Goal: Task Accomplishment & Management: Complete application form

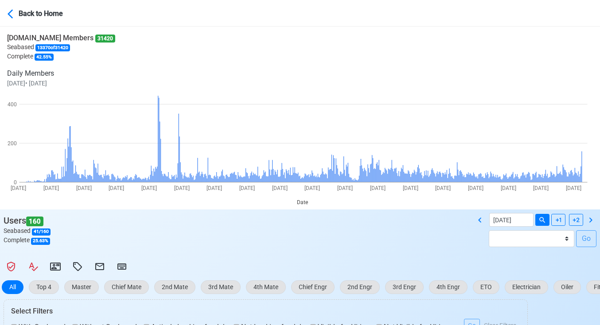
select select "200"
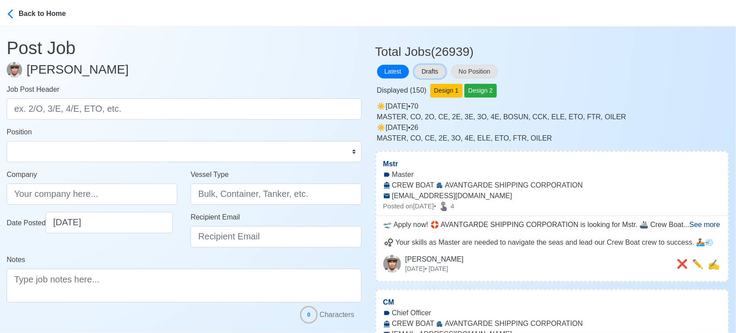
click at [424, 65] on button "Drafts" at bounding box center [429, 72] width 31 height 14
click at [417, 70] on button "Drafts" at bounding box center [429, 72] width 31 height 14
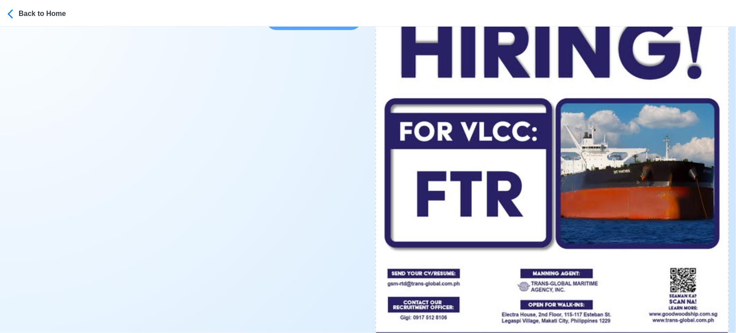
scroll to position [443, 0]
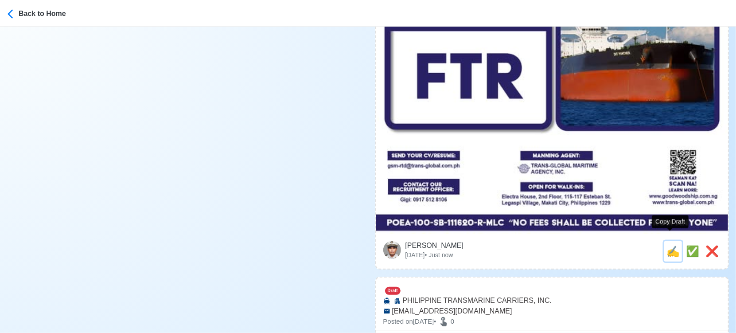
click at [673, 245] on span "✍️" at bounding box center [673, 251] width 13 height 12
type input "FTR"
type input "Goodwood"
type input "VLCC"
type input "gsm-rtd@trans-global.com.ph"
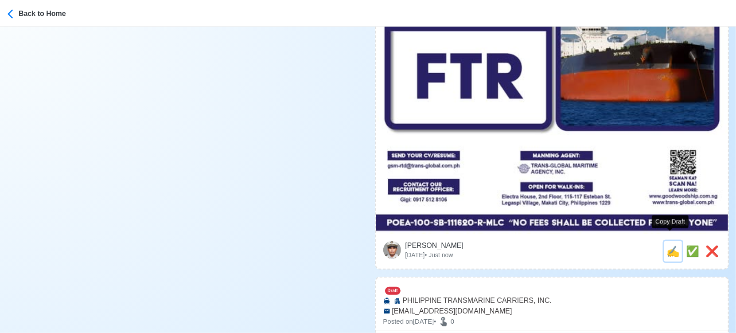
type textarea "🎯 Apply now! 🌊 Goodwood is looking for FTR. 🚢 VLCC 👉 NO FEES SHALL BE COLLECTED…"
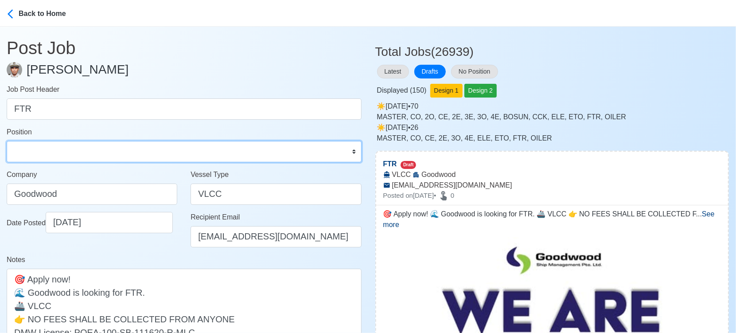
click at [80, 152] on select "Master Chief Officer 2nd Officer 3rd Officer Junior Officer Chief Engineer 2nd …" at bounding box center [184, 151] width 355 height 21
select select "Fitter"
click at [7, 141] on select "Master Chief Officer 2nd Officer 3rd Officer Junior Officer Chief Engineer 2nd …" at bounding box center [184, 151] width 355 height 21
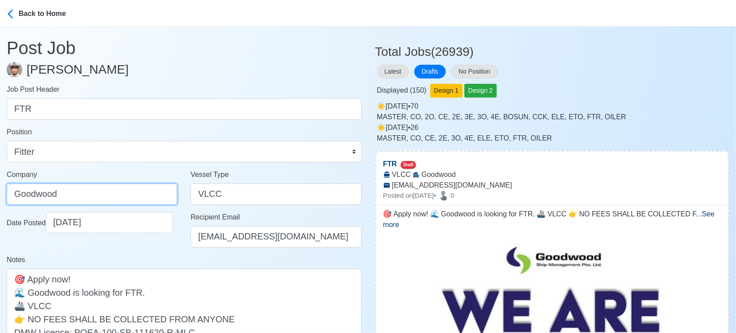
click at [110, 195] on input "Goodwood" at bounding box center [92, 193] width 171 height 21
type input "TRANS-GLOBAL MARITIME AGENCY INC"
drag, startPoint x: 121, startPoint y: 195, endPoint x: -10, endPoint y: 187, distance: 131.0
click at [0, 187] on html "Back to Home Post Job Jeyner Gil Job Post Header FTR Position Master Chief Offi…" at bounding box center [368, 166] width 736 height 333
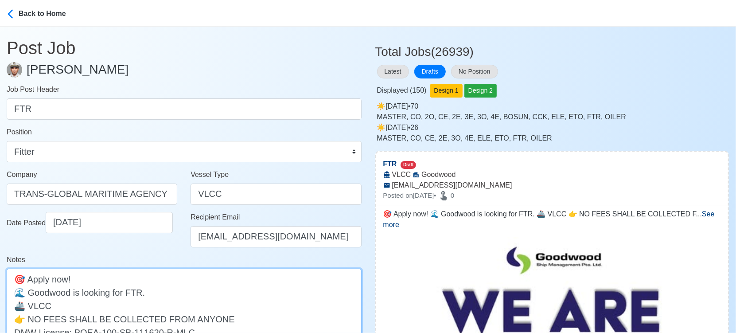
click at [28, 292] on textarea "🎯 Apply now! 🌊 Goodwood is looking for FTR. 🚢 VLCC 👉 NO FEES SHALL BE COLLECTED…" at bounding box center [184, 312] width 355 height 87
paste textarea "TRANS-GLOBAL MARITIME"
type textarea "🎯 Apply now! 🌊 TRANS-GLOBAL MARITIME - Goodwood is looking for FTR. 🚢 VLCC 👉 NO…"
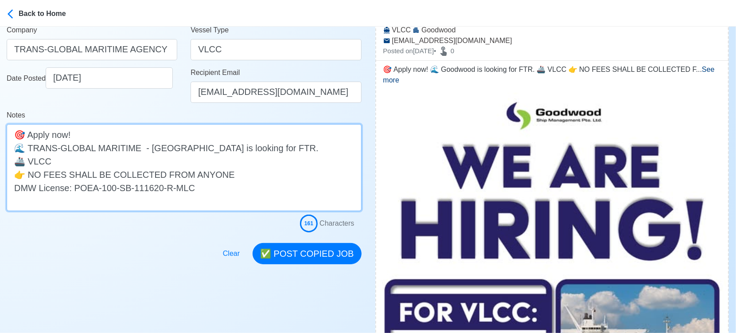
scroll to position [148, 0]
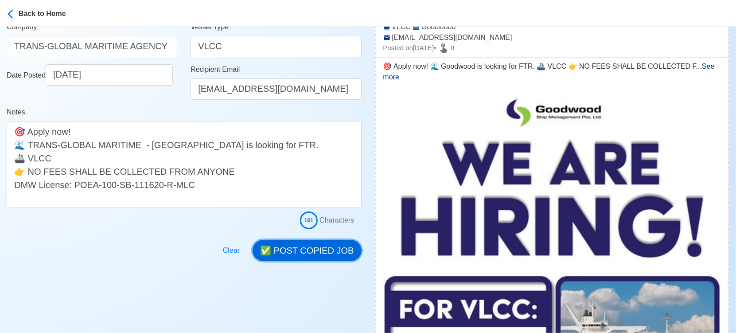
click at [308, 250] on button "✅ POST COPIED JOB" at bounding box center [307, 250] width 109 height 21
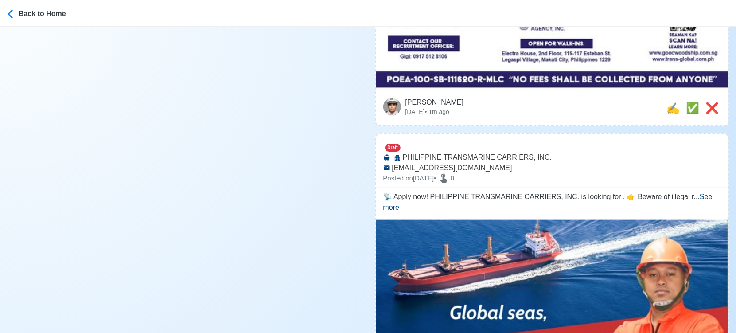
scroll to position [591, 0]
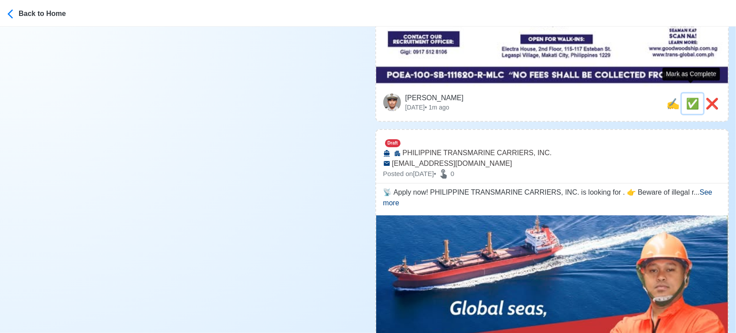
click at [686, 97] on span "✅" at bounding box center [692, 103] width 13 height 12
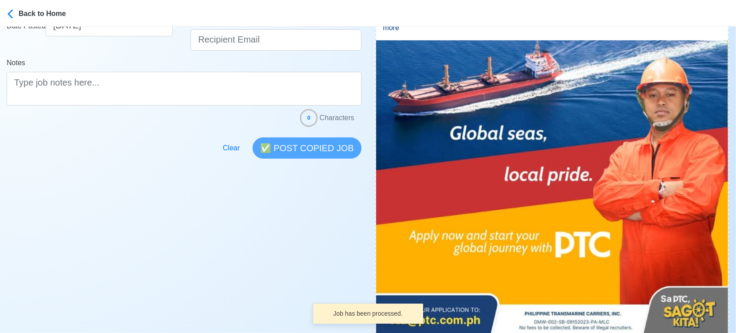
scroll to position [394, 0]
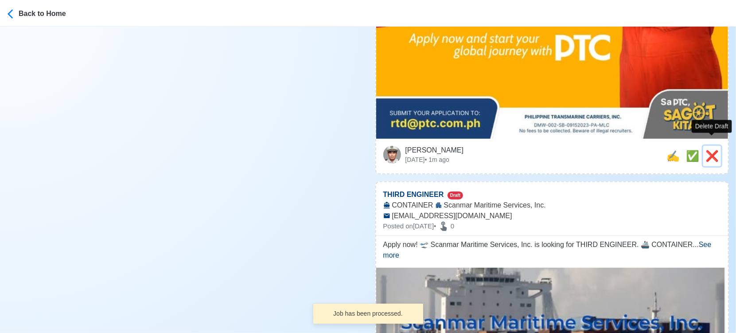
click at [713, 150] on span "❌" at bounding box center [712, 156] width 13 height 12
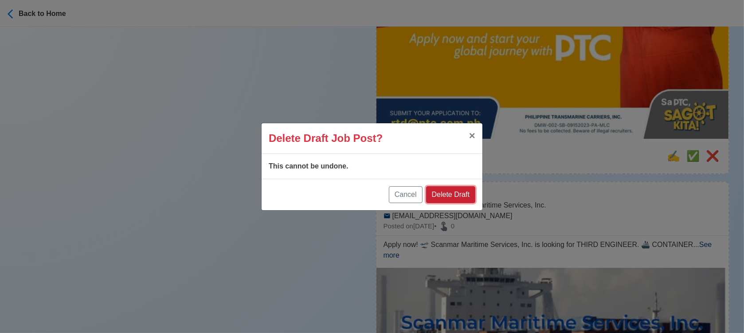
click at [472, 194] on button "Delete Draft" at bounding box center [450, 194] width 49 height 17
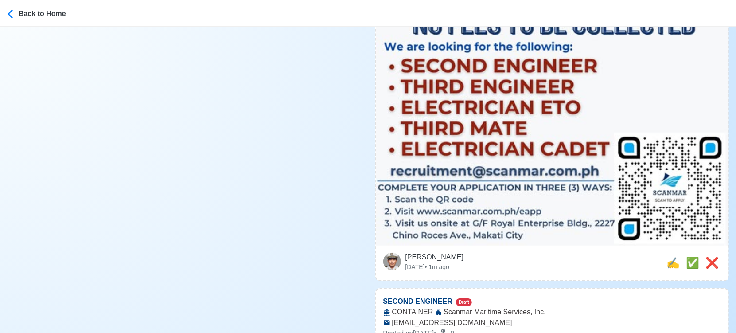
scroll to position [492, 0]
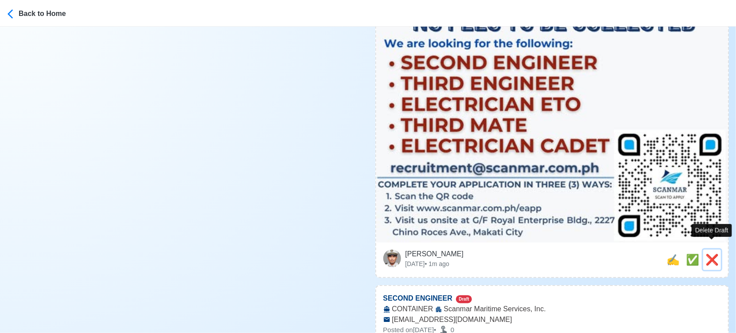
click at [718, 253] on span "❌" at bounding box center [712, 259] width 13 height 12
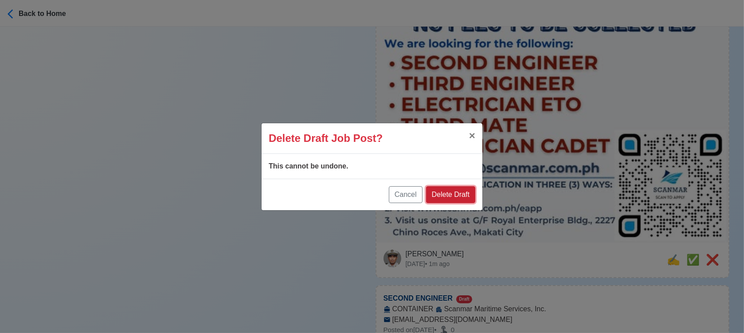
click at [456, 195] on button "Delete Draft" at bounding box center [450, 194] width 49 height 17
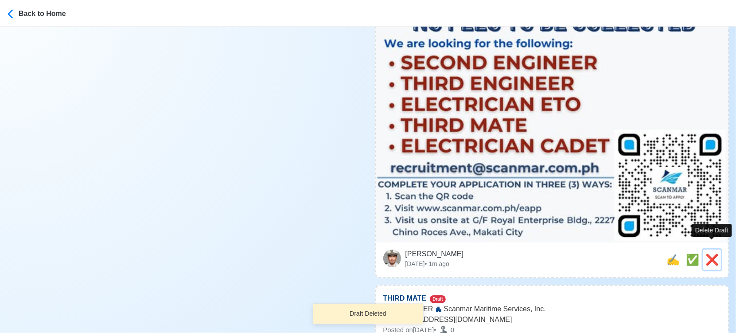
click at [711, 253] on span "❌" at bounding box center [712, 259] width 13 height 12
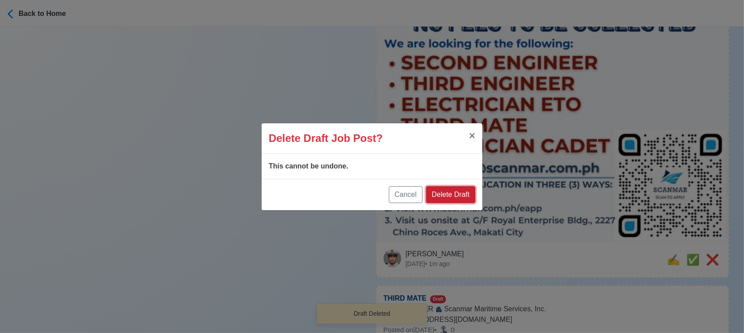
click at [454, 190] on button "Delete Draft" at bounding box center [450, 194] width 49 height 17
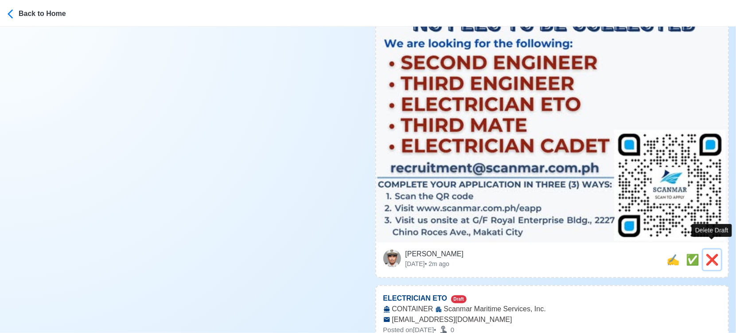
click at [708, 253] on span "❌" at bounding box center [712, 259] width 13 height 12
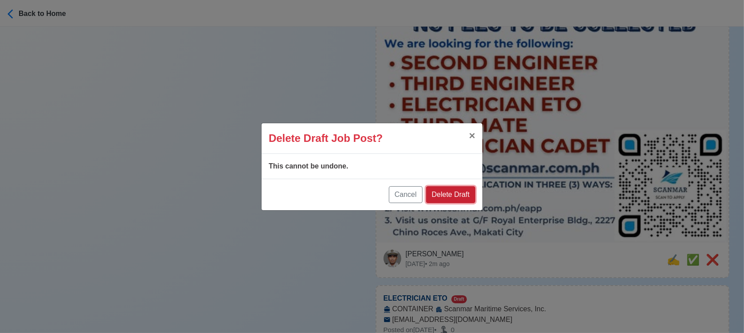
click at [468, 197] on button "Delete Draft" at bounding box center [450, 194] width 49 height 17
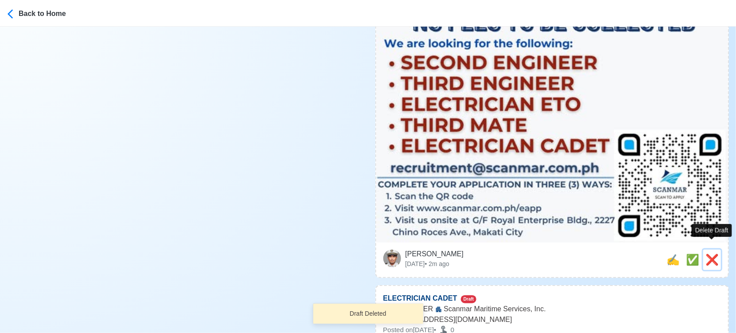
click at [713, 253] on span "❌" at bounding box center [712, 259] width 13 height 12
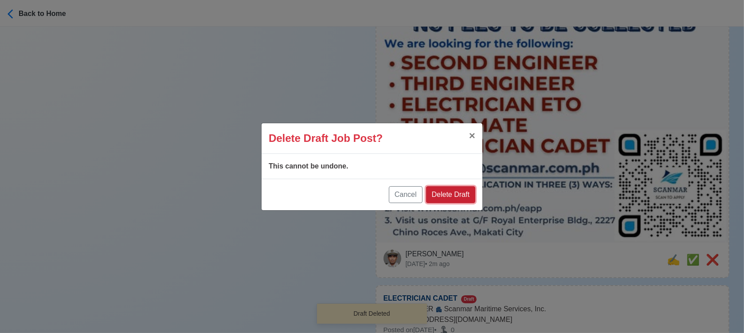
click at [473, 195] on button "Delete Draft" at bounding box center [450, 194] width 49 height 17
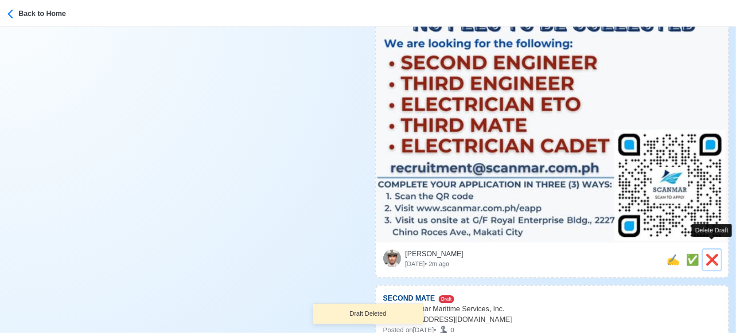
click at [707, 254] on span "❌" at bounding box center [712, 259] width 13 height 12
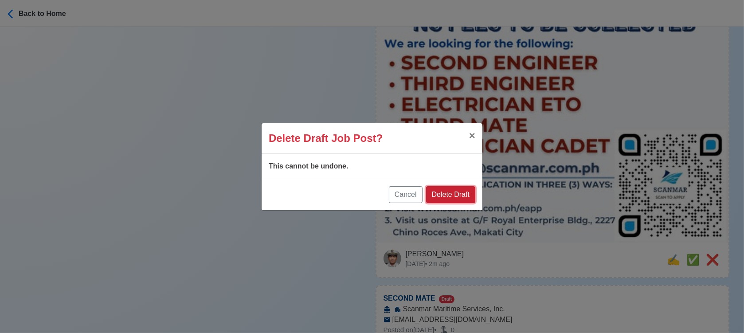
click at [461, 194] on button "Delete Draft" at bounding box center [450, 194] width 49 height 17
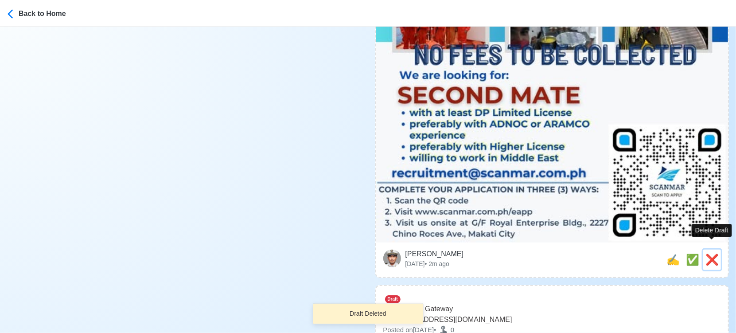
click at [715, 253] on span "❌" at bounding box center [712, 259] width 13 height 12
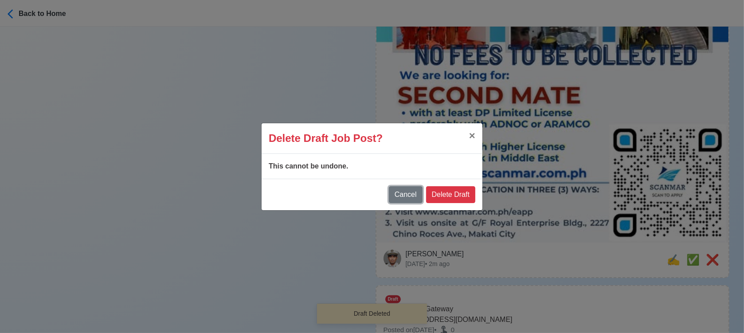
click at [397, 191] on button "Cancel" at bounding box center [406, 194] width 34 height 17
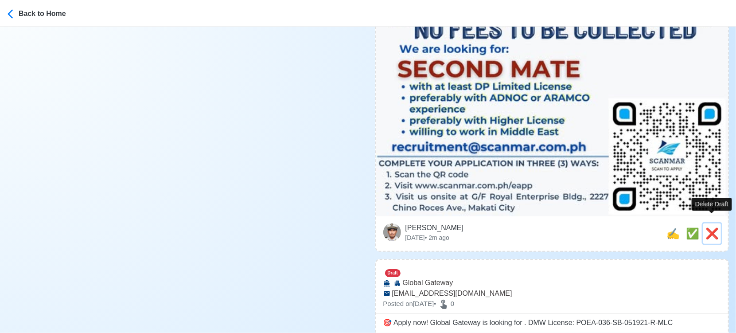
scroll to position [542, 0]
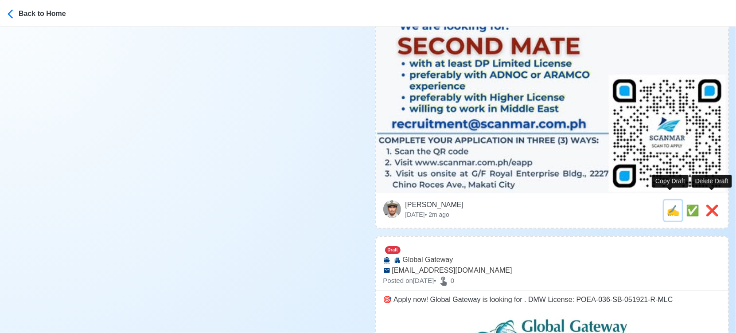
click at [672, 204] on span "✍️" at bounding box center [673, 210] width 13 height 12
type input "SECOND MATE"
select select
type input "Scanmar Maritime Services, Inc."
type input "recruitment@scanmar.com.ph"
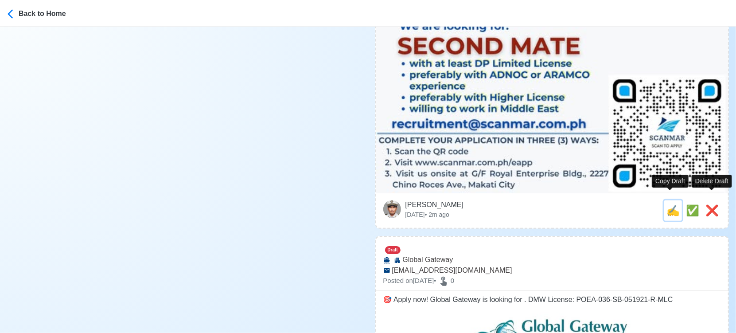
type textarea "🌐 Apply now! 🛳️ Scanmar Maritime Services, Inc. is looking for SECOND MATE. 🚢 R…"
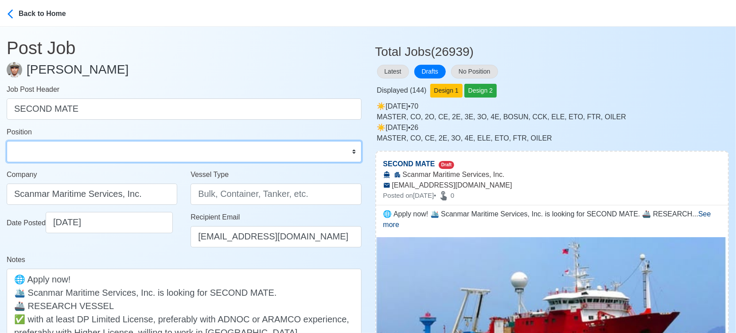
click at [164, 154] on select "Master Chief Officer 2nd Officer 3rd Officer Junior Officer Chief Engineer 2nd …" at bounding box center [184, 151] width 355 height 21
select select "2nd Officer"
click at [7, 141] on select "Master Chief Officer 2nd Officer 3rd Officer Junior Officer Chief Engineer 2nd …" at bounding box center [184, 151] width 355 height 21
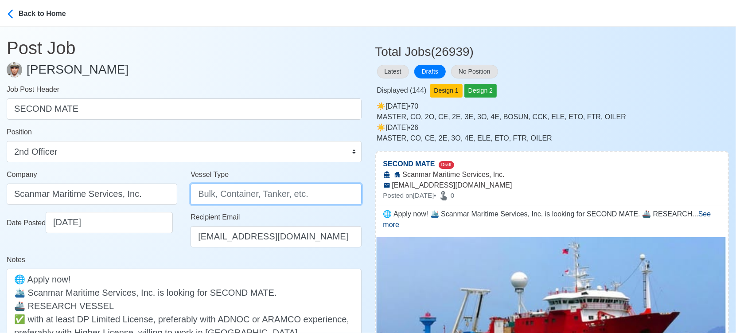
click at [216, 193] on input "Vessel Type" at bounding box center [276, 193] width 171 height 21
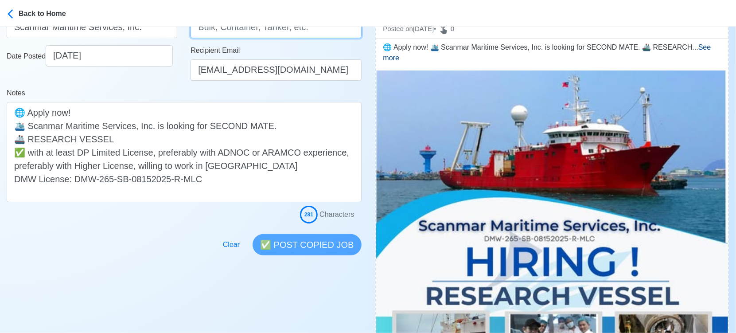
scroll to position [148, 0]
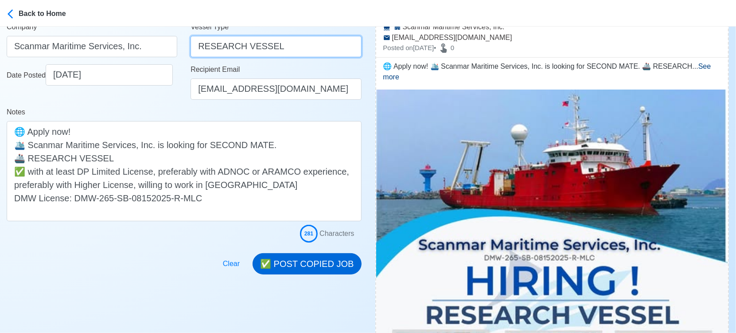
type input "RESEARCH VESSEL"
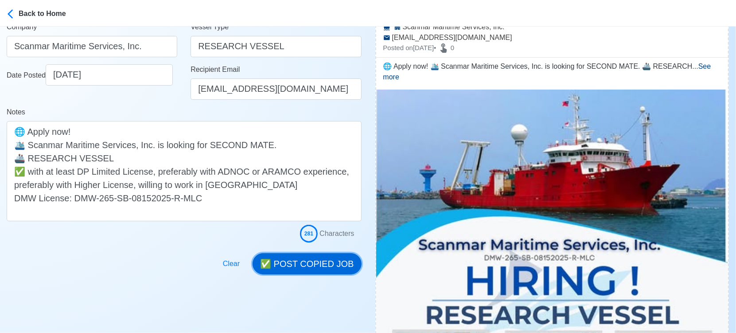
click at [301, 265] on button "✅ POST COPIED JOB" at bounding box center [307, 263] width 109 height 21
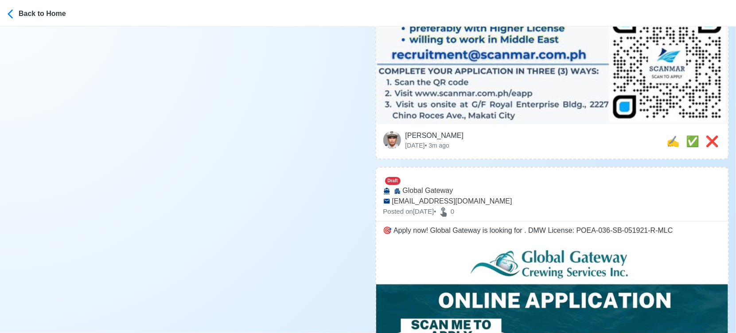
scroll to position [640, 0]
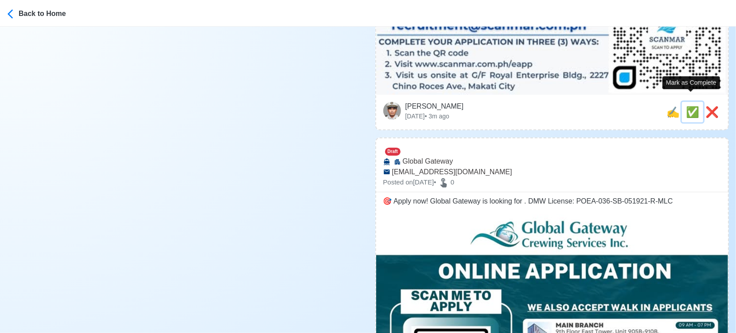
click at [692, 106] on span "✅" at bounding box center [692, 112] width 13 height 12
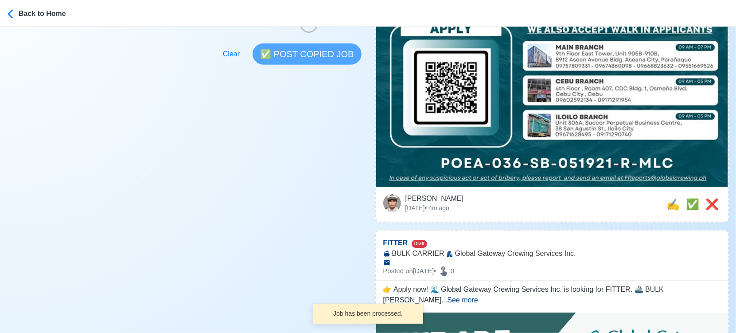
scroll to position [295, 0]
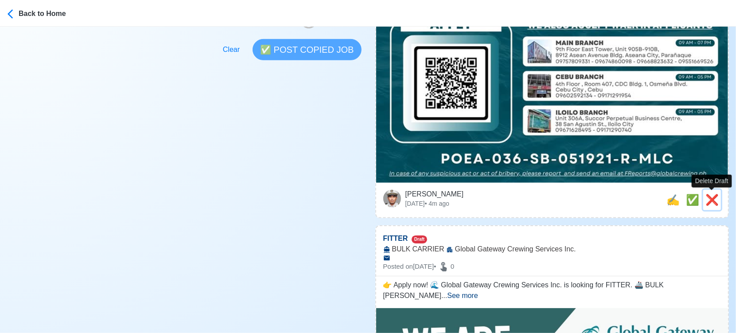
click at [712, 201] on span "❌" at bounding box center [712, 200] width 13 height 12
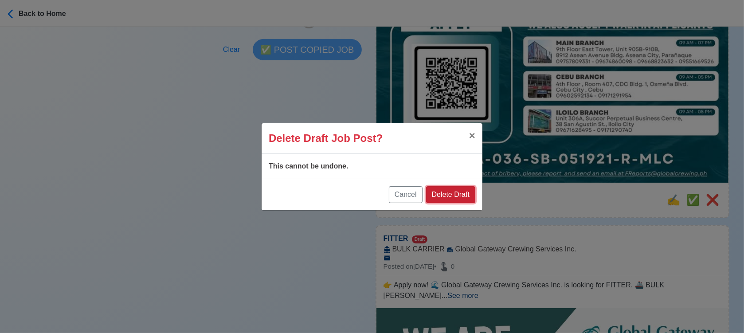
click at [464, 191] on button "Delete Draft" at bounding box center [450, 194] width 49 height 17
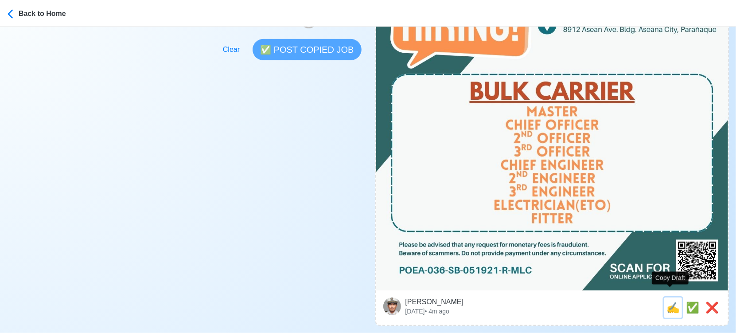
click at [673, 301] on span "✍️" at bounding box center [673, 307] width 13 height 12
type input "FITTER"
select select
type input "Global Gateway Crewing Services Inc."
type input "BULK CARRIER"
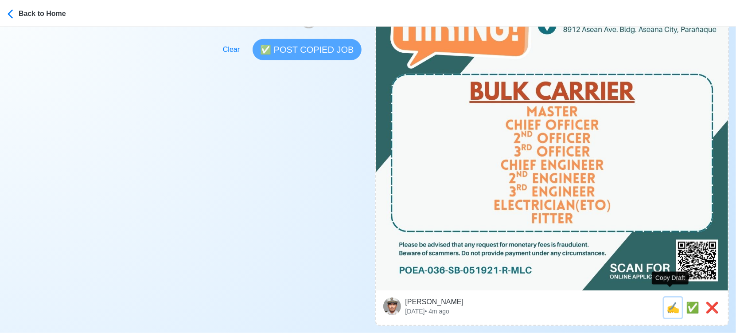
type textarea "👉 Apply now! 🌊 Global Gateway Crewing Services Inc. is looking for FITTER. 🚢 BU…"
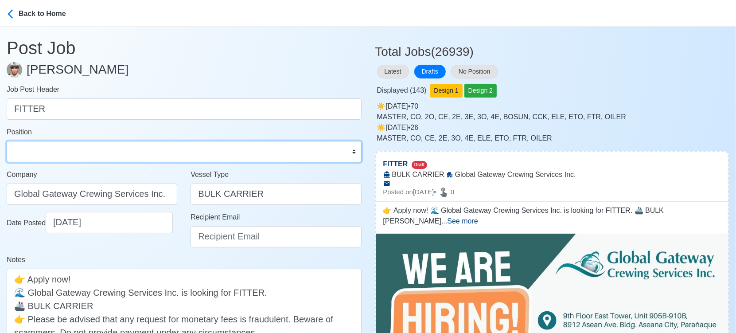
click at [125, 149] on select "Master Chief Officer 2nd Officer 3rd Officer Junior Officer Chief Engineer 2nd …" at bounding box center [184, 151] width 355 height 21
select select "Fitter"
click at [7, 141] on select "Master Chief Officer 2nd Officer 3rd Officer Junior Officer Chief Engineer 2nd …" at bounding box center [184, 151] width 355 height 21
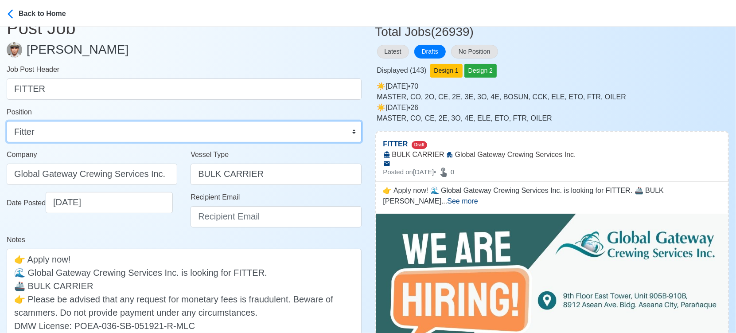
scroll to position [98, 0]
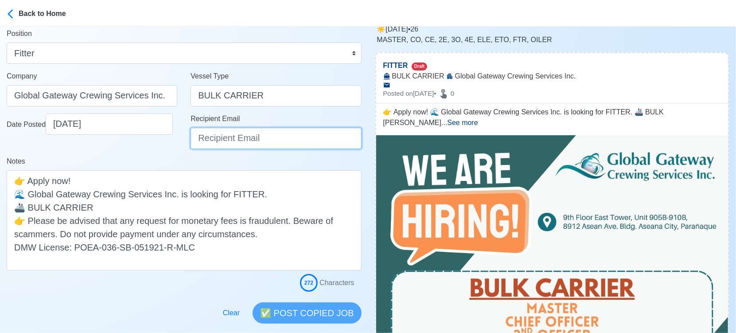
click at [236, 133] on input "Recipient Email" at bounding box center [276, 138] width 171 height 21
type input "N"
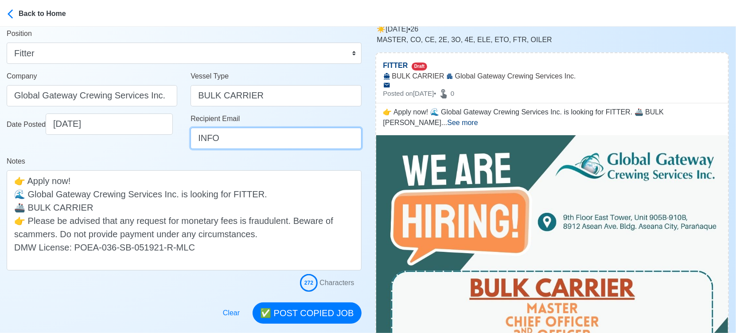
type input "info@globalcrewing.ph"
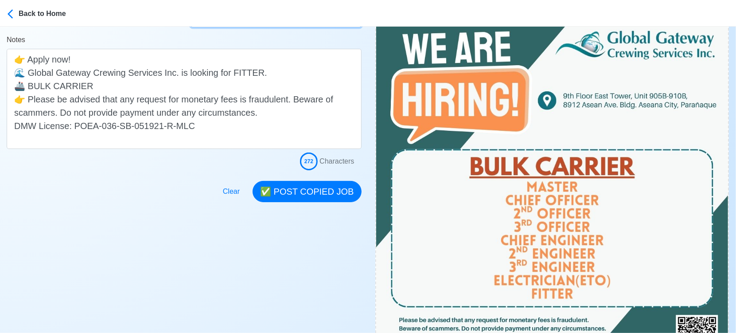
scroll to position [246, 0]
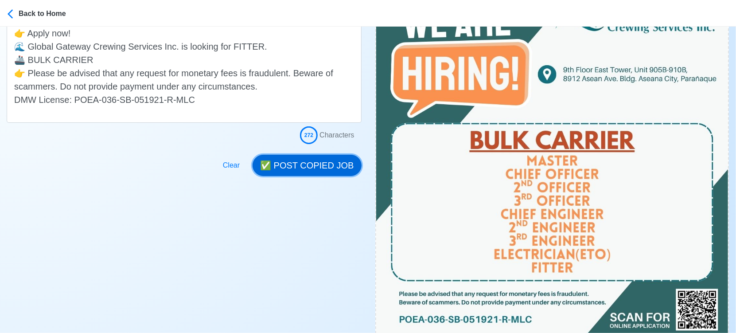
click at [301, 171] on button "✅ POST COPIED JOB" at bounding box center [307, 165] width 109 height 21
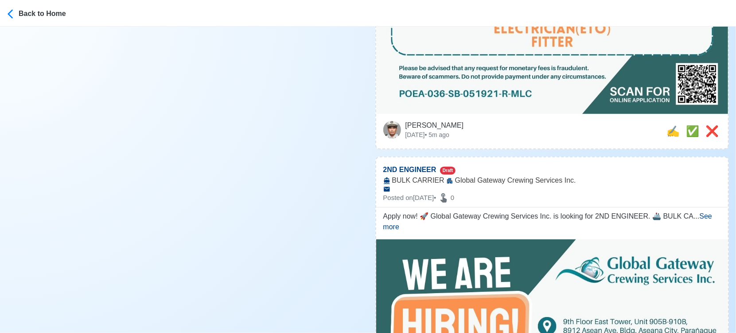
scroll to position [492, 0]
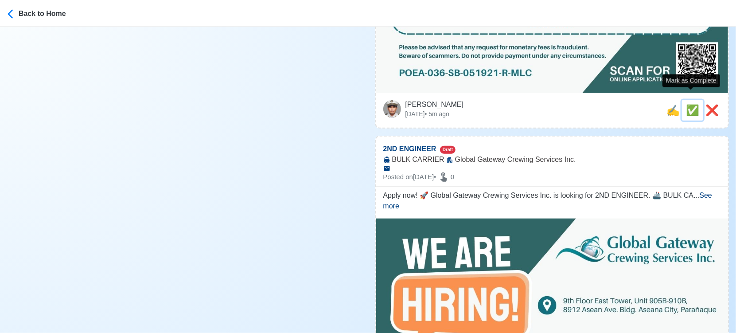
click at [690, 104] on span "✅" at bounding box center [692, 110] width 13 height 12
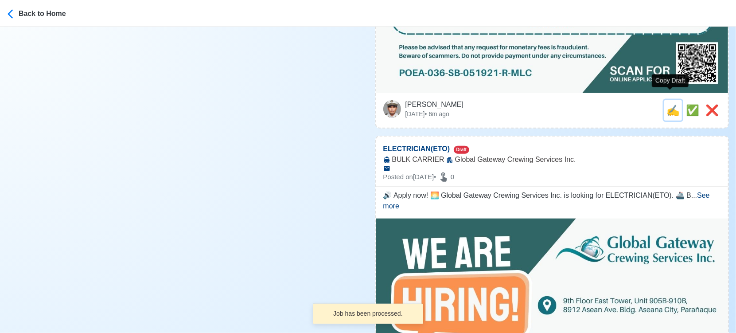
click at [670, 104] on span "✍️" at bounding box center [673, 110] width 13 height 12
type input "2ND ENGINEER"
select select
type input "Global Gateway Crewing Services Inc."
type input "BULK CARRIER"
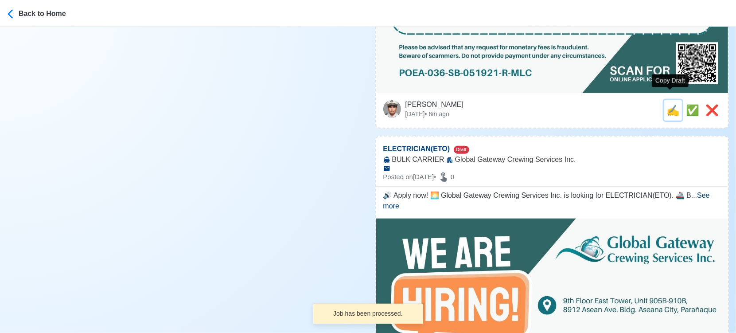
type textarea "Apply now! 🚀 Global Gateway Crewing Services Inc. is looking for 2ND ENGINEER. …"
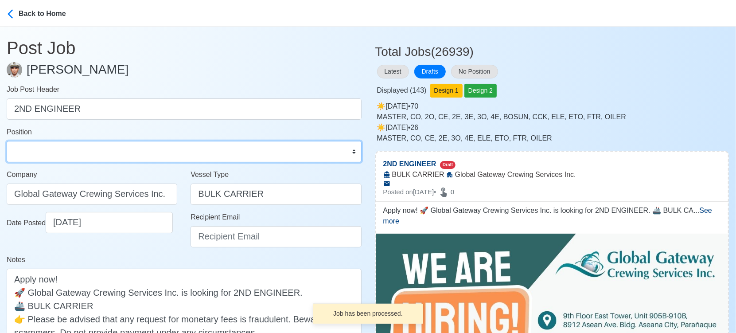
click at [124, 152] on select "Master Chief Officer 2nd Officer 3rd Officer Junior Officer Chief Engineer 2nd …" at bounding box center [184, 151] width 355 height 21
select select "2nd Engineer"
click at [7, 141] on select "Master Chief Officer 2nd Officer 3rd Officer Junior Officer Chief Engineer 2nd …" at bounding box center [184, 151] width 355 height 21
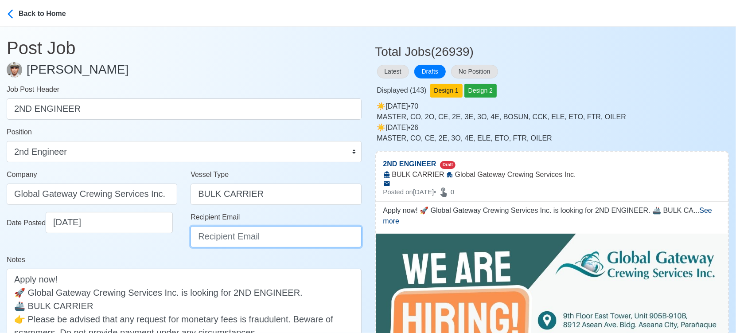
click at [233, 237] on input "Recipient Email" at bounding box center [276, 236] width 171 height 21
paste input "[EMAIL_ADDRESS][DOMAIN_NAME]"
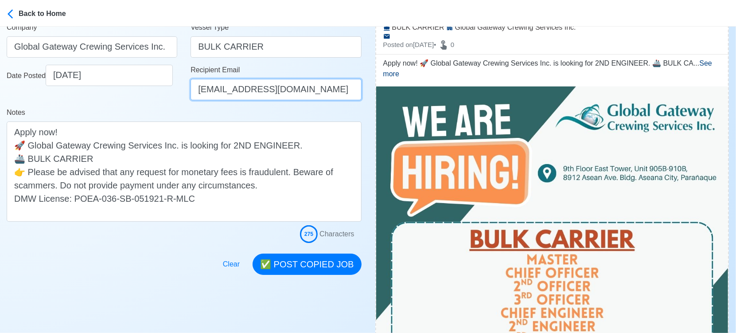
scroll to position [148, 0]
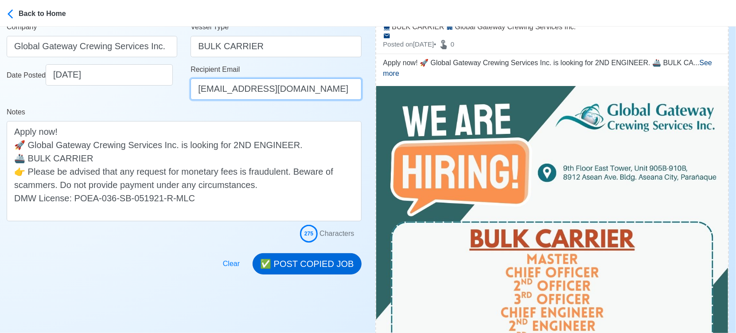
type input "[EMAIL_ADDRESS][DOMAIN_NAME]"
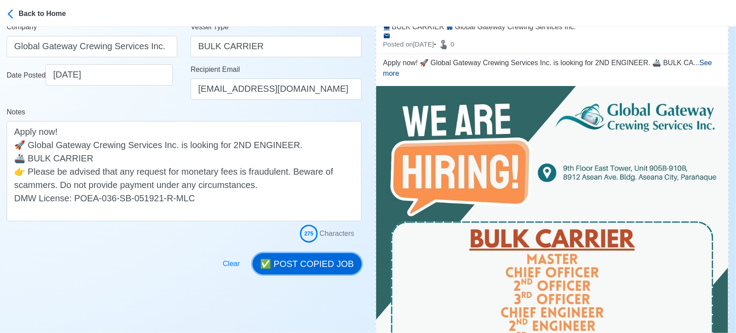
click at [338, 264] on button "✅ POST COPIED JOB" at bounding box center [307, 263] width 109 height 21
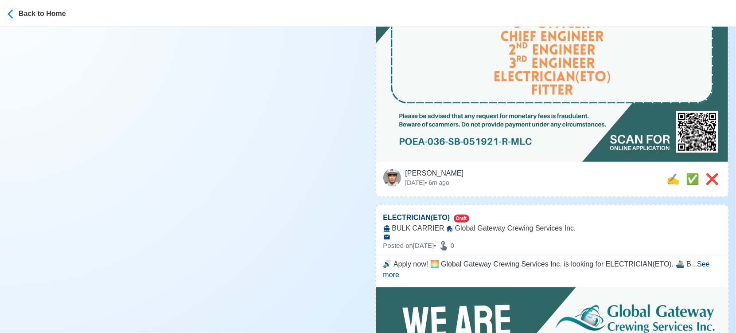
scroll to position [443, 0]
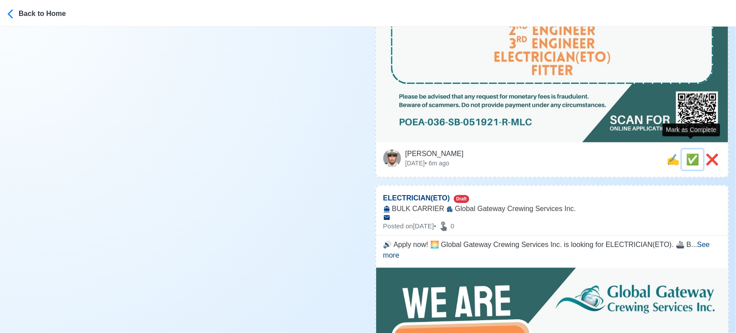
click at [691, 153] on span "✅" at bounding box center [692, 159] width 13 height 12
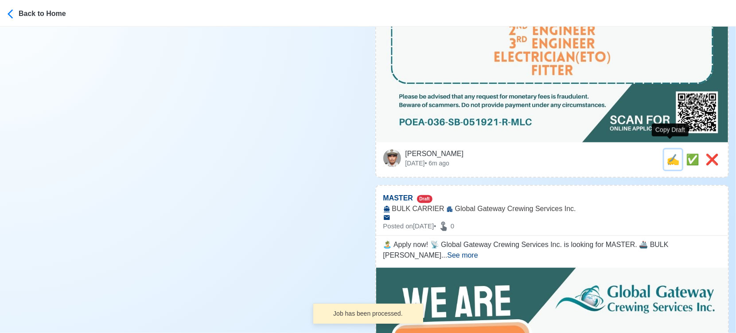
click at [674, 153] on span "✍️" at bounding box center [673, 159] width 13 height 12
type input "ELECTRICIAN(ETO)"
select select
type input "Global Gateway Crewing Services Inc."
type input "BULK CARRIER"
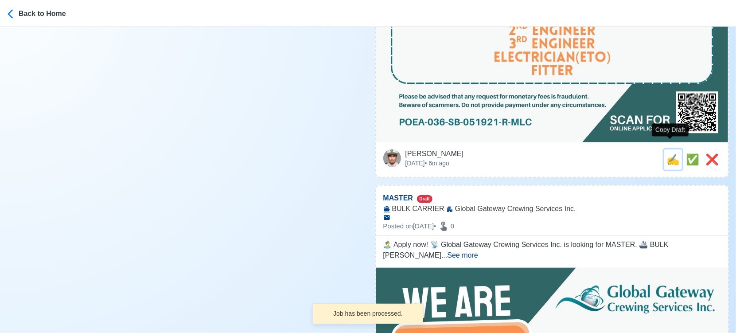
type textarea "🔊 Apply now! 🌅 Global Gateway Crewing Services Inc. is looking for ELECTRICIAN(…"
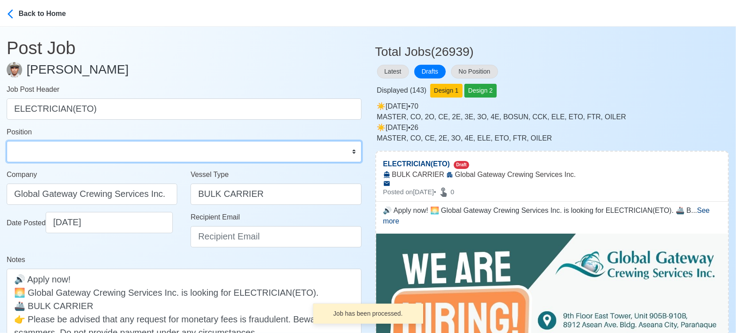
click at [86, 157] on select "Master Chief Officer 2nd Officer 3rd Officer Junior Officer Chief Engineer 2nd …" at bounding box center [184, 151] width 355 height 21
select select "ETO/ETR"
click at [7, 141] on select "Master Chief Officer 2nd Officer 3rd Officer Junior Officer Chief Engineer 2nd …" at bounding box center [184, 151] width 355 height 21
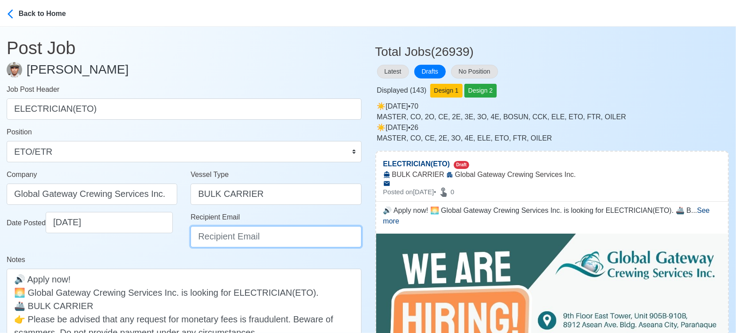
click at [241, 241] on input "Recipient Email" at bounding box center [276, 236] width 171 height 21
paste input "[EMAIL_ADDRESS][DOMAIN_NAME]"
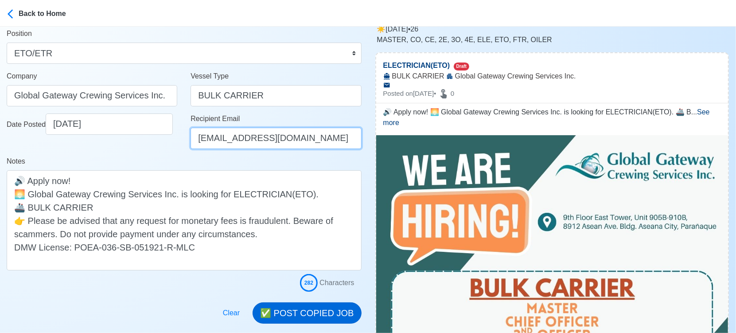
type input "[EMAIL_ADDRESS][DOMAIN_NAME]"
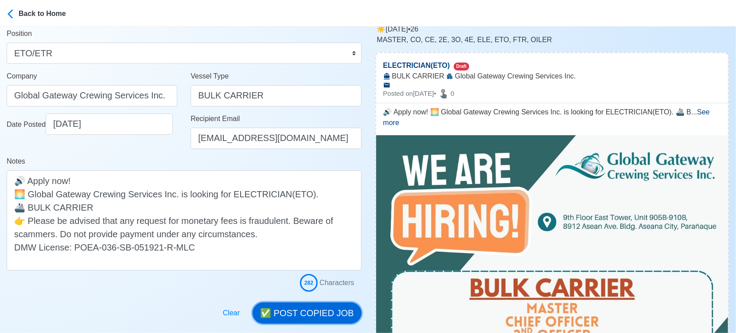
click at [350, 311] on button "✅ POST COPIED JOB" at bounding box center [307, 312] width 109 height 21
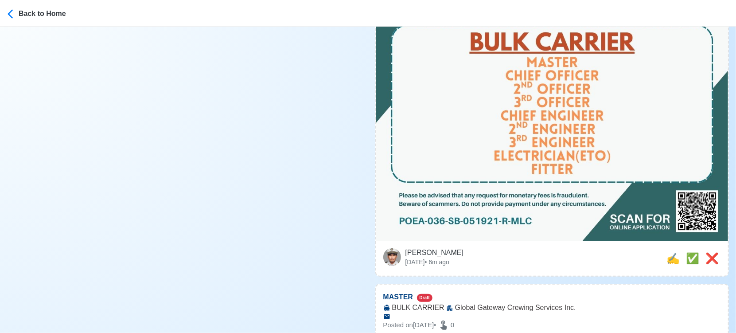
scroll to position [492, 0]
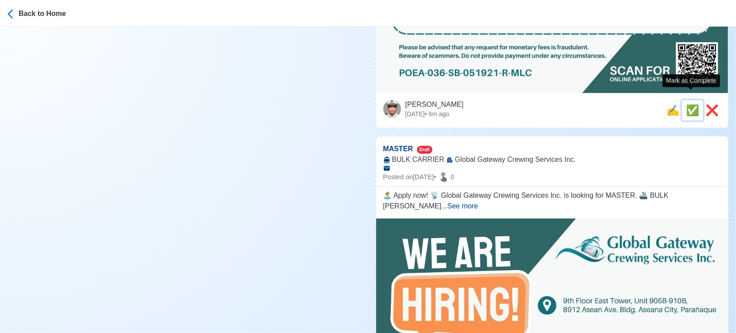
click at [690, 104] on span "✅" at bounding box center [692, 110] width 13 height 12
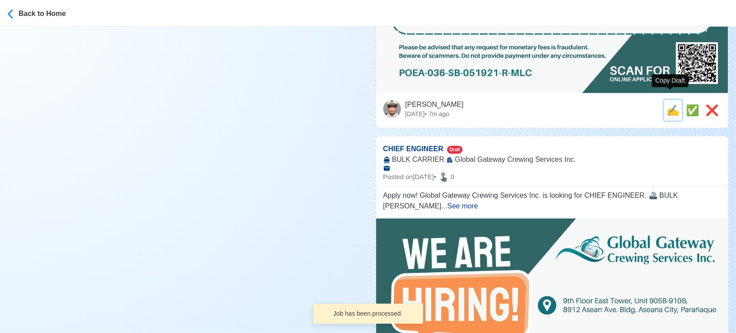
click at [670, 105] on span "✍️" at bounding box center [673, 110] width 13 height 12
type input "MASTER"
select select
type input "Global Gateway Crewing Services Inc."
type input "BULK CARRIER"
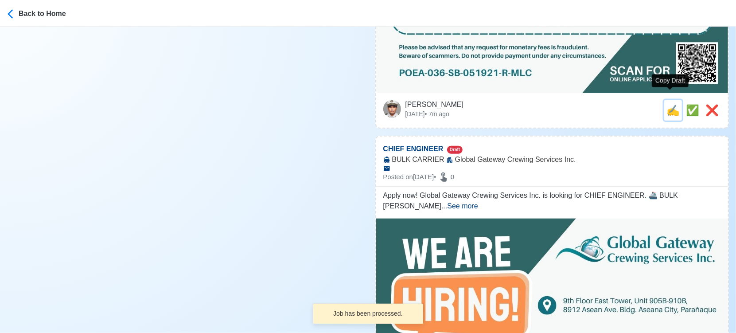
type textarea "🏝️ Apply now! 📡 Global Gateway Crewing Services Inc. is looking for MASTER. 🚢 B…"
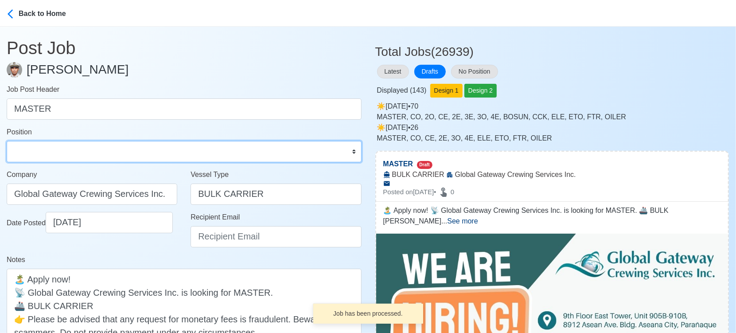
click at [143, 148] on select "Master Chief Officer 2nd Officer 3rd Officer Junior Officer Chief Engineer 2nd …" at bounding box center [184, 151] width 355 height 21
select select "Master"
click at [7, 141] on select "Master Chief Officer 2nd Officer 3rd Officer Junior Officer Chief Engineer 2nd …" at bounding box center [184, 151] width 355 height 21
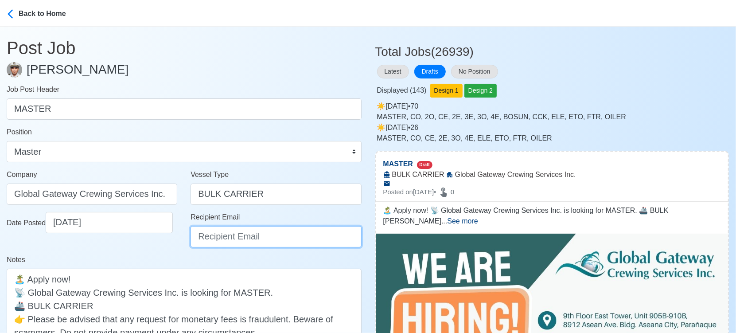
click at [222, 234] on input "Recipient Email" at bounding box center [276, 236] width 171 height 21
paste input "[EMAIL_ADDRESS][DOMAIN_NAME]"
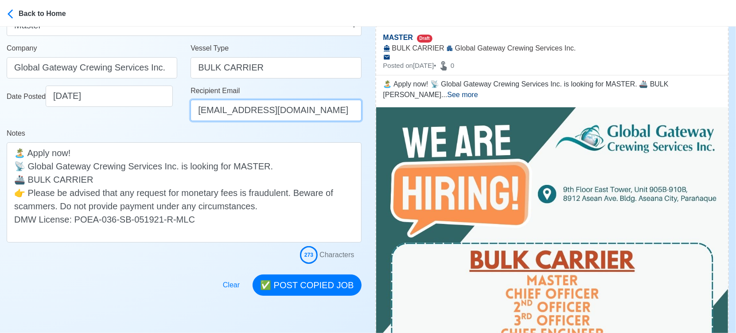
scroll to position [148, 0]
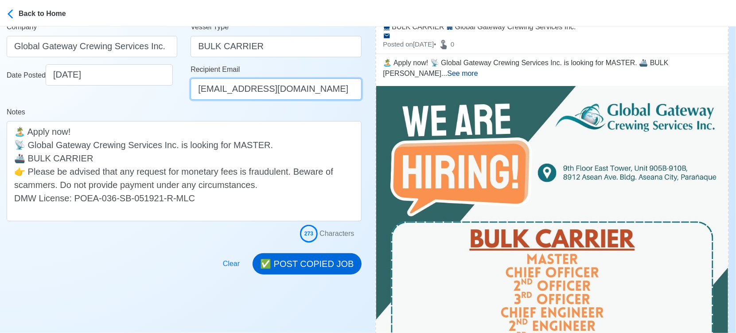
type input "[EMAIL_ADDRESS][DOMAIN_NAME]"
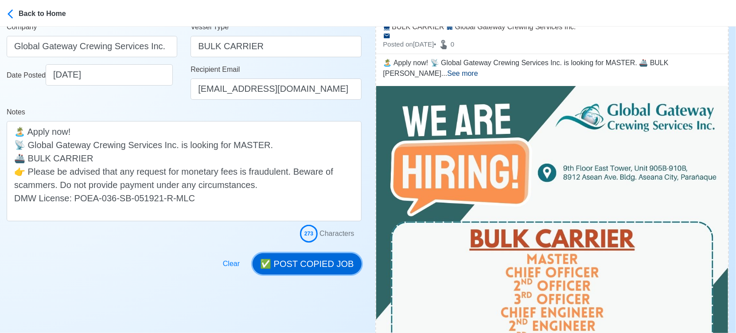
click at [309, 258] on button "✅ POST COPIED JOB" at bounding box center [307, 263] width 109 height 21
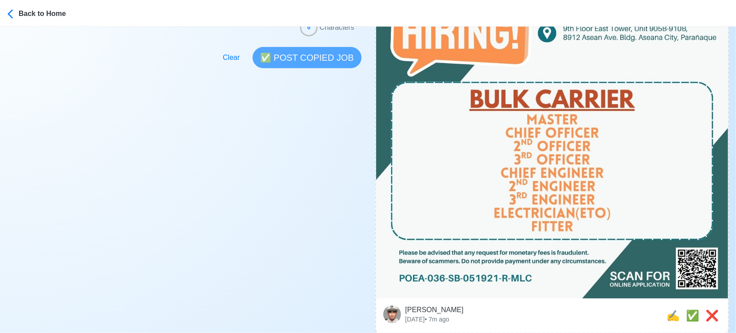
scroll to position [295, 0]
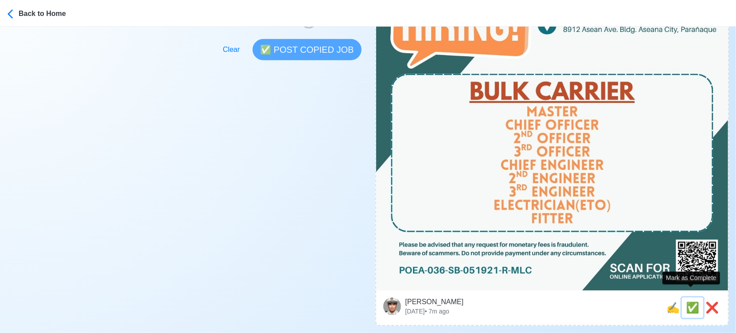
click at [689, 301] on span "✅" at bounding box center [692, 307] width 13 height 12
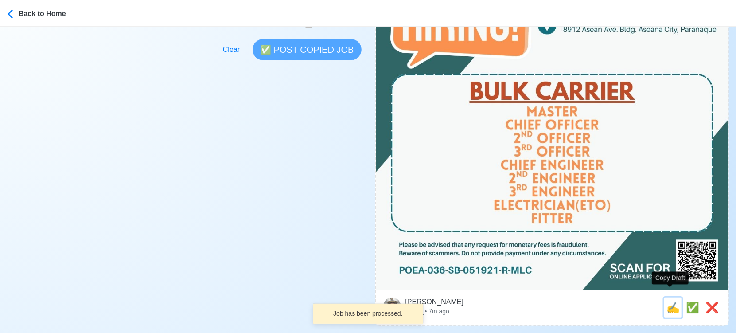
click at [672, 301] on span "✍️" at bounding box center [673, 307] width 13 height 12
type input "CHIEF ENGINEER"
select select
type input "Global Gateway Crewing Services Inc."
type input "BULK CARRIER"
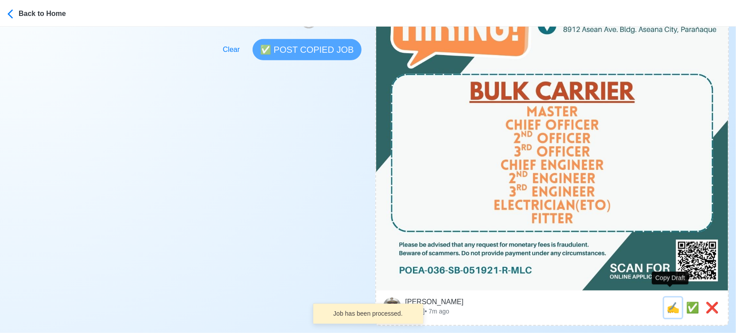
type textarea "Apply now! Global Gateway Crewing Services Inc. is looking for CHIEF ENGINEER. …"
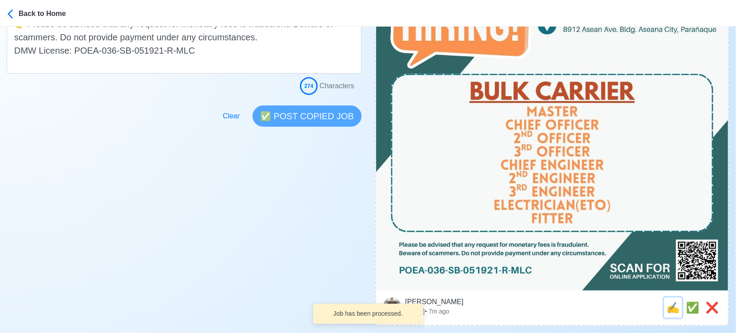
scroll to position [0, 0]
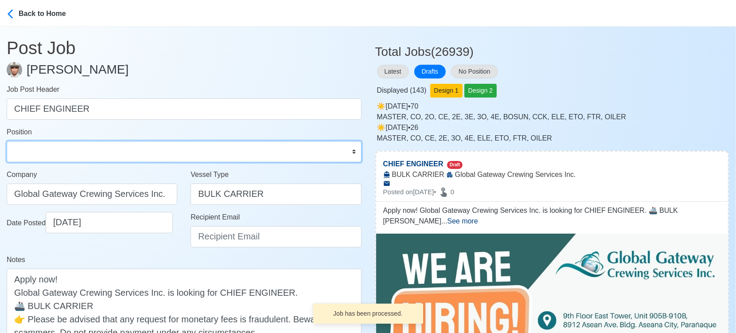
click at [218, 144] on select "Master Chief Officer 2nd Officer 3rd Officer Junior Officer Chief Engineer 2nd …" at bounding box center [184, 151] width 355 height 21
select select "Chief Engineer"
click at [7, 141] on select "Master Chief Officer 2nd Officer 3rd Officer Junior Officer Chief Engineer 2nd …" at bounding box center [184, 151] width 355 height 21
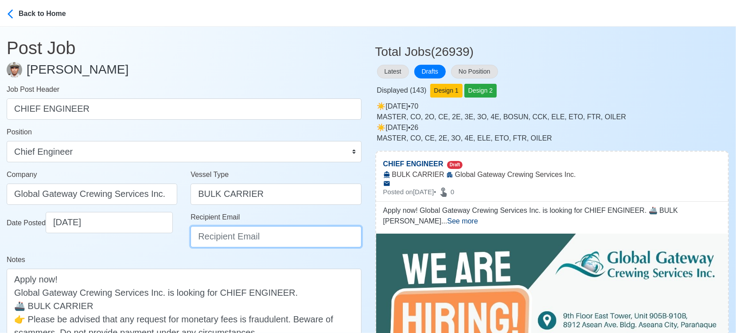
click at [222, 236] on input "Recipient Email" at bounding box center [276, 236] width 171 height 21
paste input "[EMAIL_ADDRESS][DOMAIN_NAME]"
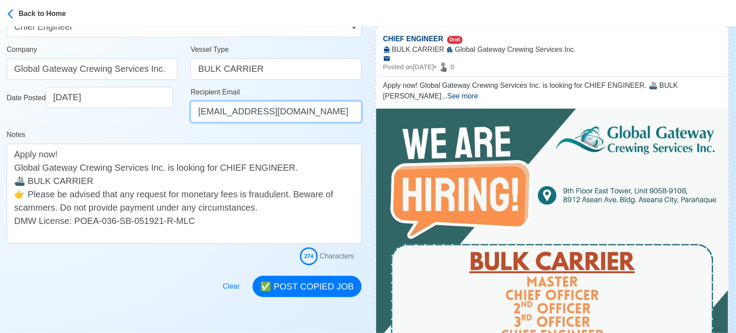
scroll to position [148, 0]
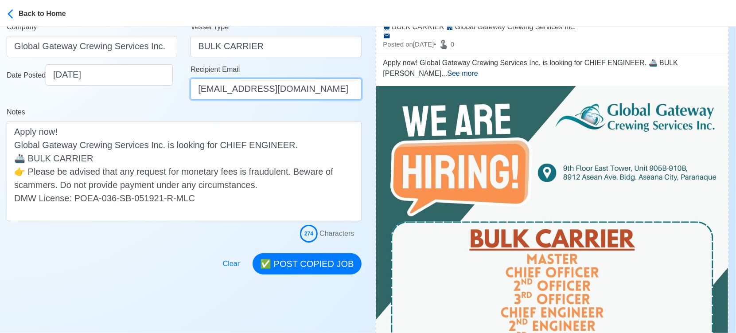
type input "[EMAIL_ADDRESS][DOMAIN_NAME]"
click at [175, 111] on div "Notes Apply now! Global Gateway Crewing Services Inc. is looking for CHIEF ENGI…" at bounding box center [184, 164] width 355 height 114
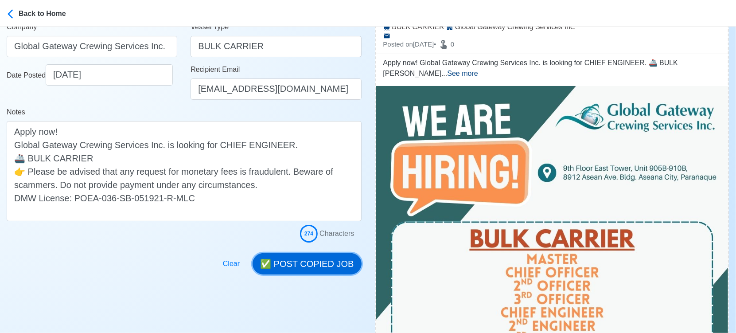
click at [316, 256] on button "✅ POST COPIED JOB" at bounding box center [307, 263] width 109 height 21
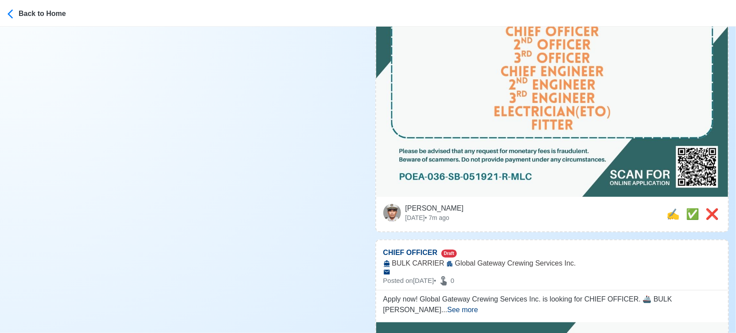
scroll to position [394, 0]
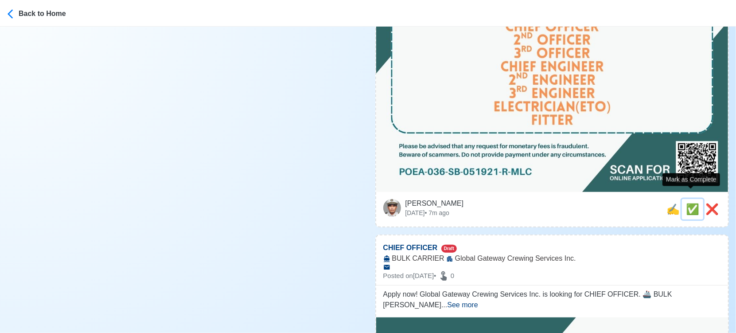
click at [694, 203] on span "✅" at bounding box center [692, 209] width 13 height 12
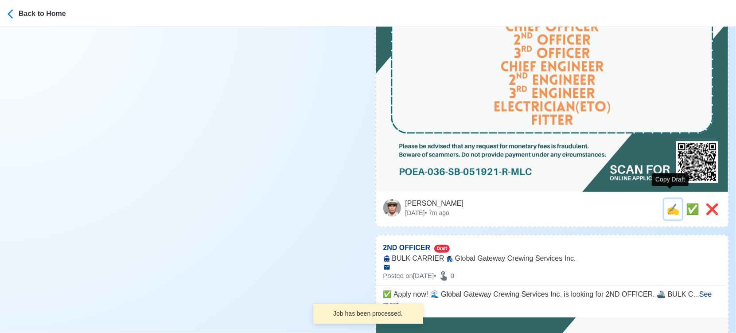
click at [671, 203] on span "✍️" at bounding box center [673, 209] width 13 height 12
type input "CHIEF OFFICER"
select select
type input "Global Gateway Crewing Services Inc."
type input "BULK CARRIER"
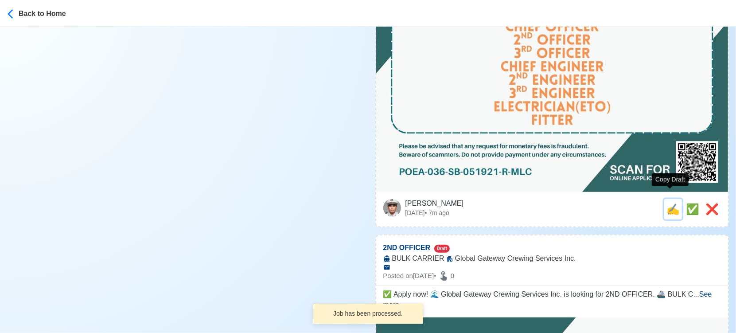
type textarea "Apply now! Global Gateway Crewing Services Inc. is looking for CHIEF OFFICER. 🚢…"
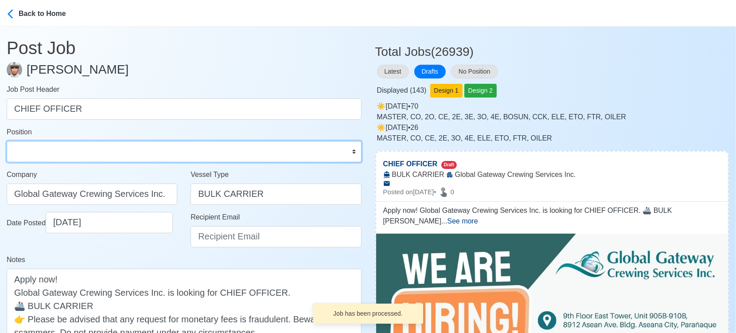
click at [115, 145] on select "Master Chief Officer 2nd Officer 3rd Officer Junior Officer Chief Engineer 2nd …" at bounding box center [184, 151] width 355 height 21
select select "Chief Officer"
click at [7, 141] on select "Master Chief Officer 2nd Officer 3rd Officer Junior Officer Chief Engineer 2nd …" at bounding box center [184, 151] width 355 height 21
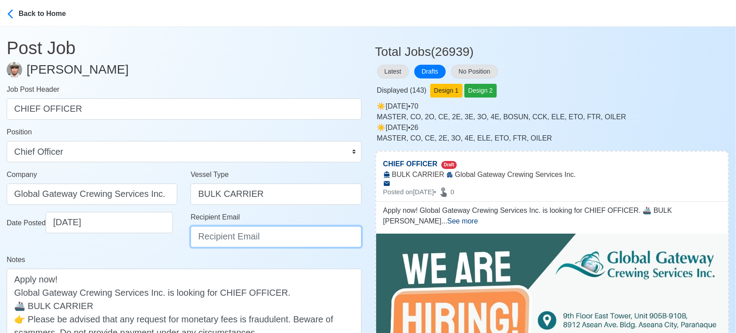
click at [261, 233] on input "Recipient Email" at bounding box center [276, 236] width 171 height 21
paste input "[EMAIL_ADDRESS][DOMAIN_NAME]"
type input "[EMAIL_ADDRESS][DOMAIN_NAME]"
click at [177, 261] on div "Notes Apply now! Global Gateway Crewing Services Inc. is looking for CHIEF OFFI…" at bounding box center [184, 311] width 355 height 114
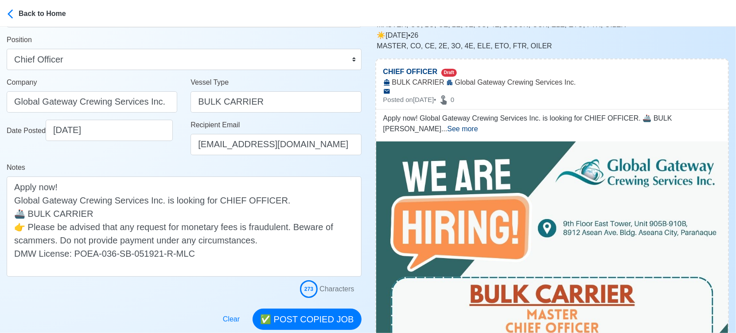
scroll to position [98, 0]
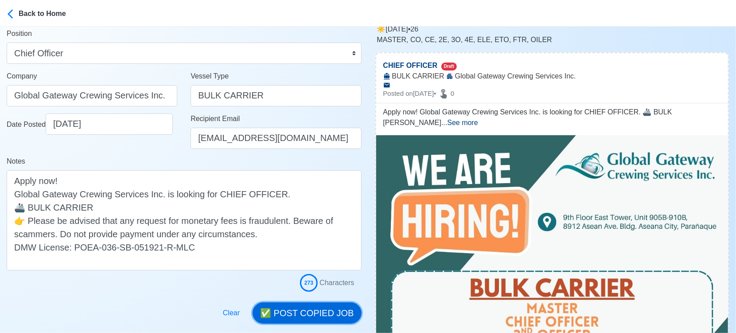
click at [321, 316] on button "✅ POST COPIED JOB" at bounding box center [307, 312] width 109 height 21
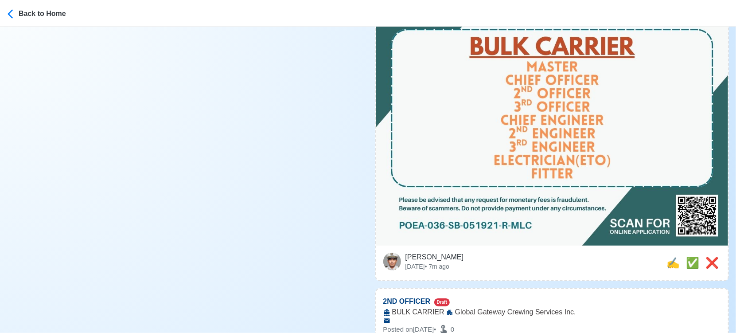
scroll to position [344, 0]
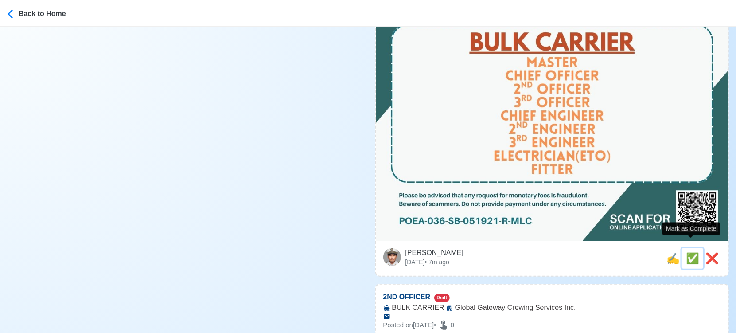
click at [686, 252] on span "✅" at bounding box center [692, 258] width 13 height 12
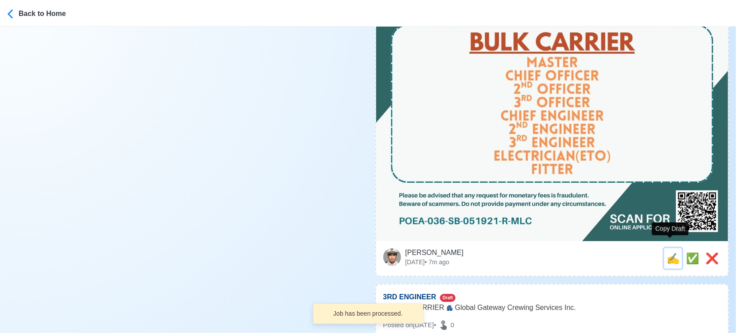
click at [674, 252] on span "✍️" at bounding box center [673, 258] width 13 height 12
type input "2ND OFFICER"
select select
type input "Global Gateway Crewing Services Inc."
type input "BULK CARRIER"
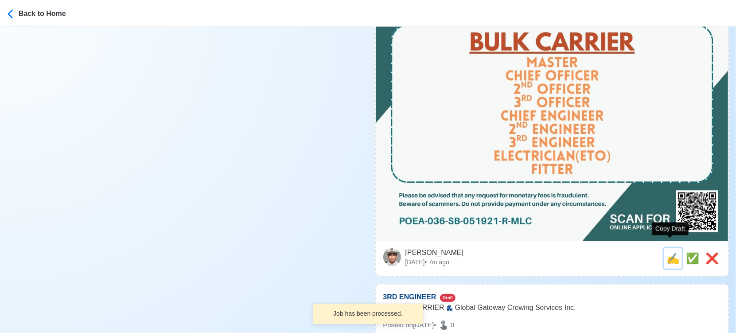
type textarea "✅ Apply now! 🌊 Global Gateway Crewing Services Inc. is looking for 2ND OFFICER.…"
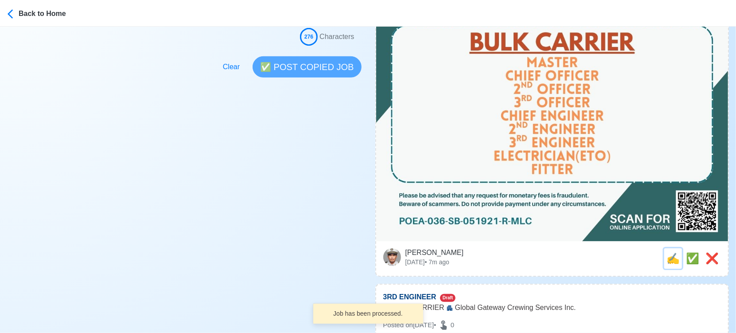
scroll to position [0, 0]
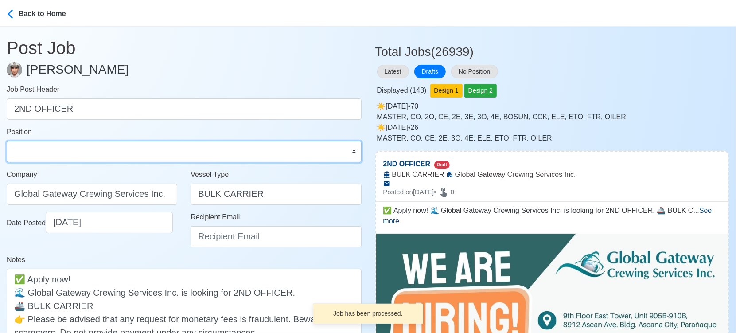
click at [94, 152] on select "Master Chief Officer 2nd Officer 3rd Officer Junior Officer Chief Engineer 2nd …" at bounding box center [184, 151] width 355 height 21
select select "2nd Officer"
click at [7, 141] on select "Master Chief Officer 2nd Officer 3rd Officer Junior Officer Chief Engineer 2nd …" at bounding box center [184, 151] width 355 height 21
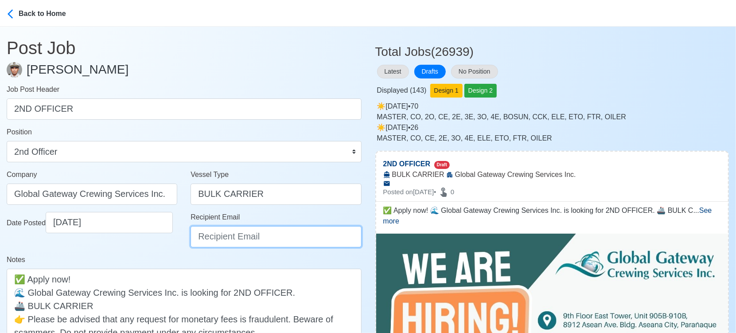
click at [233, 239] on input "Recipient Email" at bounding box center [276, 236] width 171 height 21
paste input "[EMAIL_ADDRESS][DOMAIN_NAME]"
type input "[EMAIL_ADDRESS][DOMAIN_NAME]"
click at [168, 253] on div "Date Posted 09/17/2025" at bounding box center [92, 233] width 184 height 43
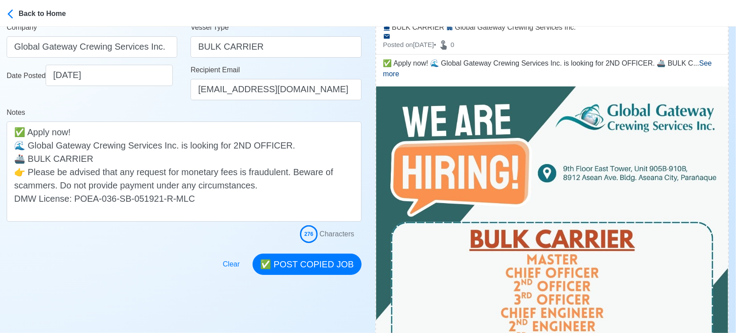
scroll to position [148, 0]
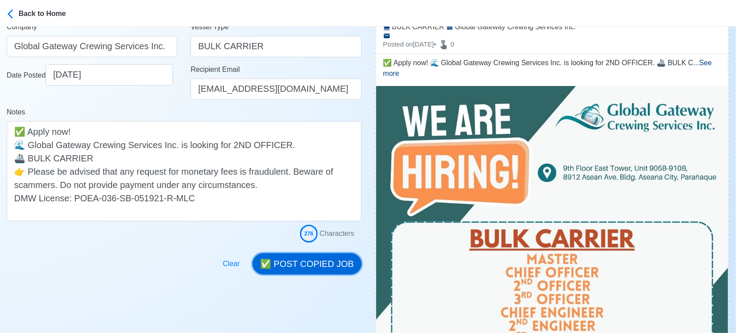
click at [350, 266] on button "✅ POST COPIED JOB" at bounding box center [307, 263] width 109 height 21
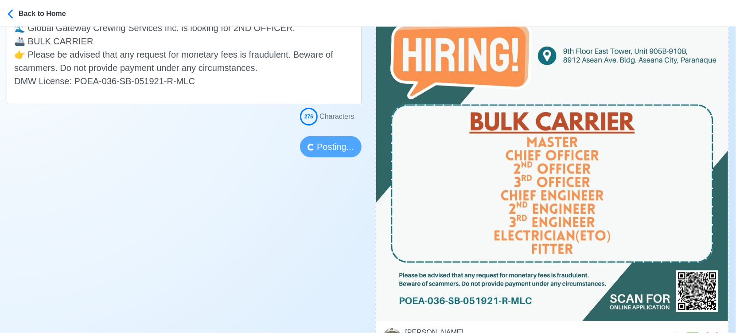
scroll to position [295, 0]
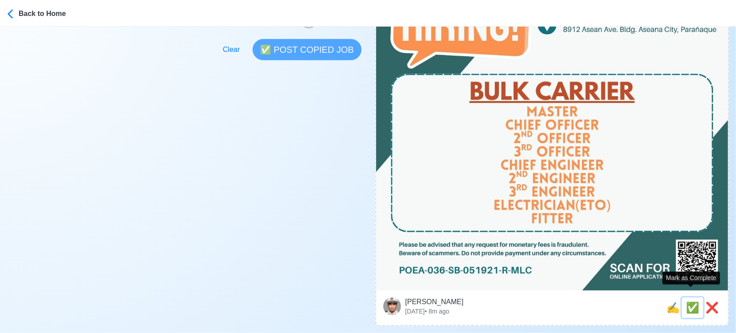
click at [691, 300] on div "✅" at bounding box center [692, 308] width 13 height 16
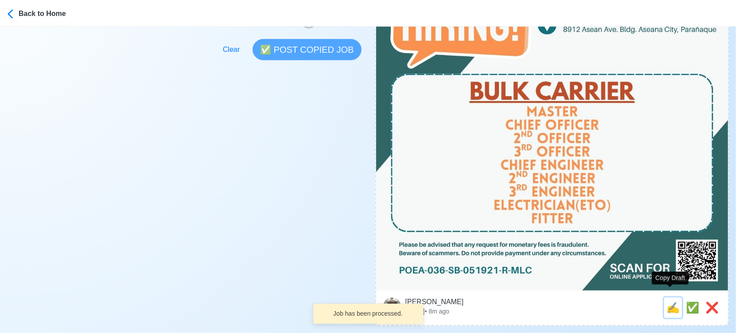
click at [670, 301] on span "✍️" at bounding box center [673, 307] width 13 height 12
type input "3RD ENGINEER"
select select
type input "Global Gateway Crewing Services Inc."
type input "BULK CARRIER"
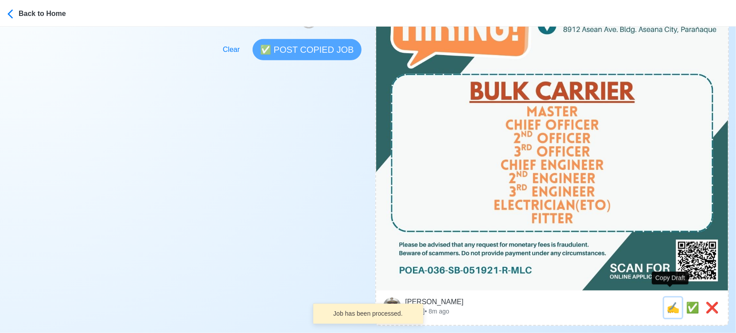
type textarea "Apply now! 🛟 Global Gateway Crewing Services Inc. is looking for 3RD ENGINEER. …"
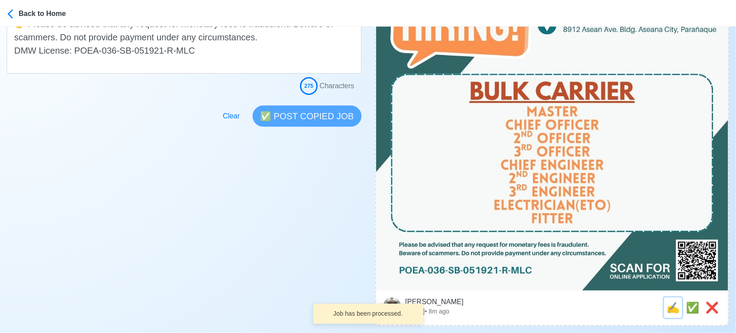
scroll to position [0, 0]
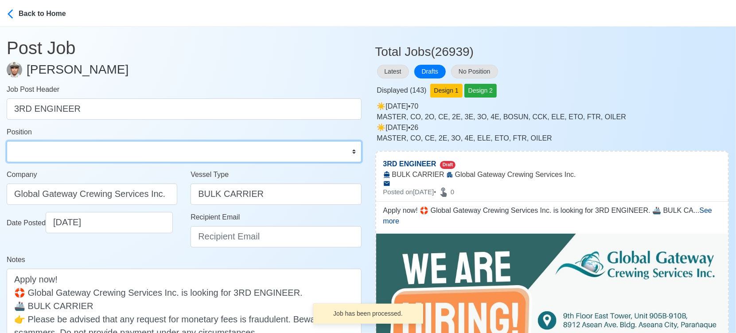
click at [69, 153] on select "Master Chief Officer 2nd Officer 3rd Officer Junior Officer Chief Engineer 2nd …" at bounding box center [184, 151] width 355 height 21
select select "3rd Engineer"
click at [7, 141] on select "Master Chief Officer 2nd Officer 3rd Officer Junior Officer Chief Engineer 2nd …" at bounding box center [184, 151] width 355 height 21
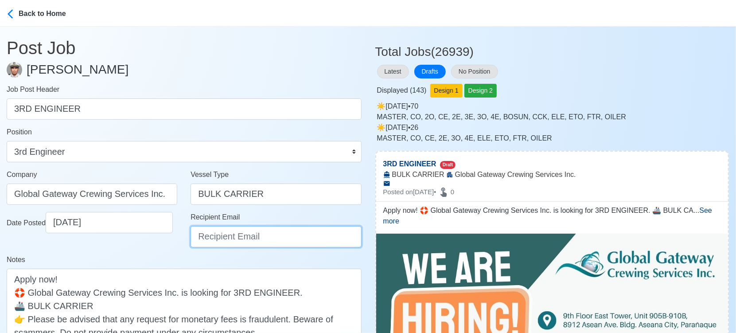
click at [237, 237] on input "Recipient Email" at bounding box center [276, 236] width 171 height 21
paste input "[EMAIL_ADDRESS][DOMAIN_NAME]"
type input "[EMAIL_ADDRESS][DOMAIN_NAME]"
click at [169, 242] on div "Date Posted 09/17/2025" at bounding box center [92, 233] width 184 height 43
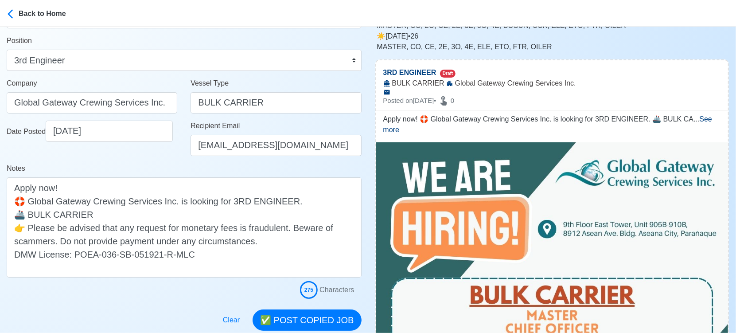
scroll to position [98, 0]
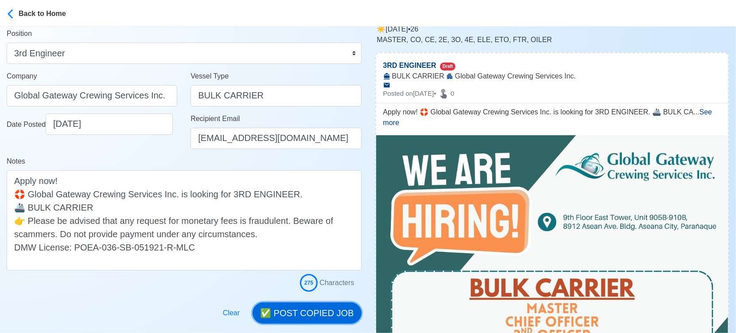
click at [310, 308] on button "✅ POST COPIED JOB" at bounding box center [307, 312] width 109 height 21
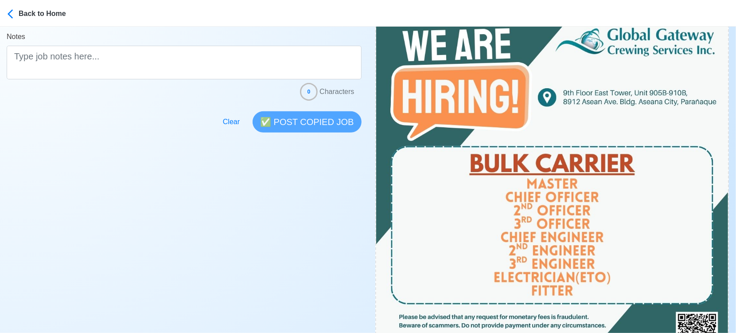
scroll to position [295, 0]
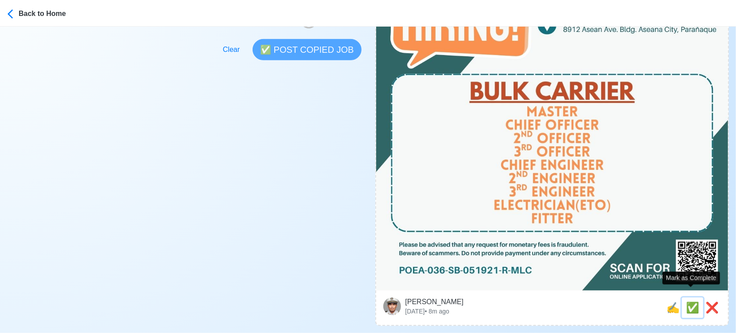
click at [688, 301] on span "✅" at bounding box center [692, 307] width 13 height 12
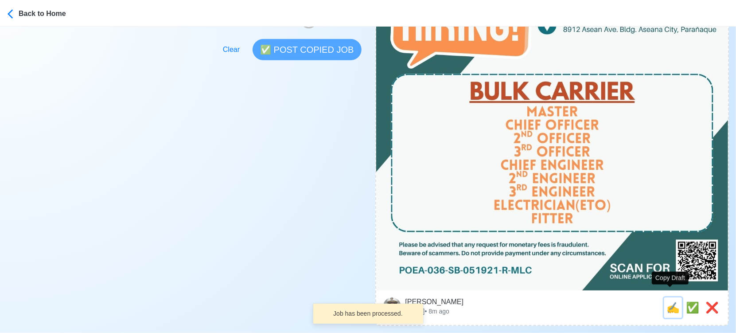
click at [667, 301] on span "✍️" at bounding box center [673, 307] width 13 height 12
type input "3RD OFFICER"
select select
type input "Global Gateway Crewing Services Inc."
type input "BULK CARRIER"
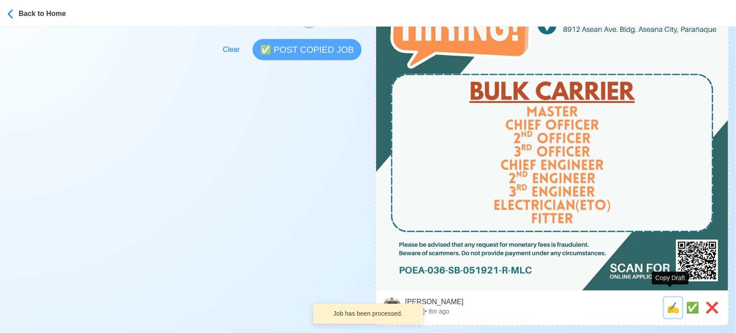
type textarea "🌅 Apply now! 🎯 Global Gateway Crewing Services Inc. is looking for 3RD OFFICER.…"
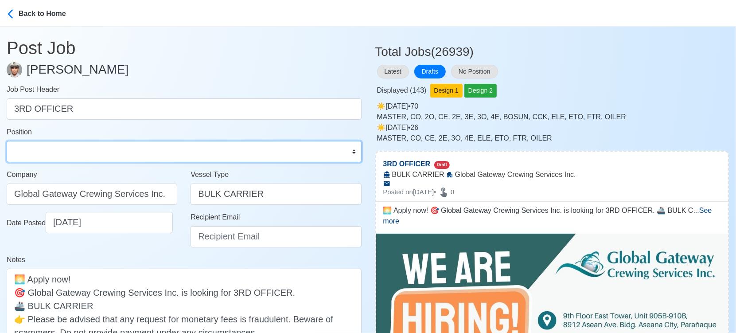
drag, startPoint x: 65, startPoint y: 149, endPoint x: 62, endPoint y: 142, distance: 7.4
click at [65, 149] on select "Master Chief Officer 2nd Officer 3rd Officer Junior Officer Chief Engineer 2nd …" at bounding box center [184, 151] width 355 height 21
select select "3rd Officer"
click at [7, 141] on select "Master Chief Officer 2nd Officer 3rd Officer Junior Officer Chief Engineer 2nd …" at bounding box center [184, 151] width 355 height 21
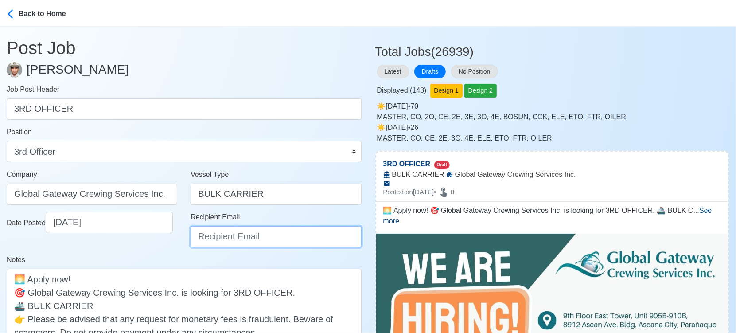
click at [231, 228] on input "Recipient Email" at bounding box center [276, 236] width 171 height 21
paste input "[EMAIL_ADDRESS][DOMAIN_NAME]"
type input "[EMAIL_ADDRESS][DOMAIN_NAME]"
click at [182, 250] on div "Date Posted 09/17/2025" at bounding box center [92, 233] width 184 height 43
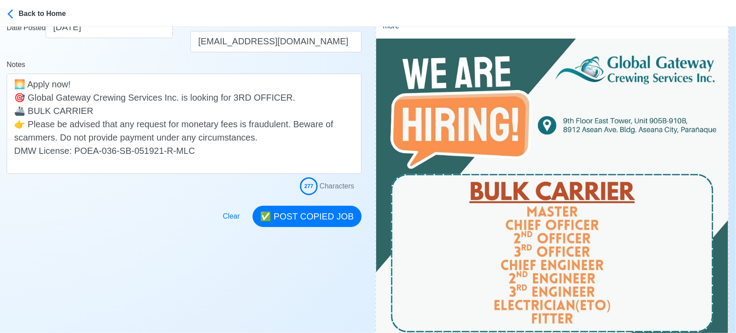
scroll to position [197, 0]
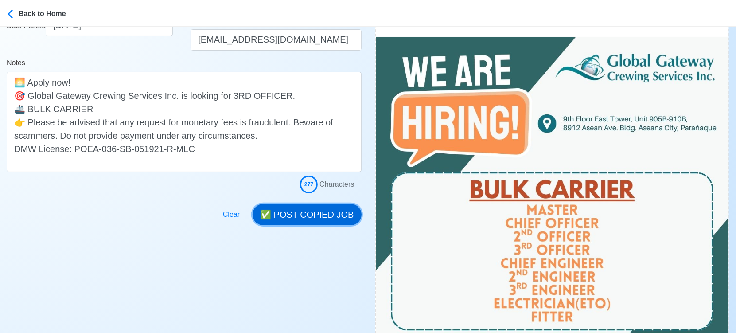
click at [322, 206] on button "✅ POST COPIED JOB" at bounding box center [307, 214] width 109 height 21
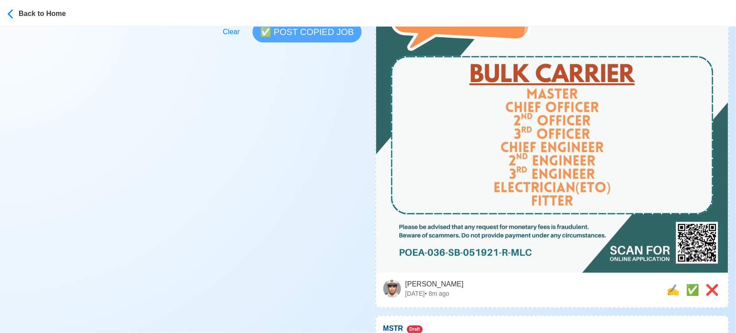
scroll to position [344, 0]
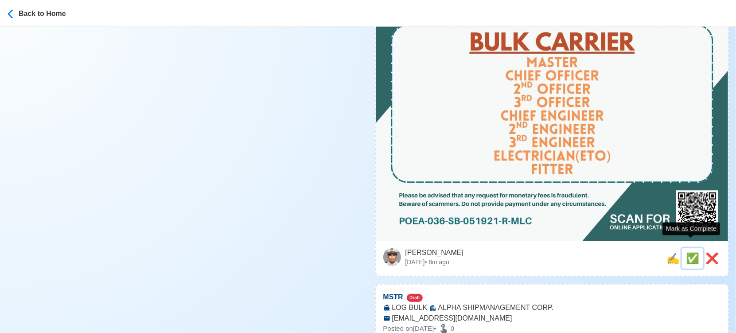
click at [694, 252] on span "✅" at bounding box center [692, 258] width 13 height 12
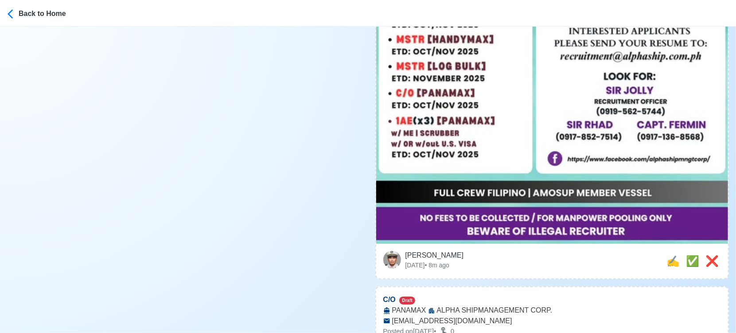
scroll to position [492, 0]
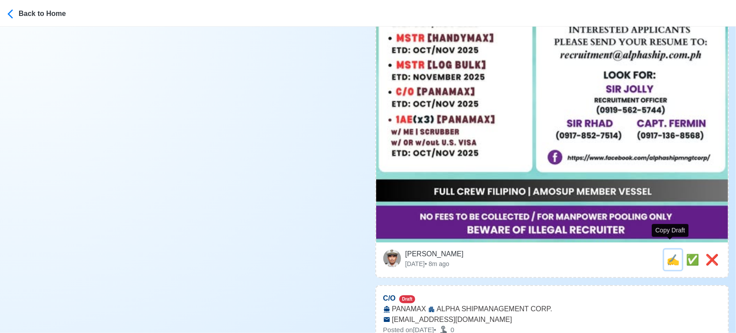
click at [670, 253] on span "✍️" at bounding box center [673, 259] width 13 height 12
type input "MSTR"
select select
type input "ALPHA SHIPMANAGEMENT CORP."
type input "LOG BULK"
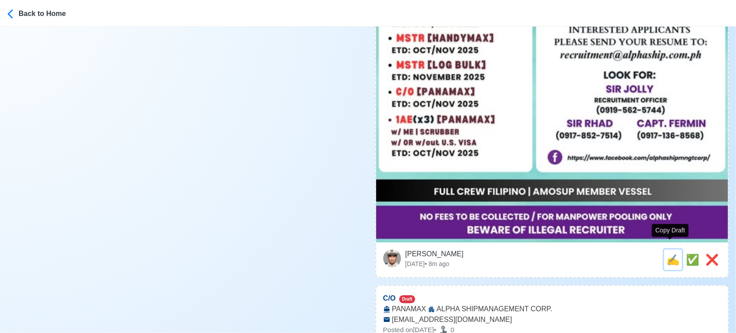
type input "[EMAIL_ADDRESS][DOMAIN_NAME]"
type textarea "⚓ Apply now! 👉 ALPHA SHIPMANAGEMENT CORP. is looking for MSTR. 🚢 LOG BULK 📆 Dep…"
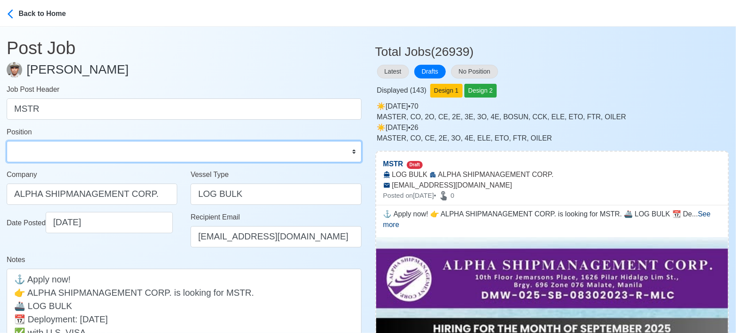
drag, startPoint x: 206, startPoint y: 154, endPoint x: 203, endPoint y: 149, distance: 5.6
click at [205, 154] on select "Master Chief Officer 2nd Officer 3rd Officer Junior Officer Chief Engineer 2nd …" at bounding box center [184, 151] width 355 height 21
select select "Master"
click at [7, 141] on select "Master Chief Officer 2nd Officer 3rd Officer Junior Officer Chief Engineer 2nd …" at bounding box center [184, 151] width 355 height 21
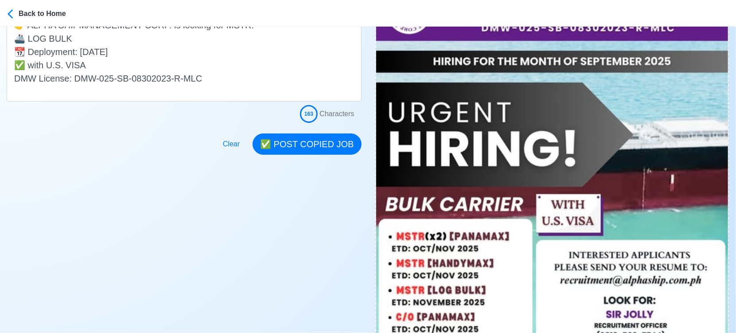
scroll to position [295, 0]
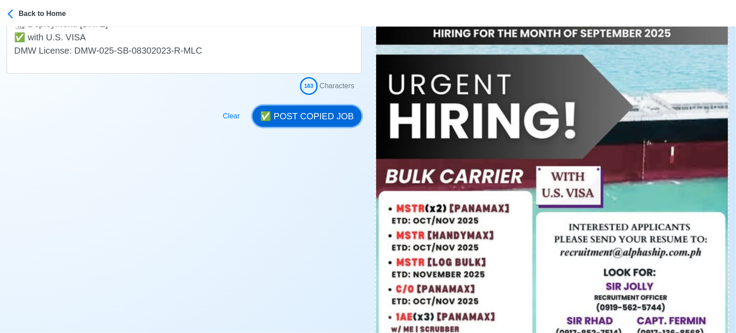
click at [325, 117] on button "✅ POST COPIED JOB" at bounding box center [307, 115] width 109 height 21
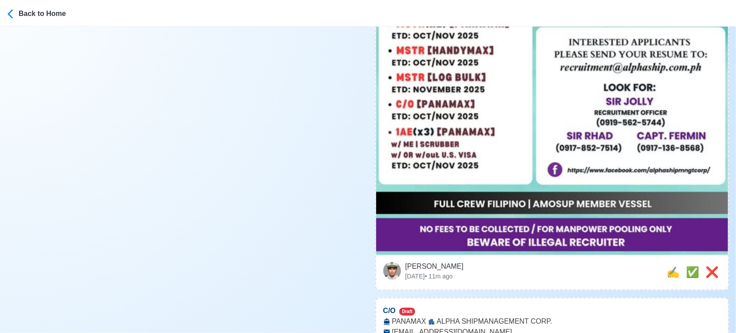
scroll to position [542, 0]
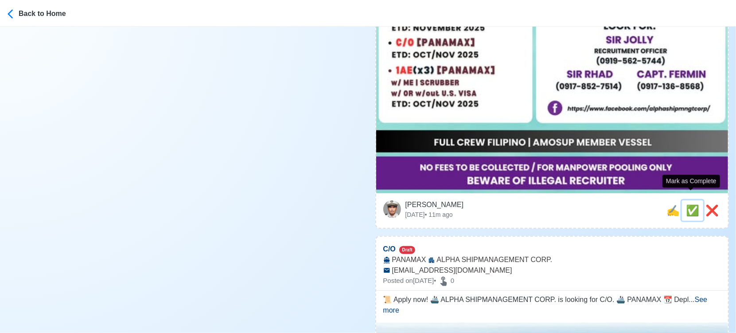
click at [691, 204] on span "✅" at bounding box center [692, 210] width 13 height 12
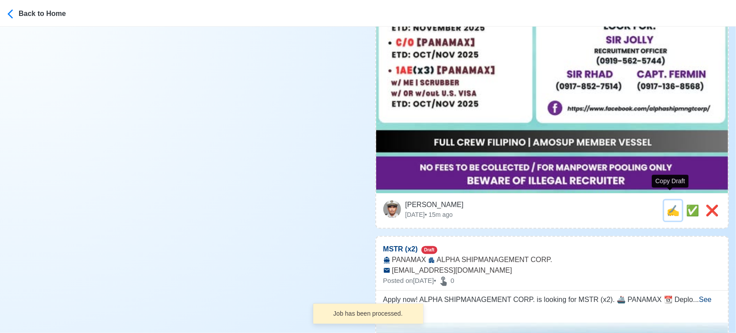
click at [667, 204] on span "✍️" at bounding box center [673, 210] width 13 height 12
type input "C/O"
select select
type input "ALPHA SHIPMANAGEMENT CORP."
type input "PANAMAX"
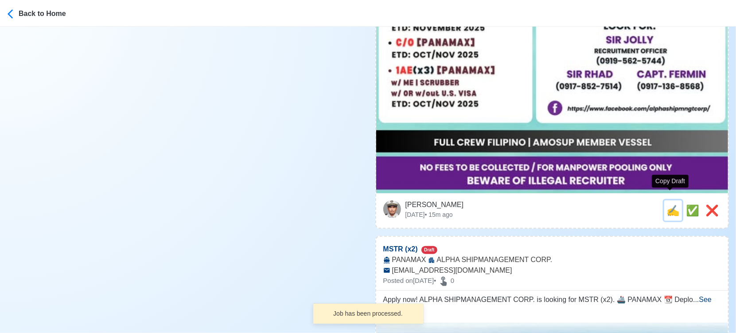
type input "[EMAIL_ADDRESS][DOMAIN_NAME]"
type textarea "📜 Apply now! 🚢 ALPHA SHIPMANAGEMENT CORP. is looking for C/O. 🚢 PANAMAX 📆 Deplo…"
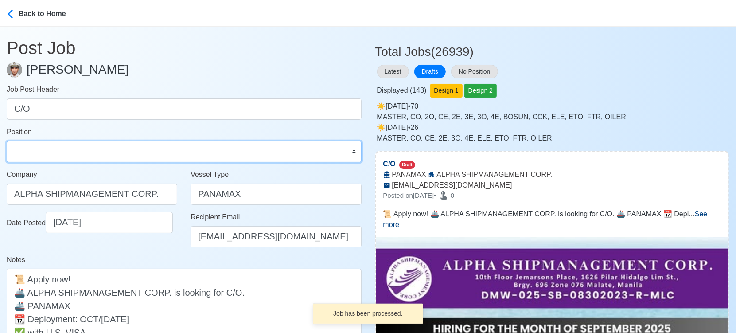
drag, startPoint x: 44, startPoint y: 148, endPoint x: 45, endPoint y: 142, distance: 6.3
click at [44, 148] on select "Master Chief Officer 2nd Officer 3rd Officer Junior Officer Chief Engineer 2nd …" at bounding box center [184, 151] width 355 height 21
select select "Chief Officer"
click at [7, 141] on select "Master Chief Officer 2nd Officer 3rd Officer Junior Officer Chief Engineer 2nd …" at bounding box center [184, 151] width 355 height 21
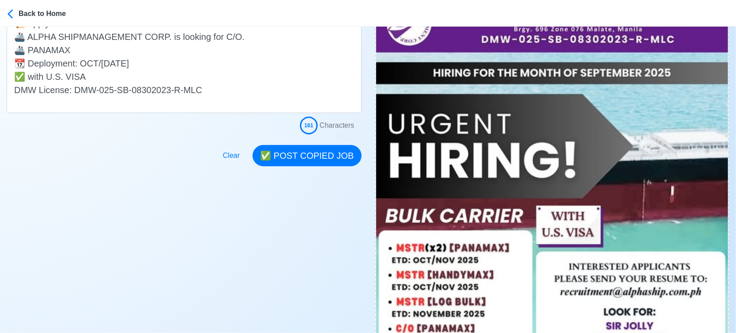
scroll to position [197, 0]
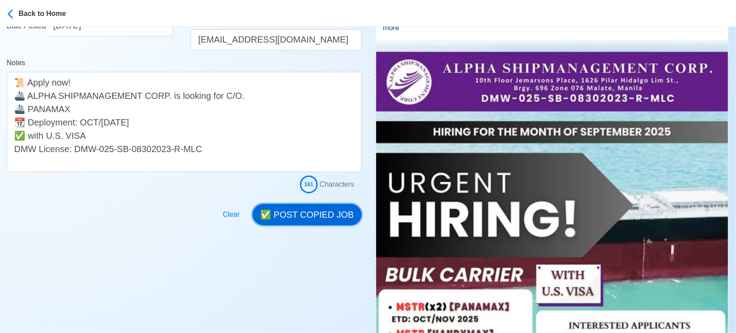
click at [298, 209] on button "✅ POST COPIED JOB" at bounding box center [307, 214] width 109 height 21
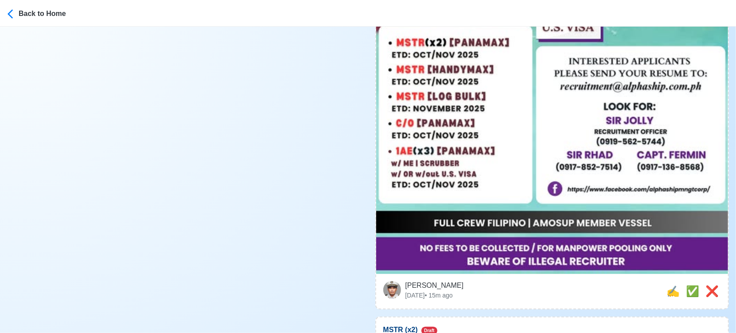
scroll to position [542, 0]
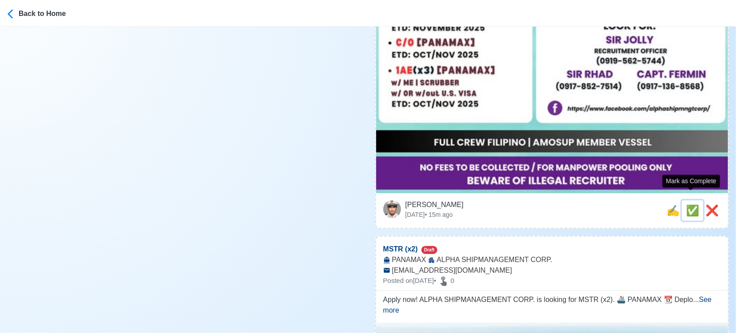
click at [688, 204] on span "✅" at bounding box center [692, 210] width 13 height 12
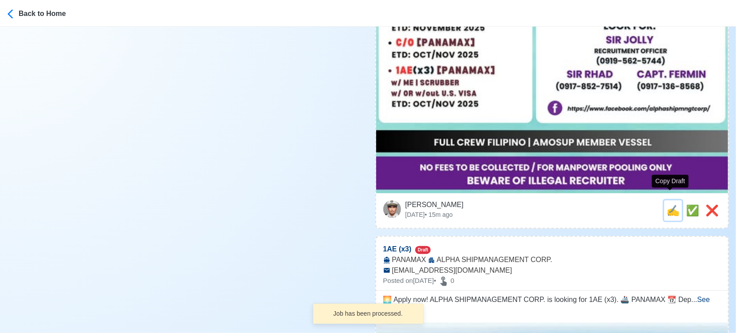
click at [671, 204] on span "✍️" at bounding box center [673, 210] width 13 height 12
type input "MSTR (x2)"
select select
type input "ALPHA SHIPMANAGEMENT CORP."
type input "PANAMAX"
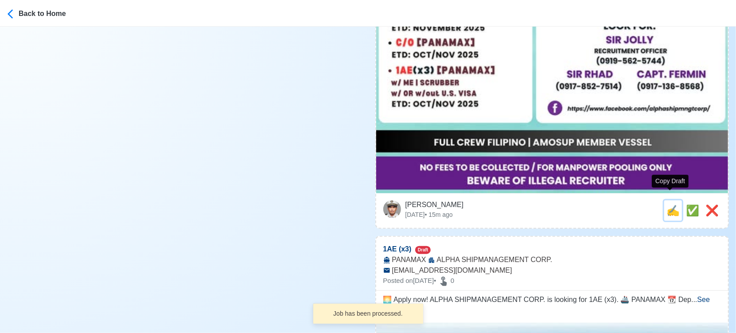
type input "[EMAIL_ADDRESS][DOMAIN_NAME]"
type textarea "Apply now! ALPHA SHIPMANAGEMENT CORP. is looking for MSTR (x2). 🚢 PANAMAX 📆 Dep…"
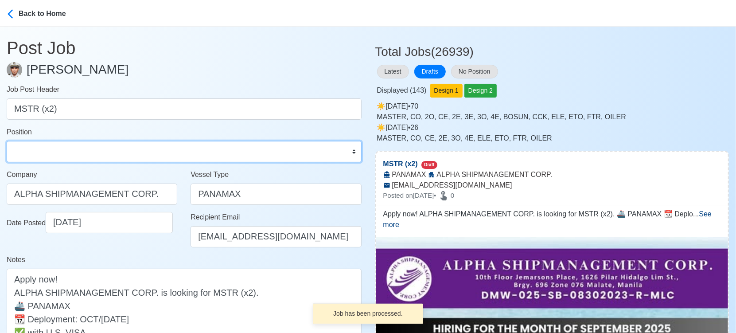
click at [109, 148] on select "Master Chief Officer 2nd Officer 3rd Officer Junior Officer Chief Engineer 2nd …" at bounding box center [184, 151] width 355 height 21
select select "Master"
click at [7, 141] on select "Master Chief Officer 2nd Officer 3rd Officer Junior Officer Chief Engineer 2nd …" at bounding box center [184, 151] width 355 height 21
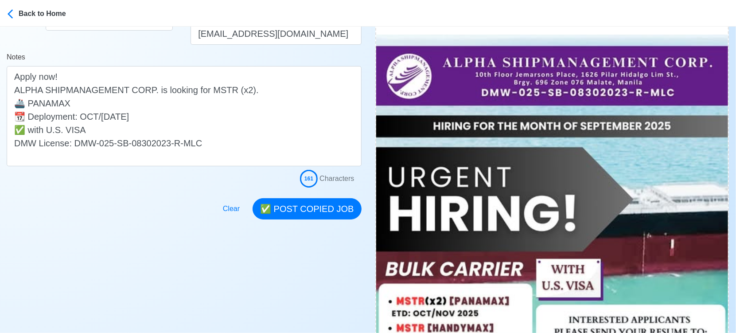
scroll to position [197, 0]
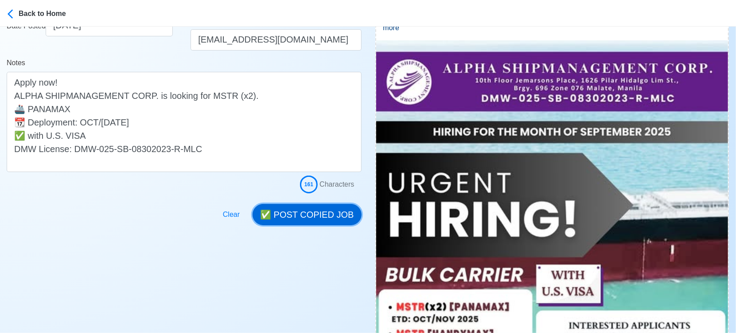
click at [328, 206] on button "✅ POST COPIED JOB" at bounding box center [307, 214] width 109 height 21
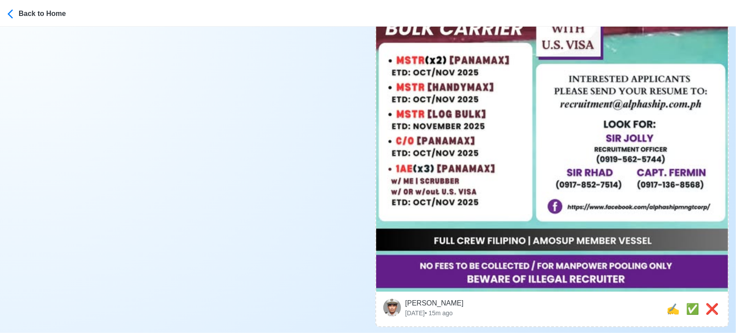
scroll to position [542, 0]
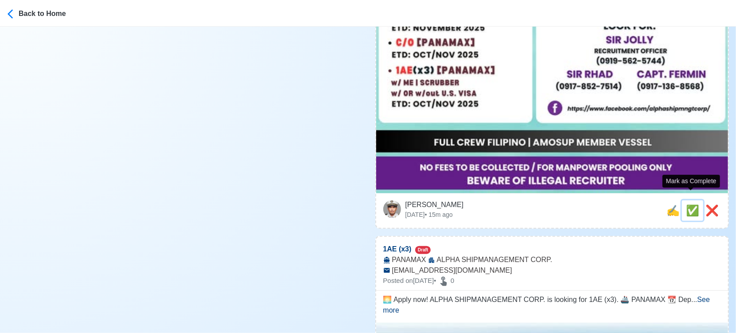
click at [692, 204] on span "✅" at bounding box center [692, 210] width 13 height 12
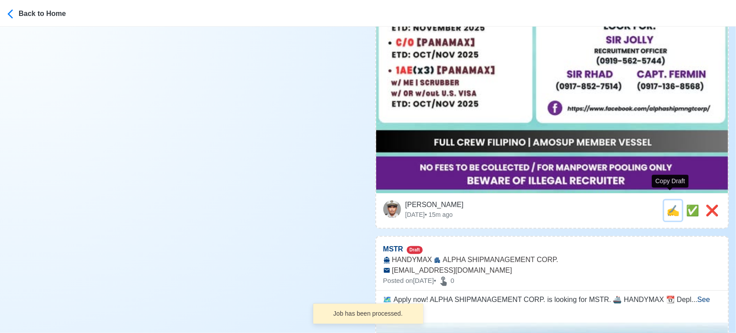
click at [671, 205] on span "✍️" at bounding box center [673, 210] width 13 height 12
type input "1AE (x3)"
select select
type input "ALPHA SHIPMANAGEMENT CORP."
type input "PANAMAX"
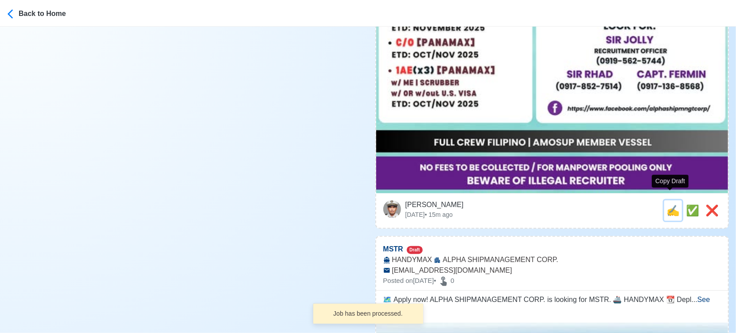
type input "[EMAIL_ADDRESS][DOMAIN_NAME]"
type textarea "🌅 Apply now! ALPHA SHIPMANAGEMENT CORP. is looking for 1AE (x3). 🚢 PANAMAX 📆 De…"
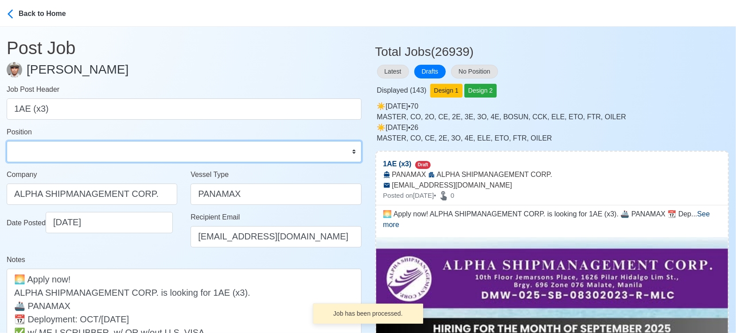
drag, startPoint x: 197, startPoint y: 152, endPoint x: 193, endPoint y: 152, distance: 4.5
click at [197, 152] on select "Master Chief Officer 2nd Officer 3rd Officer Junior Officer Chief Engineer 2nd …" at bounding box center [184, 151] width 355 height 21
select select "1st Assistant Engineer"
click at [7, 141] on select "Master Chief Officer 2nd Officer 3rd Officer Junior Officer Chief Engineer 2nd …" at bounding box center [184, 151] width 355 height 21
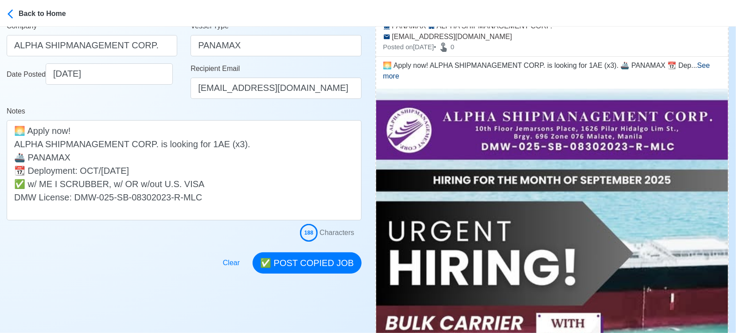
scroll to position [246, 0]
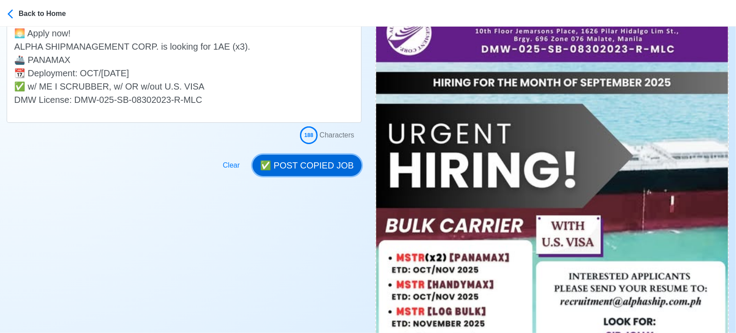
click at [320, 164] on button "✅ POST COPIED JOB" at bounding box center [307, 165] width 109 height 21
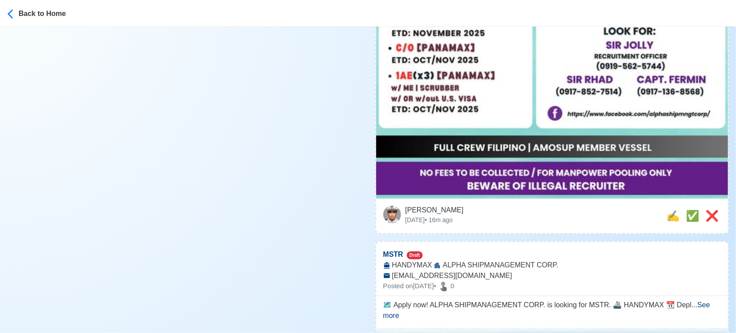
scroll to position [542, 0]
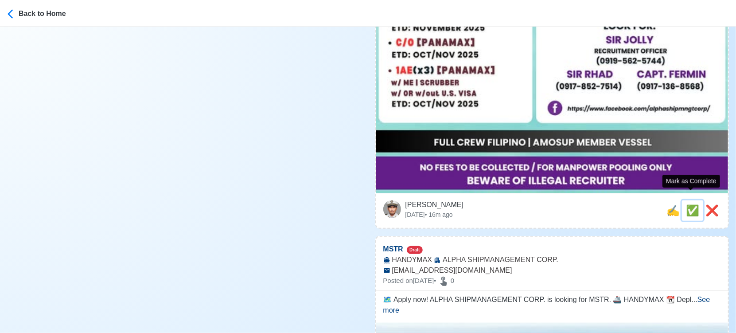
click at [689, 204] on span "✅" at bounding box center [692, 210] width 13 height 12
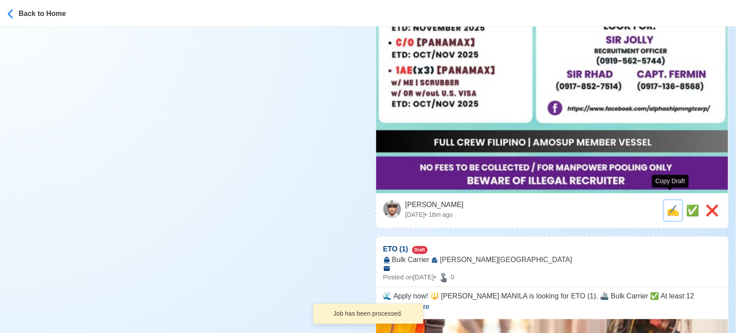
click at [671, 204] on span "✍️" at bounding box center [673, 210] width 13 height 12
type input "MSTR"
select select
type input "ALPHA SHIPMANAGEMENT CORP."
type input "HANDYMAX"
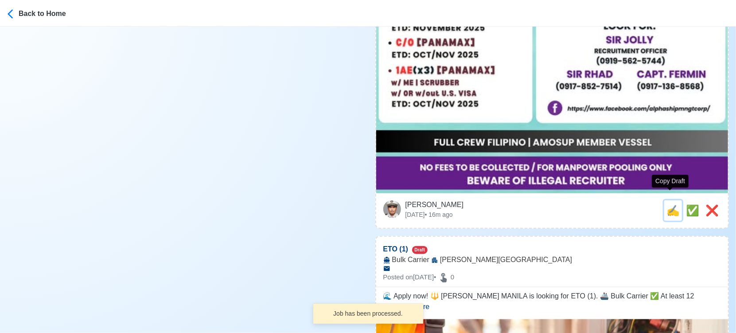
type input "[EMAIL_ADDRESS][DOMAIN_NAME]"
type textarea "🗺️ Apply now! ALPHA SHIPMANAGEMENT CORP. is looking for MSTR. 🚢 HANDYMAX 📆 Depl…"
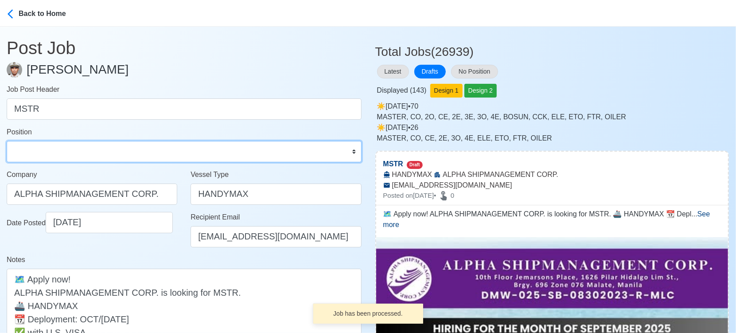
drag, startPoint x: 44, startPoint y: 153, endPoint x: 43, endPoint y: 141, distance: 11.6
click at [44, 153] on select "Master Chief Officer 2nd Officer 3rd Officer Junior Officer Chief Engineer 2nd …" at bounding box center [184, 151] width 355 height 21
select select "Master"
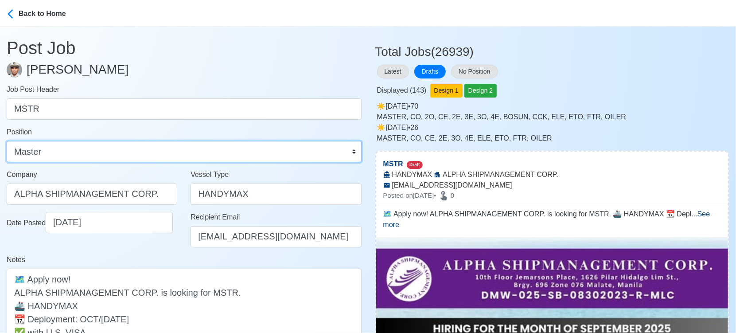
click at [7, 141] on select "Master Chief Officer 2nd Officer 3rd Officer Junior Officer Chief Engineer 2nd …" at bounding box center [184, 151] width 355 height 21
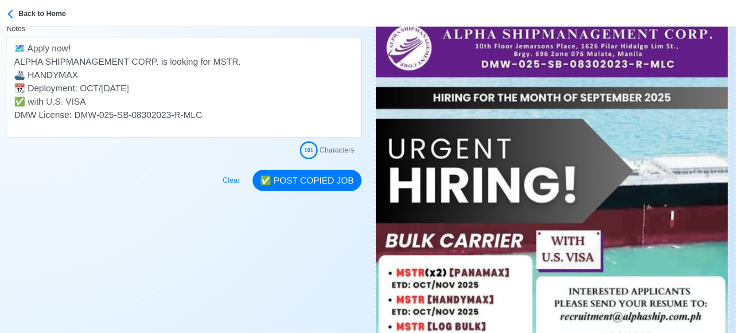
scroll to position [246, 0]
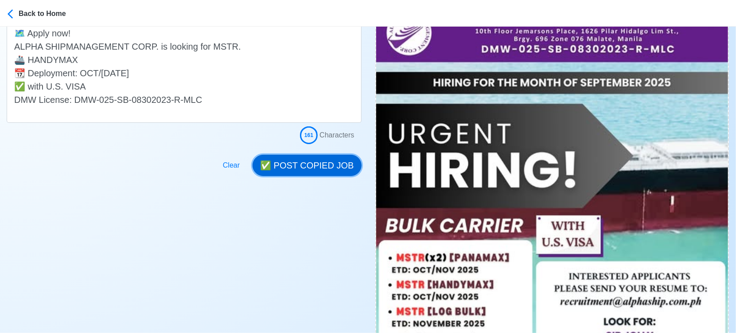
click at [314, 164] on button "✅ POST COPIED JOB" at bounding box center [307, 165] width 109 height 21
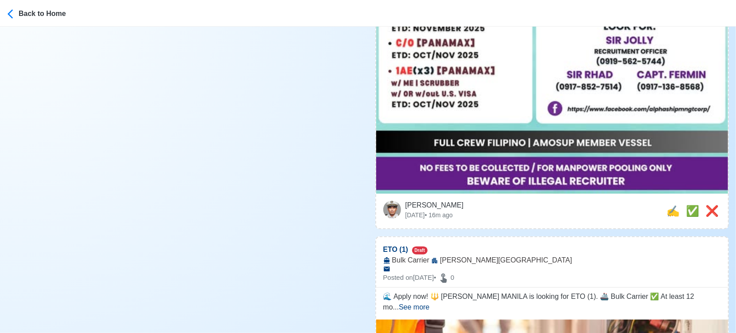
scroll to position [542, 0]
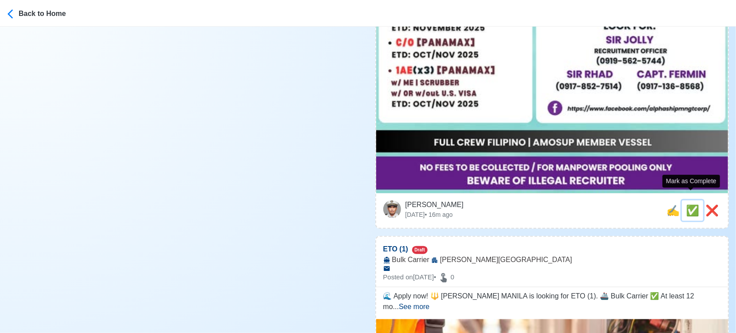
click at [689, 204] on span "✅" at bounding box center [692, 210] width 13 height 12
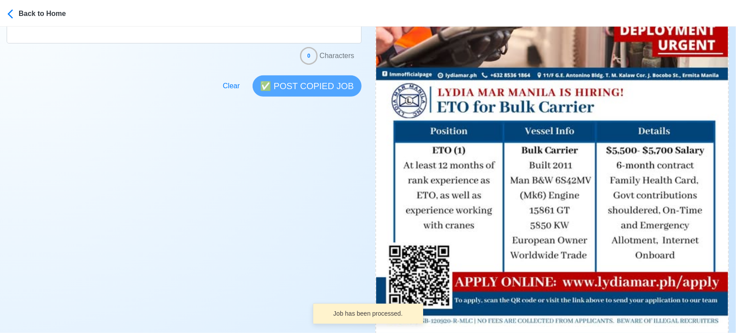
scroll to position [344, 0]
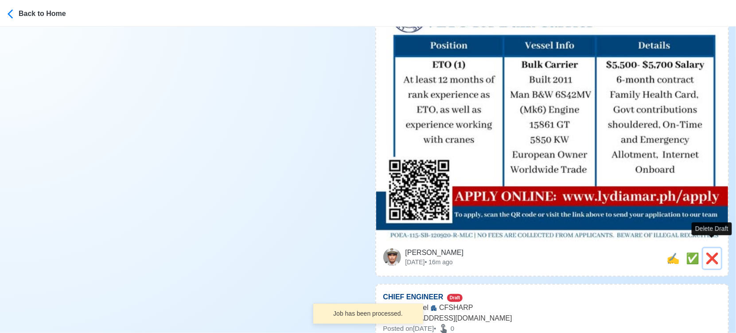
click at [713, 252] on span "❌" at bounding box center [712, 258] width 13 height 12
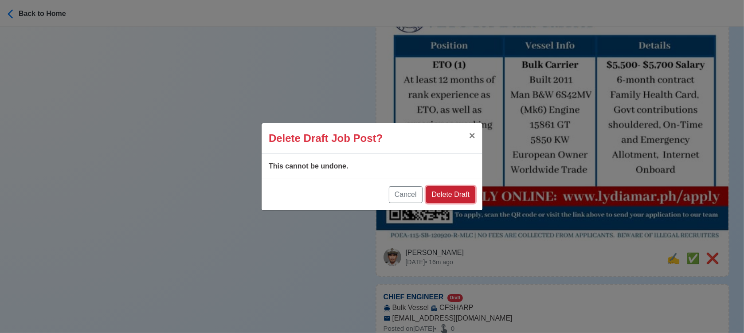
click at [445, 188] on button "Delete Draft" at bounding box center [450, 194] width 49 height 17
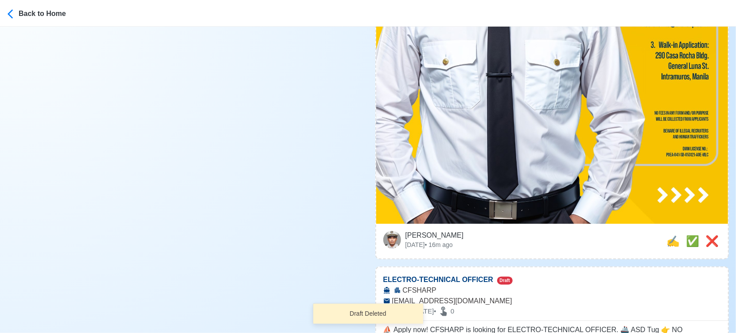
scroll to position [640, 0]
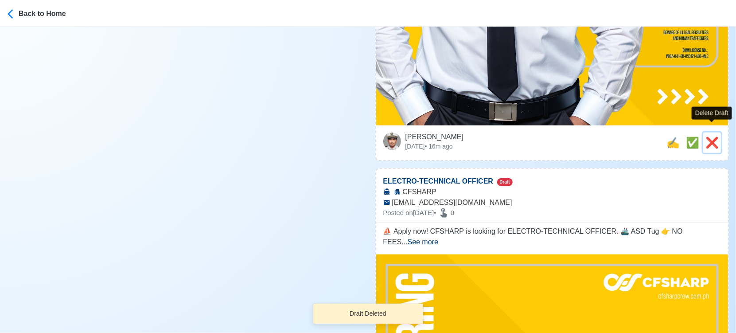
click at [713, 136] on span "❌" at bounding box center [712, 142] width 13 height 12
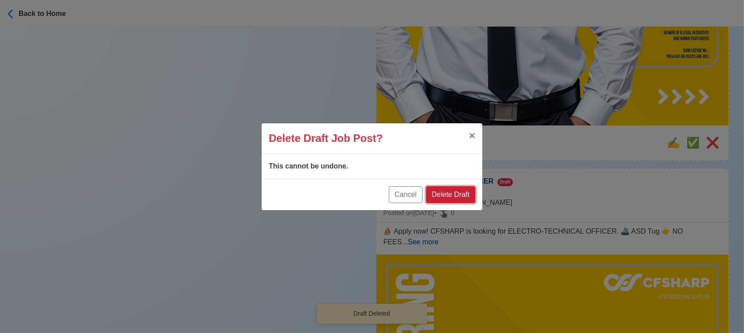
click at [457, 191] on button "Delete Draft" at bounding box center [450, 194] width 49 height 17
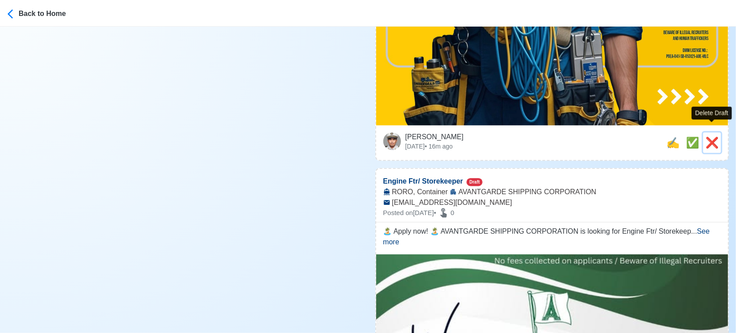
click at [719, 136] on span "❌" at bounding box center [712, 142] width 13 height 12
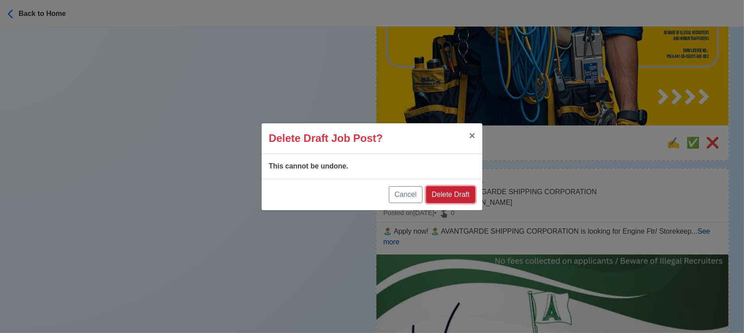
click at [467, 191] on button "Delete Draft" at bounding box center [450, 194] width 49 height 17
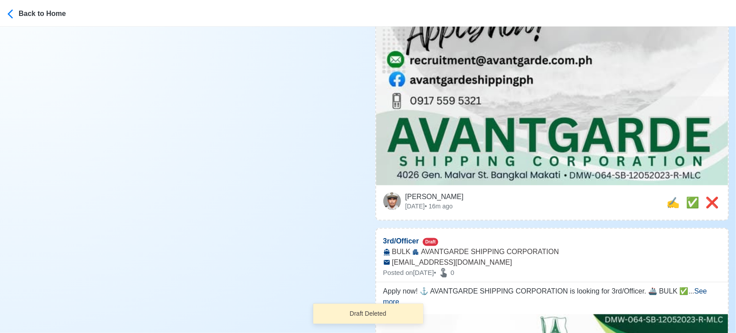
scroll to position [738, 0]
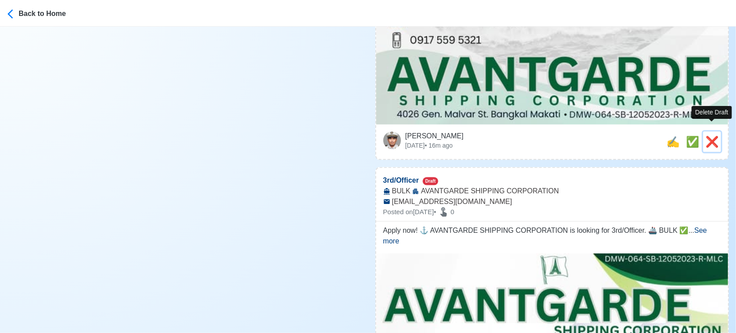
click at [716, 136] on span "❌" at bounding box center [712, 142] width 13 height 12
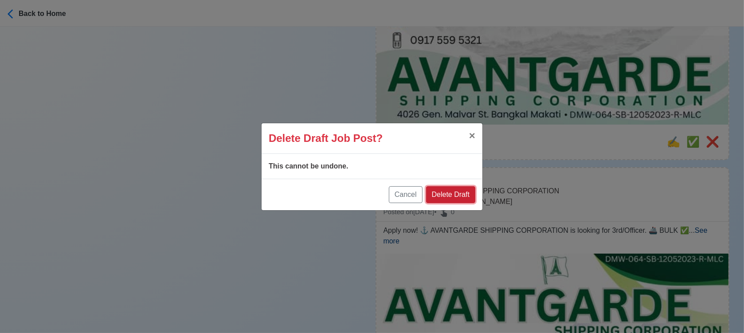
click at [470, 197] on button "Delete Draft" at bounding box center [450, 194] width 49 height 17
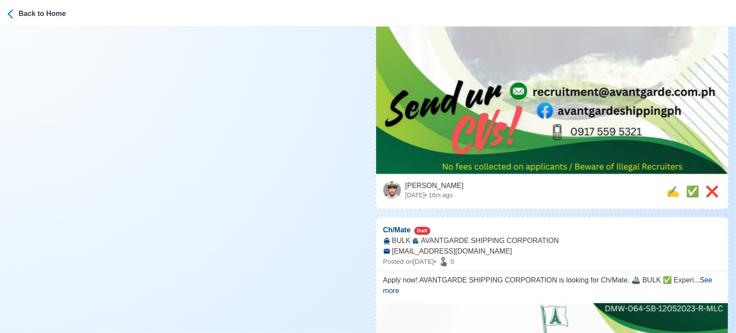
scroll to position [689, 0]
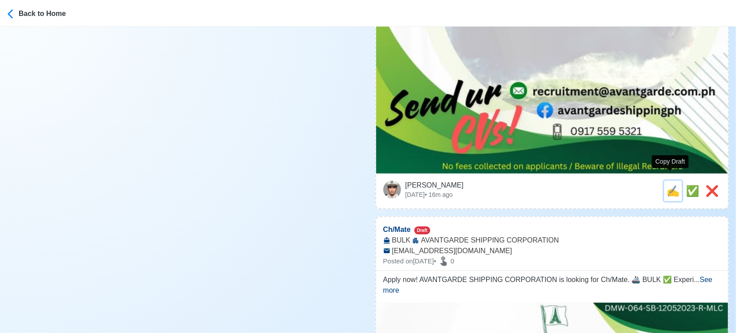
click at [672, 185] on span "✍️" at bounding box center [673, 191] width 13 height 12
type input "3rd/Officer"
select select
type input "AVANTGARDE SHIPPING CORPORATION"
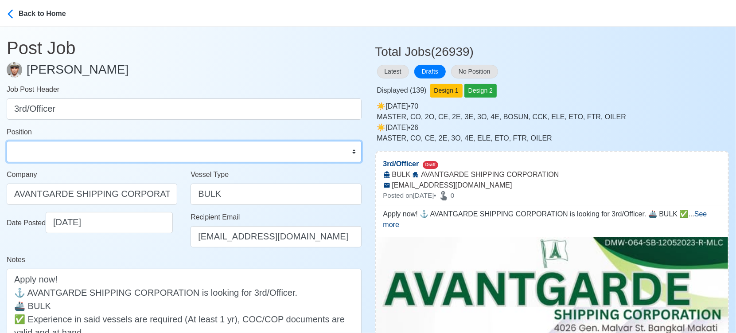
click at [76, 153] on select "Master Chief Officer 2nd Officer 3rd Officer Junior Officer Chief Engineer 2nd …" at bounding box center [184, 151] width 355 height 21
click at [7, 141] on select "Master Chief Officer 2nd Officer 3rd Officer Junior Officer Chief Engineer 2nd …" at bounding box center [184, 151] width 355 height 21
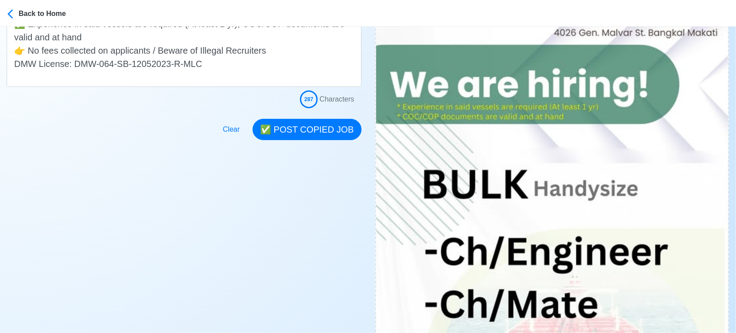
scroll to position [197, 0]
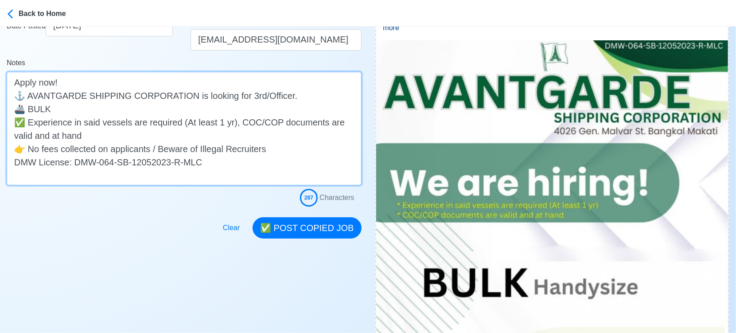
click at [104, 107] on textarea "Apply now! ⚓ AVANTGARDE SHIPPING CORPORATION is looking for 3rd/Officer. 🚢 BULK…" at bounding box center [184, 128] width 355 height 113
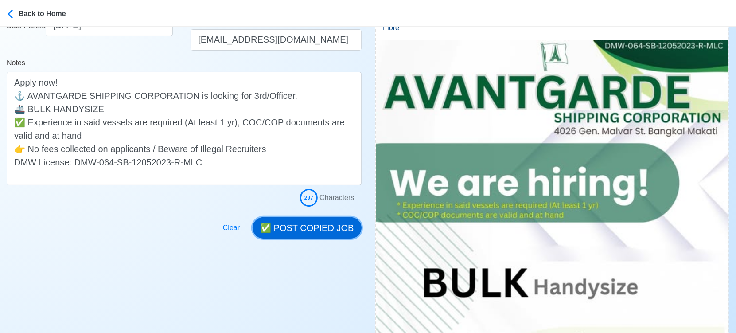
click at [338, 230] on button "✅ POST COPIED JOB" at bounding box center [307, 227] width 109 height 21
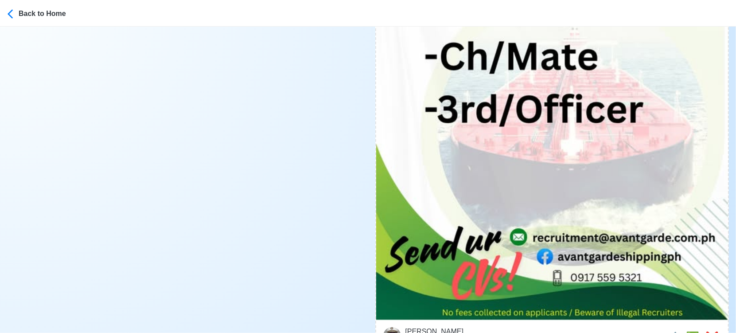
scroll to position [640, 0]
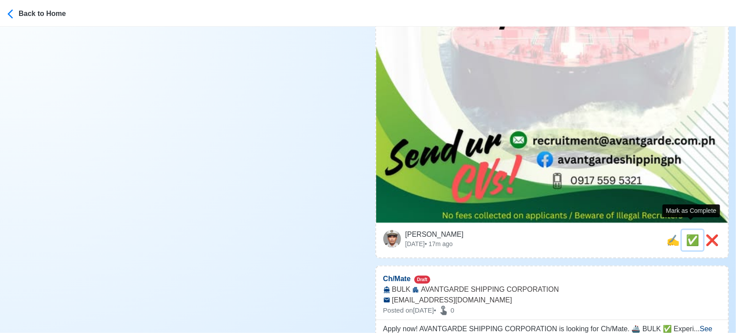
click at [688, 234] on span "✅" at bounding box center [692, 240] width 13 height 12
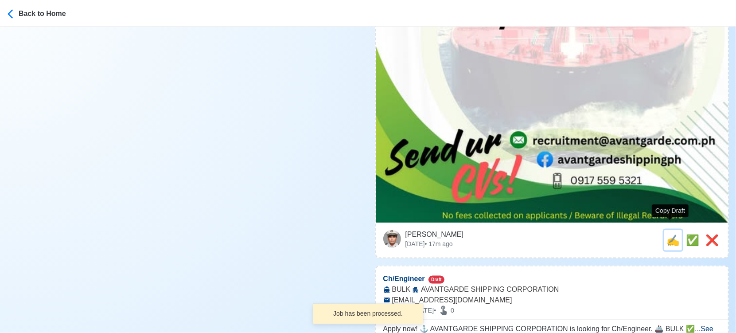
click at [673, 234] on span "✍️" at bounding box center [673, 240] width 13 height 12
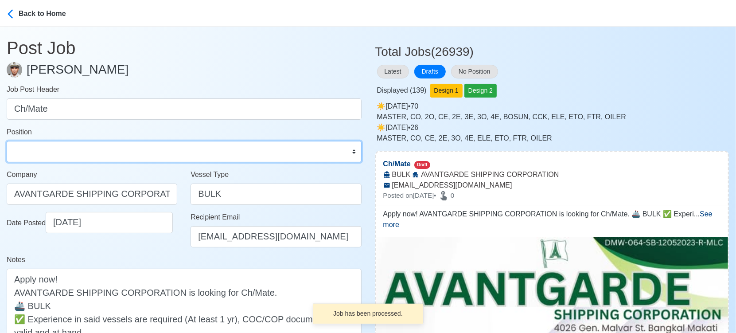
click at [51, 156] on select "Master Chief Officer 2nd Officer 3rd Officer Junior Officer Chief Engineer 2nd …" at bounding box center [184, 151] width 355 height 21
click at [7, 141] on select "Master Chief Officer 2nd Officer 3rd Officer Junior Officer Chief Engineer 2nd …" at bounding box center [184, 151] width 355 height 21
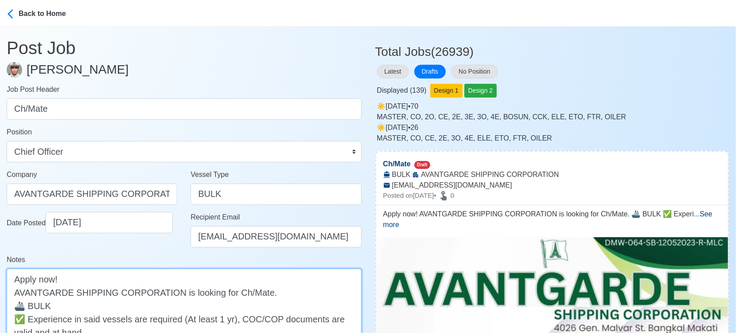
click at [206, 304] on textarea "Apply now! AVANTGARDE SHIPPING CORPORATION is looking for Ch/Mate. 🚢 BULK ✅ Exp…" at bounding box center [184, 325] width 355 height 113
click at [88, 308] on textarea "Apply now! AVANTGARDE SHIPPING CORPORATION is looking for Ch/Mate. 🚢 BULK HANDY…" at bounding box center [184, 325] width 355 height 113
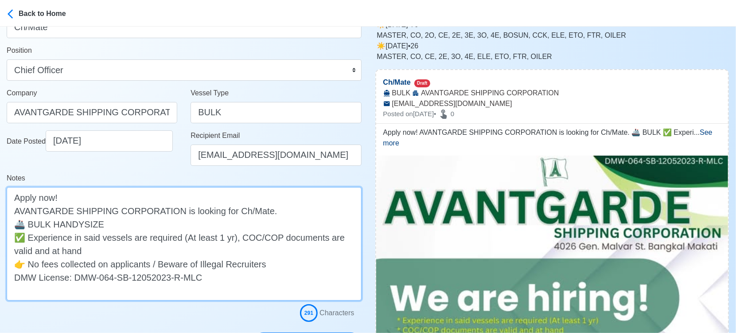
scroll to position [197, 0]
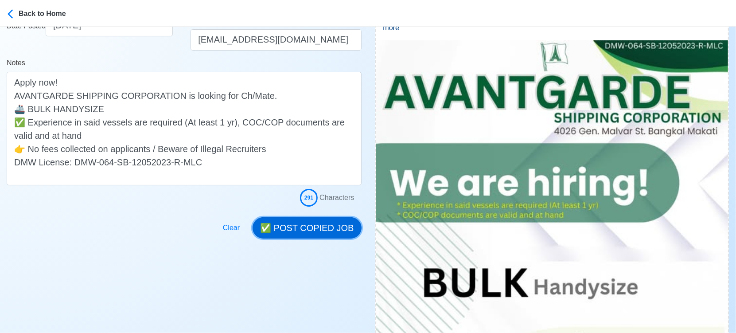
click at [301, 223] on button "✅ POST COPIED JOB" at bounding box center [307, 227] width 109 height 21
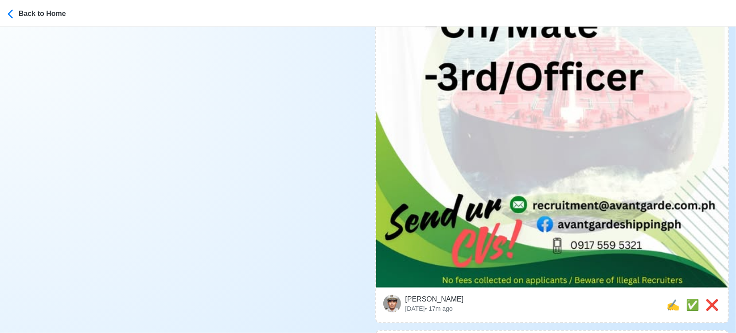
scroll to position [640, 0]
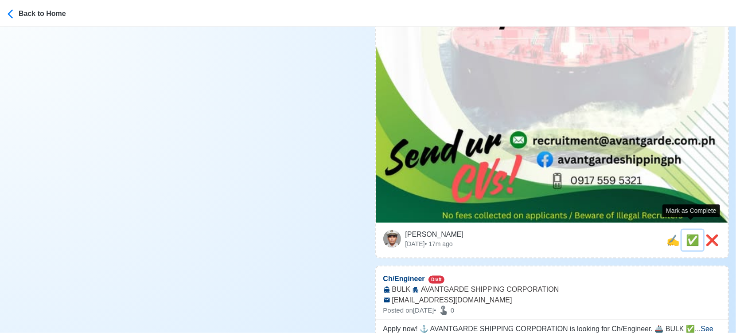
click at [689, 234] on span "✅" at bounding box center [692, 240] width 13 height 12
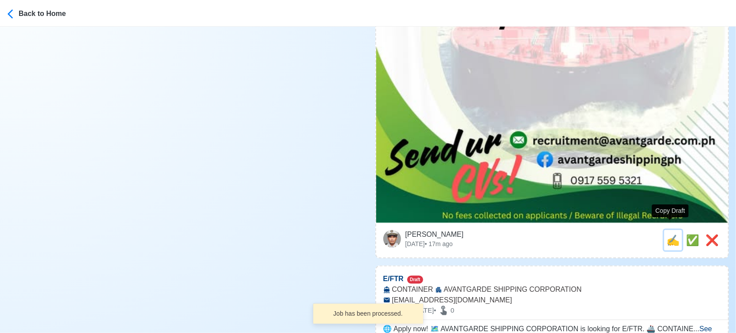
click at [673, 234] on span "✍️" at bounding box center [673, 240] width 13 height 12
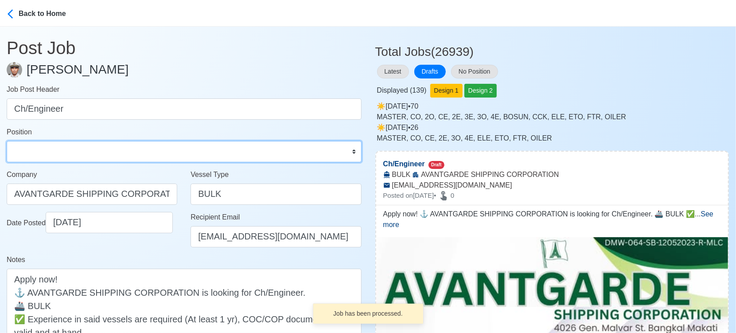
click at [85, 154] on select "Master Chief Officer 2nd Officer 3rd Officer Junior Officer Chief Engineer 2nd …" at bounding box center [184, 151] width 355 height 21
click at [7, 141] on select "Master Chief Officer 2nd Officer 3rd Officer Junior Officer Chief Engineer 2nd …" at bounding box center [184, 151] width 355 height 21
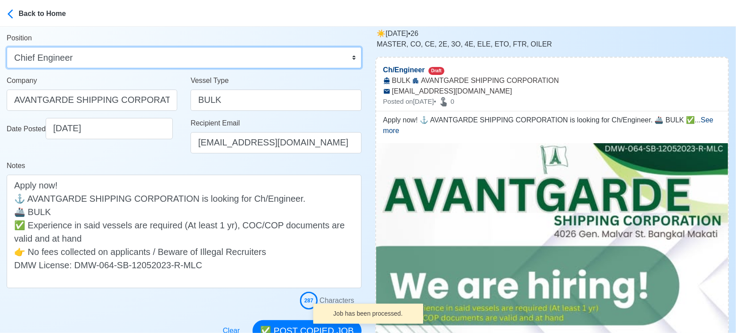
scroll to position [148, 0]
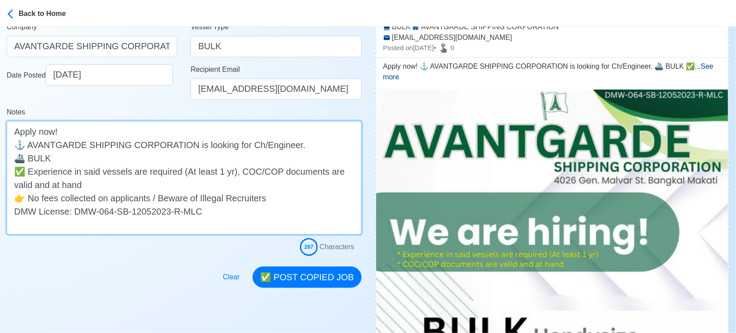
click at [129, 153] on textarea "Apply now! ⚓ AVANTGARDE SHIPPING CORPORATION is looking for Ch/Engineer. 🚢 BULK…" at bounding box center [184, 177] width 355 height 113
paste textarea "HANDYSIZE"
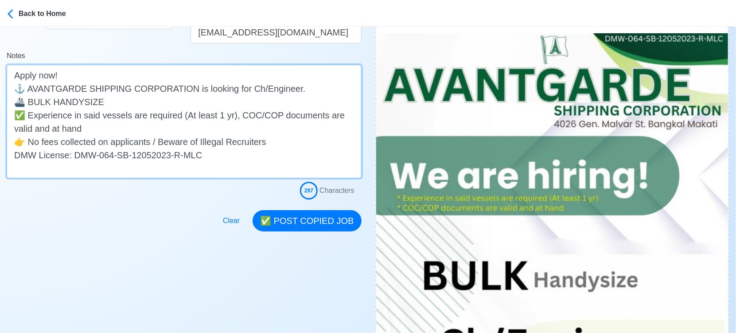
scroll to position [246, 0]
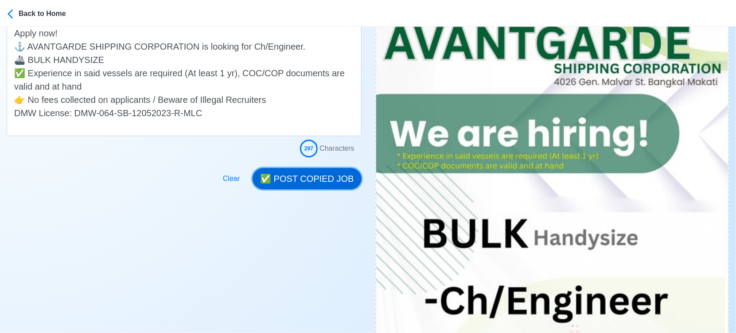
click at [310, 176] on button "✅ POST COPIED JOB" at bounding box center [307, 178] width 109 height 21
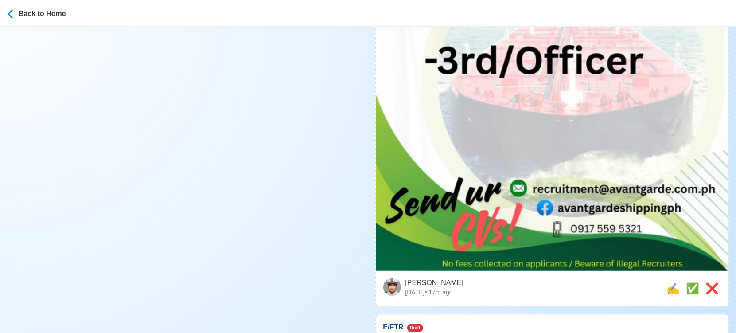
scroll to position [689, 0]
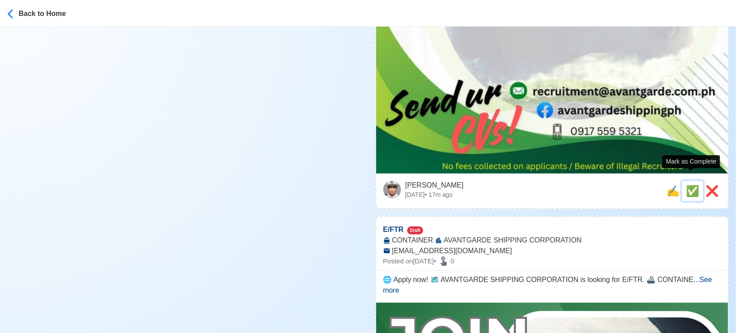
click at [690, 185] on span "✅" at bounding box center [692, 191] width 13 height 12
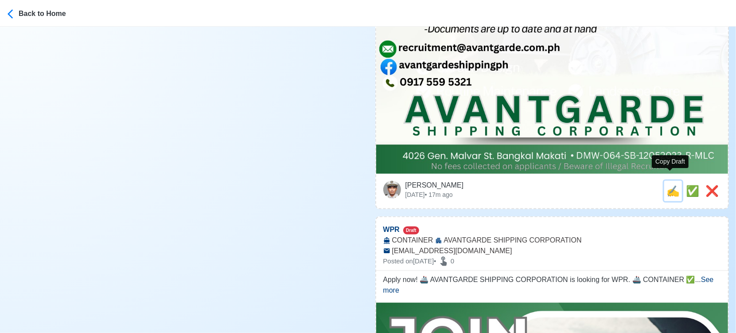
click at [667, 185] on span "✍️" at bounding box center [673, 191] width 13 height 12
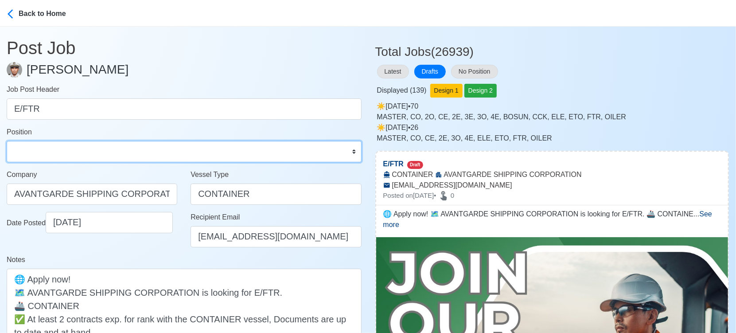
drag, startPoint x: 54, startPoint y: 154, endPoint x: 54, endPoint y: 142, distance: 12.4
click at [54, 154] on select "Master Chief Officer 2nd Officer 3rd Officer Junior Officer Chief Engineer 2nd …" at bounding box center [184, 151] width 355 height 21
click at [7, 141] on select "Master Chief Officer 2nd Officer 3rd Officer Junior Officer Chief Engineer 2nd …" at bounding box center [184, 151] width 355 height 21
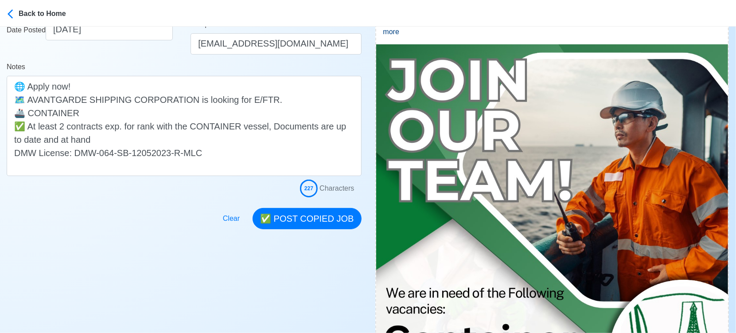
scroll to position [246, 0]
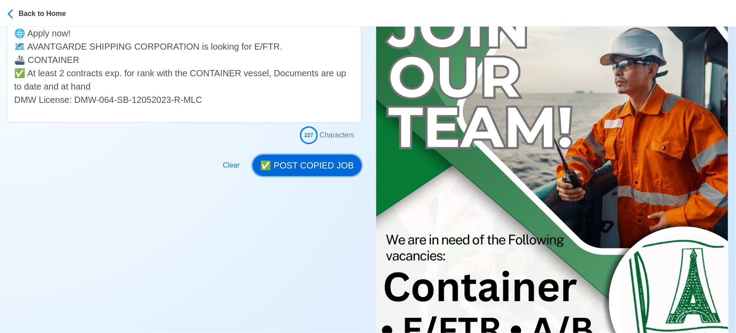
click at [327, 162] on button "✅ POST COPIED JOB" at bounding box center [307, 165] width 109 height 21
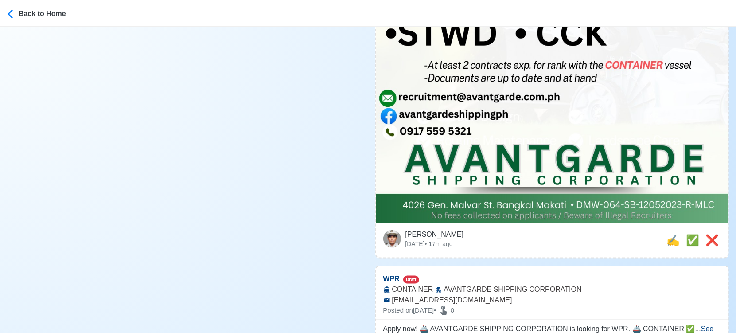
scroll to position [689, 0]
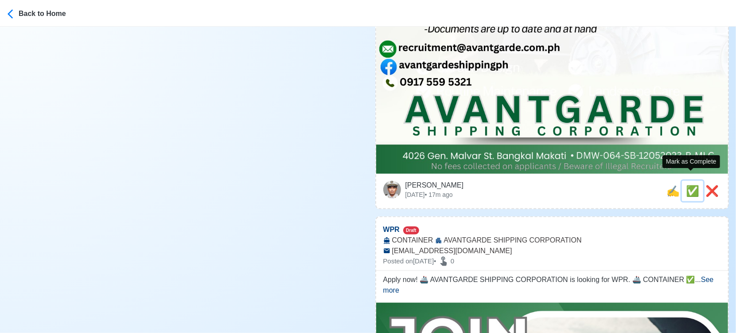
click at [687, 185] on span "✅" at bounding box center [692, 191] width 13 height 12
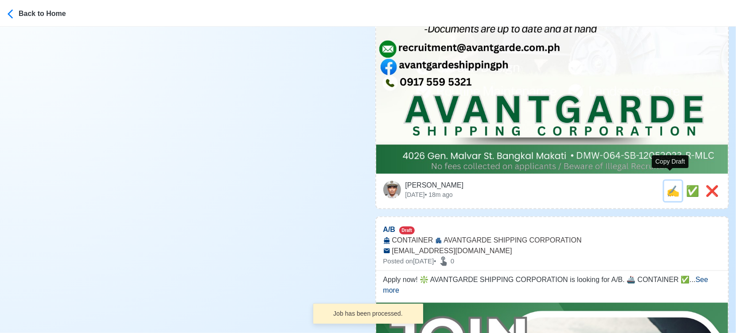
click at [672, 185] on span "✍️" at bounding box center [673, 191] width 13 height 12
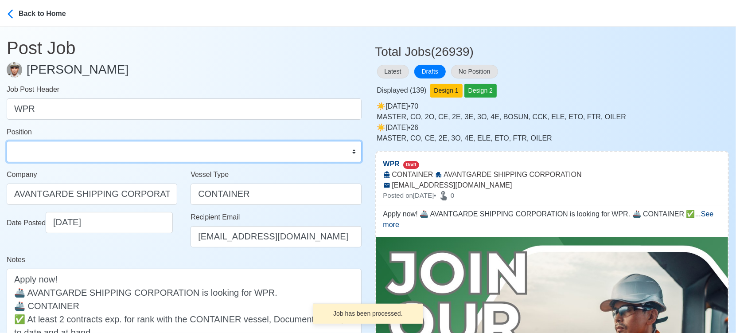
click at [213, 155] on select "Master Chief Officer 2nd Officer 3rd Officer Junior Officer Chief Engineer 2nd …" at bounding box center [184, 151] width 355 height 21
click at [7, 141] on select "Master Chief Officer 2nd Officer 3rd Officer Junior Officer Chief Engineer 2nd …" at bounding box center [184, 151] width 355 height 21
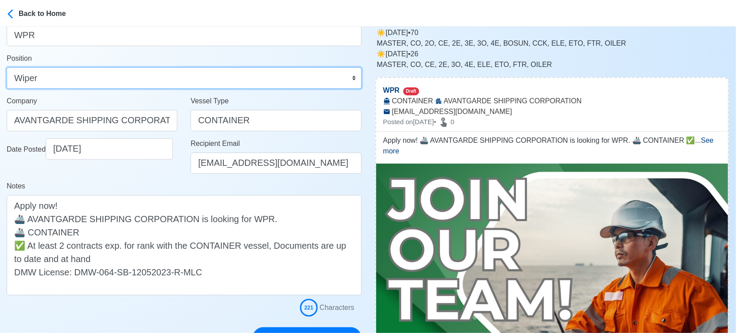
scroll to position [148, 0]
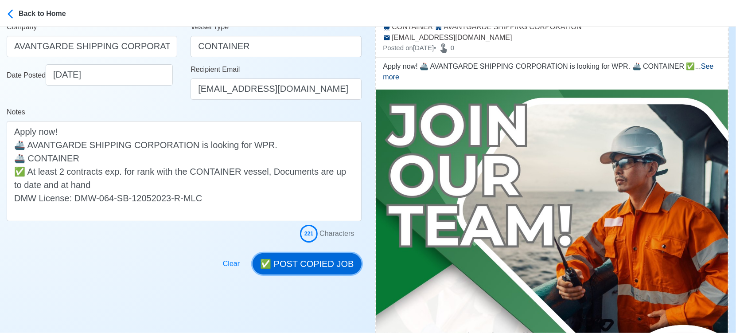
click at [340, 271] on button "✅ POST COPIED JOB" at bounding box center [307, 263] width 109 height 21
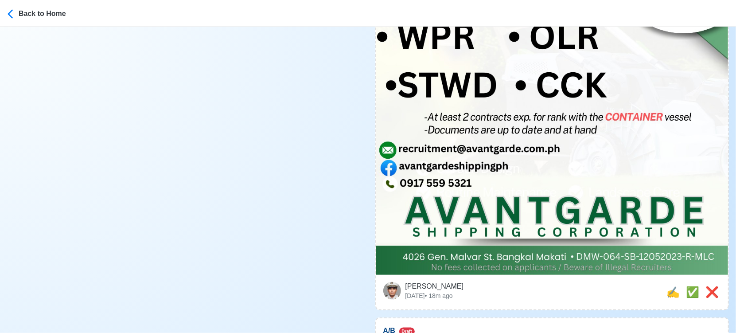
scroll to position [640, 0]
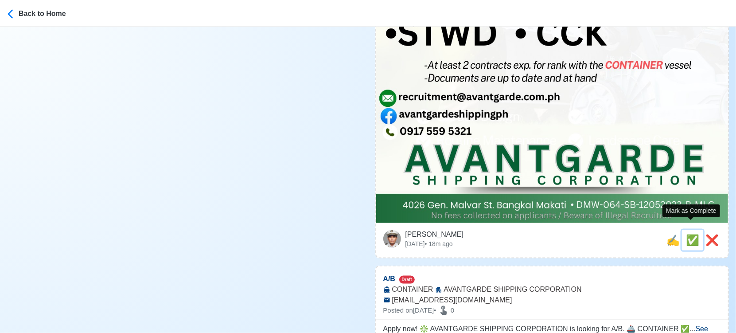
click at [694, 234] on span "✅" at bounding box center [692, 240] width 13 height 12
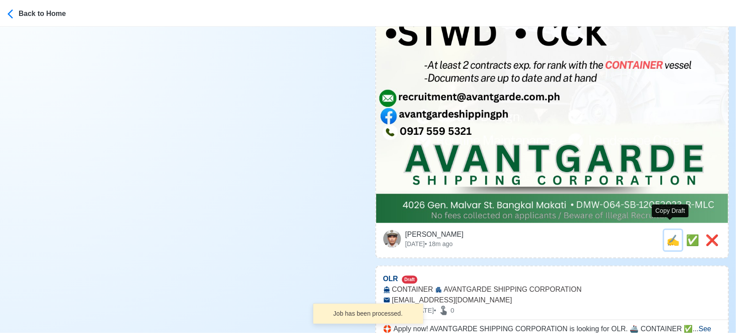
click at [669, 234] on span "✍️" at bounding box center [673, 240] width 13 height 12
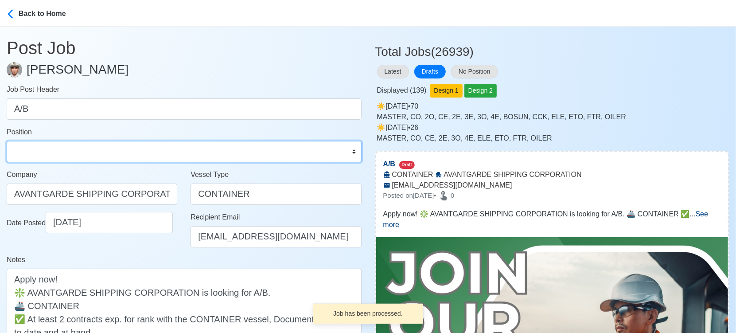
click at [135, 145] on select "Master Chief Officer 2nd Officer 3rd Officer Junior Officer Chief Engineer 2nd …" at bounding box center [184, 151] width 355 height 21
click at [7, 141] on select "Master Chief Officer 2nd Officer 3rd Officer Junior Officer Chief Engineer 2nd …" at bounding box center [184, 151] width 355 height 21
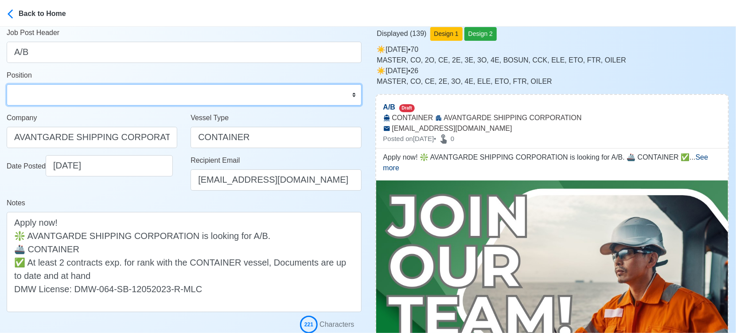
scroll to position [148, 0]
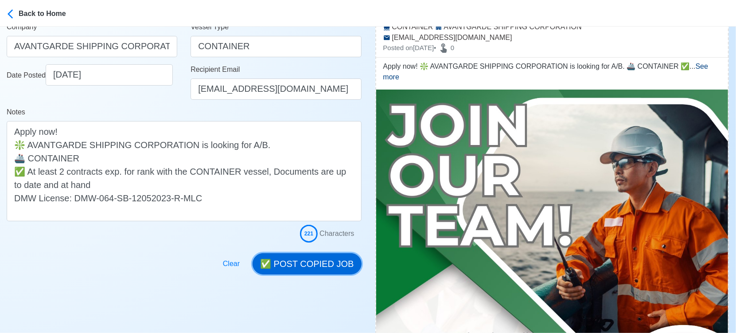
click at [339, 264] on button "✅ POST COPIED JOB" at bounding box center [307, 263] width 109 height 21
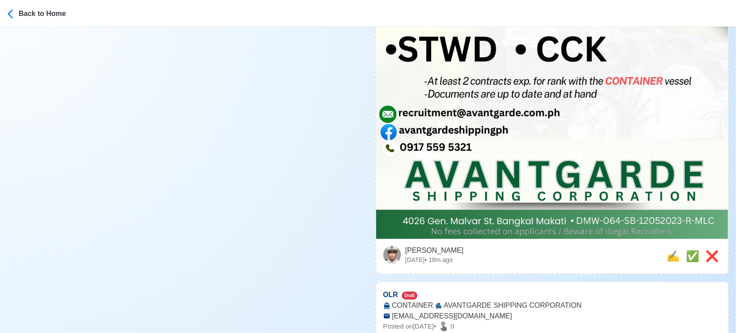
scroll to position [689, 0]
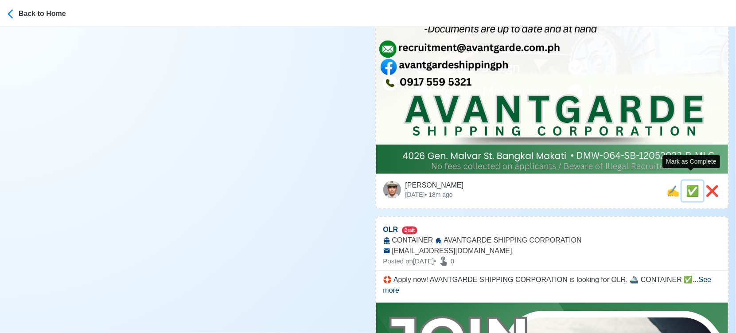
click at [689, 185] on span "✅" at bounding box center [692, 191] width 13 height 12
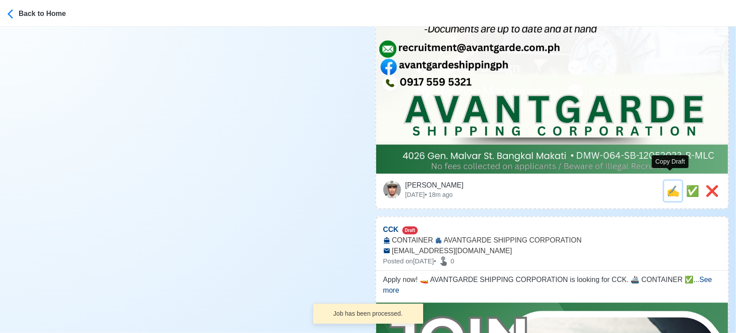
click at [667, 185] on span "✍️" at bounding box center [673, 191] width 13 height 12
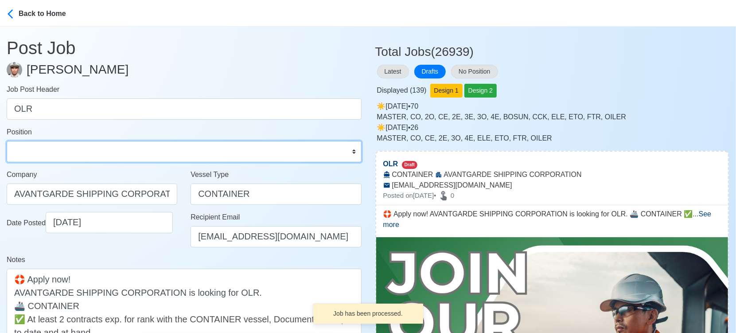
click at [53, 144] on select "Master Chief Officer 2nd Officer 3rd Officer Junior Officer Chief Engineer 2nd …" at bounding box center [184, 151] width 355 height 21
click at [7, 141] on select "Master Chief Officer 2nd Officer 3rd Officer Junior Officer Chief Engineer 2nd …" at bounding box center [184, 151] width 355 height 21
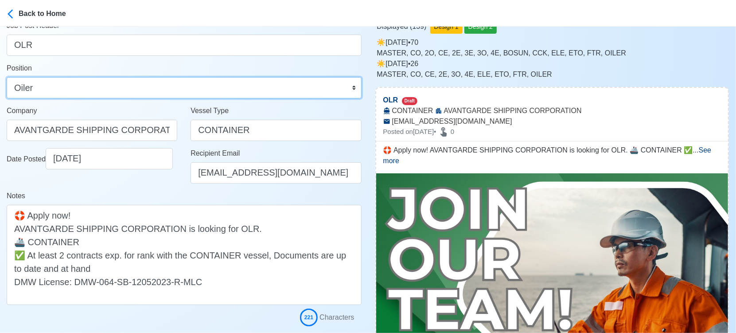
scroll to position [148, 0]
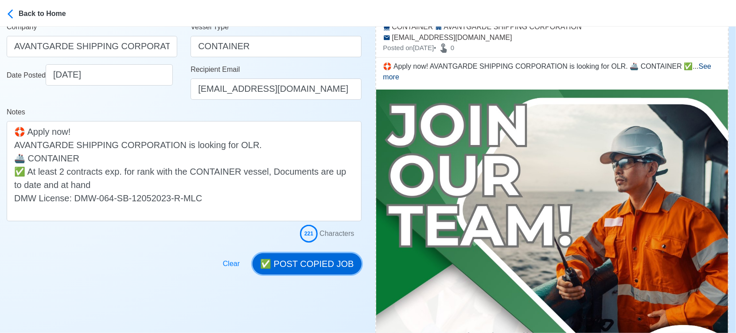
click at [319, 259] on button "✅ POST COPIED JOB" at bounding box center [307, 263] width 109 height 21
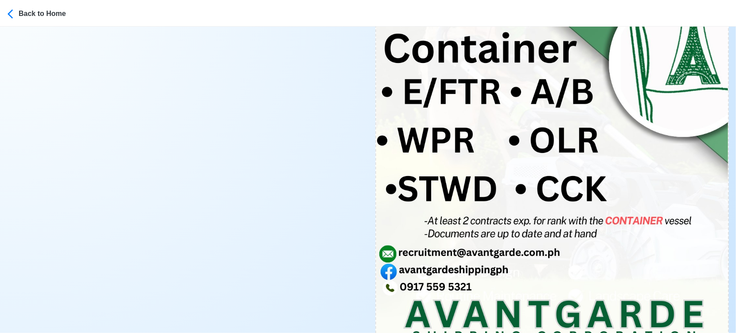
scroll to position [542, 0]
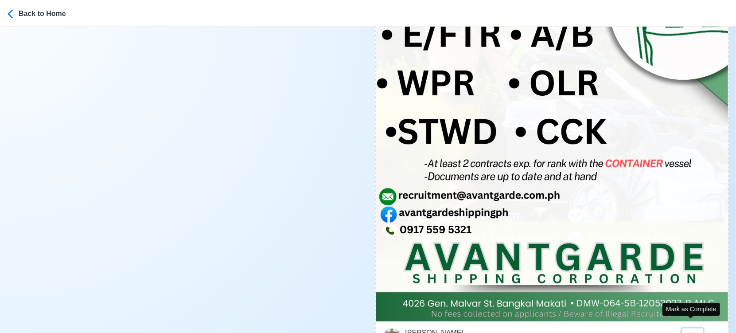
click at [688, 332] on span "✅" at bounding box center [692, 338] width 13 height 12
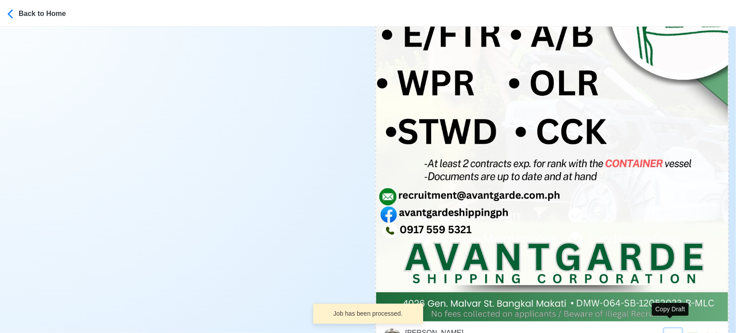
click at [670, 332] on span "✍️" at bounding box center [673, 338] width 13 height 12
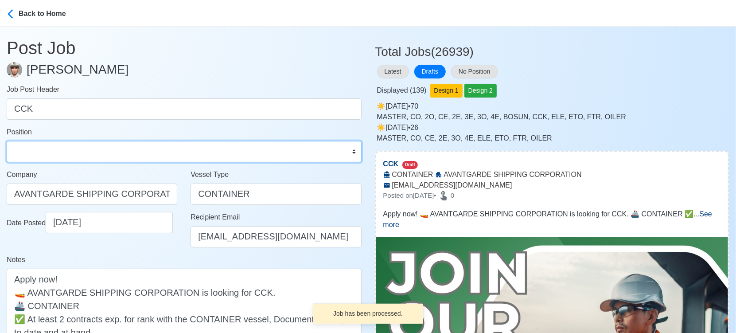
click at [39, 146] on select "Master Chief Officer 2nd Officer 3rd Officer Junior Officer Chief Engineer 2nd …" at bounding box center [184, 151] width 355 height 21
click at [7, 141] on select "Master Chief Officer 2nd Officer 3rd Officer Junior Officer Chief Engineer 2nd …" at bounding box center [184, 151] width 355 height 21
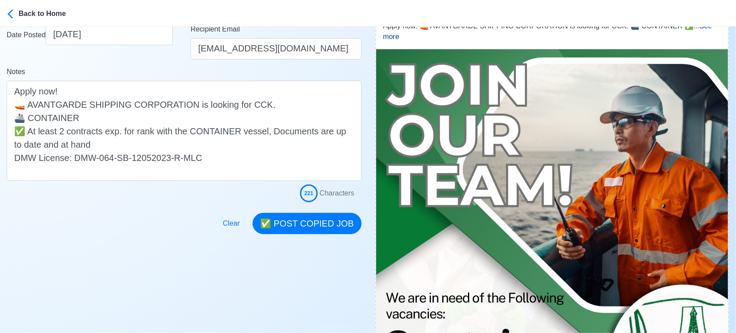
scroll to position [197, 0]
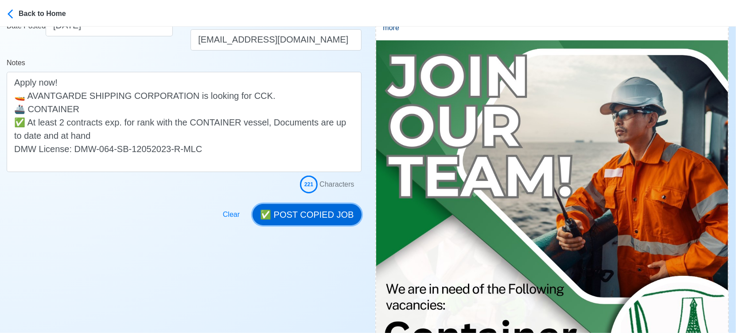
click at [324, 213] on button "✅ POST COPIED JOB" at bounding box center [307, 214] width 109 height 21
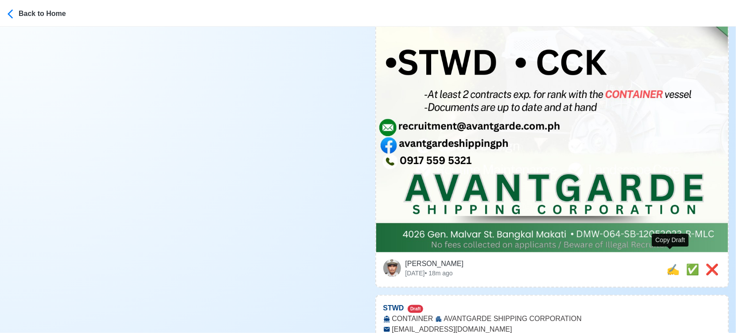
scroll to position [640, 0]
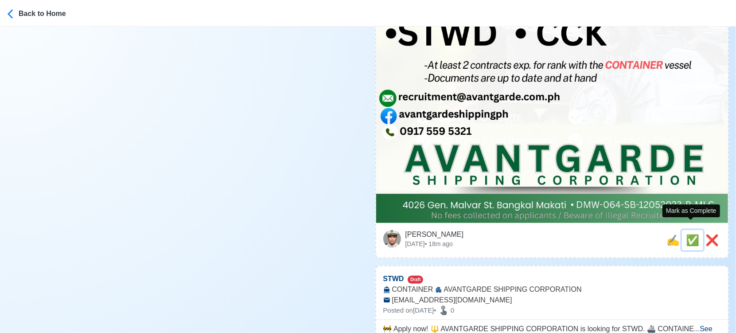
click at [690, 234] on span "✅" at bounding box center [692, 240] width 13 height 12
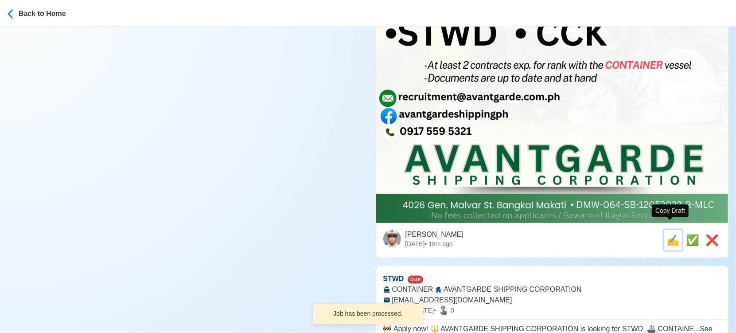
click at [673, 234] on span "✍️" at bounding box center [673, 240] width 13 height 12
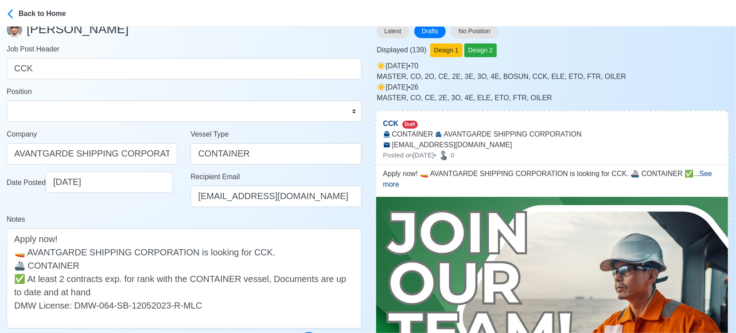
scroll to position [0, 0]
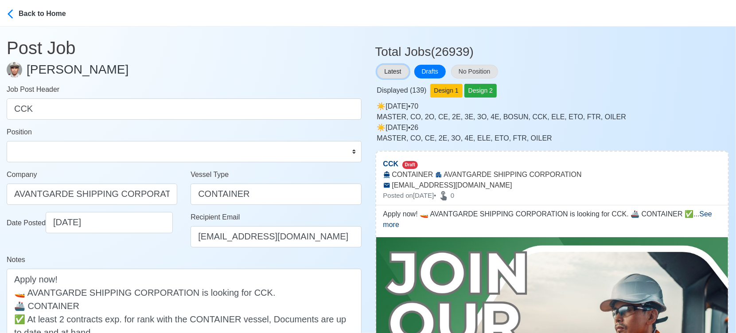
click at [389, 69] on button "Latest" at bounding box center [393, 72] width 32 height 14
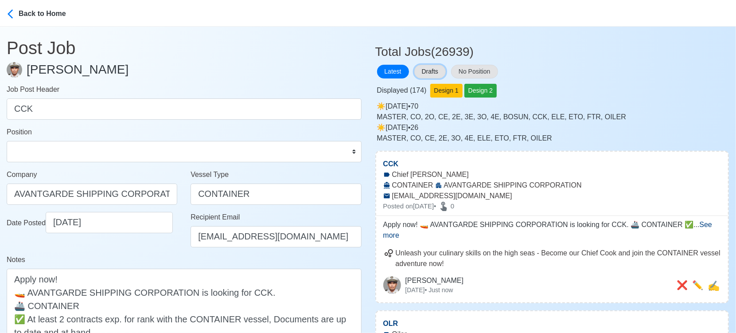
click at [429, 67] on button "Drafts" at bounding box center [429, 72] width 31 height 14
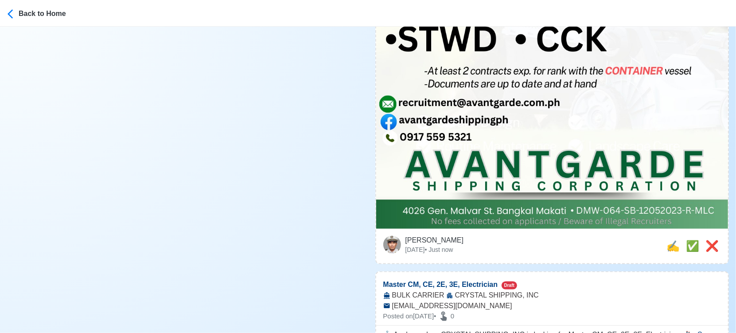
scroll to position [640, 0]
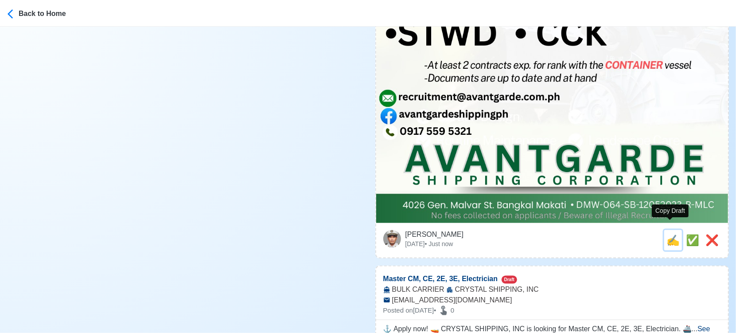
click at [671, 234] on span "✍️" at bounding box center [673, 240] width 13 height 12
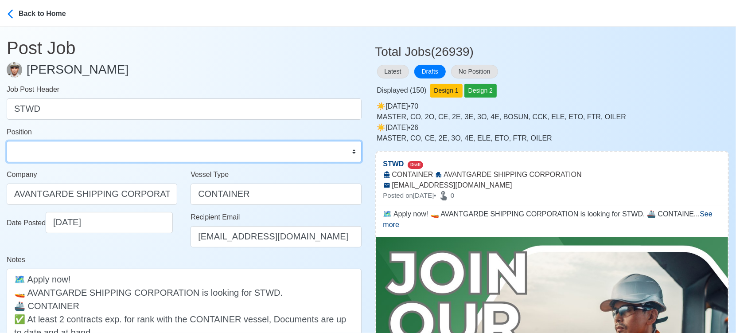
click at [140, 154] on select "Master Chief Officer 2nd Officer 3rd Officer Junior Officer Chief Engineer 2nd …" at bounding box center [184, 151] width 355 height 21
click at [7, 141] on select "Master Chief Officer 2nd Officer 3rd Officer Junior Officer Chief Engineer 2nd …" at bounding box center [184, 151] width 355 height 21
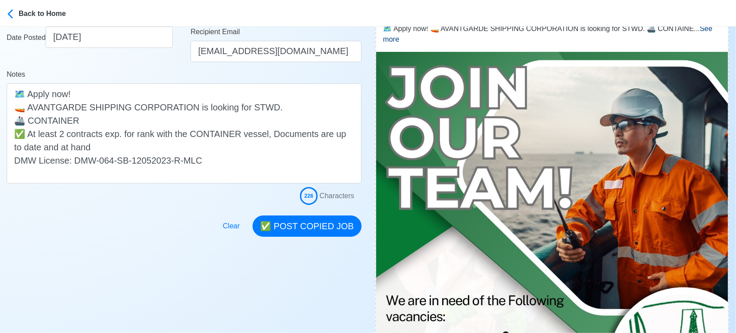
scroll to position [246, 0]
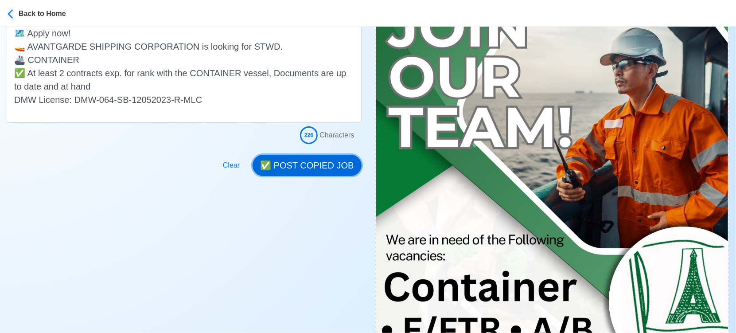
click at [329, 167] on button "✅ POST COPIED JOB" at bounding box center [307, 165] width 109 height 21
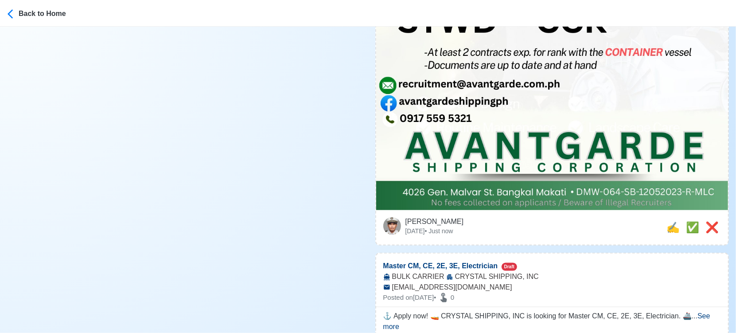
scroll to position [738, 0]
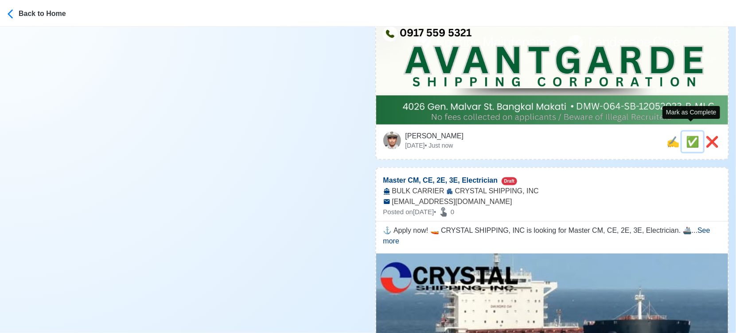
click at [686, 136] on span "✅" at bounding box center [692, 142] width 13 height 12
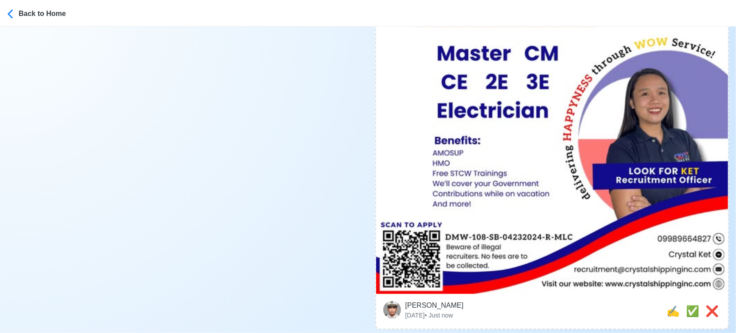
scroll to position [443, 0]
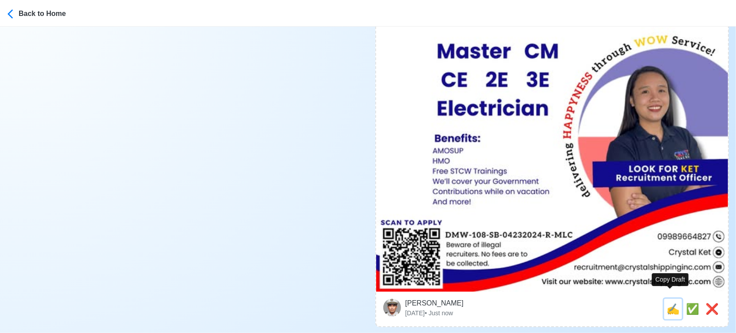
click at [670, 303] on span "✍️" at bounding box center [673, 309] width 13 height 12
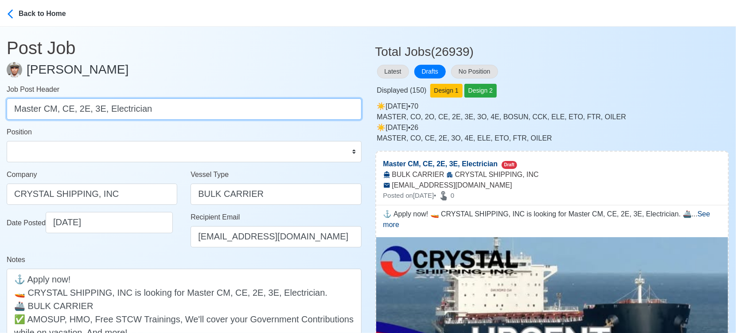
drag, startPoint x: 46, startPoint y: 109, endPoint x: 166, endPoint y: 105, distance: 120.6
click at [166, 105] on input "Master CM, CE, 2E, 3E, Electrician" at bounding box center [184, 108] width 355 height 21
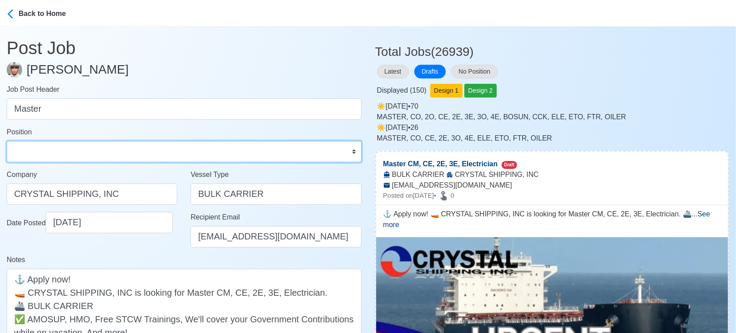
click at [154, 150] on select "Master Chief Officer 2nd Officer 3rd Officer Junior Officer Chief Engineer 2nd …" at bounding box center [184, 151] width 355 height 21
click at [7, 141] on select "Master Chief Officer 2nd Officer 3rd Officer Junior Officer Chief Engineer 2nd …" at bounding box center [184, 151] width 355 height 21
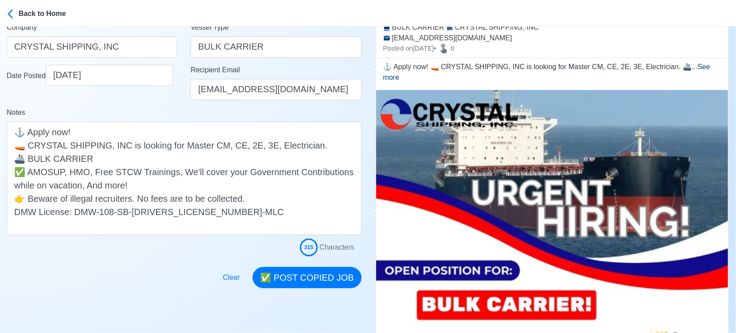
scroll to position [148, 0]
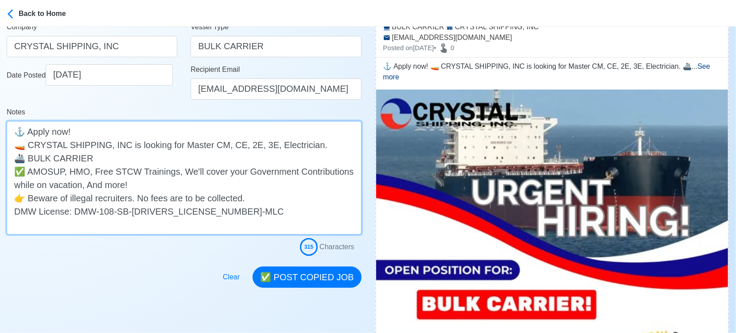
drag, startPoint x: 209, startPoint y: 145, endPoint x: 304, endPoint y: 148, distance: 95.3
click at [304, 148] on textarea "⚓ Apply now! 🚤 CRYSTAL SHIPPING, INC is looking for Master CM, CE, 2E, 3E, Elec…" at bounding box center [184, 177] width 355 height 113
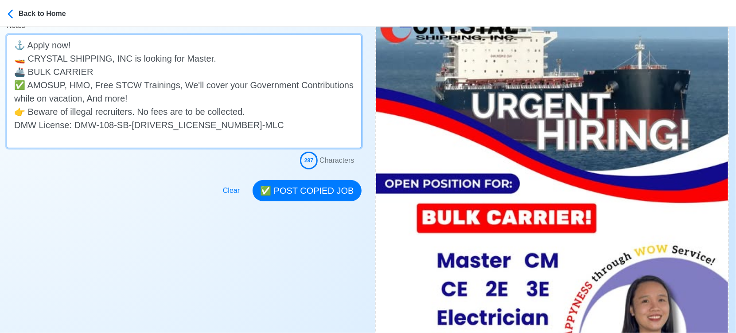
scroll to position [246, 0]
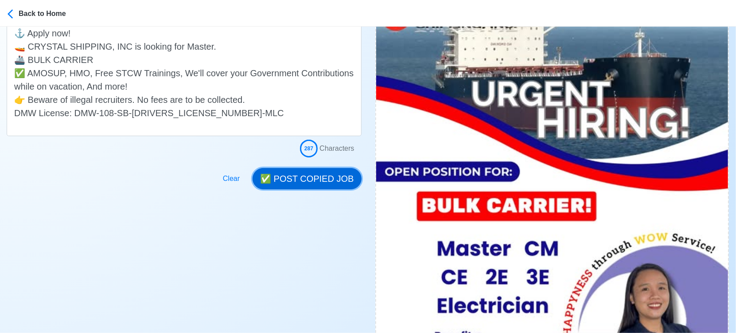
click at [318, 183] on button "✅ POST COPIED JOB" at bounding box center [307, 178] width 109 height 21
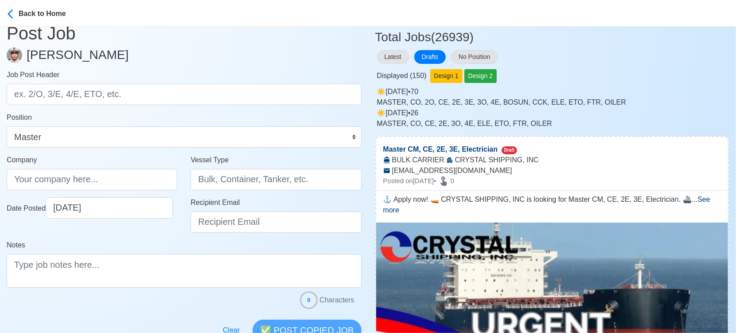
scroll to position [0, 0]
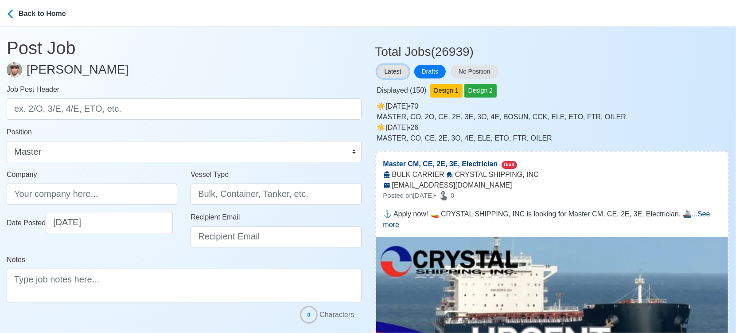
click at [394, 68] on button "Latest" at bounding box center [393, 72] width 32 height 14
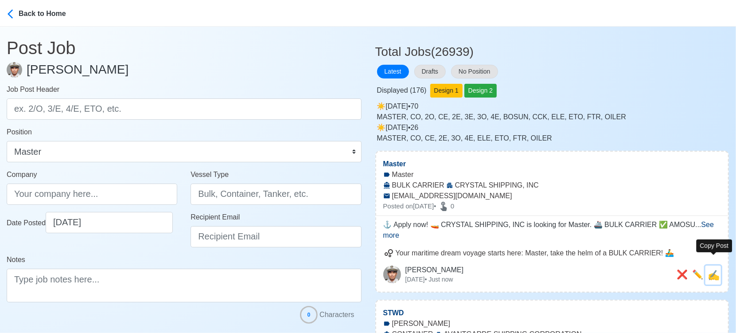
click at [716, 269] on span "✍️" at bounding box center [714, 274] width 12 height 11
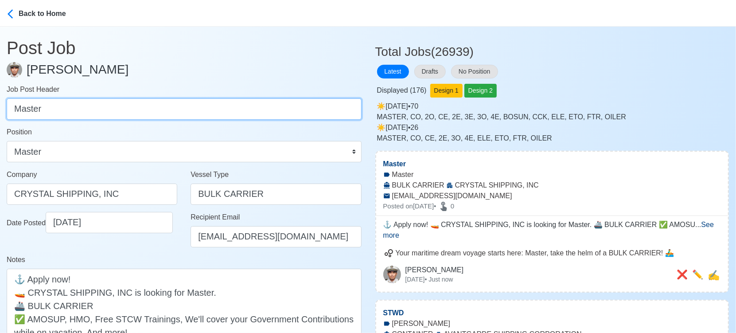
click at [199, 105] on input "Master" at bounding box center [184, 108] width 355 height 21
paste input "CM, CE, 2E, 3E, Electrician"
drag, startPoint x: 30, startPoint y: 109, endPoint x: 167, endPoint y: 116, distance: 137.1
click at [167, 116] on input "CM, CE, 2E, 3E, Electrician" at bounding box center [184, 108] width 355 height 21
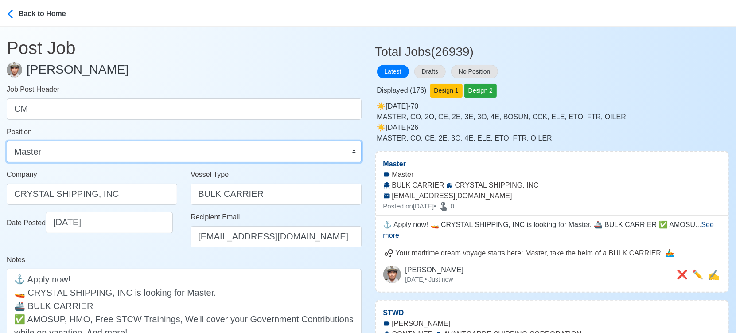
click at [163, 157] on select "Master Chief Officer 2nd Officer 3rd Officer Junior Officer Chief Engineer 2nd …" at bounding box center [184, 151] width 355 height 21
click at [7, 141] on select "Master Chief Officer 2nd Officer 3rd Officer Junior Officer Chief Engineer 2nd …" at bounding box center [184, 151] width 355 height 21
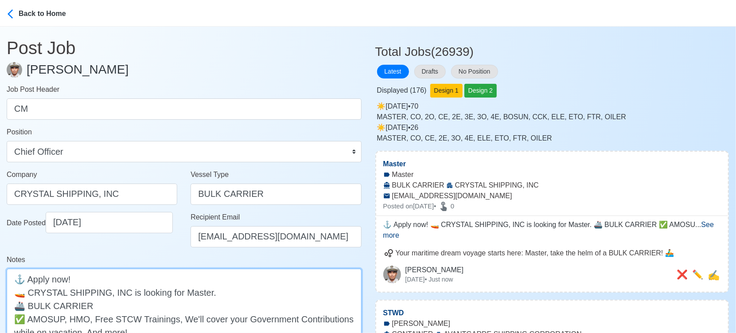
click at [184, 296] on textarea "⚓ Apply now! 🚤 CRYSTAL SHIPPING, INC is looking for Master. 🚢 BULK CARRIER ✅ AM…" at bounding box center [184, 325] width 355 height 113
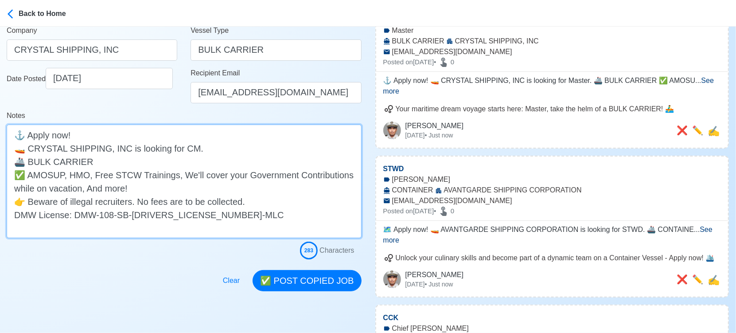
scroll to position [148, 0]
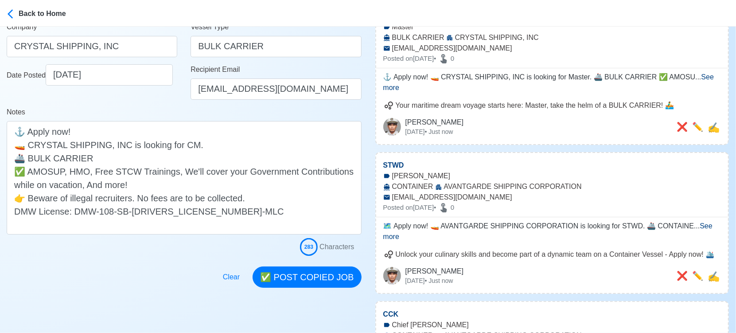
click at [323, 277] on button "✅ POST COPIED JOB" at bounding box center [307, 276] width 109 height 21
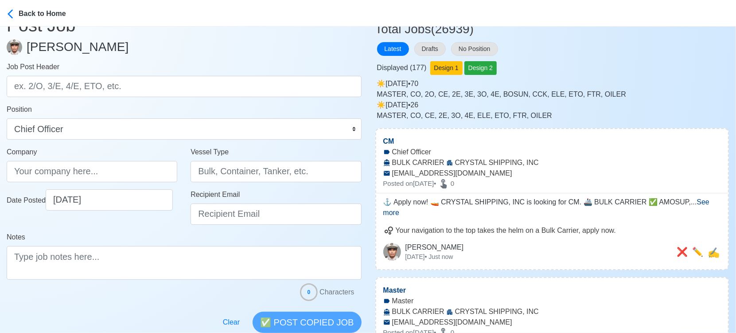
scroll to position [0, 0]
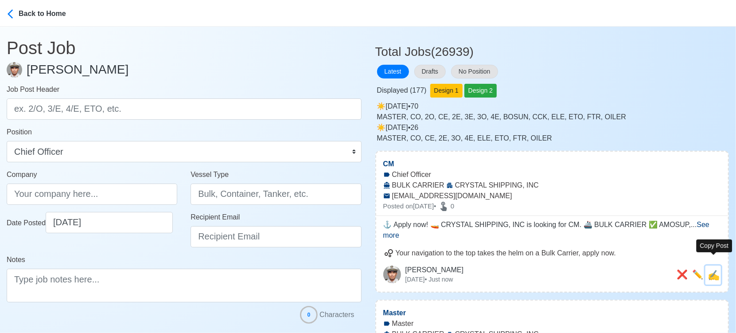
click at [715, 269] on span "✍️" at bounding box center [714, 274] width 12 height 11
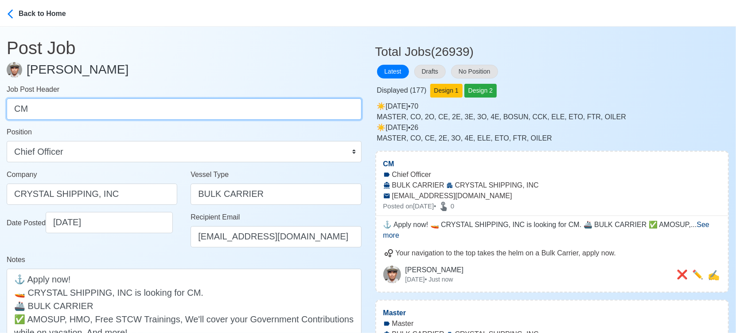
drag, startPoint x: 152, startPoint y: 111, endPoint x: -10, endPoint y: 115, distance: 161.4
click at [0, 115] on html "Back to Home Post Job Jeyner Gil Job Post Header CM Position Master Chief Offic…" at bounding box center [368, 166] width 736 height 333
paste input "CE, 2E, 3E, Electrician"
drag, startPoint x: 31, startPoint y: 109, endPoint x: 113, endPoint y: 103, distance: 81.3
click at [113, 103] on input "CE, 2E, 3E, Electrician" at bounding box center [184, 108] width 355 height 21
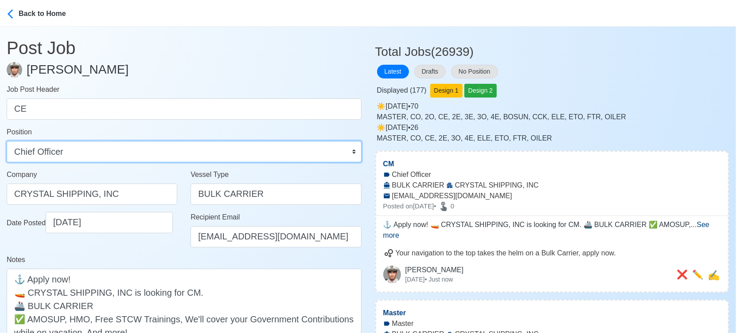
click at [118, 156] on select "Master Chief Officer 2nd Officer 3rd Officer Junior Officer Chief Engineer 2nd …" at bounding box center [184, 151] width 355 height 21
click at [7, 141] on select "Master Chief Officer 2nd Officer 3rd Officer Junior Officer Chief Engineer 2nd …" at bounding box center [184, 151] width 355 height 21
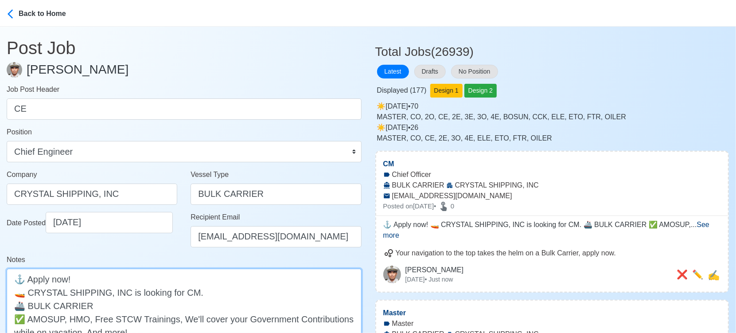
click at [191, 291] on textarea "⚓ Apply now! 🚤 CRYSTAL SHIPPING, INC is looking for CM. 🚢 BULK CARRIER ✅ AMOSUP…" at bounding box center [184, 325] width 355 height 113
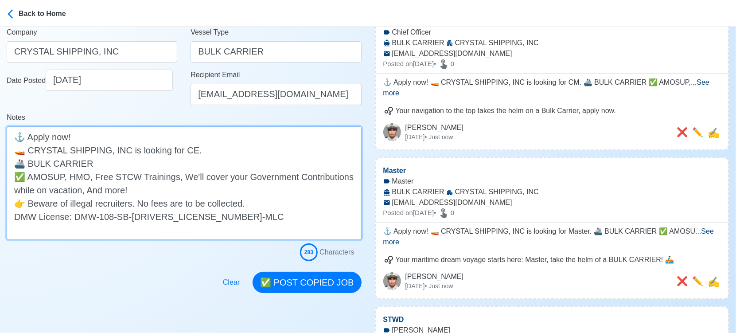
scroll to position [148, 0]
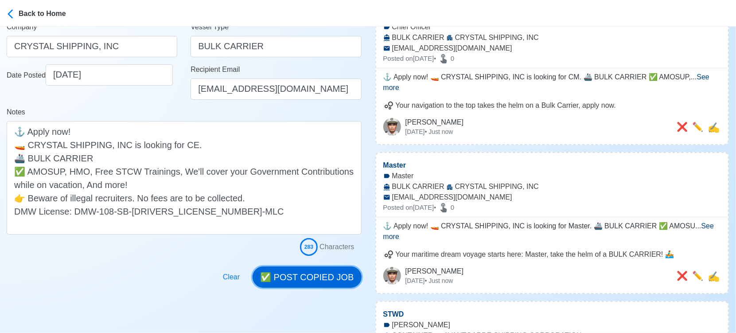
click at [290, 273] on button "✅ POST COPIED JOB" at bounding box center [307, 276] width 109 height 21
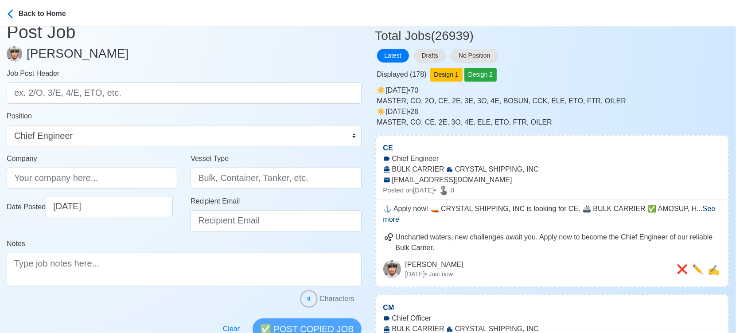
scroll to position [0, 0]
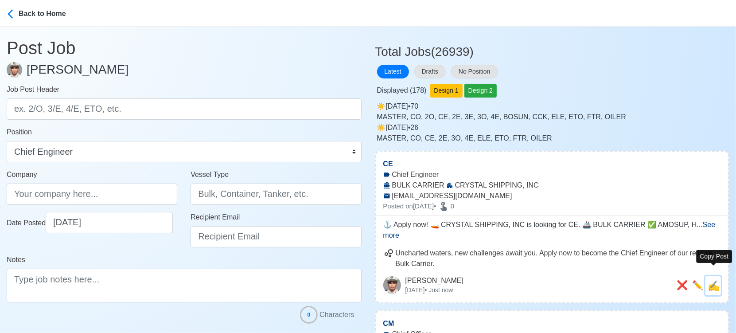
click at [718, 280] on span "✍️" at bounding box center [714, 285] width 12 height 11
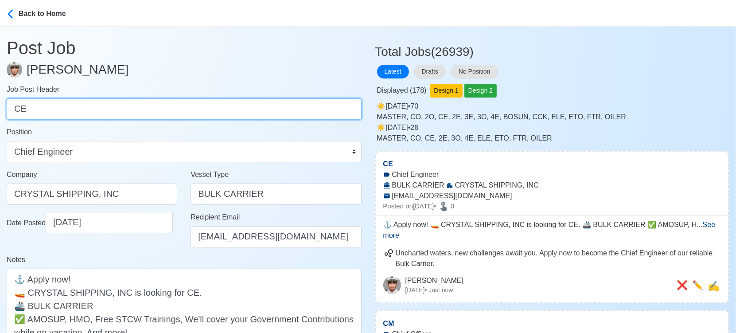
click at [117, 113] on input "CE" at bounding box center [184, 108] width 355 height 21
paste input "2E, 3E, Electrician"
drag, startPoint x: 28, startPoint y: 109, endPoint x: 109, endPoint y: 107, distance: 81.1
click at [109, 107] on input "2E, 3E, Electrician" at bounding box center [184, 108] width 355 height 21
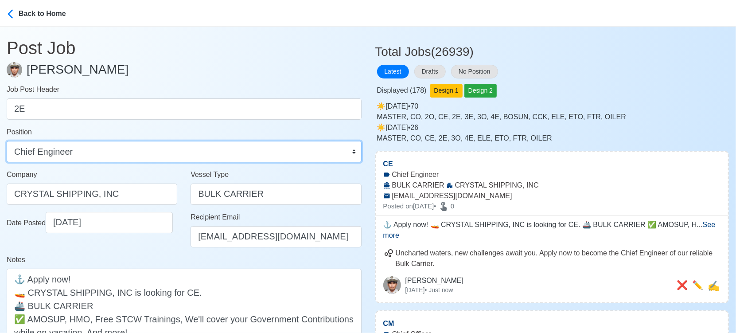
click at [110, 149] on select "Master Chief Officer 2nd Officer 3rd Officer Junior Officer Chief Engineer 2nd …" at bounding box center [184, 151] width 355 height 21
click at [7, 141] on select "Master Chief Officer 2nd Officer 3rd Officer Junior Officer Chief Engineer 2nd …" at bounding box center [184, 151] width 355 height 21
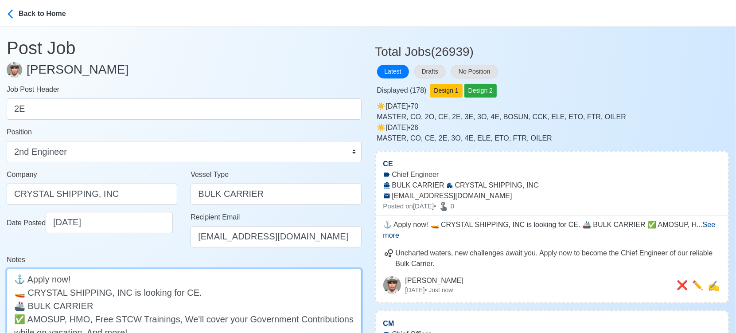
click at [182, 294] on textarea "⚓ Apply now! 🚤 CRYSTAL SHIPPING, INC is looking for CE. 🚢 BULK CARRIER ✅ AMOSUP…" at bounding box center [184, 325] width 355 height 113
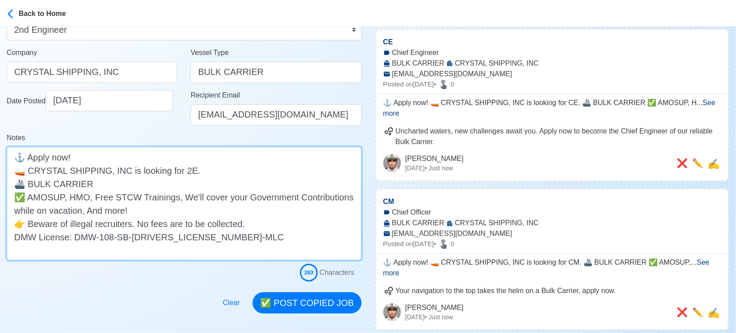
scroll to position [148, 0]
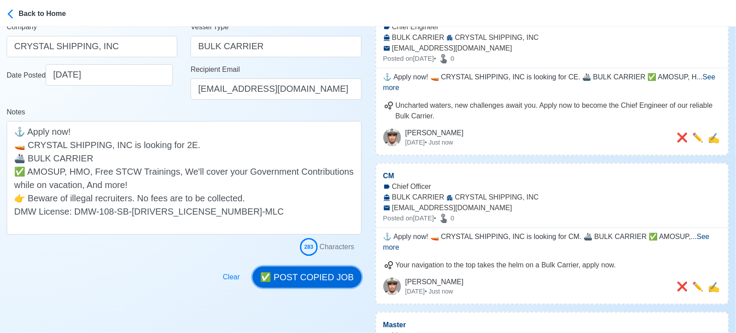
click at [318, 282] on button "✅ POST COPIED JOB" at bounding box center [307, 276] width 109 height 21
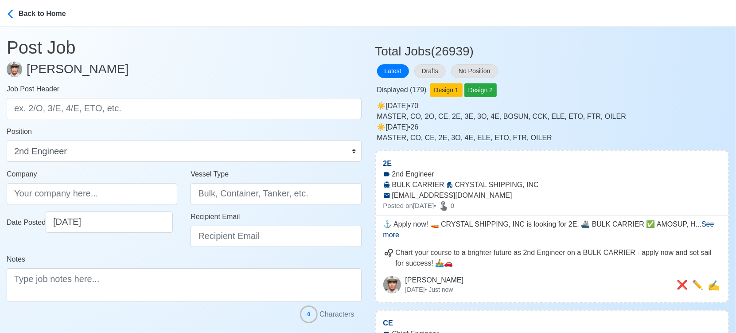
scroll to position [0, 0]
click at [715, 280] on span "✍️" at bounding box center [714, 285] width 12 height 11
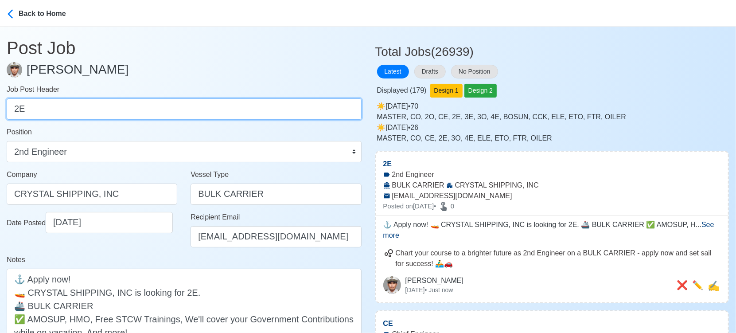
click at [182, 98] on input "2E" at bounding box center [184, 108] width 355 height 21
paste input "3E, Electrician"
click at [54, 109] on input "3E, Electrician" at bounding box center [184, 108] width 355 height 21
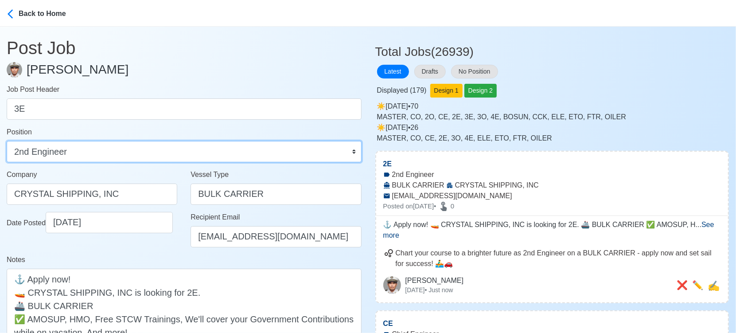
click at [82, 145] on select "Master Chief Officer 2nd Officer 3rd Officer Junior Officer Chief Engineer 2nd …" at bounding box center [184, 151] width 355 height 21
click at [7, 141] on select "Master Chief Officer 2nd Officer 3rd Officer Junior Officer Chief Engineer 2nd …" at bounding box center [184, 151] width 355 height 21
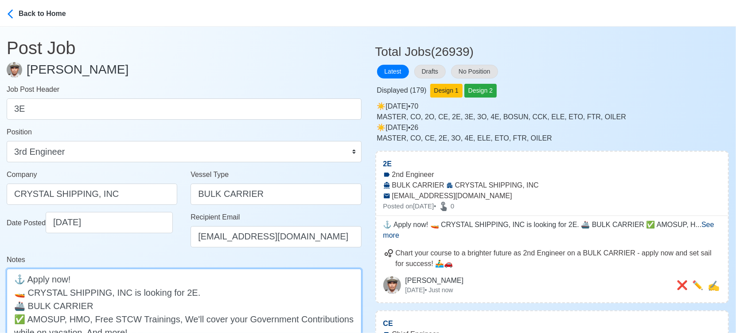
click at [182, 293] on textarea "⚓ Apply now! 🚤 CRYSTAL SHIPPING, INC is looking for 2E. 🚢 BULK CARRIER ✅ AMOSUP…" at bounding box center [184, 325] width 355 height 113
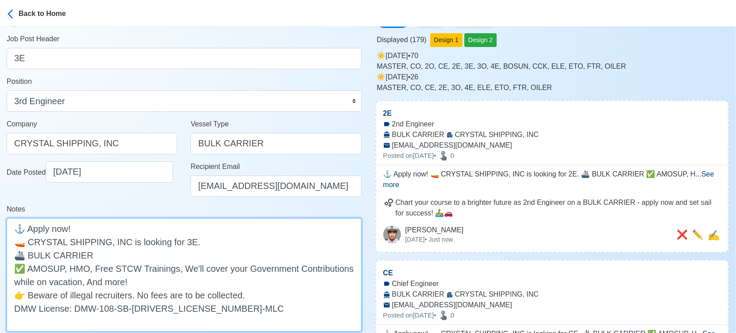
scroll to position [148, 0]
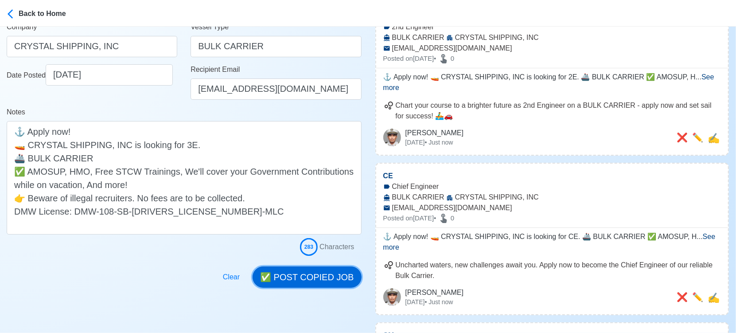
click at [321, 278] on button "✅ POST COPIED JOB" at bounding box center [307, 276] width 109 height 21
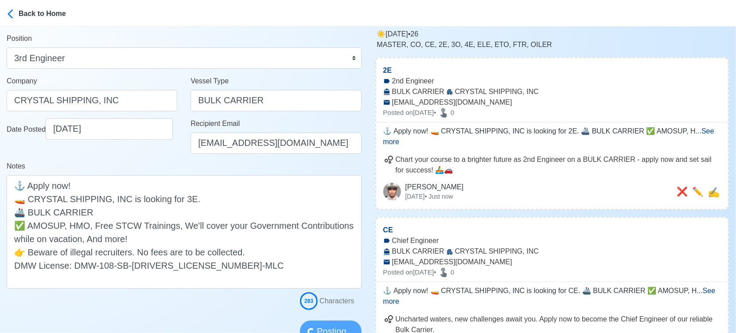
scroll to position [0, 0]
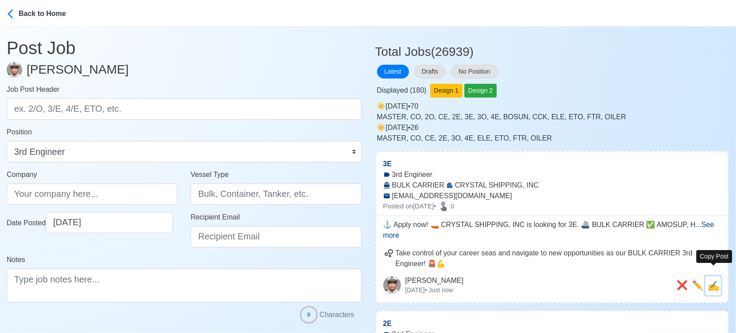
click at [718, 280] on span "✍️" at bounding box center [714, 285] width 12 height 11
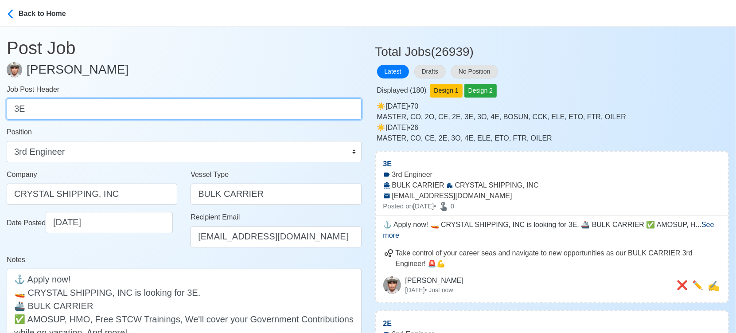
click at [243, 105] on input "3E" at bounding box center [184, 108] width 355 height 21
paste input "Electrician"
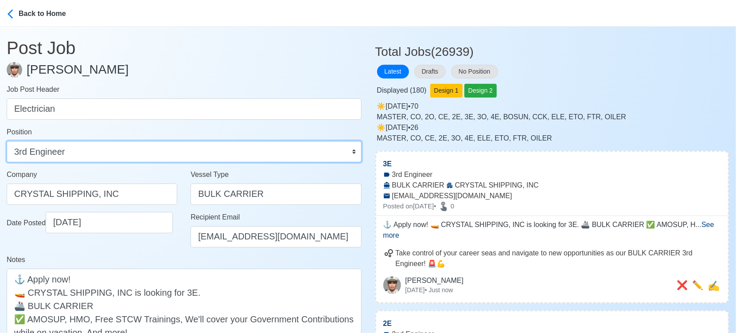
click at [206, 155] on select "Master Chief Officer 2nd Officer 3rd Officer Junior Officer Chief Engineer 2nd …" at bounding box center [184, 151] width 355 height 21
click at [7, 141] on select "Master Chief Officer 2nd Officer 3rd Officer Junior Officer Chief Engineer 2nd …" at bounding box center [184, 151] width 355 height 21
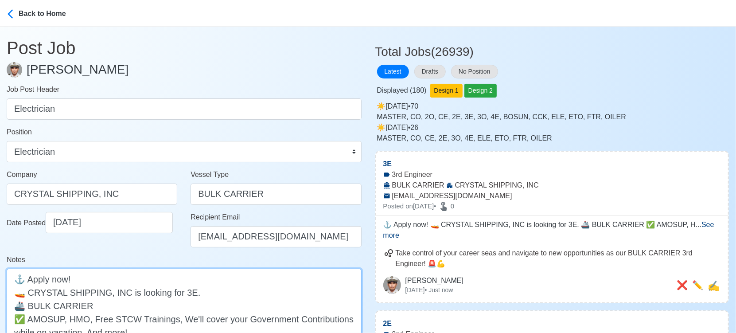
click at [179, 292] on textarea "⚓ Apply now! 🚤 CRYSTAL SHIPPING, INC is looking for 3E. 🚢 BULK CARRIER ✅ AMOSUP…" at bounding box center [184, 325] width 355 height 113
paste textarea "Electrician"
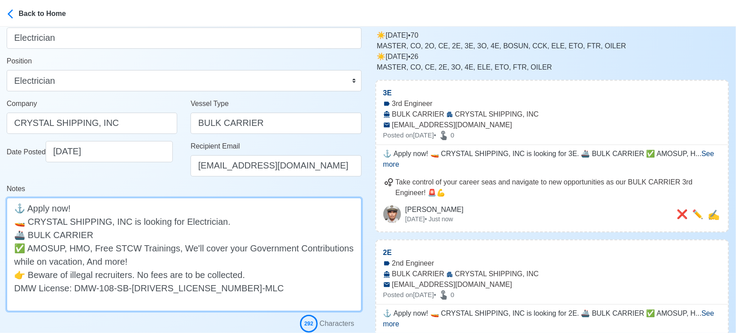
scroll to position [148, 0]
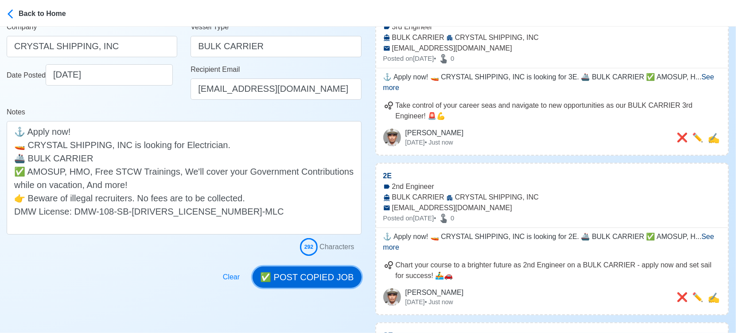
click at [319, 279] on button "✅ POST COPIED JOB" at bounding box center [307, 276] width 109 height 21
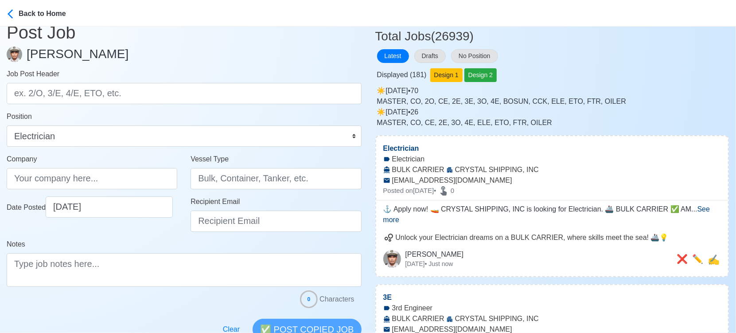
scroll to position [0, 0]
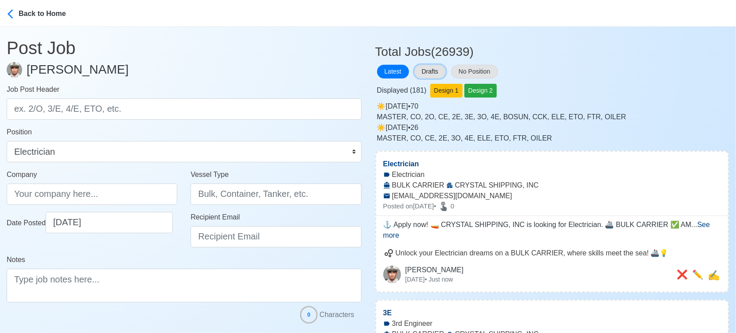
click at [434, 70] on button "Drafts" at bounding box center [429, 72] width 31 height 14
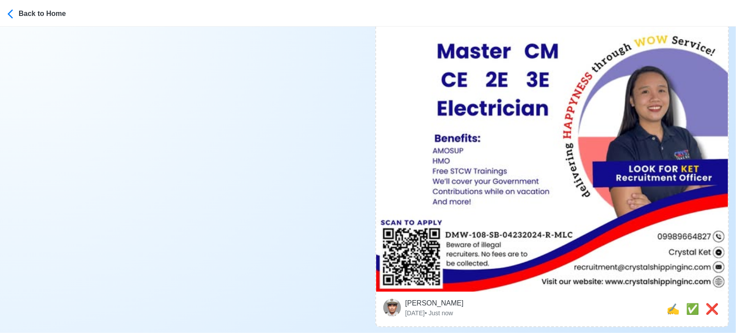
scroll to position [542, 0]
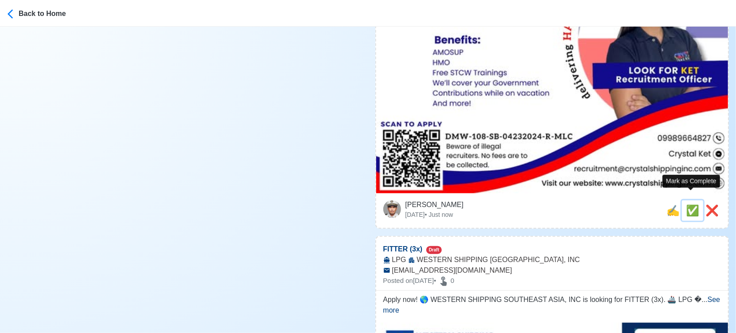
click at [691, 204] on span "✅" at bounding box center [692, 210] width 13 height 12
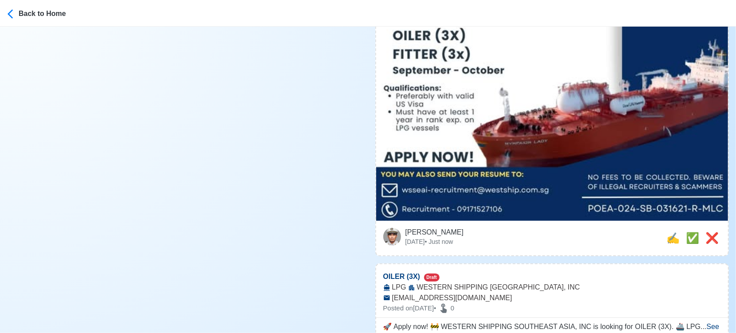
scroll to position [394, 0]
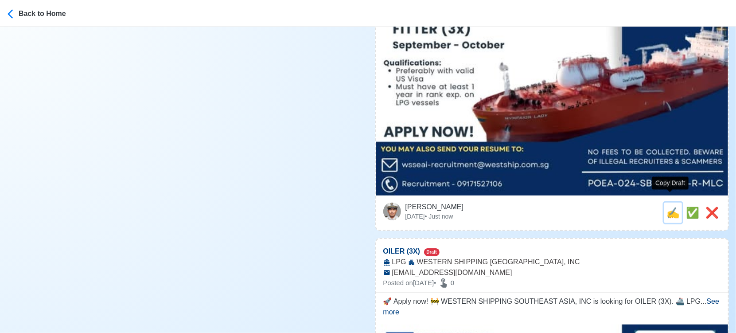
click at [671, 207] on span "✍️" at bounding box center [673, 213] width 13 height 12
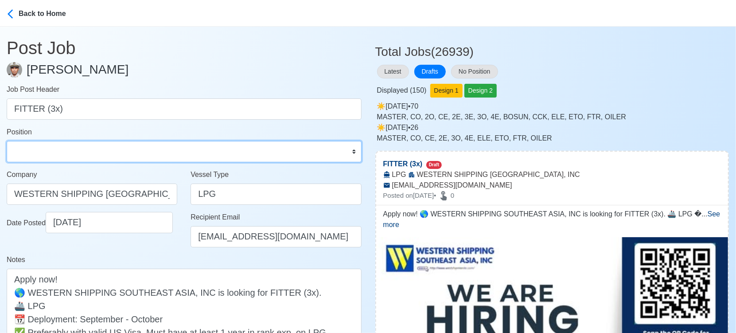
drag, startPoint x: 113, startPoint y: 152, endPoint x: 112, endPoint y: 144, distance: 8.5
click at [113, 152] on select "Master Chief Officer 2nd Officer 3rd Officer Junior Officer Chief Engineer 2nd …" at bounding box center [184, 151] width 355 height 21
click at [7, 141] on select "Master Chief Officer 2nd Officer 3rd Officer Junior Officer Chief Engineer 2nd …" at bounding box center [184, 151] width 355 height 21
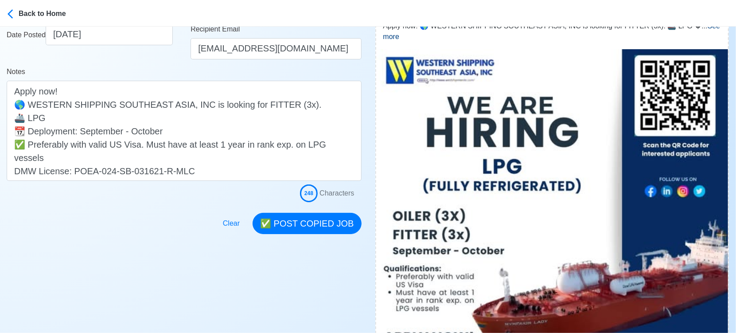
scroll to position [197, 0]
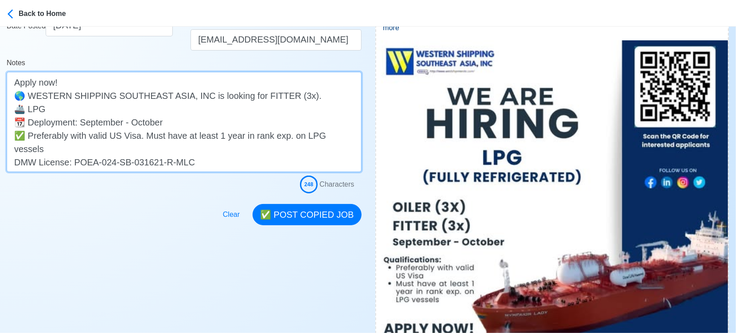
click at [185, 111] on textarea "Apply now! 🌎 WESTERN SHIPPING SOUTHEAST ASIA, INC is looking for FITTER (3x). 🚢…" at bounding box center [184, 122] width 355 height 100
drag, startPoint x: 46, startPoint y: 109, endPoint x: 143, endPoint y: 109, distance: 96.6
click at [143, 109] on textarea "Apply now! 🌎 WESTERN SHIPPING SOUTHEAST ASIA, INC is looking for FITTER (3x). 🚢…" at bounding box center [184, 122] width 355 height 100
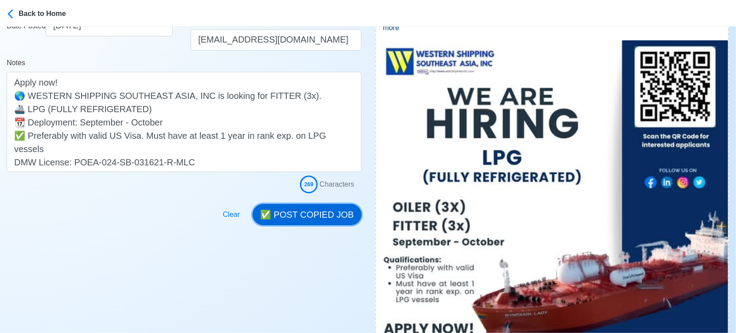
click at [333, 208] on button "✅ POST COPIED JOB" at bounding box center [307, 214] width 109 height 21
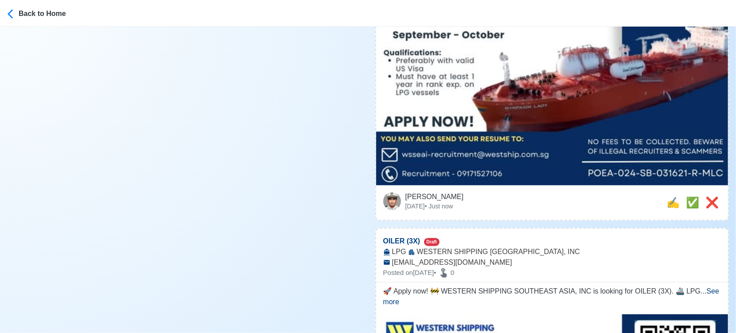
scroll to position [443, 0]
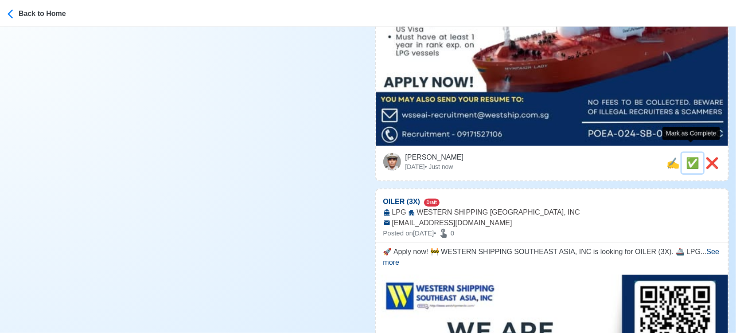
click at [688, 157] on span "✅" at bounding box center [692, 163] width 13 height 12
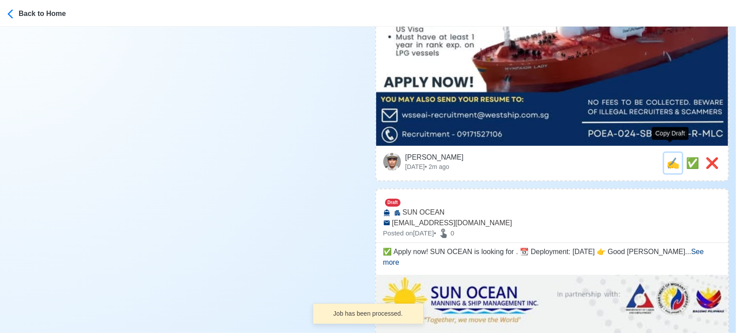
click at [673, 157] on span "✍️" at bounding box center [673, 163] width 13 height 12
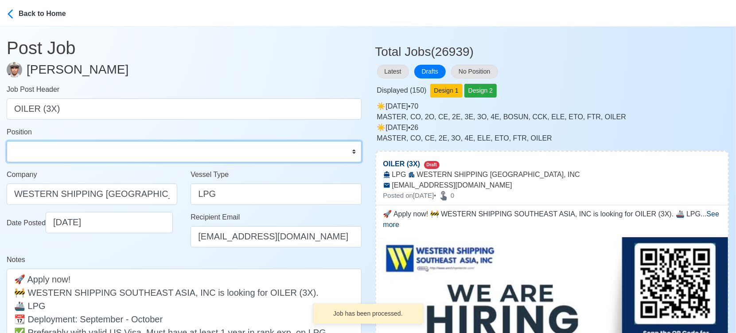
click at [58, 150] on select "Master Chief Officer 2nd Officer 3rd Officer Junior Officer Chief Engineer 2nd …" at bounding box center [184, 151] width 355 height 21
click at [7, 141] on select "Master Chief Officer 2nd Officer 3rd Officer Junior Officer Chief Engineer 2nd …" at bounding box center [184, 151] width 355 height 21
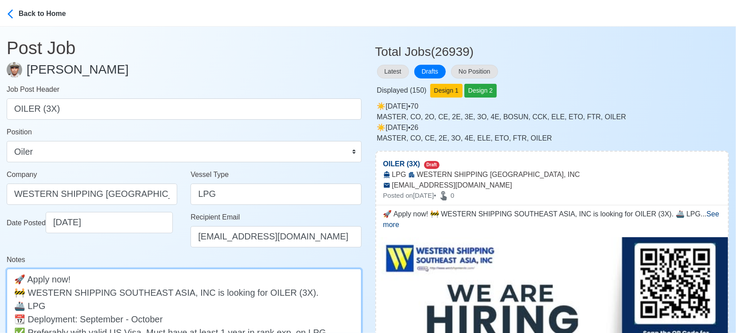
click at [144, 307] on textarea "🚀 Apply now! 🚧 WESTERN SHIPPING SOUTHEAST ASIA, INC is looking for OILER (3X). …" at bounding box center [184, 319] width 355 height 100
paste textarea "(FULLY REFRIGERATED)"
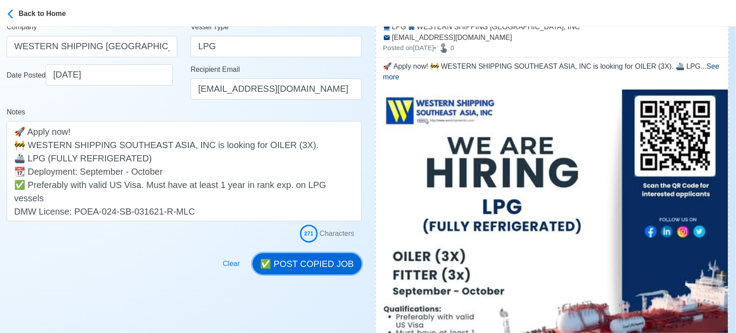
click at [301, 261] on button "✅ POST COPIED JOB" at bounding box center [307, 263] width 109 height 21
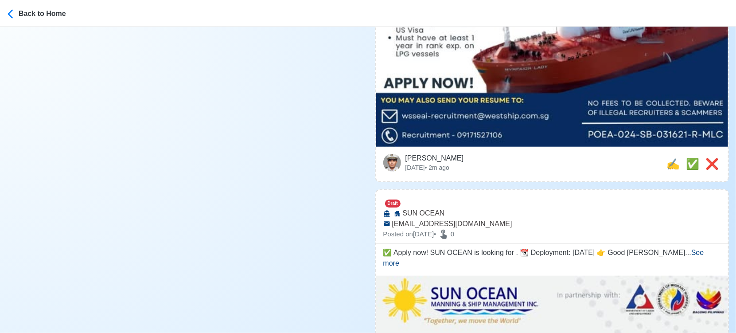
scroll to position [492, 0]
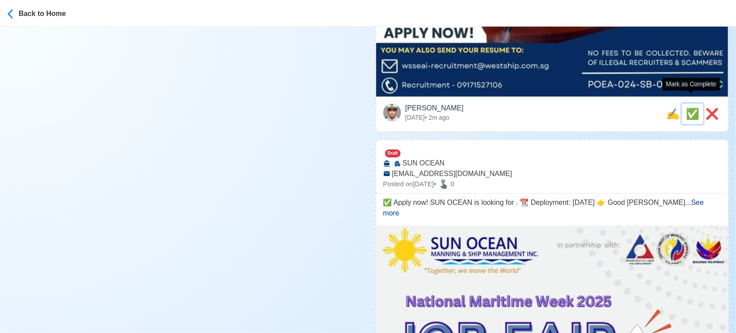
click at [687, 108] on span "✅" at bounding box center [692, 114] width 13 height 12
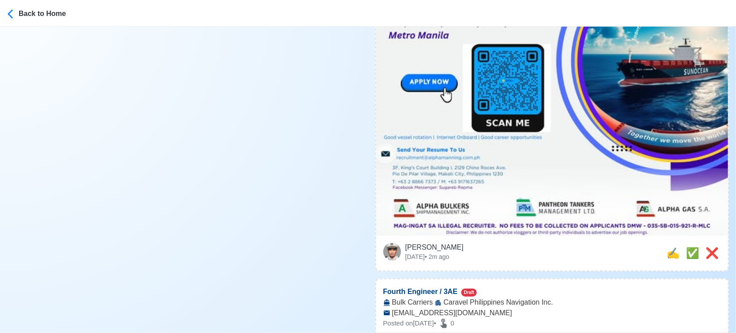
scroll to position [443, 0]
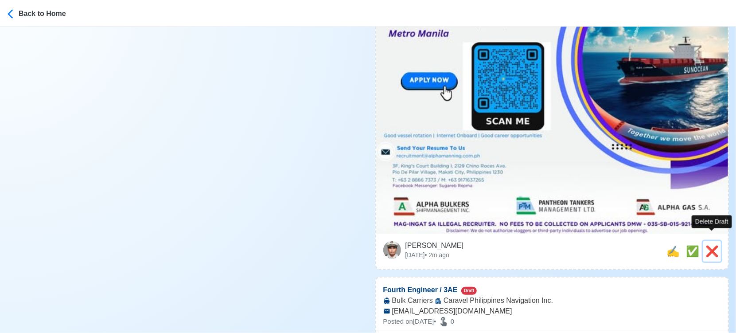
click at [710, 247] on span "❌" at bounding box center [712, 251] width 13 height 12
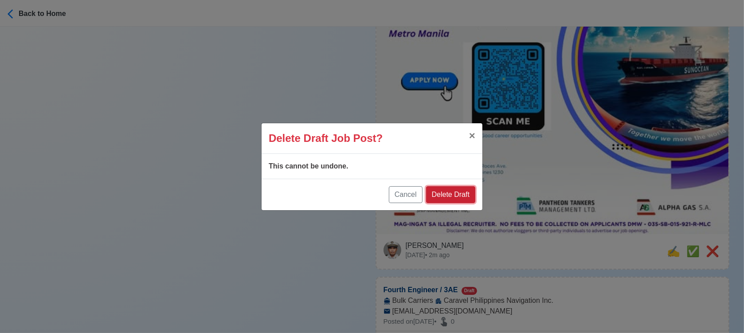
click at [459, 194] on button "Delete Draft" at bounding box center [450, 194] width 49 height 17
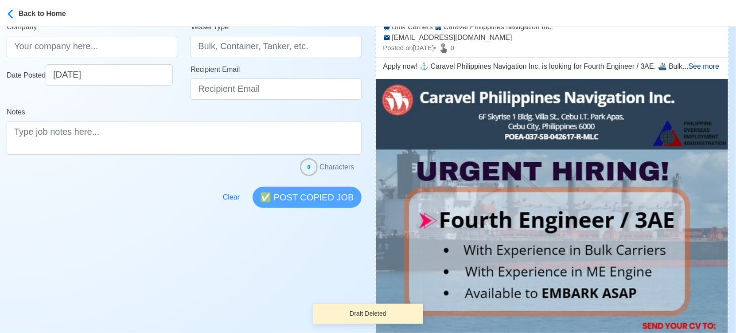
scroll to position [197, 0]
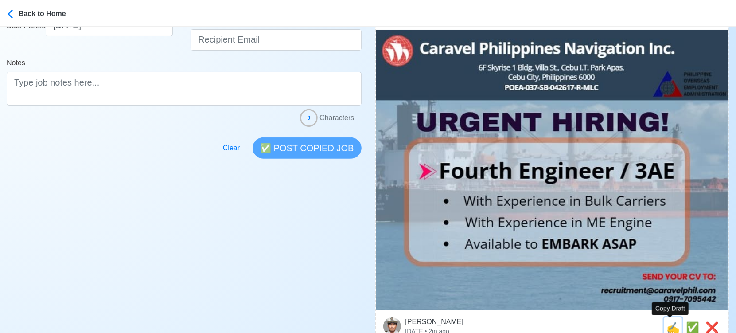
click at [668, 327] on span "✍️" at bounding box center [673, 327] width 13 height 12
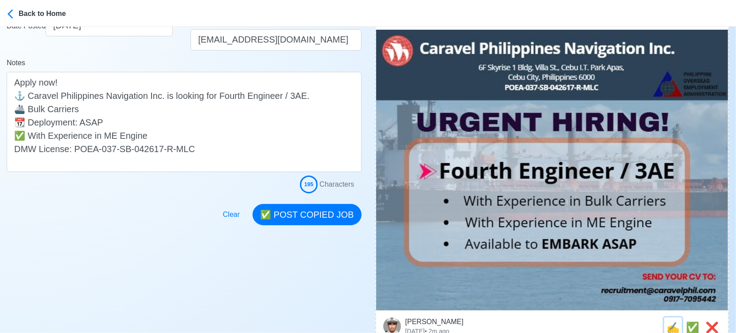
scroll to position [0, 0]
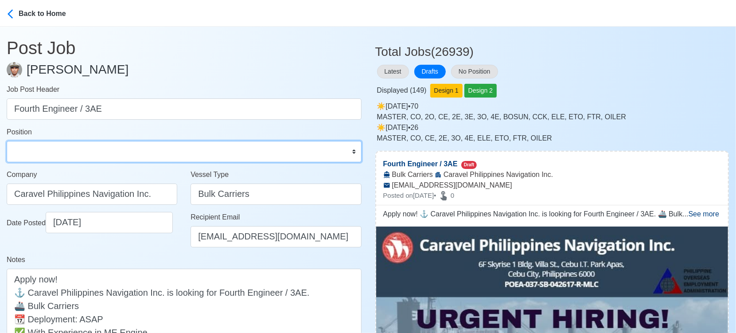
click at [101, 152] on select "Master Chief Officer 2nd Officer 3rd Officer Junior Officer Chief Engineer 2nd …" at bounding box center [184, 151] width 355 height 21
click at [7, 141] on select "Master Chief Officer 2nd Officer 3rd Officer Junior Officer Chief Engineer 2nd …" at bounding box center [184, 151] width 355 height 21
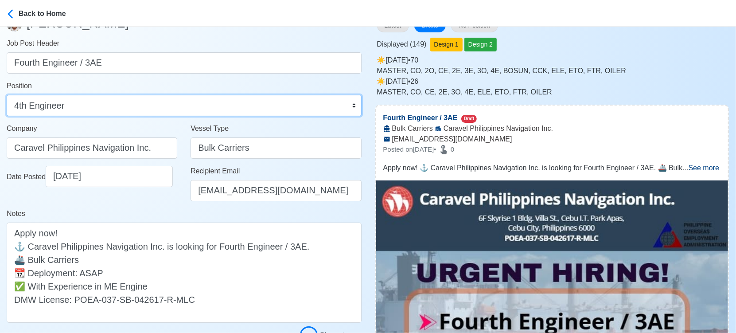
scroll to position [148, 0]
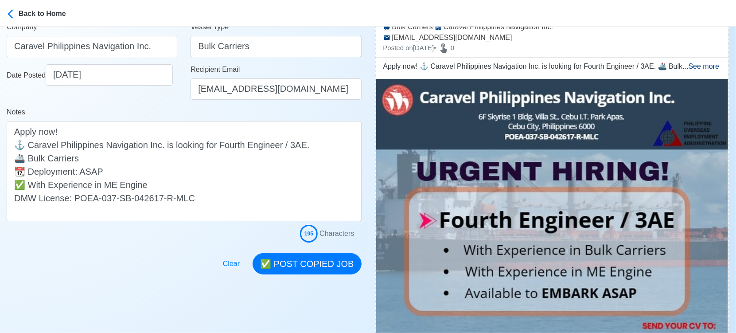
click at [343, 261] on button "✅ POST COPIED JOB" at bounding box center [307, 263] width 109 height 21
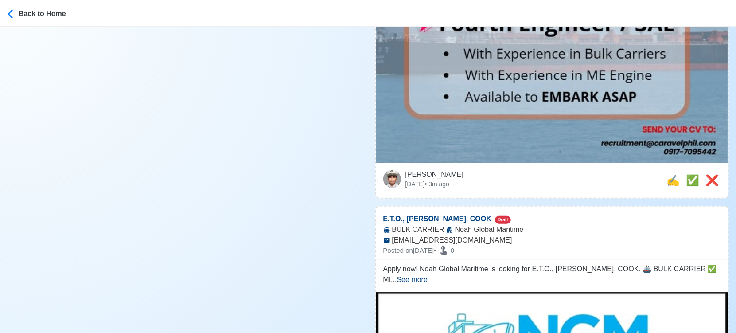
scroll to position [443, 0]
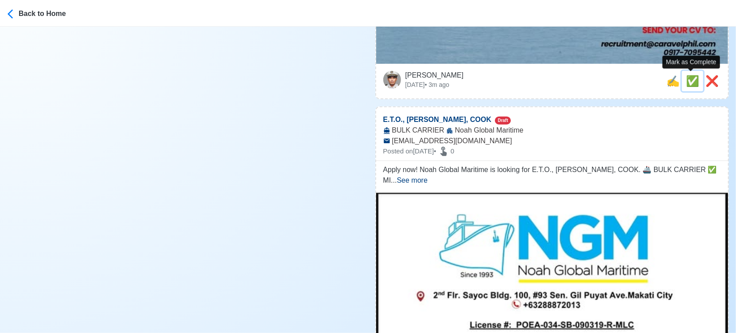
click at [691, 79] on span "✅" at bounding box center [692, 81] width 13 height 12
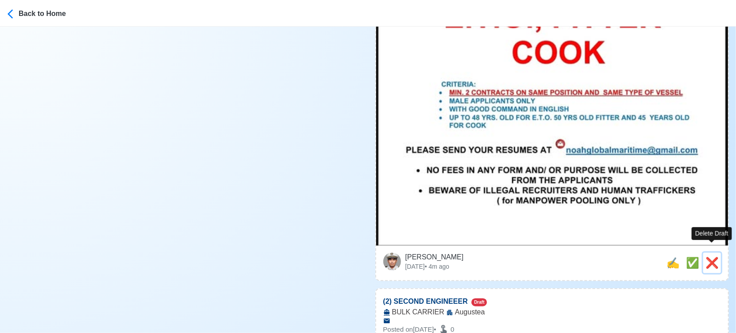
click at [711, 257] on span "❌" at bounding box center [712, 263] width 13 height 12
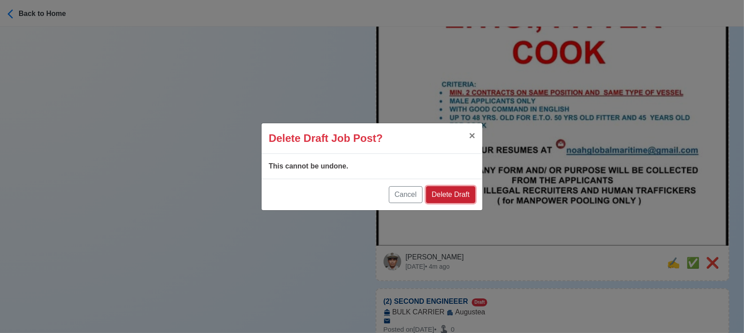
click at [458, 200] on button "Delete Draft" at bounding box center [450, 194] width 49 height 17
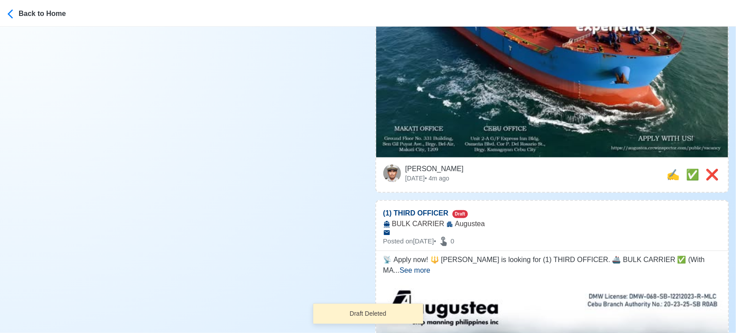
scroll to position [591, 0]
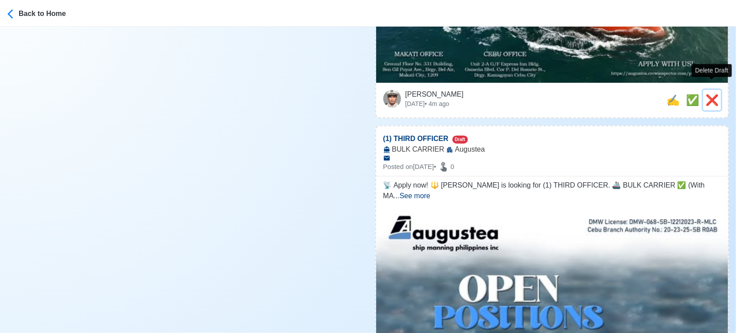
click at [710, 94] on span "❌" at bounding box center [712, 100] width 13 height 12
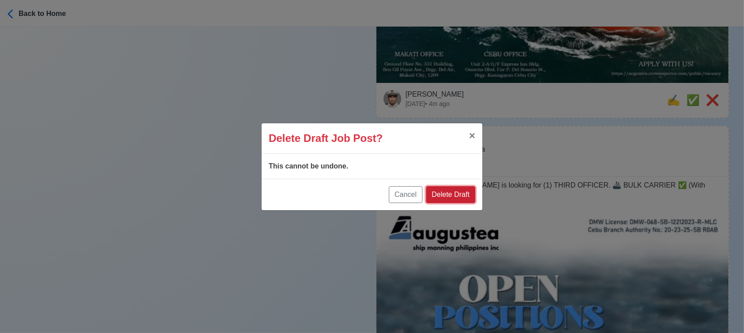
click at [467, 197] on button "Delete Draft" at bounding box center [450, 194] width 49 height 17
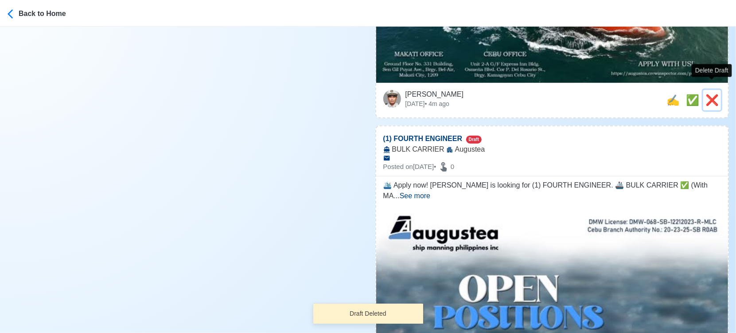
click at [716, 94] on span "❌" at bounding box center [712, 100] width 13 height 12
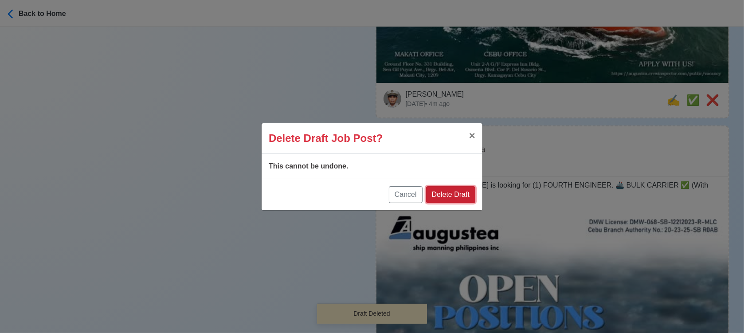
click at [468, 193] on button "Delete Draft" at bounding box center [450, 194] width 49 height 17
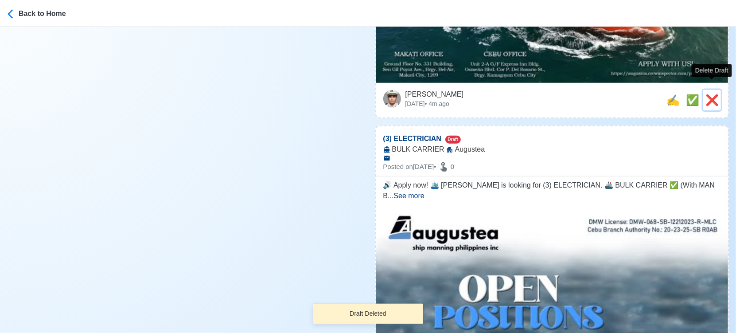
click at [713, 94] on span "❌" at bounding box center [712, 100] width 13 height 12
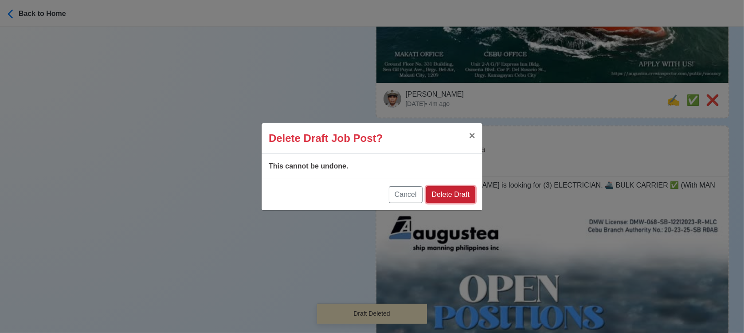
click at [454, 192] on button "Delete Draft" at bounding box center [450, 194] width 49 height 17
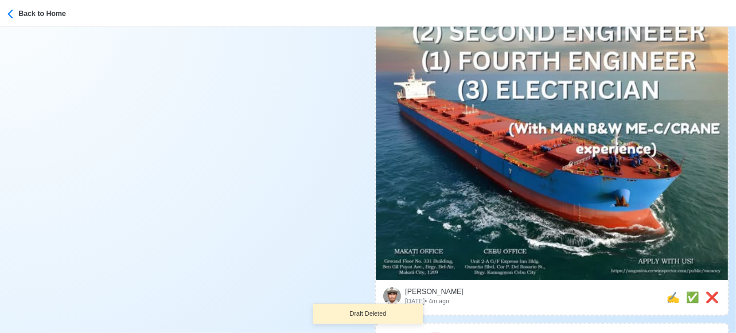
scroll to position [492, 0]
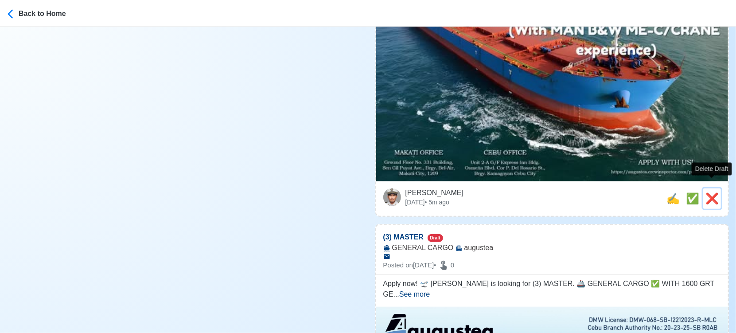
click at [710, 192] on span "❌" at bounding box center [712, 198] width 13 height 12
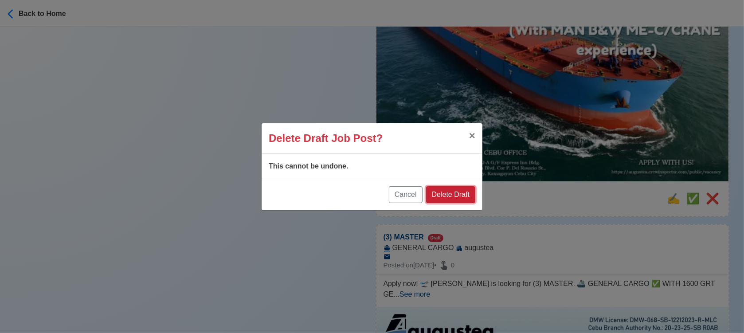
click at [461, 195] on button "Delete Draft" at bounding box center [450, 194] width 49 height 17
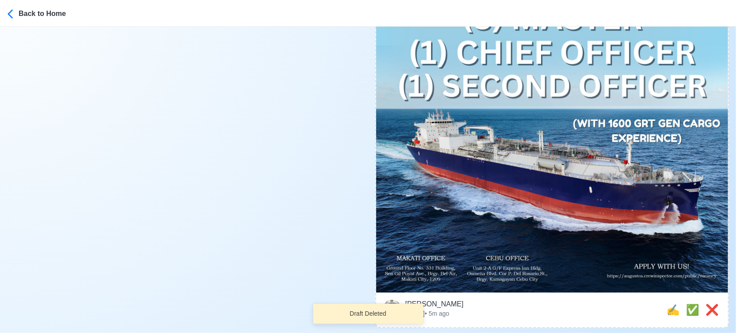
scroll to position [443, 0]
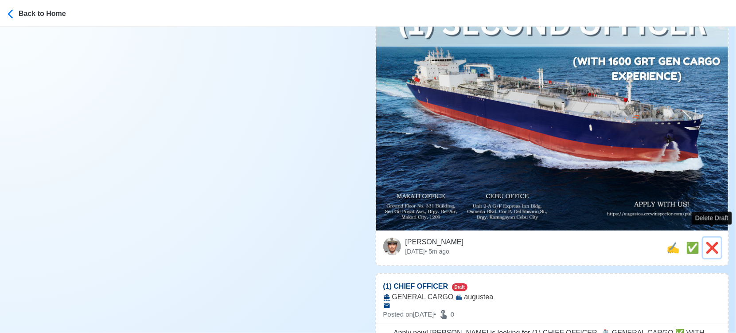
click at [713, 242] on span "❌" at bounding box center [712, 248] width 13 height 12
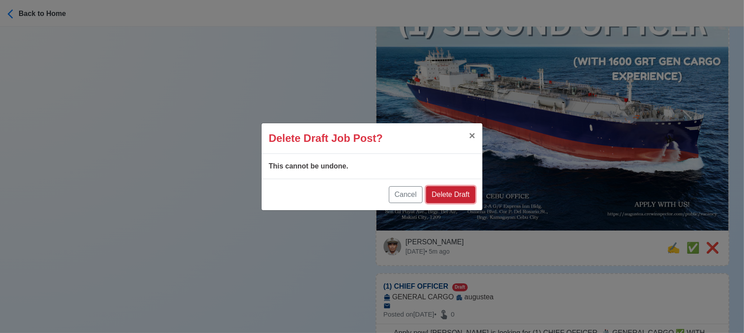
click at [471, 194] on button "Delete Draft" at bounding box center [450, 194] width 49 height 17
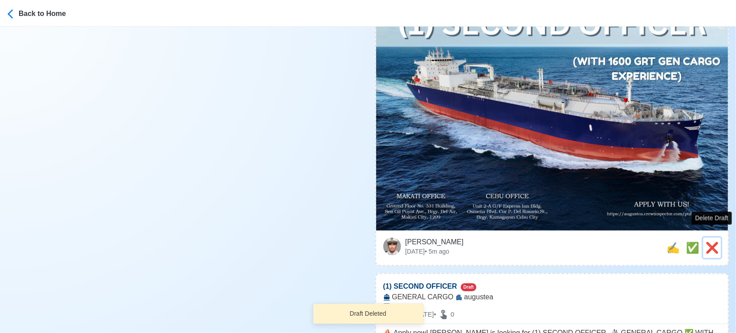
click at [710, 242] on span "❌" at bounding box center [712, 248] width 13 height 12
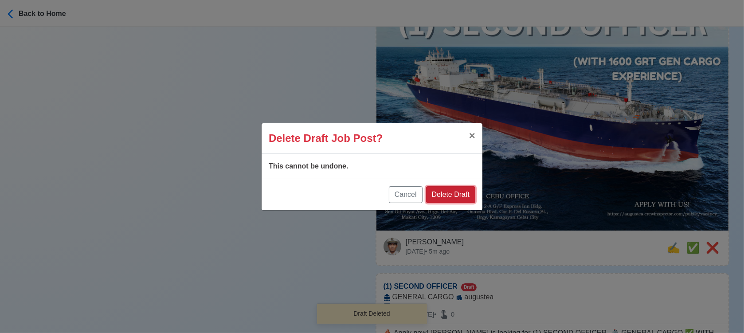
click at [462, 192] on button "Delete Draft" at bounding box center [450, 194] width 49 height 17
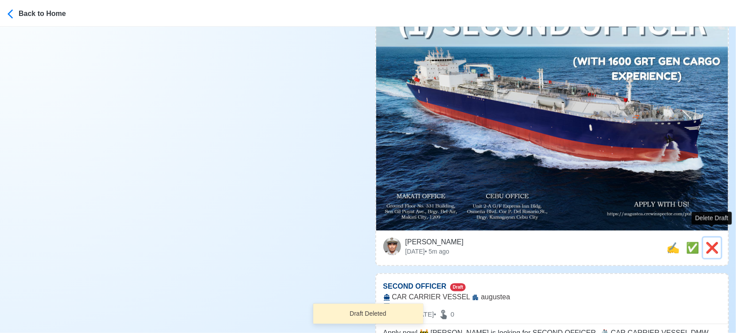
click at [714, 242] on span "❌" at bounding box center [712, 248] width 13 height 12
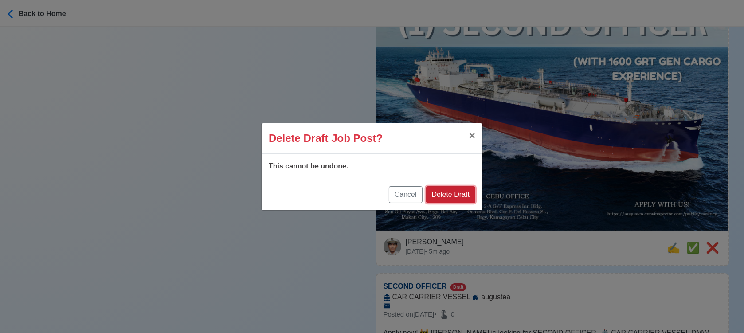
click at [450, 189] on button "Delete Draft" at bounding box center [450, 194] width 49 height 17
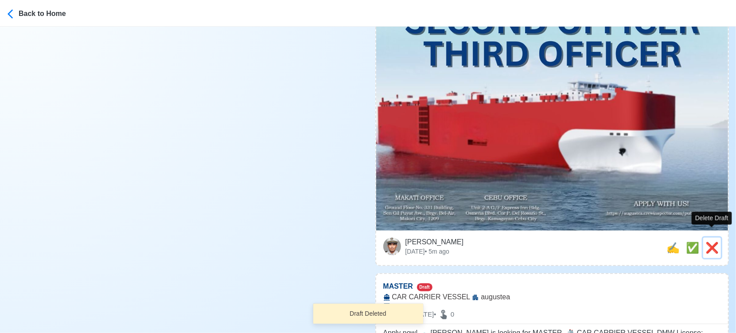
click at [708, 242] on span "❌" at bounding box center [712, 248] width 13 height 12
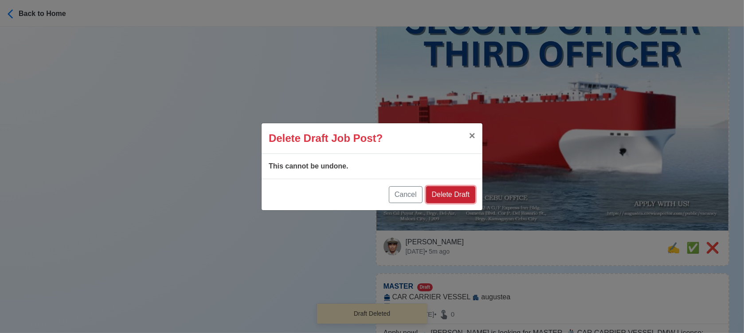
click at [456, 195] on button "Delete Draft" at bounding box center [450, 194] width 49 height 17
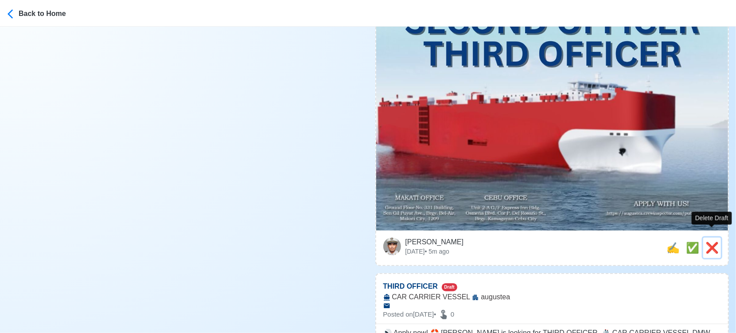
click at [713, 242] on span "❌" at bounding box center [712, 248] width 13 height 12
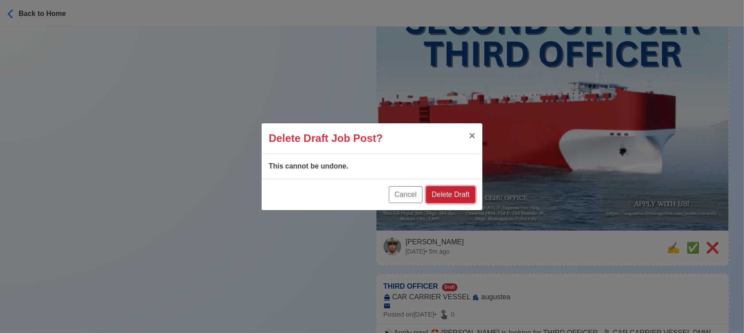
click at [457, 192] on button "Delete Draft" at bounding box center [450, 194] width 49 height 17
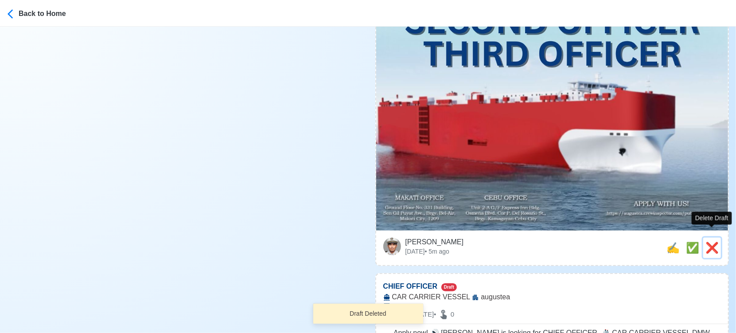
click at [709, 242] on span "❌" at bounding box center [712, 248] width 13 height 12
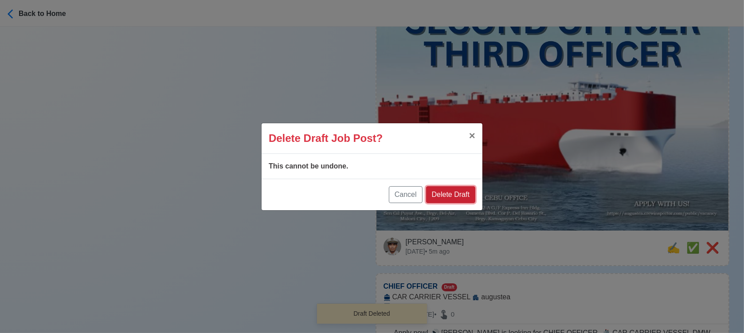
click at [465, 191] on button "Delete Draft" at bounding box center [450, 194] width 49 height 17
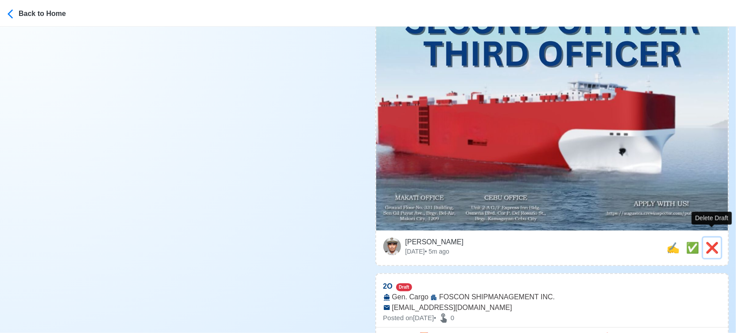
click at [712, 242] on span "❌" at bounding box center [712, 248] width 13 height 12
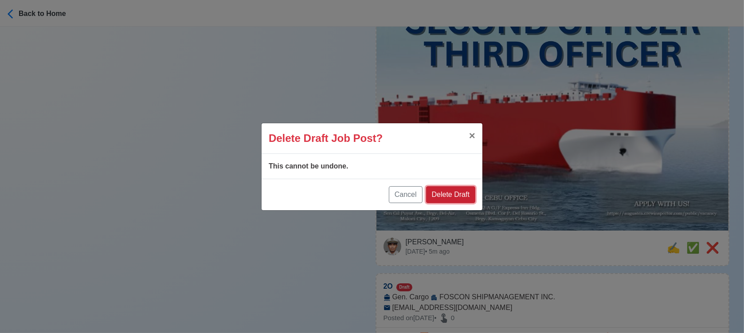
click at [450, 192] on button "Delete Draft" at bounding box center [450, 194] width 49 height 17
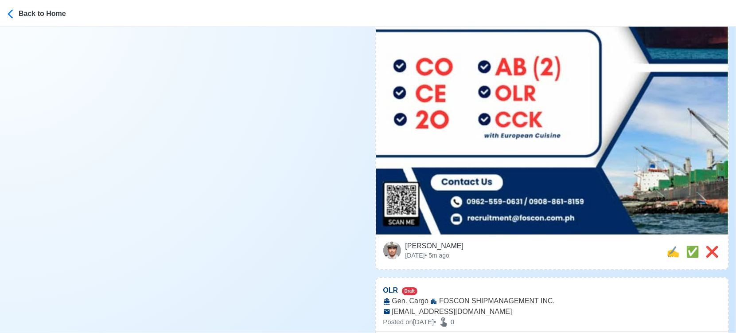
scroll to position [344, 0]
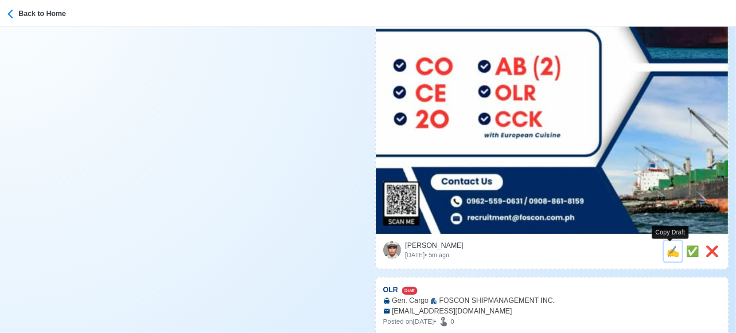
click at [670, 251] on span "✍️" at bounding box center [673, 251] width 13 height 12
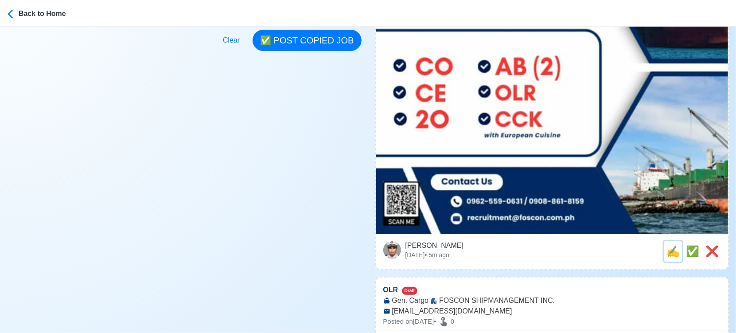
scroll to position [0, 0]
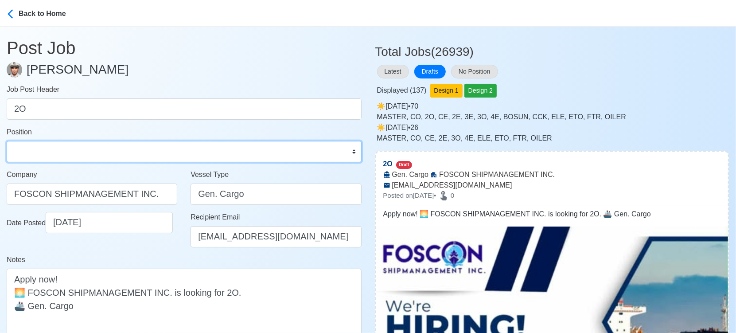
click at [114, 152] on select "Master Chief Officer 2nd Officer 3rd Officer Junior Officer Chief Engineer 2nd …" at bounding box center [184, 151] width 355 height 21
click at [7, 141] on select "Master Chief Officer 2nd Officer 3rd Officer Junior Officer Chief Engineer 2nd …" at bounding box center [184, 151] width 355 height 21
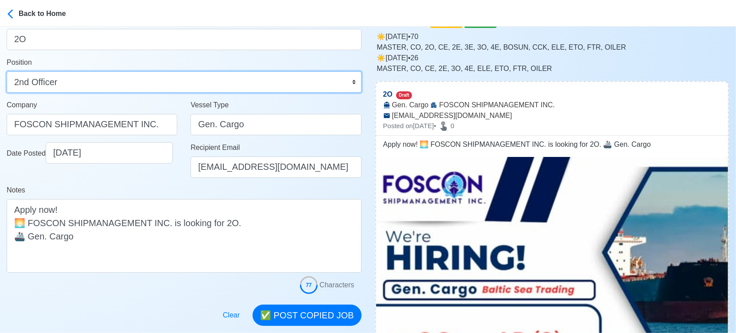
scroll to position [148, 0]
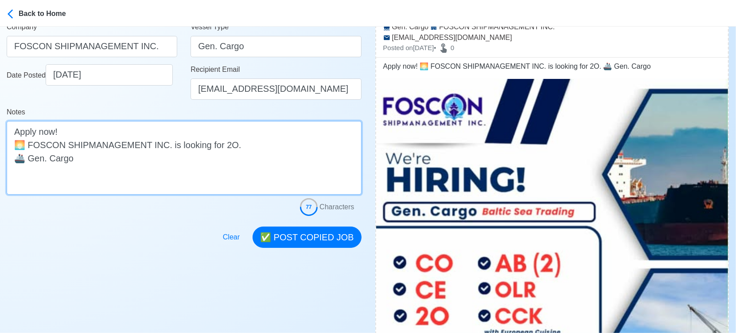
click at [145, 149] on textarea "Apply now! 🌅 FOSCON SHIPMANAGEMENT INC. is looking for 2O. 🚢 Gen. Cargo" at bounding box center [184, 158] width 355 height 74
click at [156, 163] on textarea "Apply now! 🌅 FOSCON SHIPMANAGEMENT INC. is looking for 2O. 🚢 Gen. Cargo" at bounding box center [184, 158] width 355 height 74
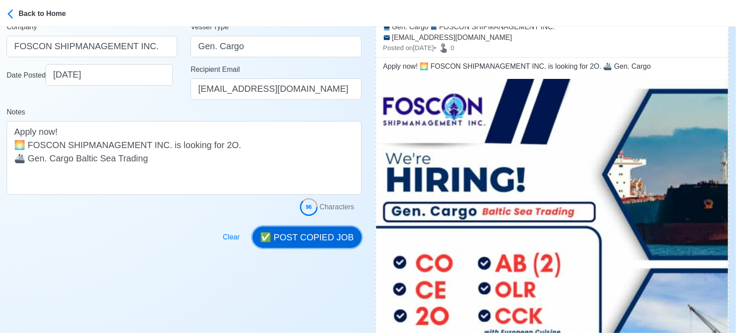
click at [321, 238] on button "✅ POST COPIED JOB" at bounding box center [307, 236] width 109 height 21
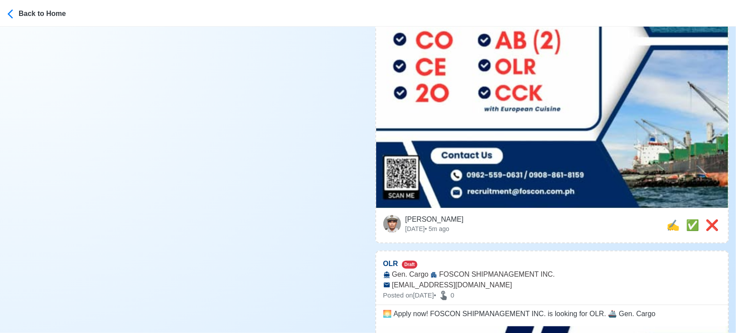
scroll to position [443, 0]
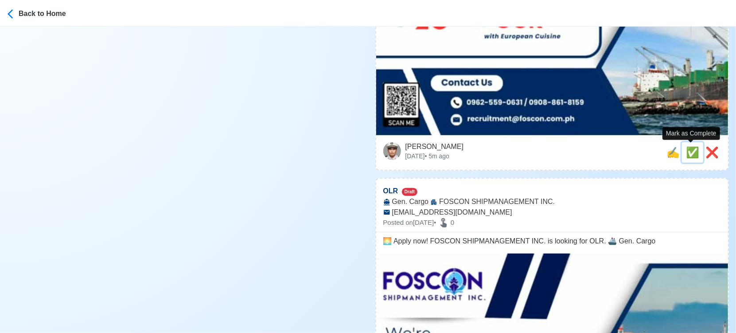
click at [686, 153] on span "✅" at bounding box center [692, 152] width 13 height 12
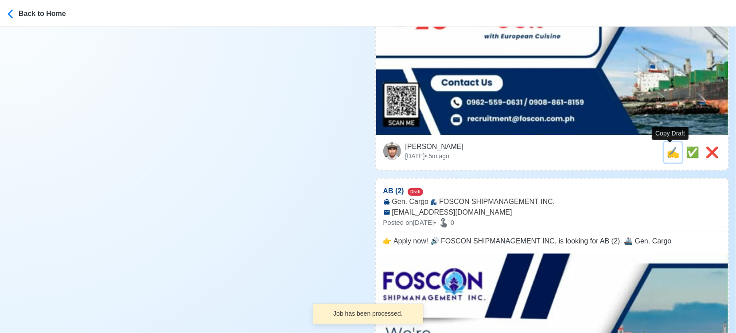
click at [671, 154] on span "✍️" at bounding box center [673, 152] width 13 height 12
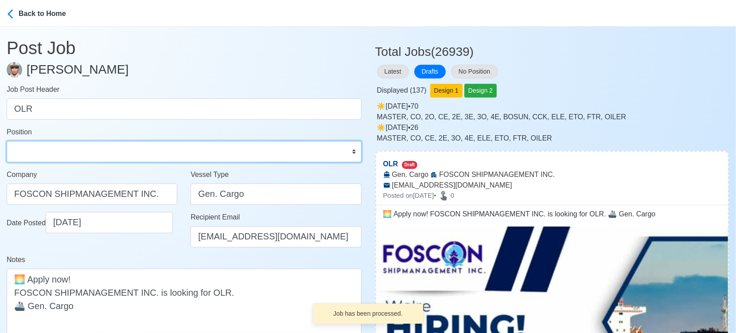
click at [142, 149] on select "Master Chief Officer 2nd Officer 3rd Officer Junior Officer Chief Engineer 2nd …" at bounding box center [184, 151] width 355 height 21
click at [7, 141] on select "Master Chief Officer 2nd Officer 3rd Officer Junior Officer Chief Engineer 2nd …" at bounding box center [184, 151] width 355 height 21
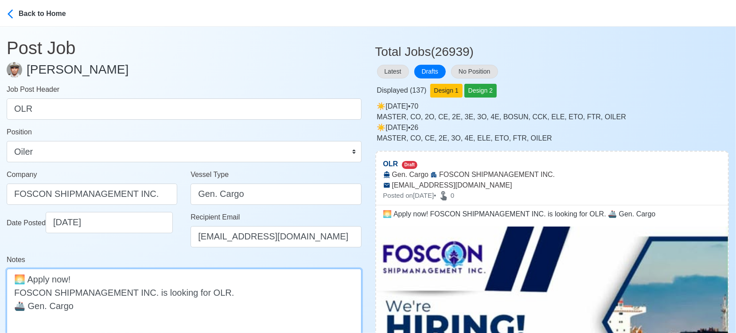
click at [153, 306] on textarea "🌅 Apply now! FOSCON SHIPMANAGEMENT INC. is looking for OLR. 🚢 Gen. Cargo" at bounding box center [184, 306] width 355 height 74
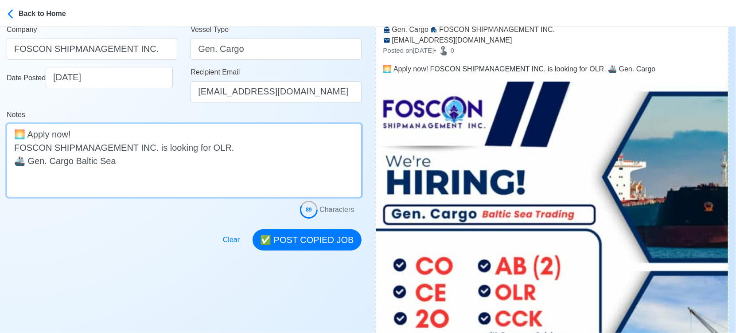
scroll to position [148, 0]
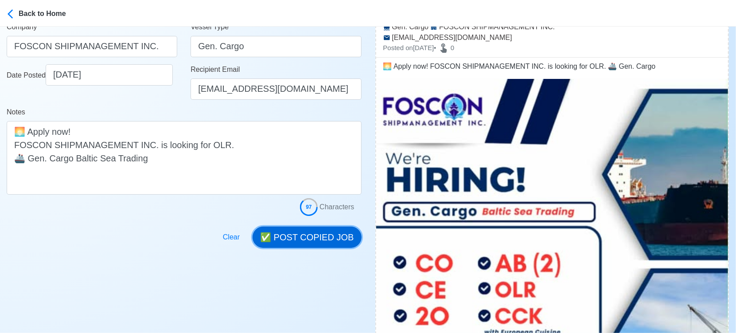
click at [303, 234] on button "✅ POST COPIED JOB" at bounding box center [307, 236] width 109 height 21
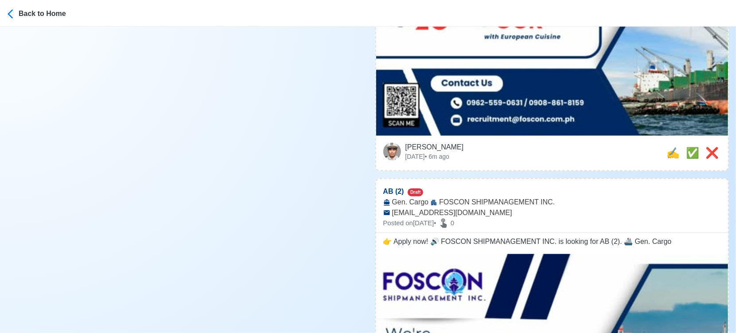
scroll to position [443, 0]
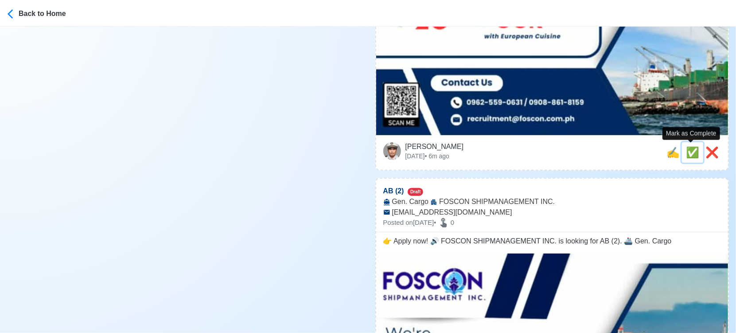
click at [688, 149] on span "✅" at bounding box center [692, 152] width 13 height 12
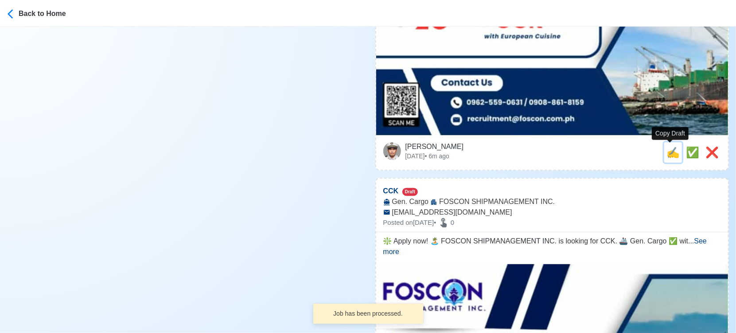
click at [671, 152] on span "✍️" at bounding box center [673, 152] width 13 height 12
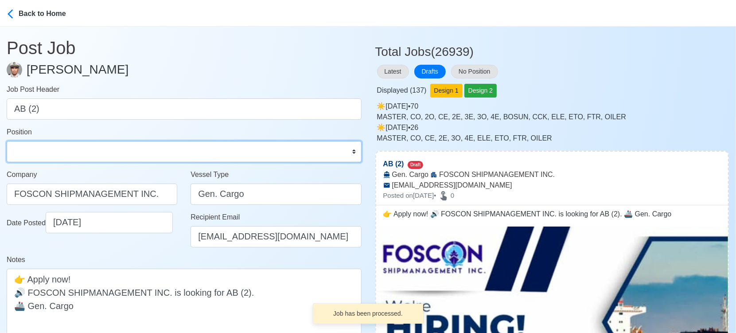
click at [85, 149] on select "Master Chief Officer 2nd Officer 3rd Officer Junior Officer Chief Engineer 2nd …" at bounding box center [184, 151] width 355 height 21
click at [7, 141] on select "Master Chief Officer 2nd Officer 3rd Officer Junior Officer Chief Engineer 2nd …" at bounding box center [184, 151] width 355 height 21
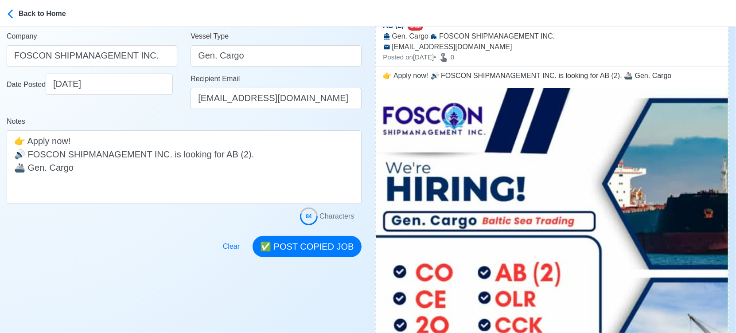
scroll to position [148, 0]
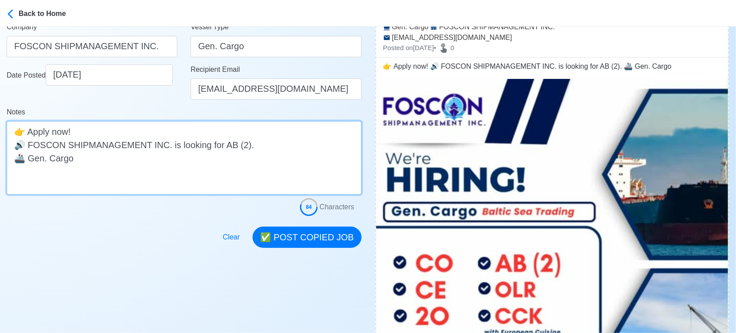
click at [175, 154] on textarea "👉 Apply now! 🔊 FOSCON SHIPMANAGEMENT INC. is looking for AB (2). 🚢 Gen. Cargo" at bounding box center [184, 158] width 355 height 74
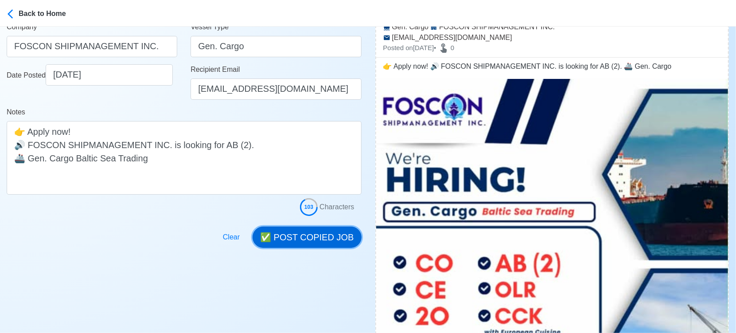
click at [323, 239] on button "✅ POST COPIED JOB" at bounding box center [307, 236] width 109 height 21
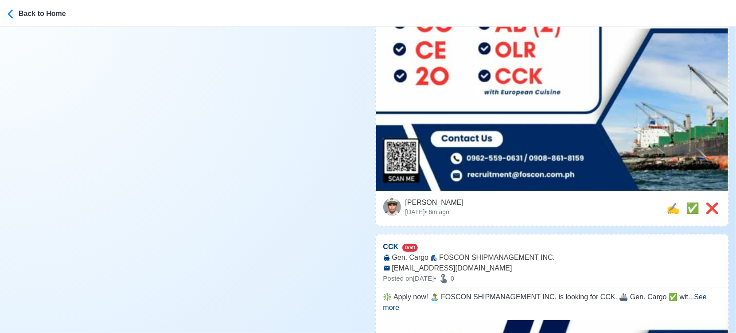
scroll to position [394, 0]
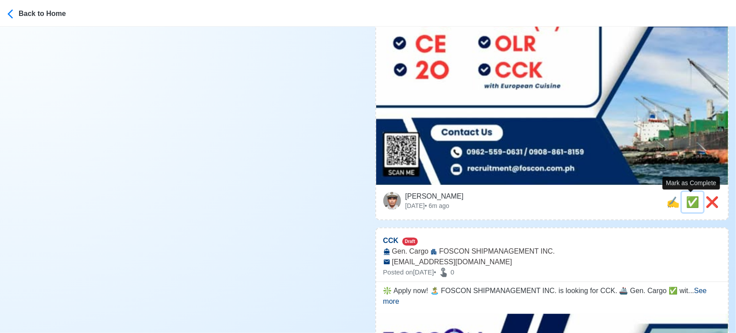
click at [687, 203] on span "✅" at bounding box center [692, 202] width 13 height 12
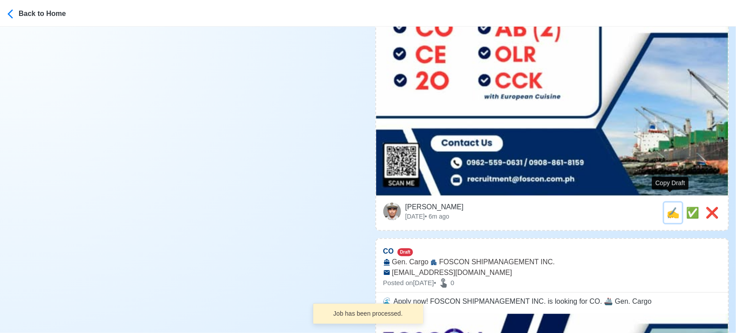
click at [672, 207] on span "✍️" at bounding box center [673, 213] width 13 height 12
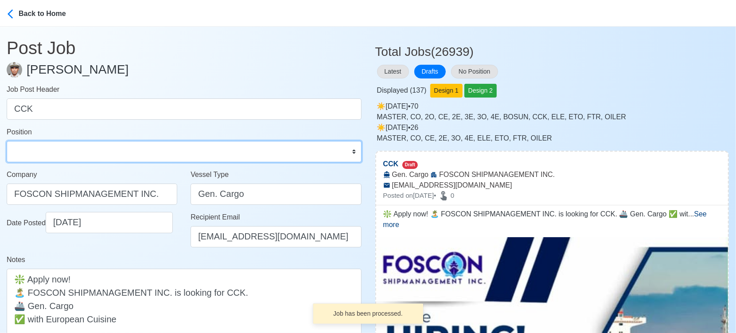
drag, startPoint x: 175, startPoint y: 155, endPoint x: 166, endPoint y: 142, distance: 16.1
click at [175, 155] on select "Master Chief Officer 2nd Officer 3rd Officer Junior Officer Chief Engineer 2nd …" at bounding box center [184, 151] width 355 height 21
click at [7, 141] on select "Master Chief Officer 2nd Officer 3rd Officer Junior Officer Chief Engineer 2nd …" at bounding box center [184, 151] width 355 height 21
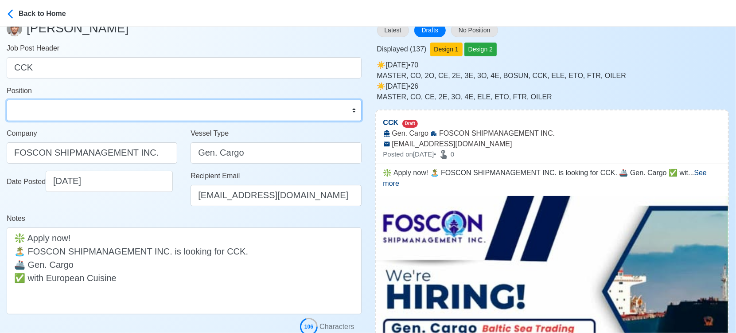
scroll to position [98, 0]
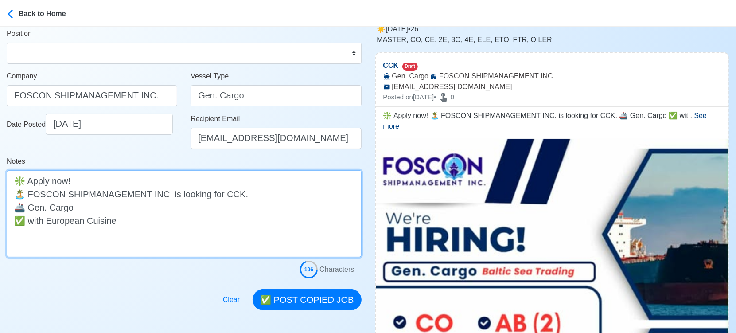
click at [164, 205] on textarea "❇️ Apply now! 🏝️ FOSCON SHIPMANAGEMENT INC. is looking for CCK. 🚢 Gen. Cargo ✅ …" at bounding box center [184, 213] width 355 height 87
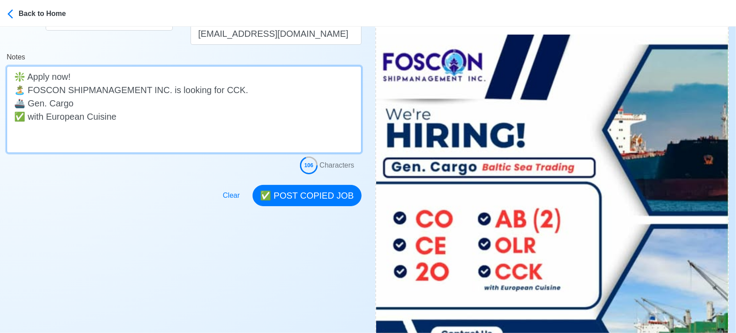
scroll to position [148, 0]
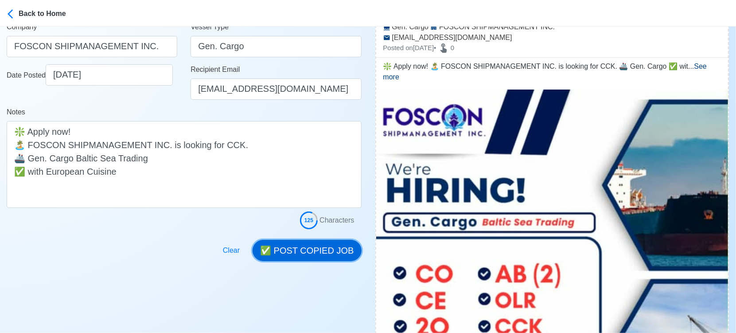
click at [340, 248] on button "✅ POST COPIED JOB" at bounding box center [307, 250] width 109 height 21
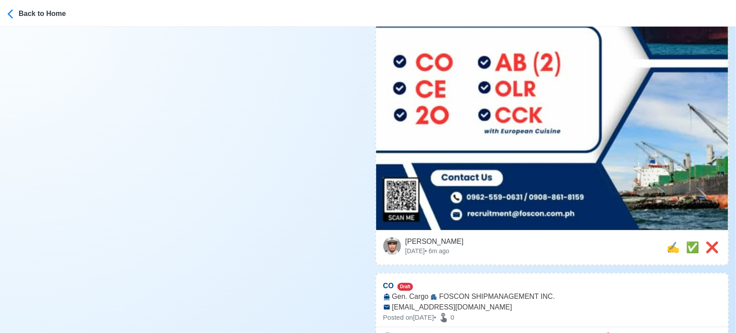
scroll to position [443, 0]
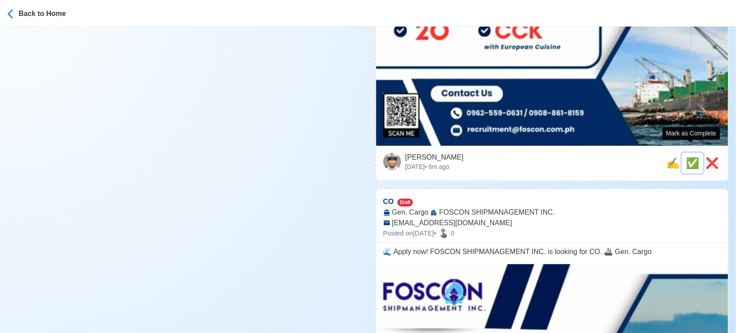
click at [688, 157] on span "✅" at bounding box center [692, 163] width 13 height 12
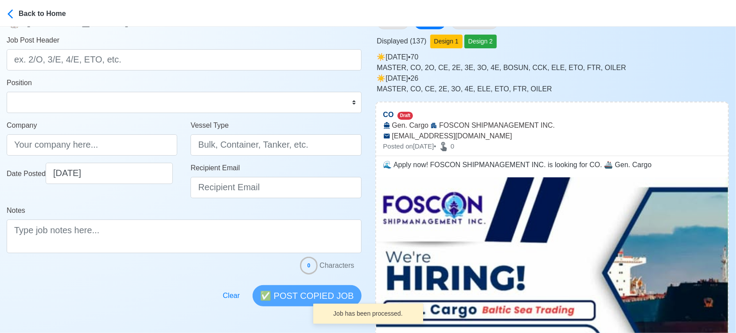
scroll to position [0, 0]
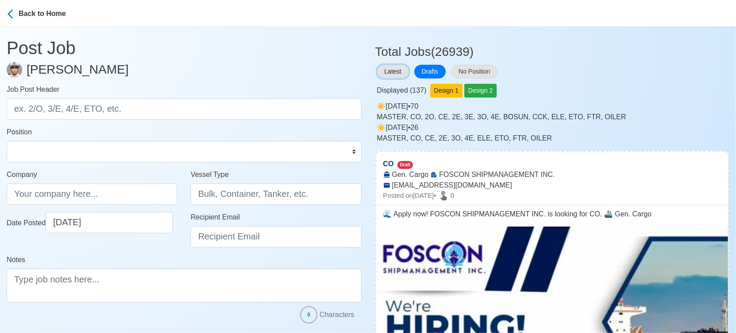
click at [386, 74] on button "Latest" at bounding box center [393, 72] width 32 height 14
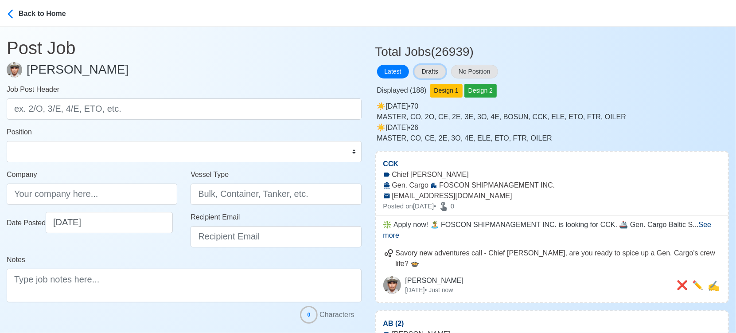
click at [431, 66] on button "Drafts" at bounding box center [429, 72] width 31 height 14
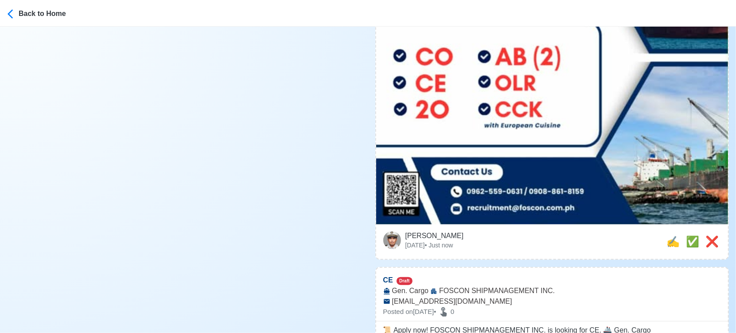
scroll to position [394, 0]
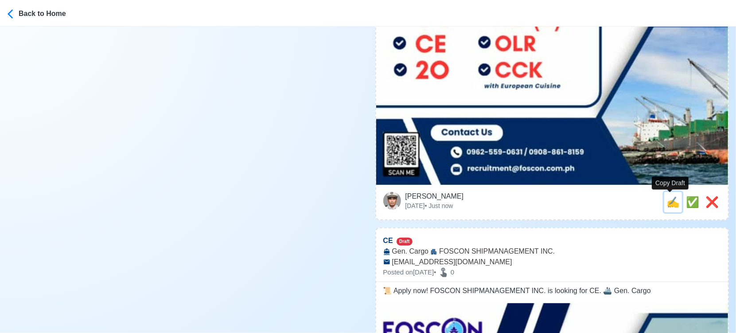
click at [667, 199] on span "✍️" at bounding box center [673, 202] width 13 height 12
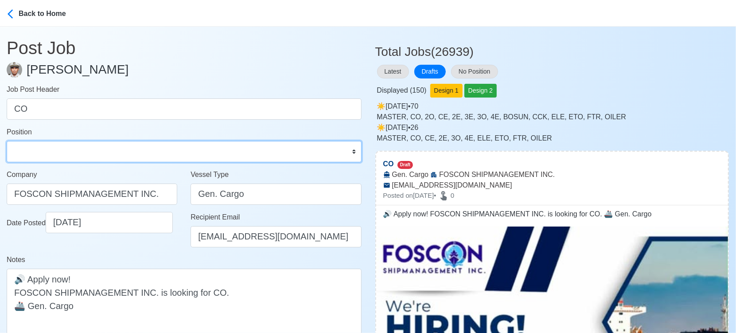
drag, startPoint x: 45, startPoint y: 153, endPoint x: 44, endPoint y: 146, distance: 6.7
click at [46, 153] on select "Master Chief Officer 2nd Officer 3rd Officer Junior Officer Chief Engineer 2nd …" at bounding box center [184, 151] width 355 height 21
click at [7, 141] on select "Master Chief Officer 2nd Officer 3rd Officer Junior Officer Chief Engineer 2nd …" at bounding box center [184, 151] width 355 height 21
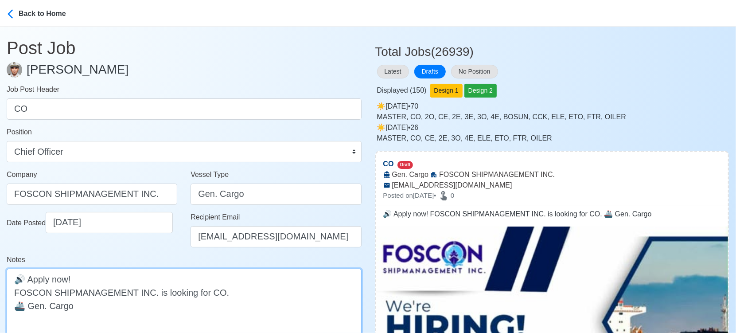
click at [151, 304] on textarea "🔊 Apply now! FOSCON SHIPMANAGEMENT INC. is looking for CO. 🚢 Gen. Cargo" at bounding box center [184, 306] width 355 height 74
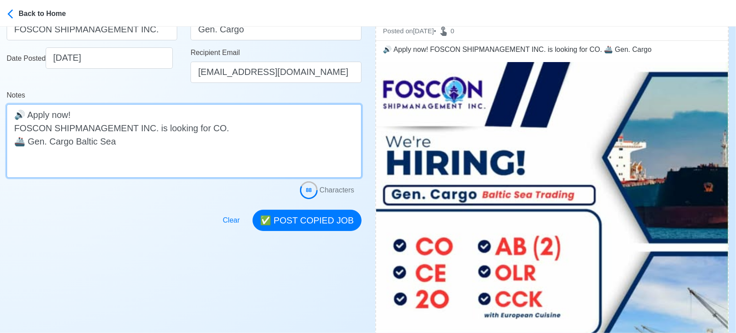
scroll to position [148, 0]
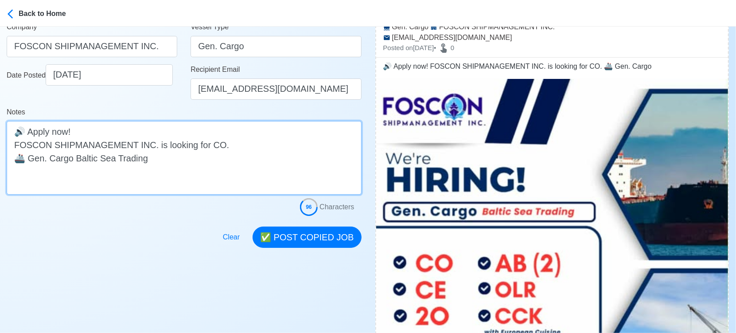
drag, startPoint x: 74, startPoint y: 159, endPoint x: 184, endPoint y: 169, distance: 110.4
click at [184, 169] on textarea "🔊 Apply now! FOSCON SHIPMANAGEMENT INC. is looking for CO. 🚢 Gen. Cargo Baltic …" at bounding box center [184, 158] width 355 height 74
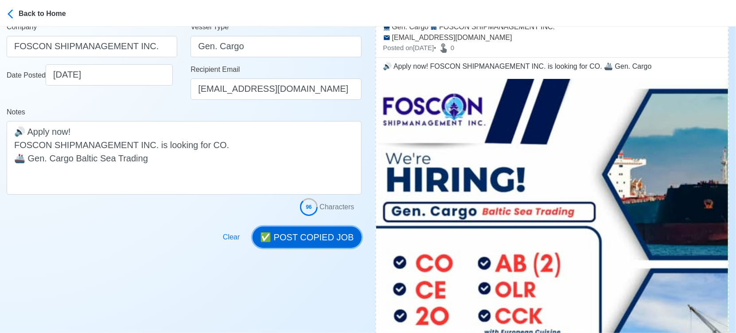
click at [312, 234] on button "✅ POST COPIED JOB" at bounding box center [307, 236] width 109 height 21
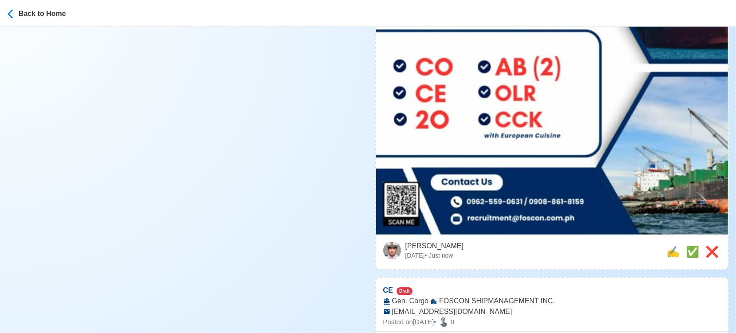
scroll to position [443, 0]
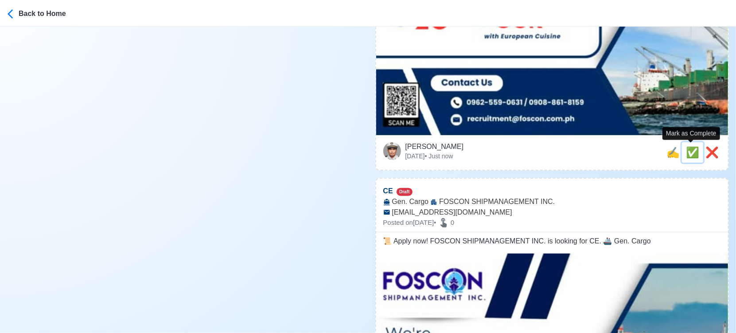
click at [691, 150] on span "✅" at bounding box center [692, 152] width 13 height 12
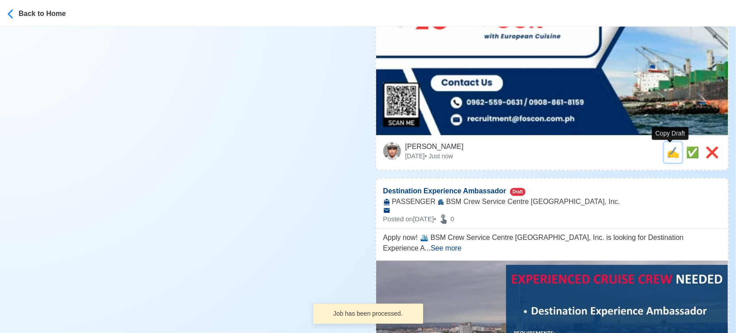
click at [672, 152] on span "✍️" at bounding box center [673, 152] width 13 height 12
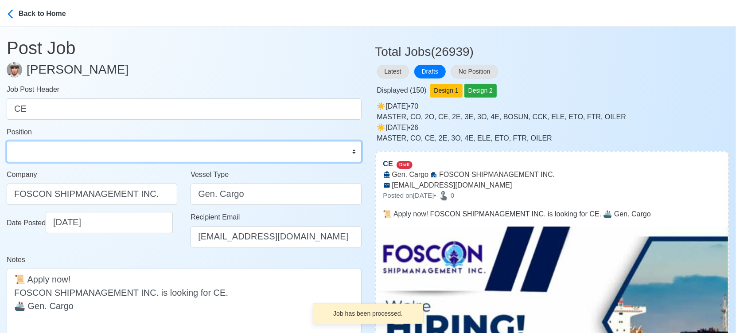
drag, startPoint x: 205, startPoint y: 152, endPoint x: 188, endPoint y: 144, distance: 19.4
click at [205, 152] on select "Master Chief Officer 2nd Officer 3rd Officer Junior Officer Chief Engineer 2nd …" at bounding box center [184, 151] width 355 height 21
click at [7, 141] on select "Master Chief Officer 2nd Officer 3rd Officer Junior Officer Chief Engineer 2nd …" at bounding box center [184, 151] width 355 height 21
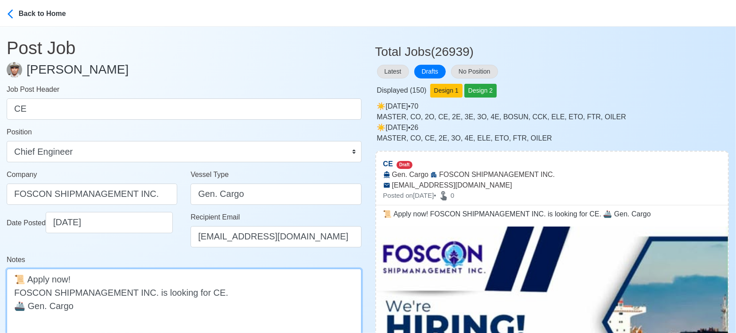
click at [121, 308] on textarea "📜 Apply now! FOSCON SHIPMANAGEMENT INC. is looking for CE. 🚢 Gen. Cargo" at bounding box center [184, 306] width 355 height 74
paste textarea "Baltic Sea Trading"
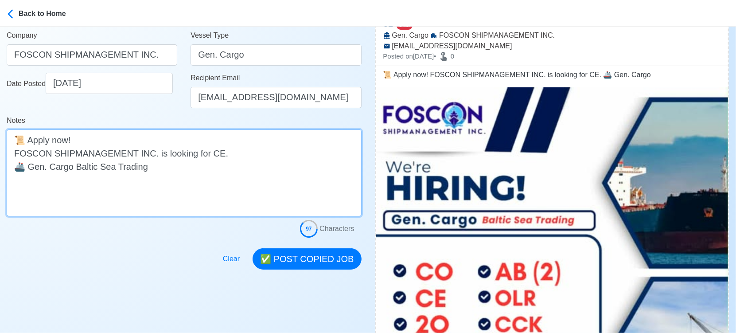
scroll to position [148, 0]
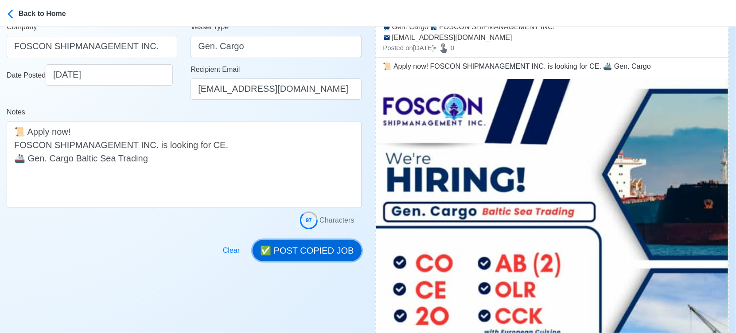
click at [309, 246] on button "✅ POST COPIED JOB" at bounding box center [307, 250] width 109 height 21
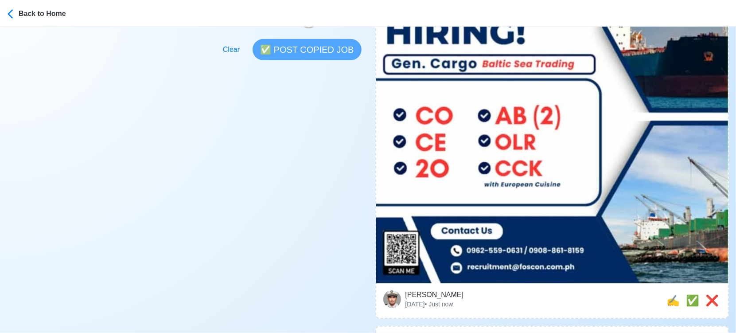
scroll to position [492, 0]
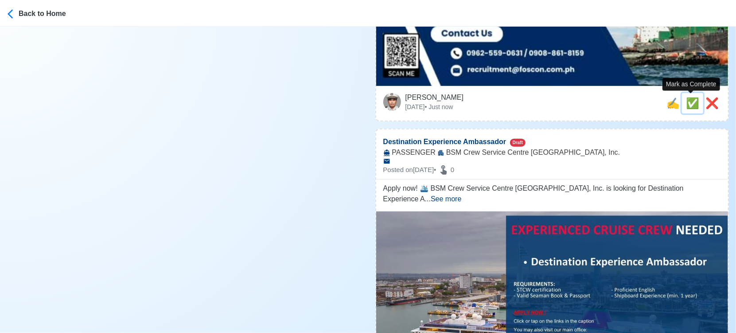
click at [691, 105] on span "✅" at bounding box center [692, 103] width 13 height 12
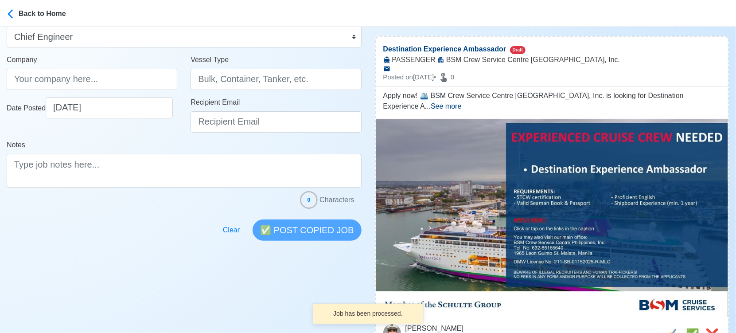
scroll to position [197, 0]
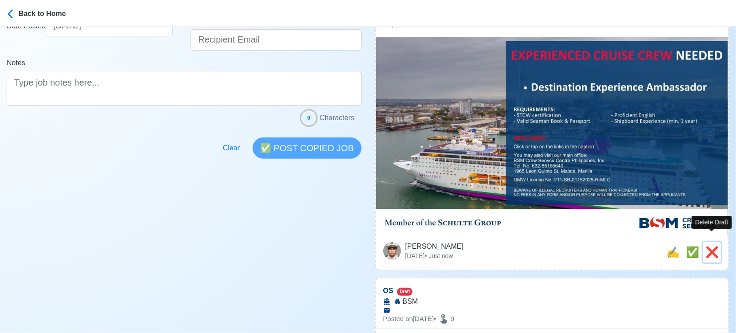
click at [706, 246] on span "❌" at bounding box center [712, 252] width 13 height 12
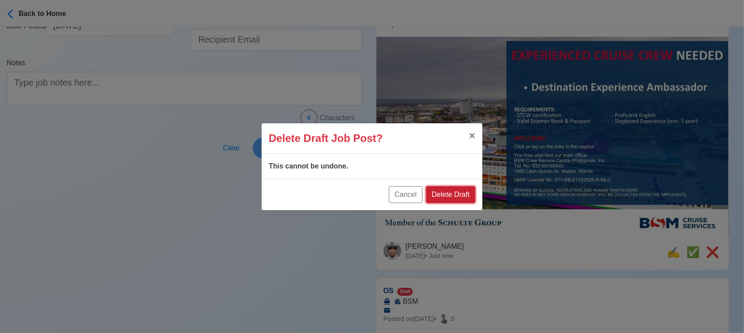
click at [451, 190] on button "Delete Draft" at bounding box center [450, 194] width 49 height 17
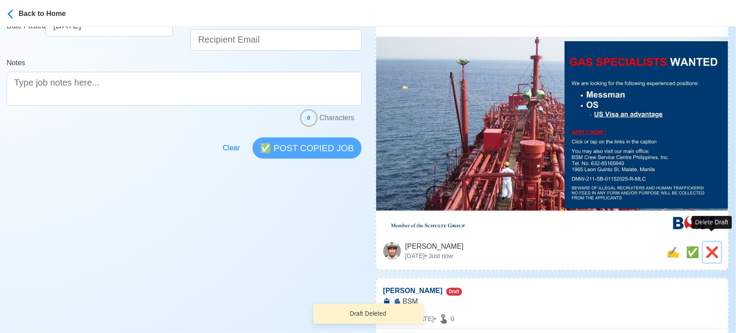
click at [711, 246] on span "❌" at bounding box center [712, 252] width 13 height 12
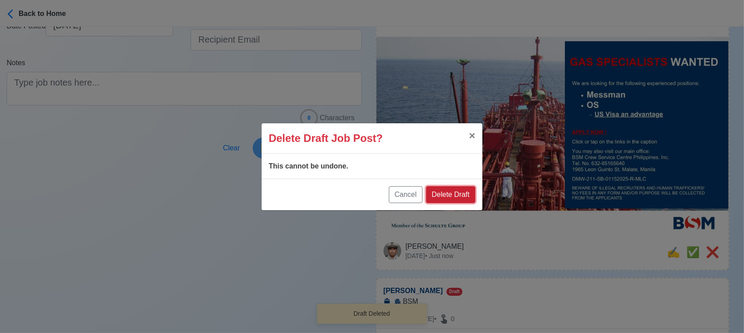
click at [456, 191] on button "Delete Draft" at bounding box center [450, 194] width 49 height 17
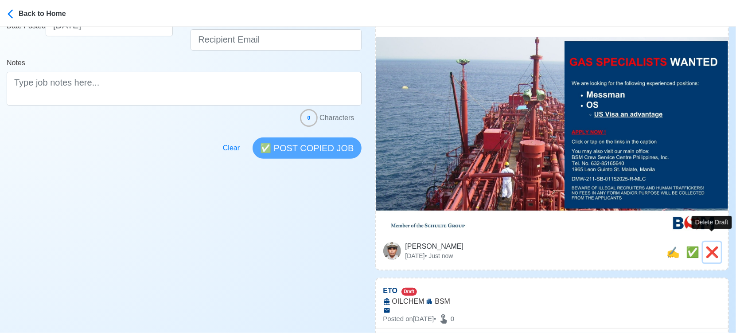
click at [714, 246] on span "❌" at bounding box center [712, 252] width 13 height 12
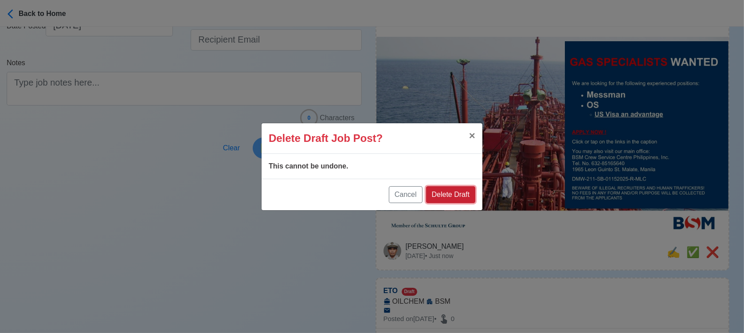
click at [458, 196] on button "Delete Draft" at bounding box center [450, 194] width 49 height 17
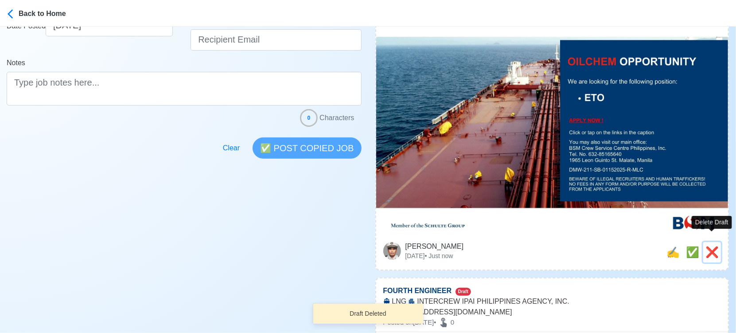
click at [713, 246] on span "❌" at bounding box center [712, 252] width 13 height 12
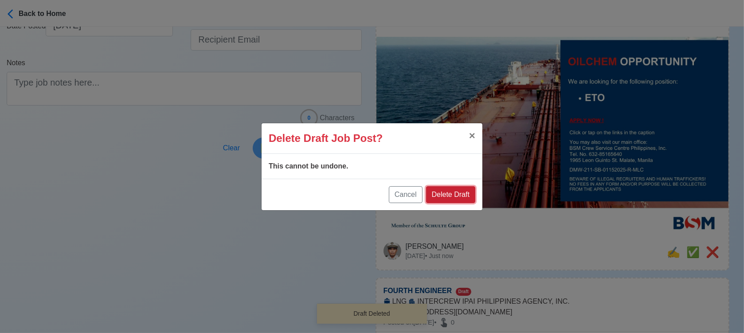
click at [459, 194] on button "Delete Draft" at bounding box center [450, 194] width 49 height 17
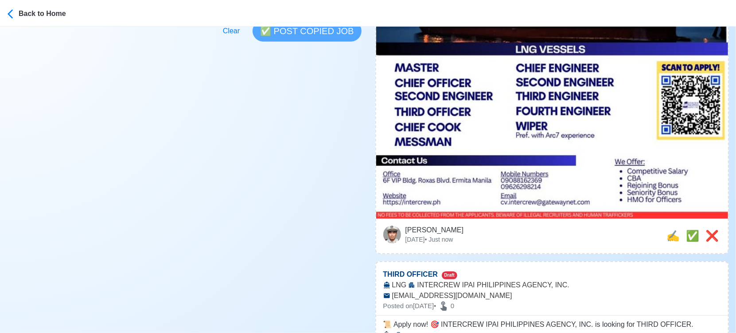
scroll to position [394, 0]
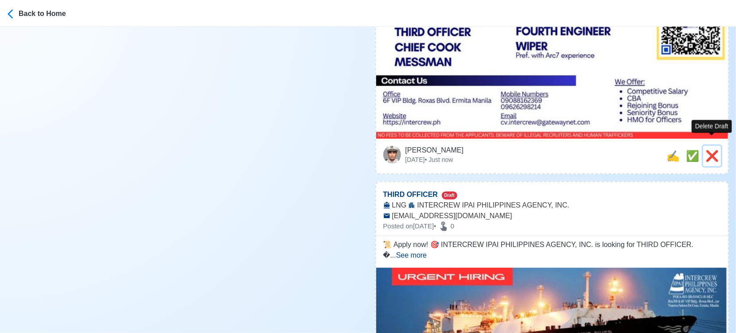
click at [710, 150] on span "❌" at bounding box center [712, 156] width 13 height 12
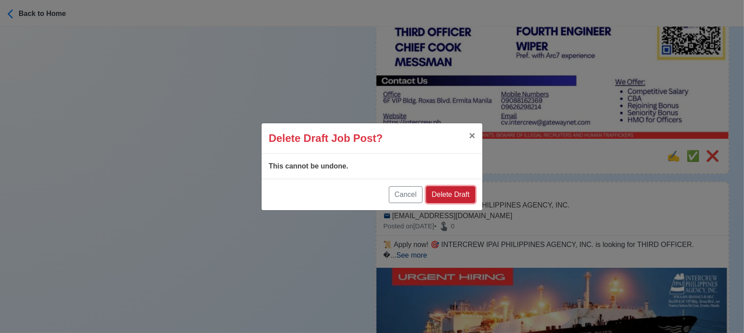
click at [459, 194] on button "Delete Draft" at bounding box center [450, 194] width 49 height 17
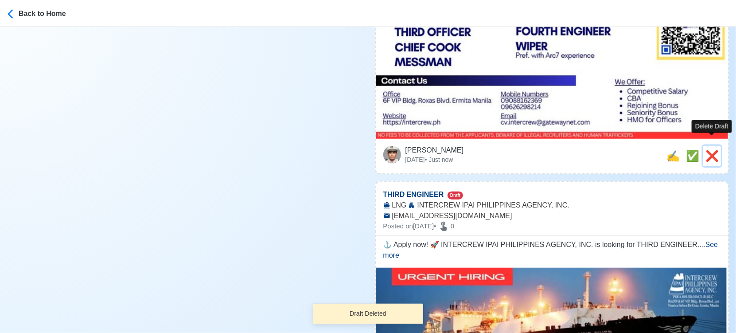
click at [710, 150] on span "❌" at bounding box center [712, 156] width 13 height 12
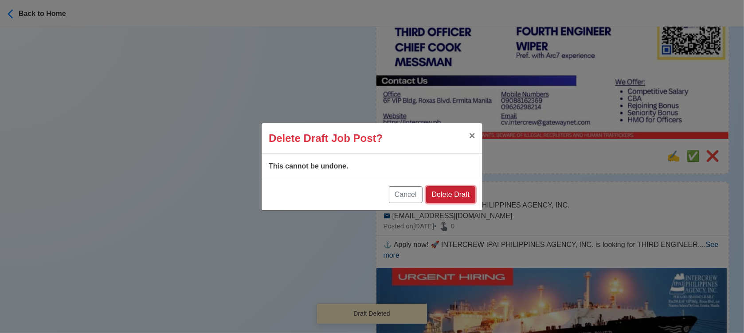
click at [462, 192] on button "Delete Draft" at bounding box center [450, 194] width 49 height 17
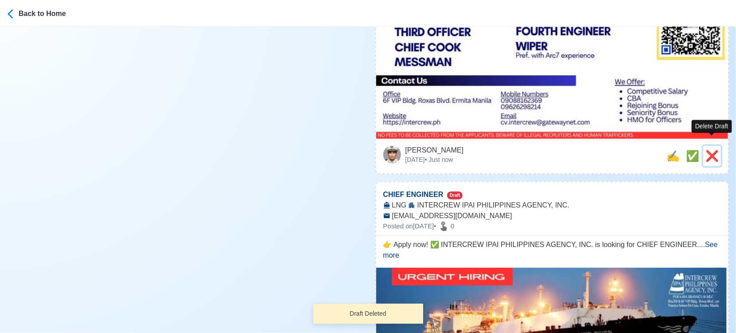
click at [716, 150] on span "❌" at bounding box center [712, 156] width 13 height 12
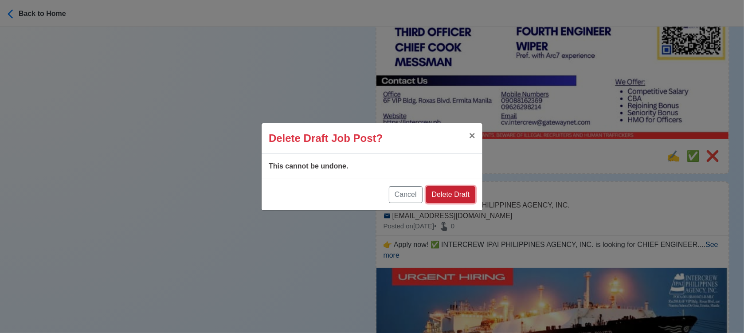
click at [461, 197] on button "Delete Draft" at bounding box center [450, 194] width 49 height 17
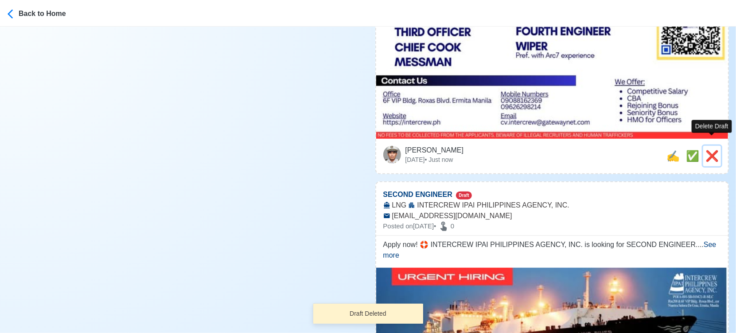
click at [713, 150] on span "❌" at bounding box center [712, 156] width 13 height 12
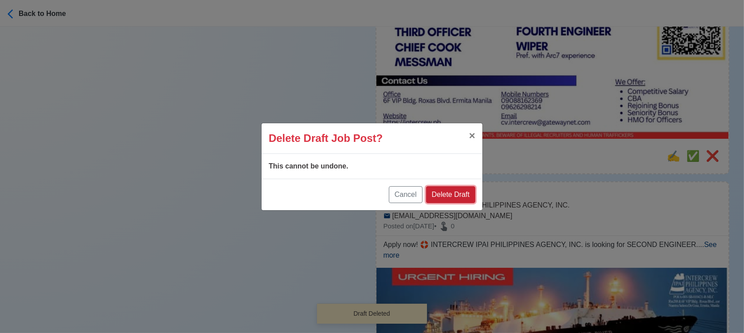
click at [451, 193] on button "Delete Draft" at bounding box center [450, 194] width 49 height 17
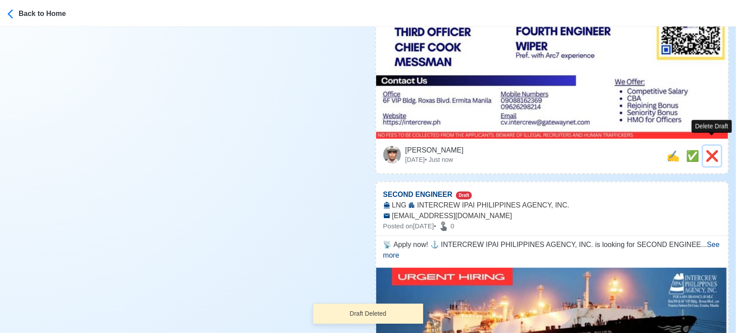
click at [709, 150] on span "❌" at bounding box center [712, 156] width 13 height 12
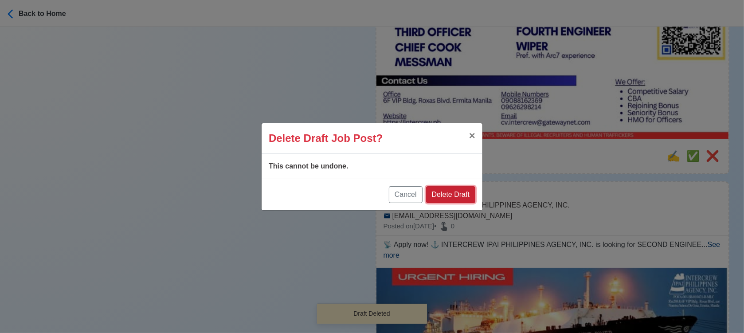
click at [467, 191] on button "Delete Draft" at bounding box center [450, 194] width 49 height 17
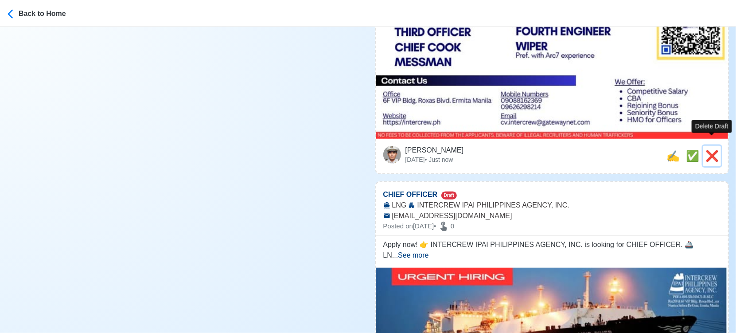
click at [714, 150] on span "❌" at bounding box center [712, 156] width 13 height 12
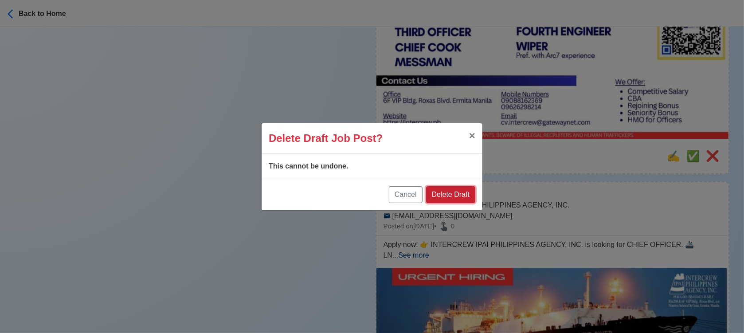
click at [452, 194] on button "Delete Draft" at bounding box center [450, 194] width 49 height 17
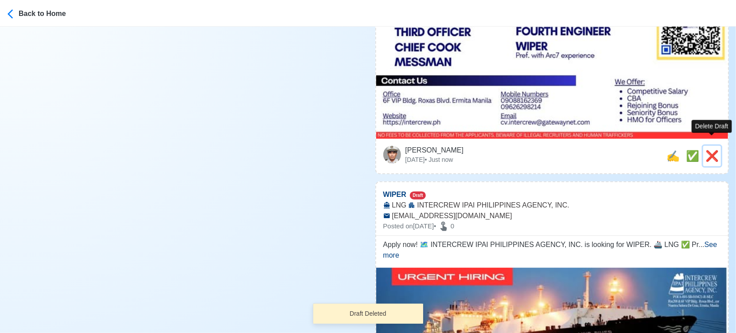
click at [715, 150] on span "❌" at bounding box center [712, 156] width 13 height 12
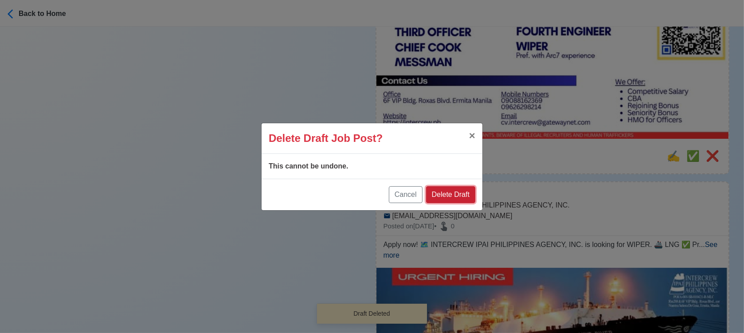
click at [448, 195] on button "Delete Draft" at bounding box center [450, 194] width 49 height 17
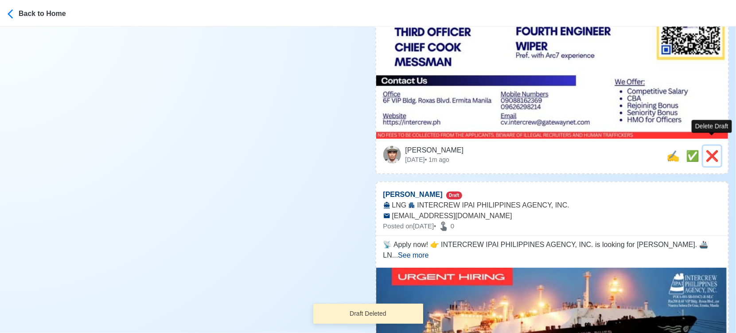
click at [709, 150] on span "❌" at bounding box center [712, 156] width 13 height 12
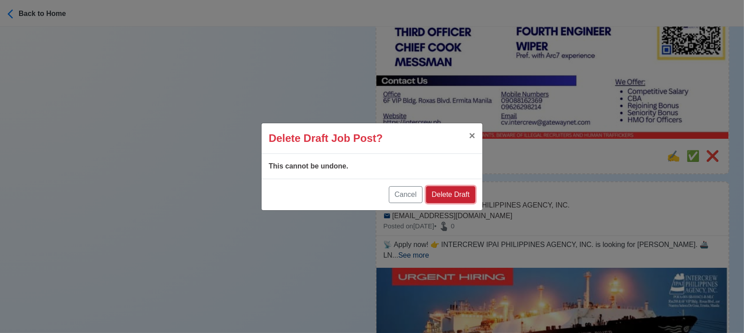
click at [462, 191] on button "Delete Draft" at bounding box center [450, 194] width 49 height 17
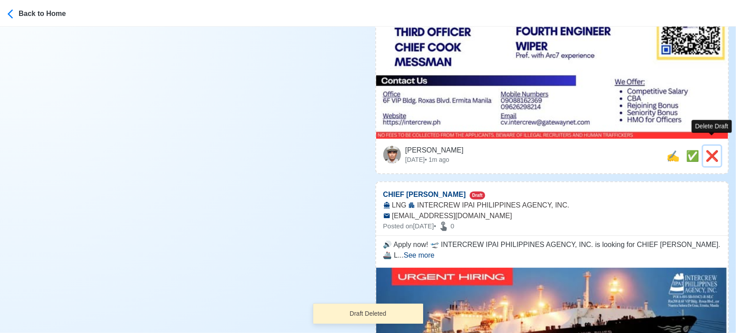
click at [712, 150] on span "❌" at bounding box center [712, 156] width 13 height 12
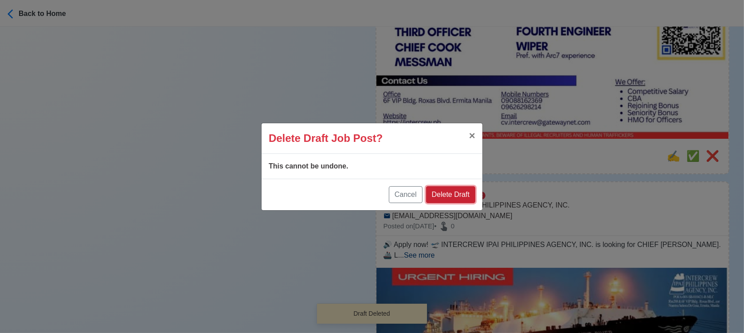
click at [464, 187] on button "Delete Draft" at bounding box center [450, 194] width 49 height 17
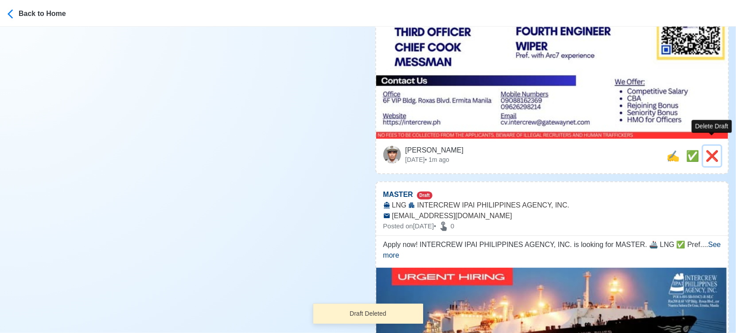
click at [715, 150] on span "❌" at bounding box center [712, 156] width 13 height 12
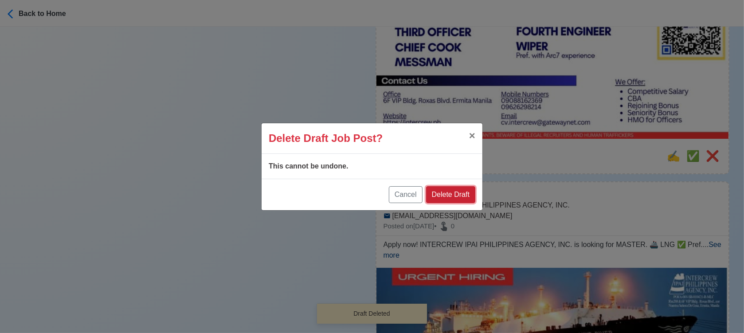
click at [465, 193] on button "Delete Draft" at bounding box center [450, 194] width 49 height 17
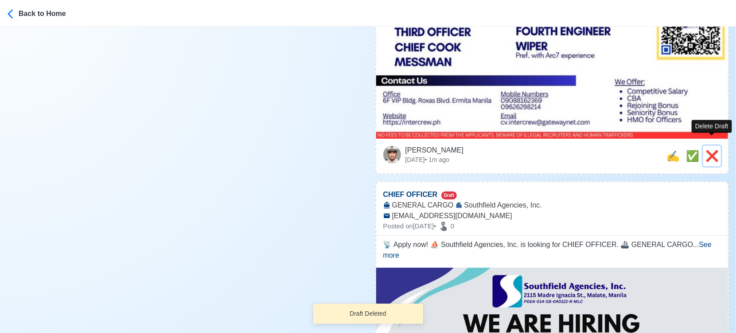
click at [716, 150] on span "❌" at bounding box center [712, 156] width 13 height 12
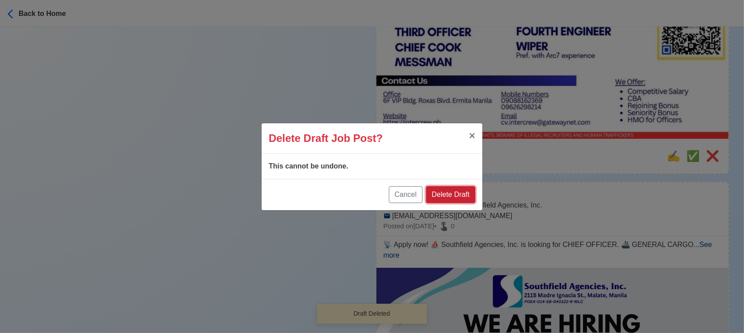
click at [450, 190] on button "Delete Draft" at bounding box center [450, 194] width 49 height 17
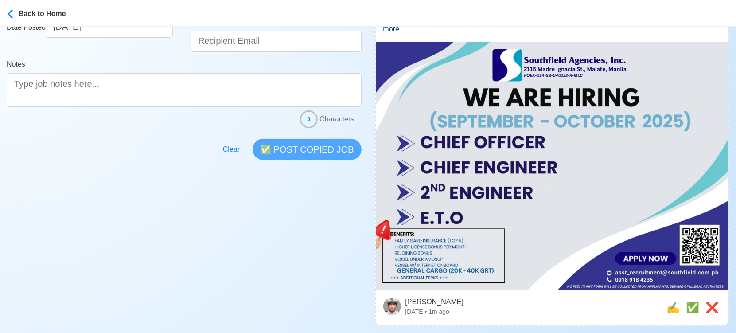
scroll to position [197, 0]
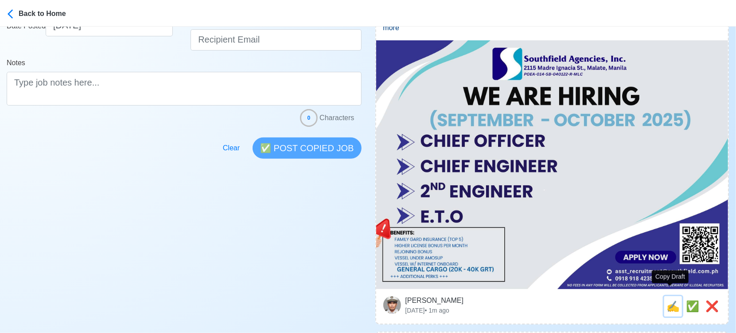
click at [670, 300] on span "✍️" at bounding box center [673, 306] width 13 height 12
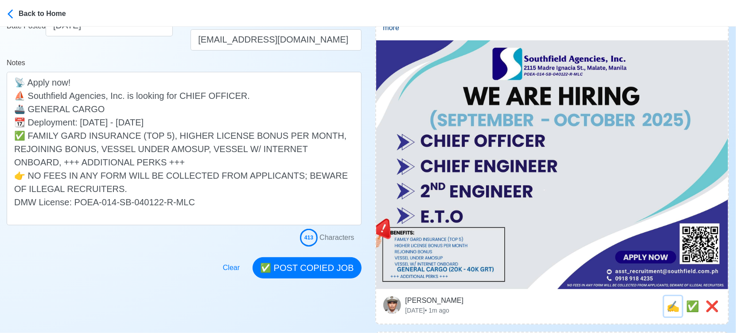
scroll to position [0, 0]
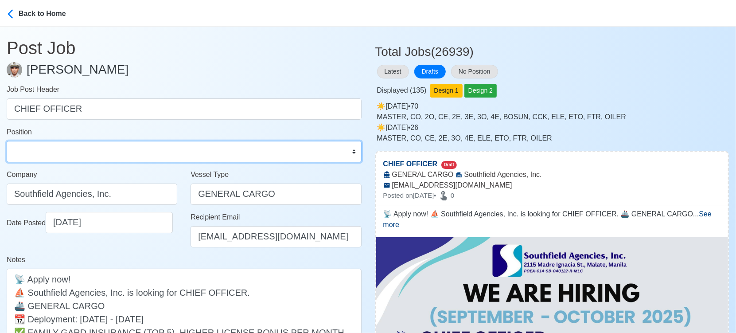
click at [111, 150] on select "Master Chief Officer 2nd Officer 3rd Officer Junior Officer Chief Engineer 2nd …" at bounding box center [184, 151] width 355 height 21
click at [7, 141] on select "Master Chief Officer 2nd Officer 3rd Officer Junior Officer Chief Engineer 2nd …" at bounding box center [184, 151] width 355 height 21
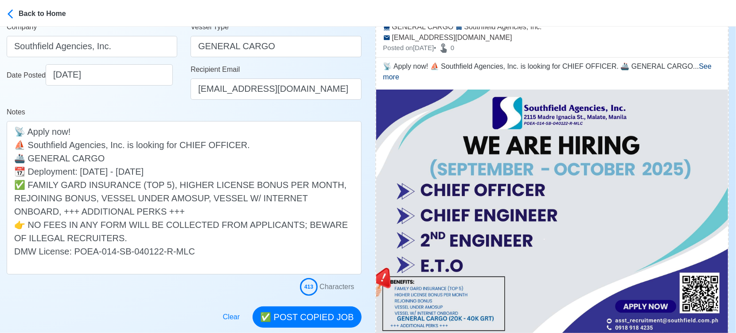
scroll to position [197, 0]
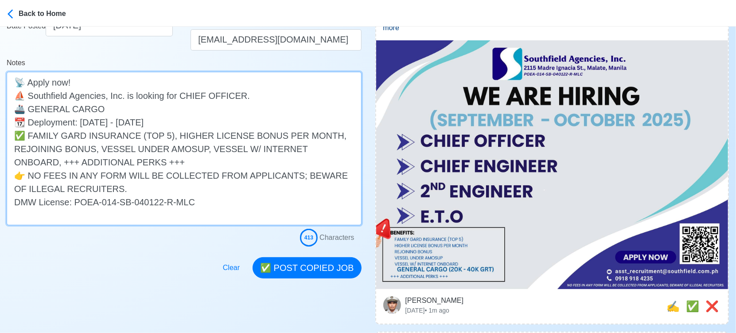
click at [160, 105] on textarea "📡 Apply now! ⛵ Southfield Agencies, Inc. is looking for CHIEF OFFICER. 🚢 GENERA…" at bounding box center [184, 148] width 355 height 153
drag, startPoint x: 99, startPoint y: 109, endPoint x: 197, endPoint y: 109, distance: 97.9
click at [197, 109] on textarea "📡 Apply now! ⛵ Southfield Agencies, Inc. is looking for CHIEF OFFICER. 🚢 GENERA…" at bounding box center [184, 148] width 355 height 153
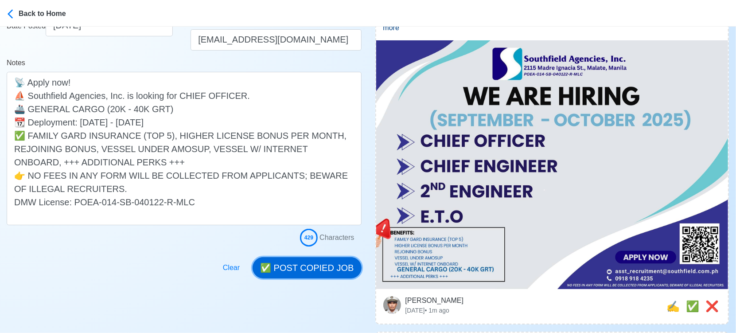
click at [331, 268] on button "✅ POST COPIED JOB" at bounding box center [307, 267] width 109 height 21
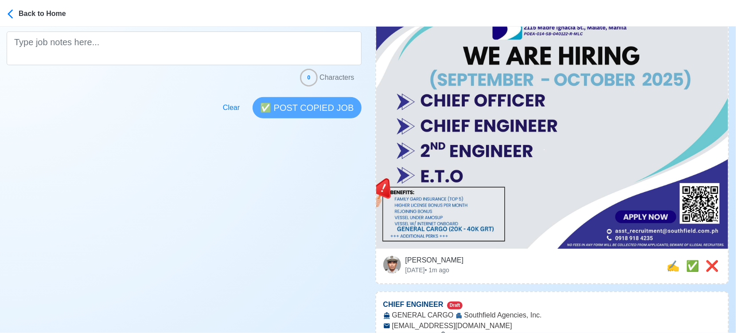
scroll to position [344, 0]
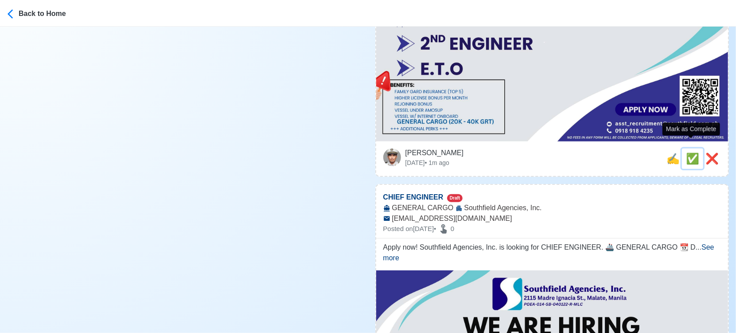
click at [691, 152] on span "✅" at bounding box center [692, 158] width 13 height 12
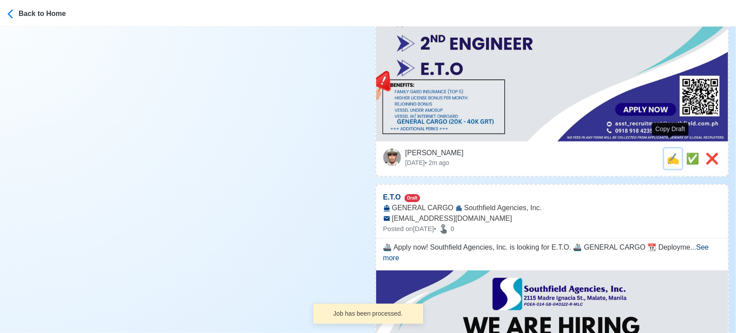
click at [670, 152] on span "✍️" at bounding box center [673, 158] width 13 height 12
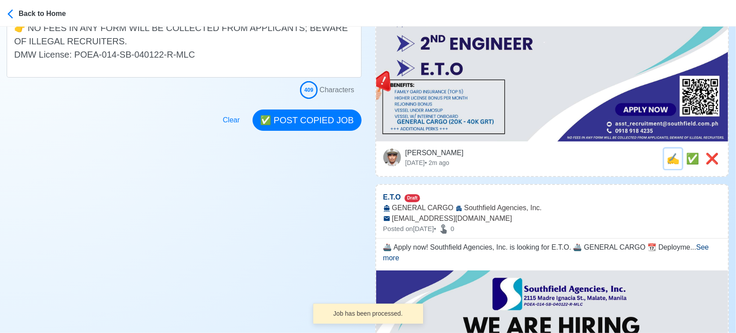
scroll to position [0, 0]
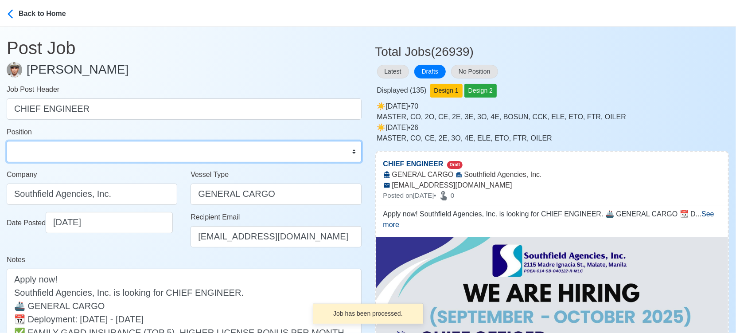
click at [57, 148] on select "Master Chief Officer 2nd Officer 3rd Officer Junior Officer Chief Engineer 2nd …" at bounding box center [184, 151] width 355 height 21
click at [7, 141] on select "Master Chief Officer 2nd Officer 3rd Officer Junior Officer Chief Engineer 2nd …" at bounding box center [184, 151] width 355 height 21
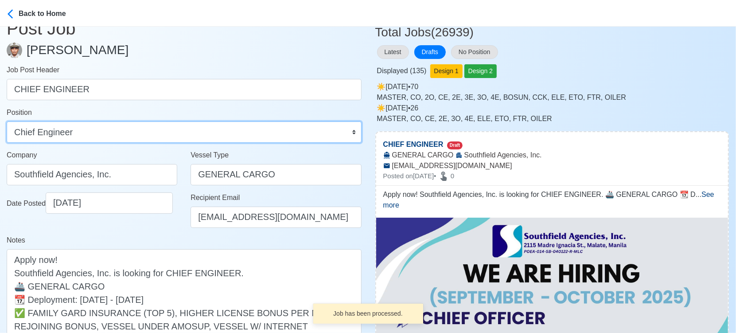
scroll to position [98, 0]
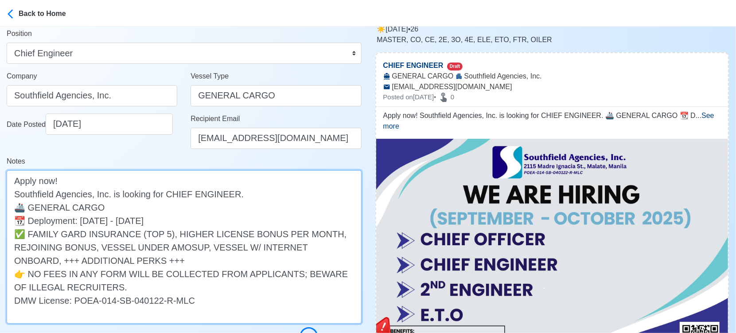
click at [164, 209] on textarea "Apply now! Southfield Agencies, Inc. is looking for CHIEF ENGINEER. 🚢 GENERAL C…" at bounding box center [184, 246] width 355 height 153
paste textarea "(20K - 40K GRT)"
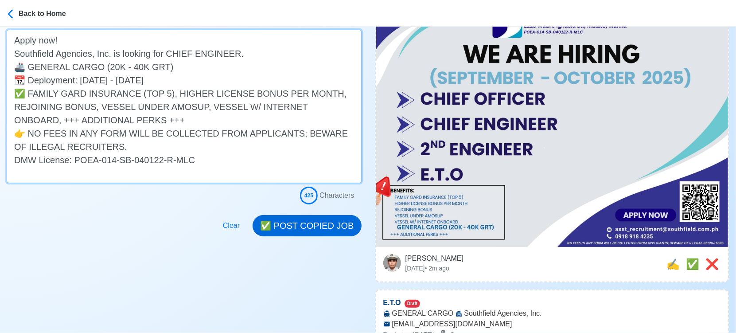
scroll to position [246, 0]
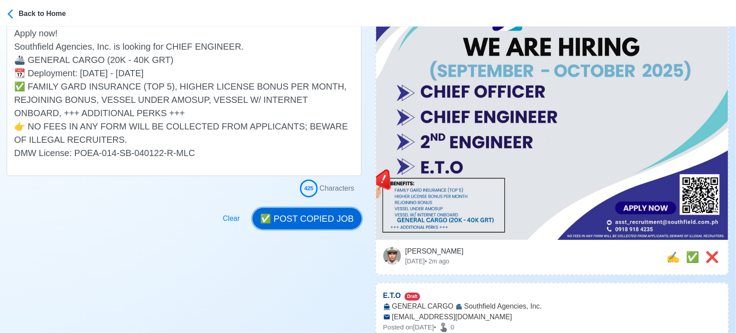
click at [316, 219] on button "✅ POST COPIED JOB" at bounding box center [307, 218] width 109 height 21
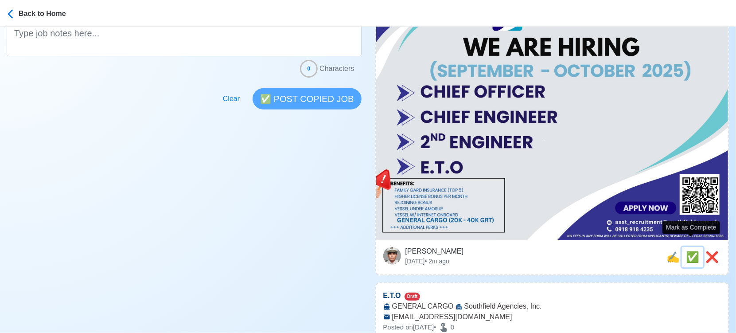
click at [691, 251] on span "✅" at bounding box center [692, 257] width 13 height 12
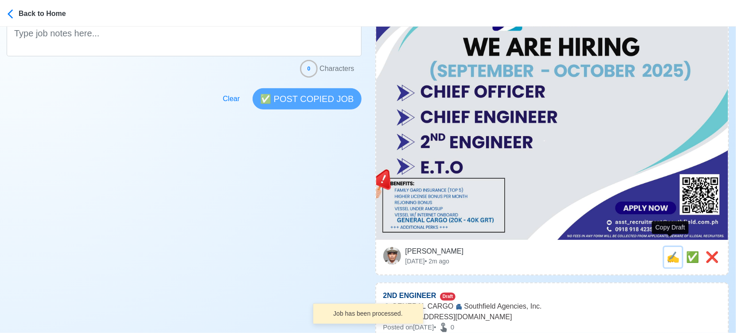
click at [670, 251] on span "✍️" at bounding box center [673, 257] width 13 height 12
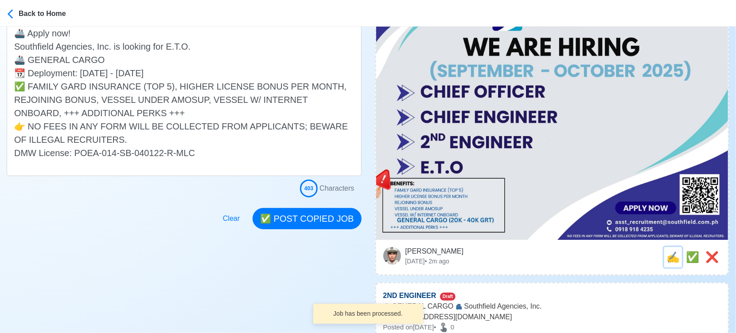
scroll to position [0, 0]
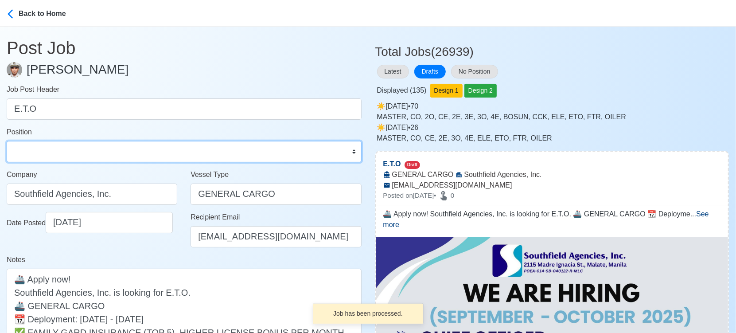
click at [127, 157] on select "Master Chief Officer 2nd Officer 3rd Officer Junior Officer Chief Engineer 2nd …" at bounding box center [184, 151] width 355 height 21
click at [7, 141] on select "Master Chief Officer 2nd Officer 3rd Officer Junior Officer Chief Engineer 2nd …" at bounding box center [184, 151] width 355 height 21
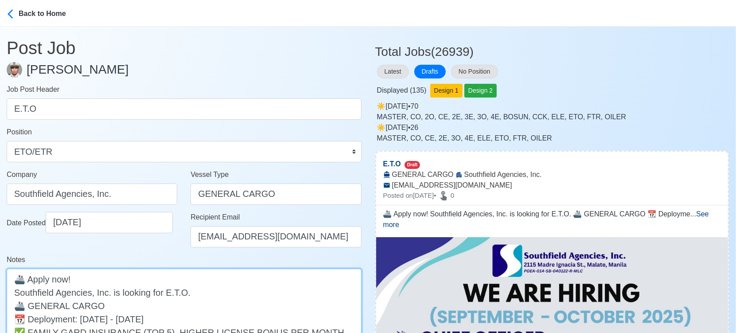
paste textarea "(20K - 40K GRT)"
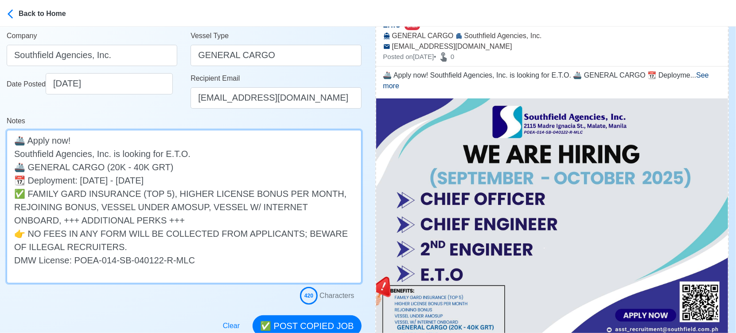
scroll to position [197, 0]
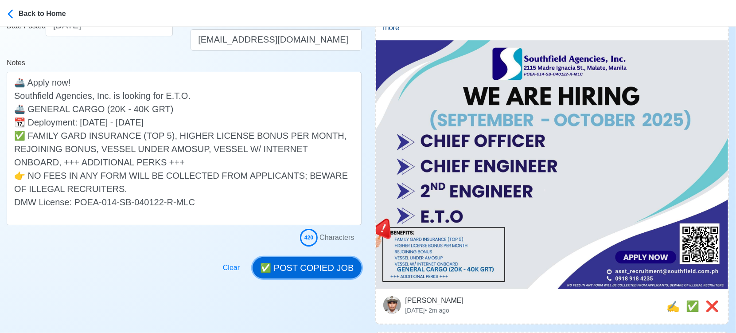
click at [325, 269] on button "✅ POST COPIED JOB" at bounding box center [307, 267] width 109 height 21
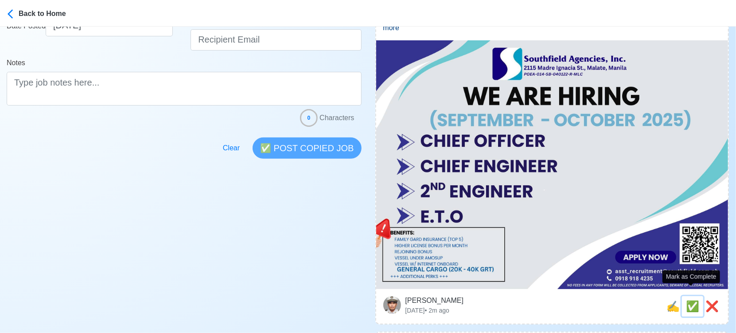
click at [690, 300] on span "✅" at bounding box center [692, 306] width 13 height 12
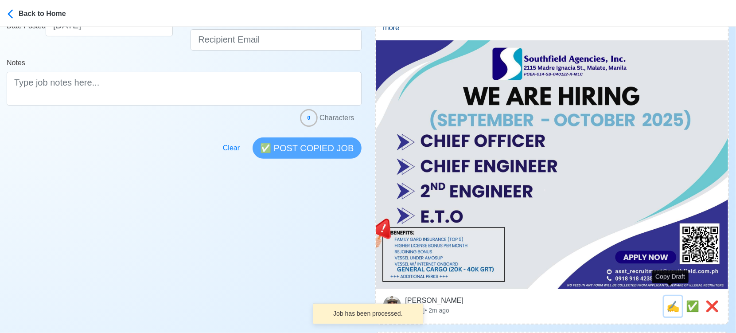
drag, startPoint x: 667, startPoint y: 299, endPoint x: 617, endPoint y: 290, distance: 50.9
click at [667, 300] on span "✍️" at bounding box center [673, 306] width 13 height 12
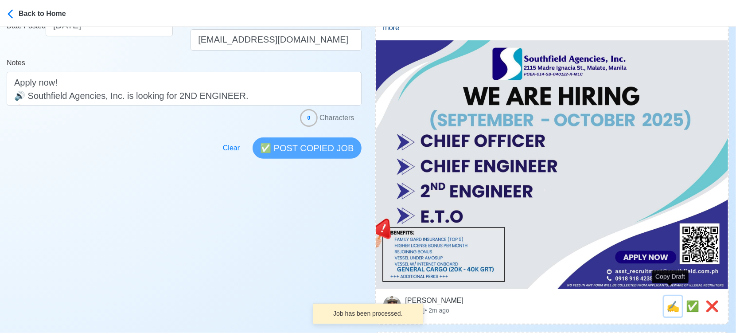
scroll to position [0, 0]
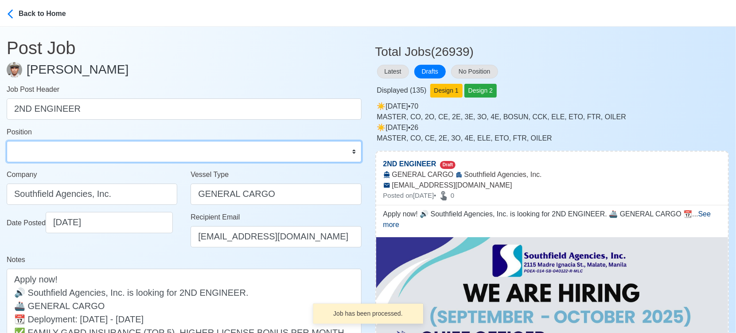
click at [88, 158] on select "Master Chief Officer 2nd Officer 3rd Officer Junior Officer Chief Engineer 2nd …" at bounding box center [184, 151] width 355 height 21
click at [7, 141] on select "Master Chief Officer 2nd Officer 3rd Officer Junior Officer Chief Engineer 2nd …" at bounding box center [184, 151] width 355 height 21
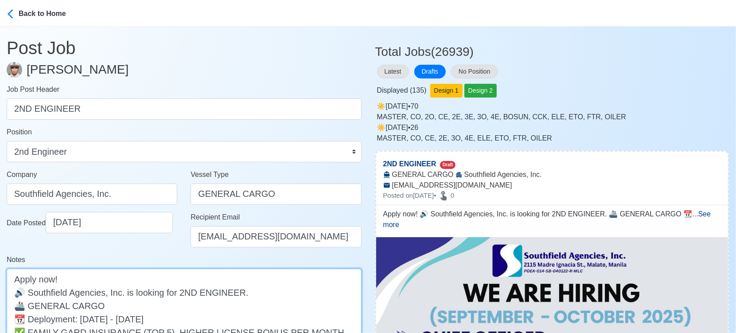
paste textarea "(20K - 40K GRT)"
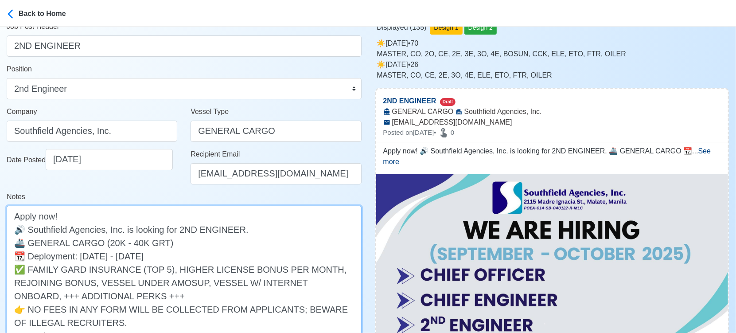
scroll to position [148, 0]
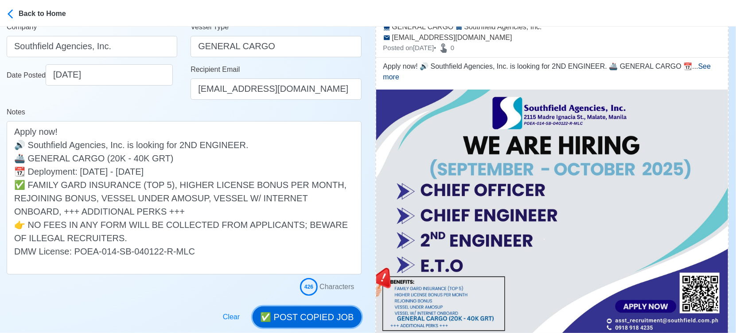
click at [334, 319] on button "✅ POST COPIED JOB" at bounding box center [307, 316] width 109 height 21
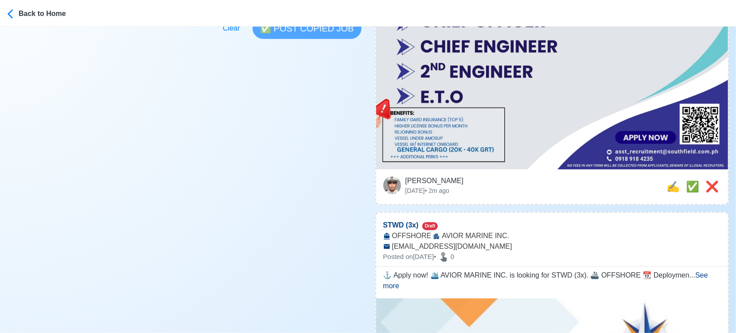
scroll to position [344, 0]
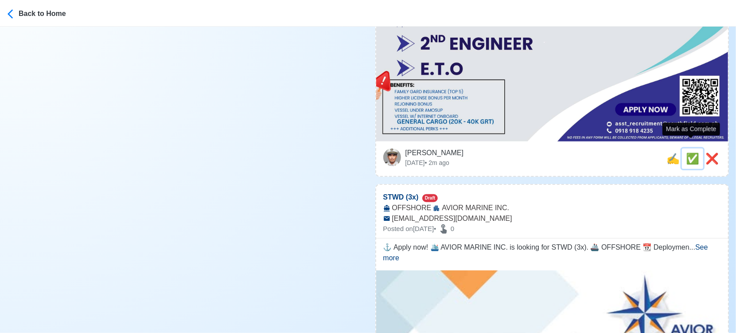
click at [686, 152] on span "✅" at bounding box center [692, 158] width 13 height 12
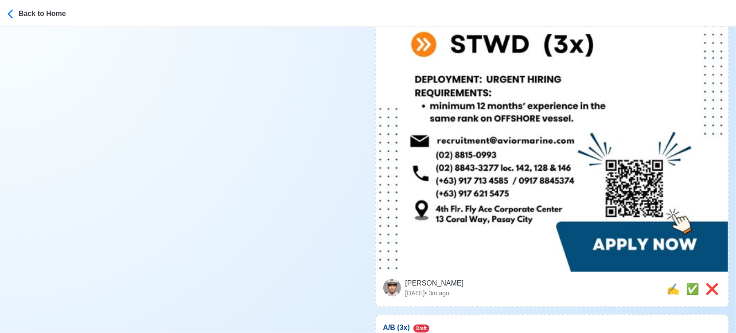
scroll to position [492, 0]
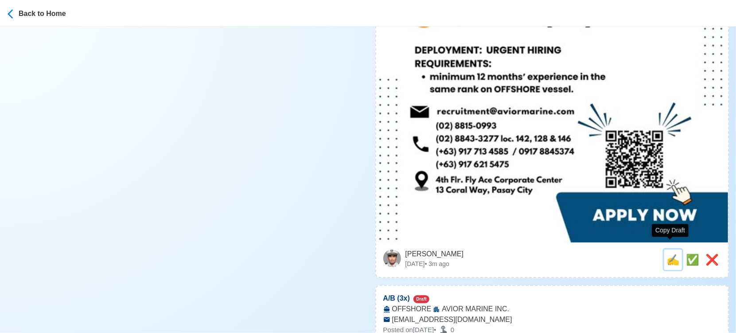
click at [672, 253] on span "✍️" at bounding box center [673, 259] width 13 height 12
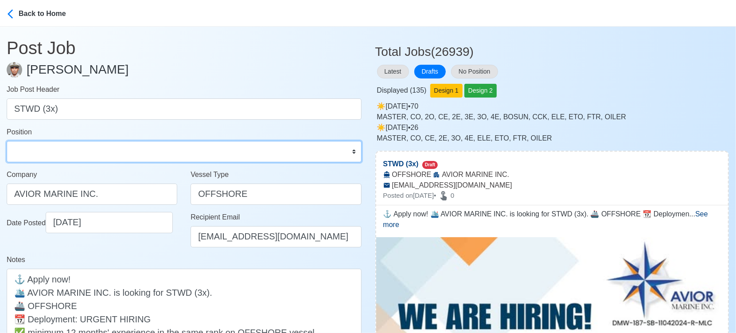
click at [110, 153] on select "Master Chief Officer 2nd Officer 3rd Officer Junior Officer Chief Engineer 2nd …" at bounding box center [184, 151] width 355 height 21
click at [7, 141] on select "Master Chief Officer 2nd Officer 3rd Officer Junior Officer Chief Engineer 2nd …" at bounding box center [184, 151] width 355 height 21
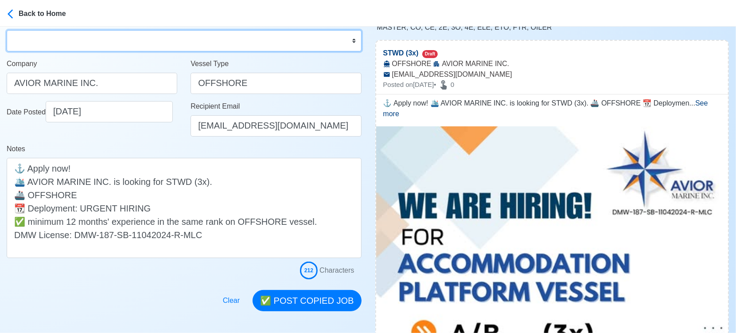
scroll to position [148, 0]
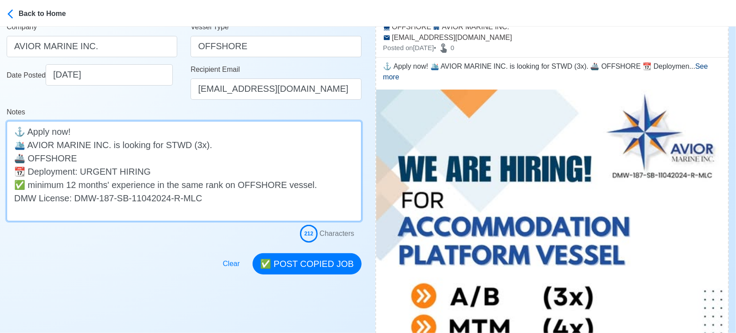
click at [29, 159] on textarea "⚓ Apply now! 🛳️ AVIOR MARINE INC. is looking for STWD (3x). 🚢 OFFSHORE 📆 Deploy…" at bounding box center [184, 171] width 355 height 100
click at [182, 156] on textarea "⚓ Apply now! 🛳️ AVIOR MARINE INC. is looking for STWD (3x). 🚢 ACCOMMODATION PLA…" at bounding box center [184, 171] width 355 height 100
drag, startPoint x: 182, startPoint y: 156, endPoint x: 28, endPoint y: 157, distance: 153.3
click at [28, 157] on textarea "⚓ Apply now! 🛳️ AVIOR MARINE INC. is looking for STWD (3x). 🚢 ACCOMMODATION PLA…" at bounding box center [184, 171] width 355 height 100
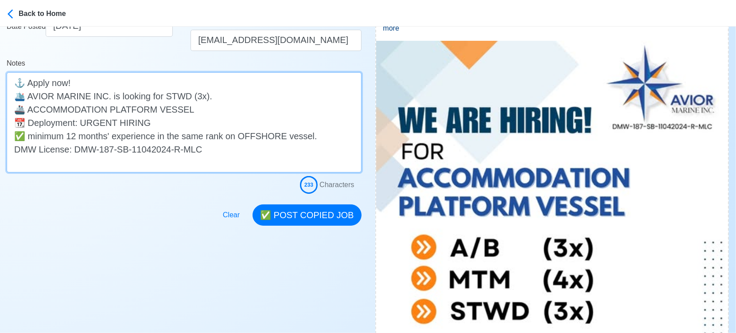
scroll to position [197, 0]
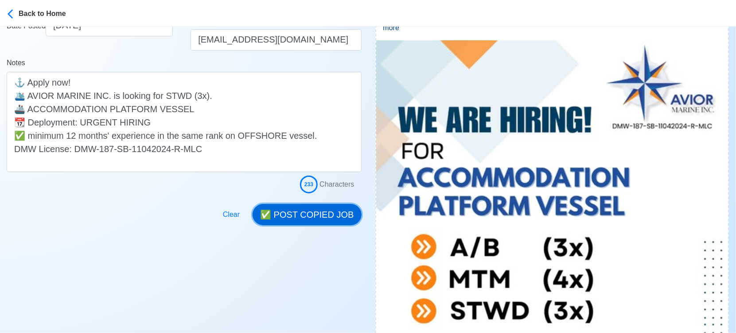
click at [328, 209] on button "✅ POST COPIED JOB" at bounding box center [307, 214] width 109 height 21
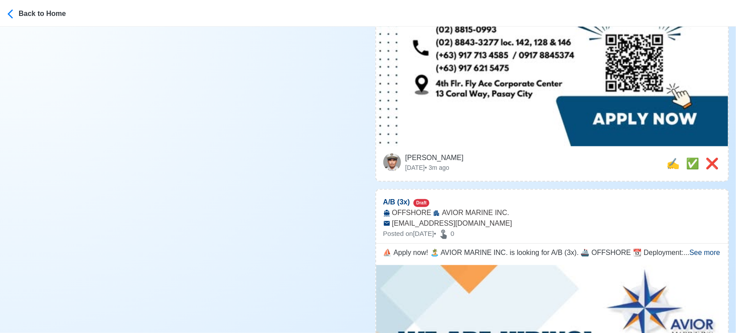
scroll to position [591, 0]
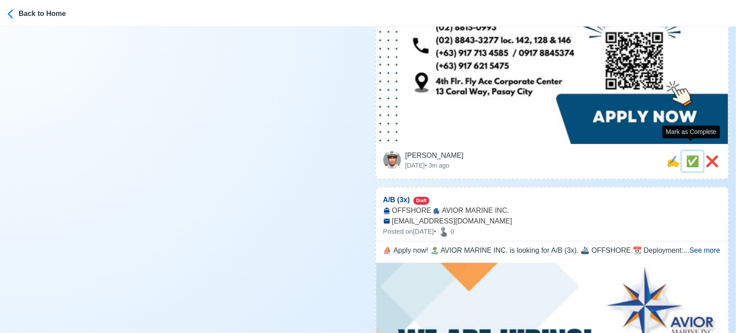
click at [686, 155] on span "✅" at bounding box center [692, 161] width 13 height 12
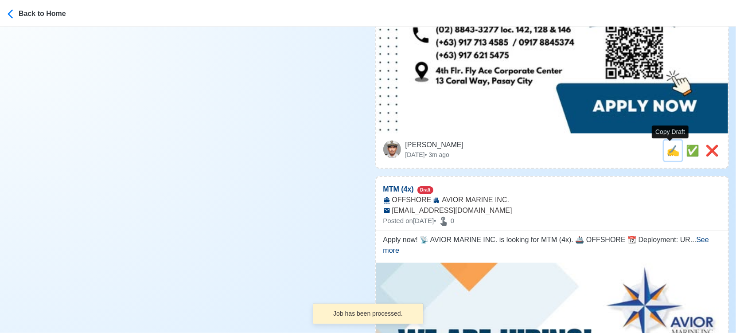
click at [671, 149] on span "✍️" at bounding box center [673, 150] width 13 height 12
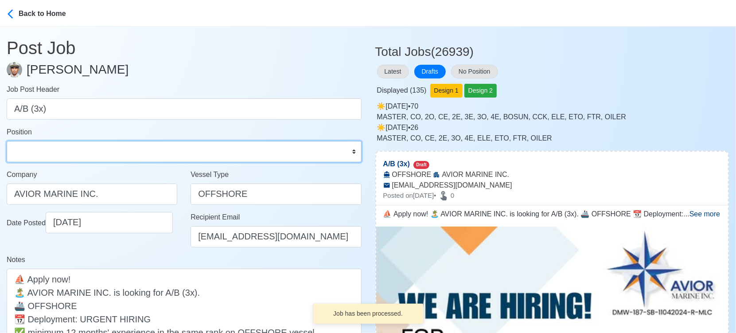
drag, startPoint x: 126, startPoint y: 153, endPoint x: 123, endPoint y: 141, distance: 12.4
click at [126, 153] on select "Master Chief Officer 2nd Officer 3rd Officer Junior Officer Chief Engineer 2nd …" at bounding box center [184, 151] width 355 height 21
click at [7, 141] on select "Master Chief Officer 2nd Officer 3rd Officer Junior Officer Chief Engineer 2nd …" at bounding box center [184, 151] width 355 height 21
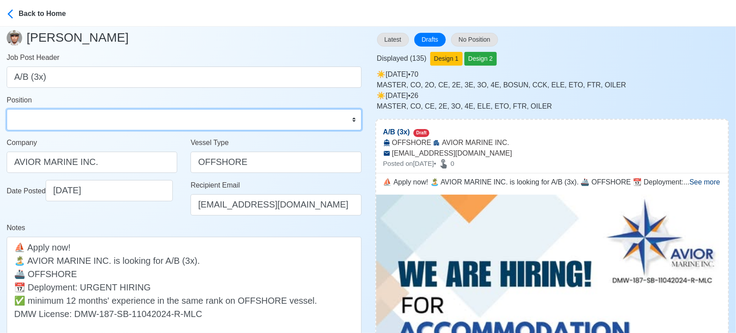
scroll to position [49, 0]
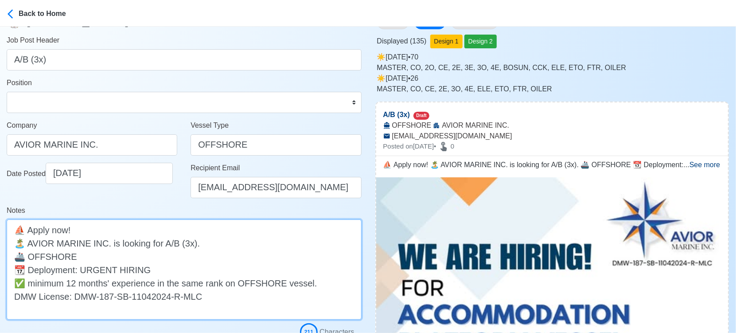
click at [169, 254] on textarea "⛵ Apply now! 🏝️ AVIOR MARINE INC. is looking for A/B (3x). 🚢 OFFSHORE 📆 Deploym…" at bounding box center [184, 269] width 355 height 100
click at [54, 254] on textarea "⛵ Apply now! 🏝️ AVIOR MARINE INC. is looking for A/B (3x). 🚢 OFFSHORE 📆 Deploym…" at bounding box center [184, 269] width 355 height 100
paste textarea "ACCOMMODATION PLATFORM VESSEL"
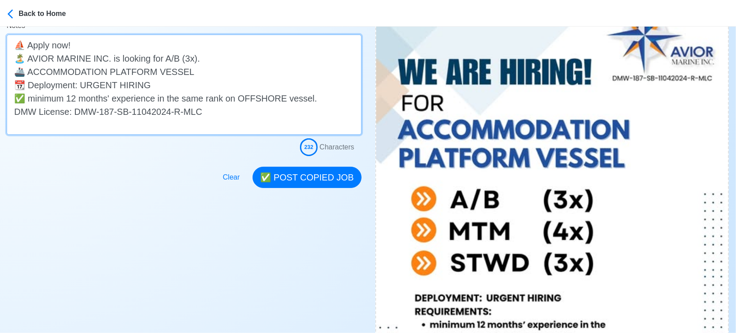
scroll to position [246, 0]
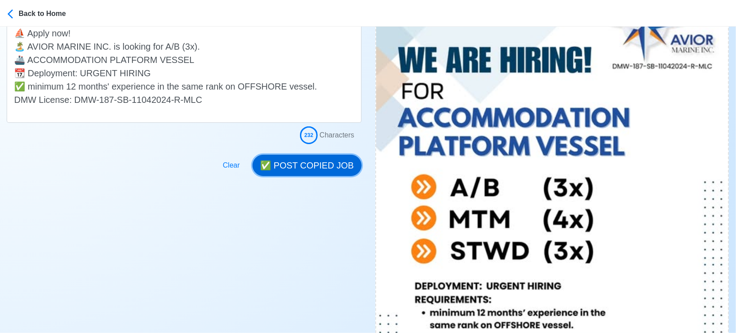
click at [321, 166] on button "✅ POST COPIED JOB" at bounding box center [307, 165] width 109 height 21
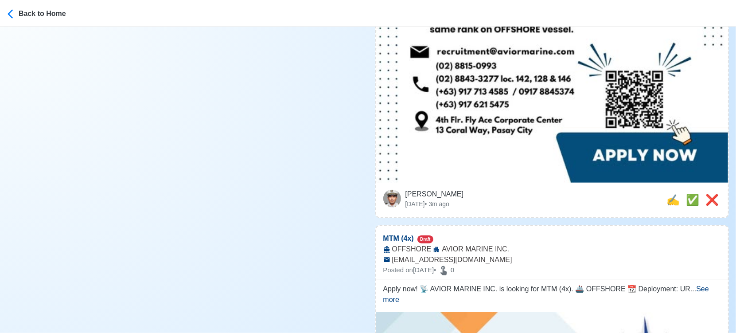
scroll to position [591, 0]
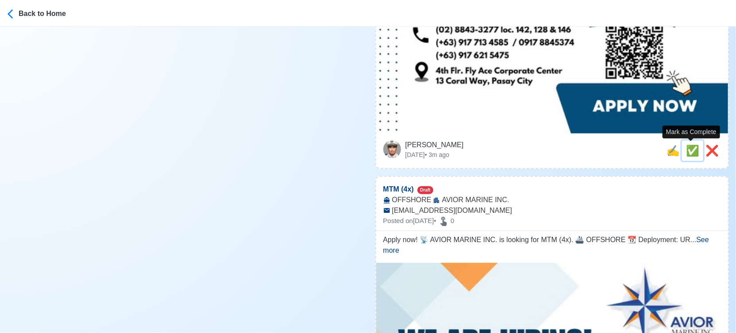
click at [691, 148] on span "✅" at bounding box center [692, 150] width 13 height 12
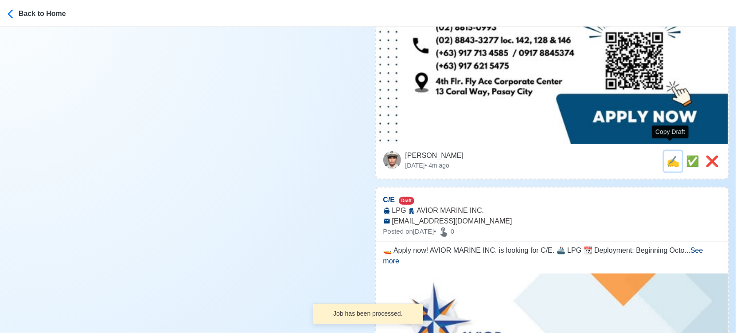
click at [668, 156] on span "✍️" at bounding box center [673, 161] width 13 height 12
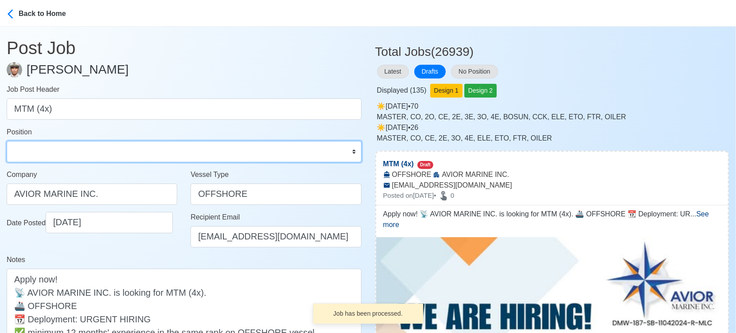
click at [103, 151] on select "Master Chief Officer 2nd Officer 3rd Officer Junior Officer Chief Engineer 2nd …" at bounding box center [184, 151] width 355 height 21
click at [7, 141] on select "Master Chief Officer 2nd Officer 3rd Officer Junior Officer Chief Engineer 2nd …" at bounding box center [184, 151] width 355 height 21
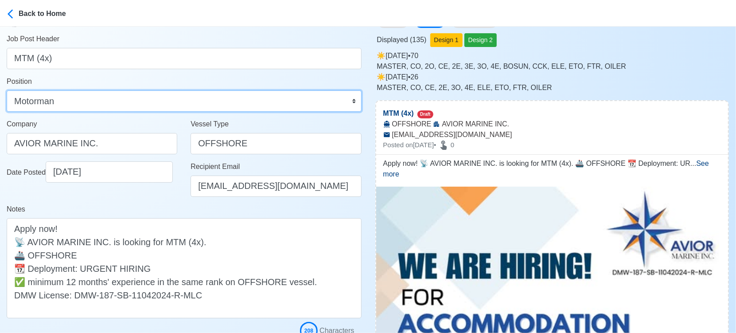
scroll to position [98, 0]
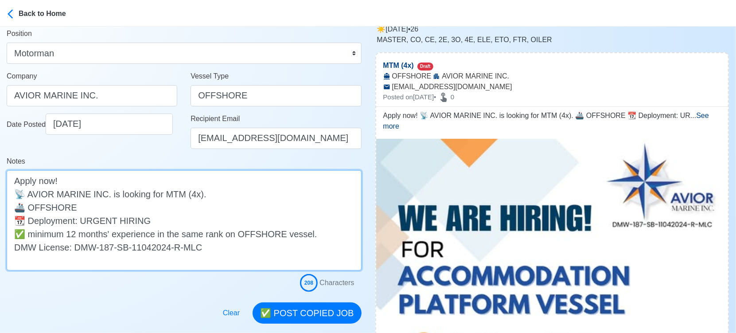
click at [194, 206] on textarea "Apply now! 📡 AVIOR MARINE INC. is looking for MTM (4x). 🚢 OFFSHORE 📆 Deployment…" at bounding box center [184, 220] width 355 height 100
click at [46, 206] on textarea "Apply now! 📡 AVIOR MARINE INC. is looking for MTM (4x). 🚢 OFFSHORE 📆 Deployment…" at bounding box center [184, 220] width 355 height 100
paste textarea "ACCOMMODATION PLATFORM VESSEL"
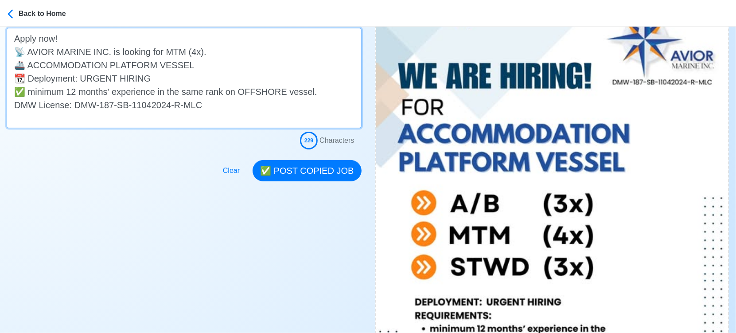
scroll to position [246, 0]
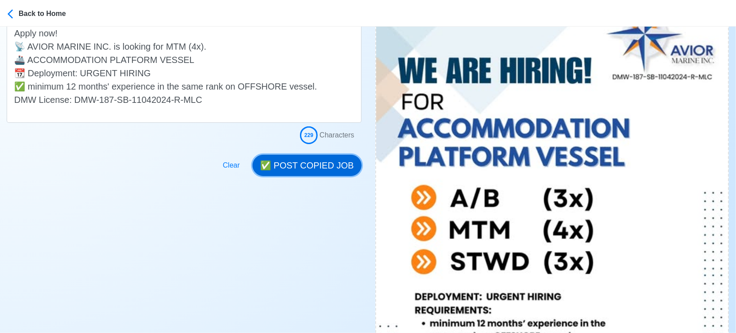
click at [304, 158] on button "✅ POST COPIED JOB" at bounding box center [307, 165] width 109 height 21
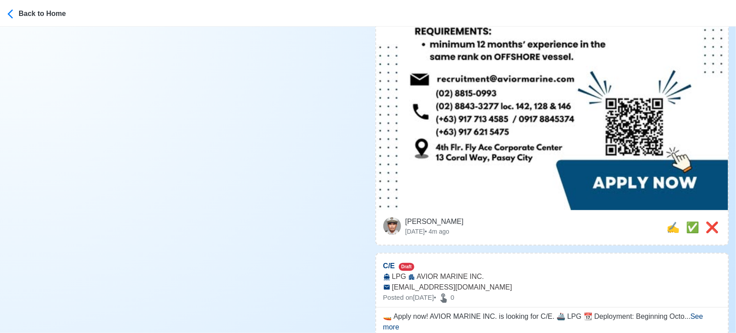
scroll to position [542, 0]
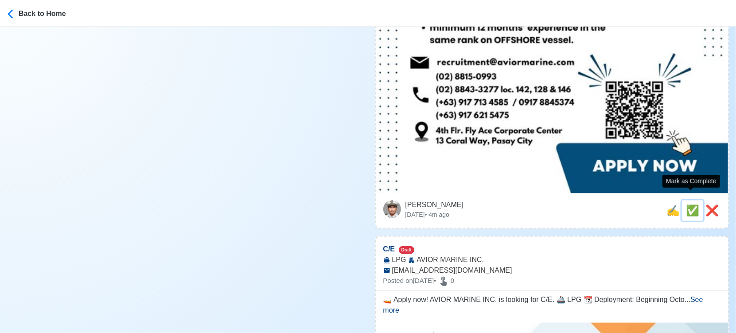
click at [690, 204] on span "✅" at bounding box center [692, 210] width 13 height 12
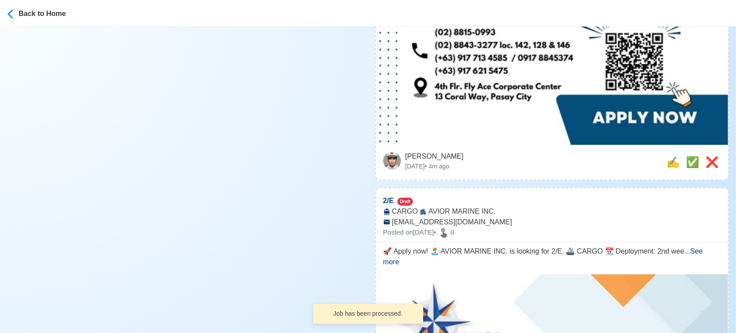
scroll to position [591, 0]
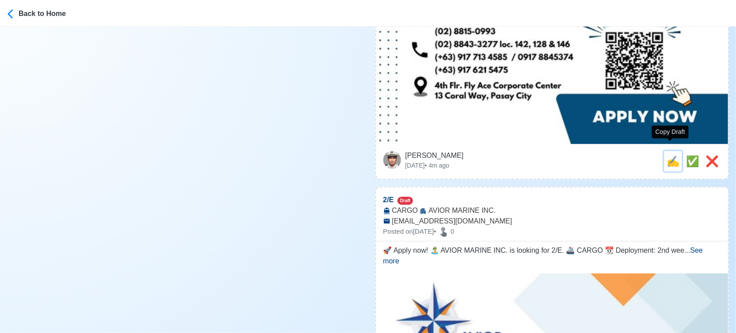
click at [667, 155] on span "✍️" at bounding box center [673, 161] width 13 height 12
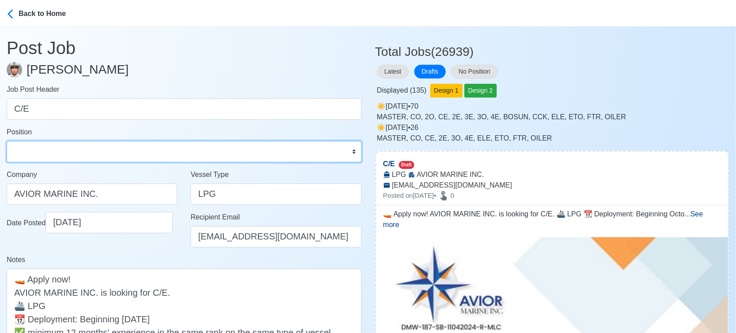
click at [179, 152] on select "Master Chief Officer 2nd Officer 3rd Officer Junior Officer Chief Engineer 2nd …" at bounding box center [184, 151] width 355 height 21
click at [7, 141] on select "Master Chief Officer 2nd Officer 3rd Officer Junior Officer Chief Engineer 2nd …" at bounding box center [184, 151] width 355 height 21
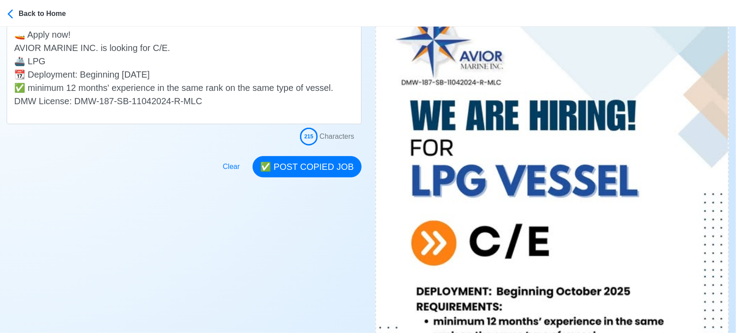
scroll to position [246, 0]
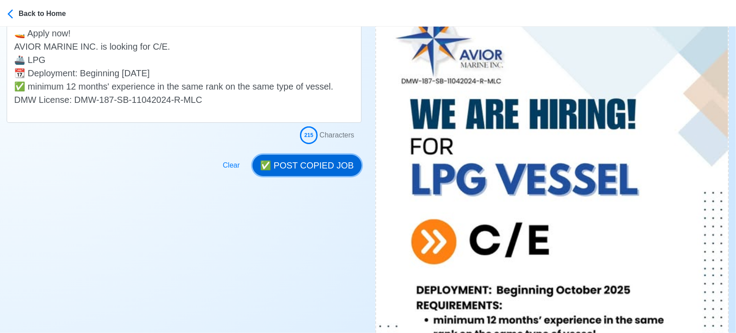
click at [337, 166] on button "✅ POST COPIED JOB" at bounding box center [307, 165] width 109 height 21
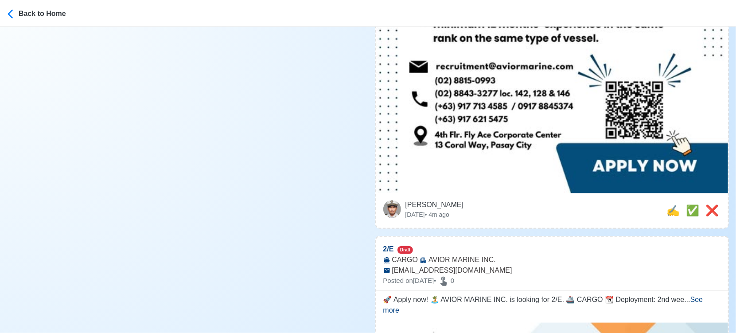
scroll to position [591, 0]
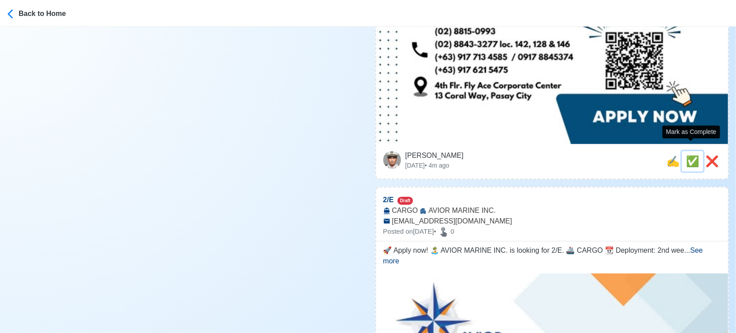
click at [687, 155] on span "✅" at bounding box center [692, 161] width 13 height 12
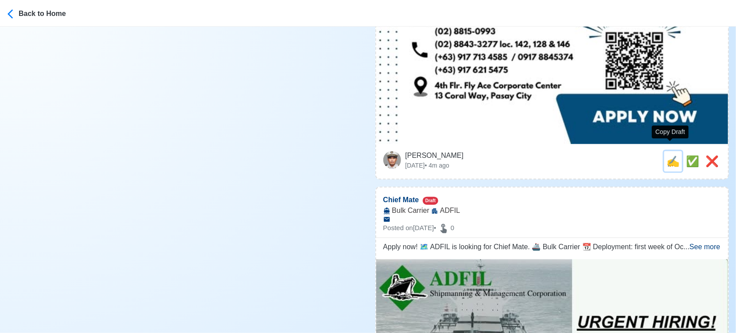
click at [667, 155] on span "✍️" at bounding box center [673, 161] width 13 height 12
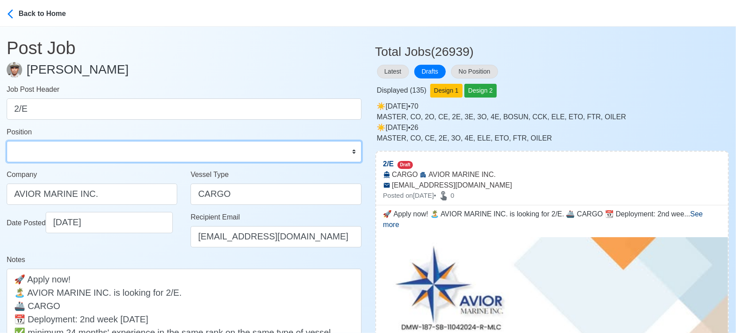
click at [157, 156] on select "Master Chief Officer 2nd Officer 3rd Officer Junior Officer Chief Engineer 2nd …" at bounding box center [184, 151] width 355 height 21
click at [7, 141] on select "Master Chief Officer 2nd Officer 3rd Officer Junior Officer Chief Engineer 2nd …" at bounding box center [184, 151] width 355 height 21
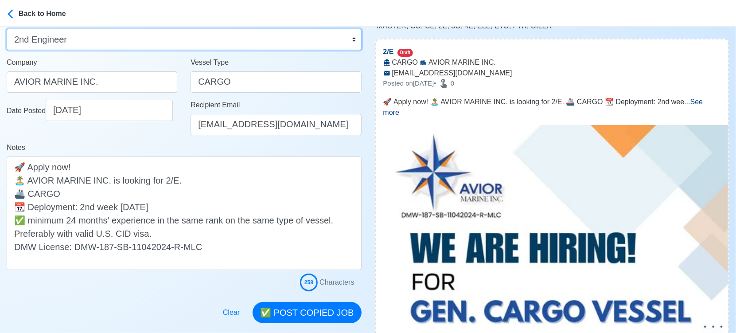
scroll to position [49, 0]
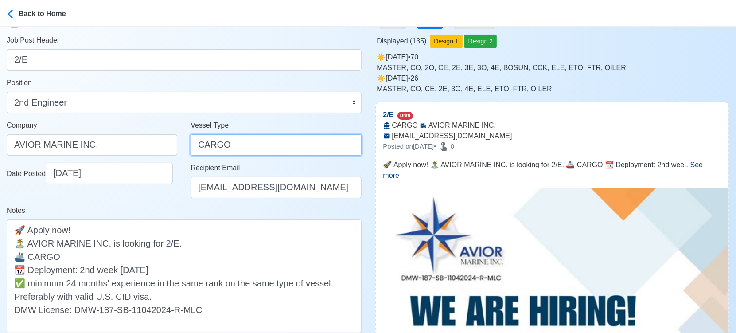
click at [198, 141] on input "CARGO" at bounding box center [276, 144] width 171 height 21
click at [221, 139] on input "GENERAL CARGO" at bounding box center [276, 144] width 171 height 21
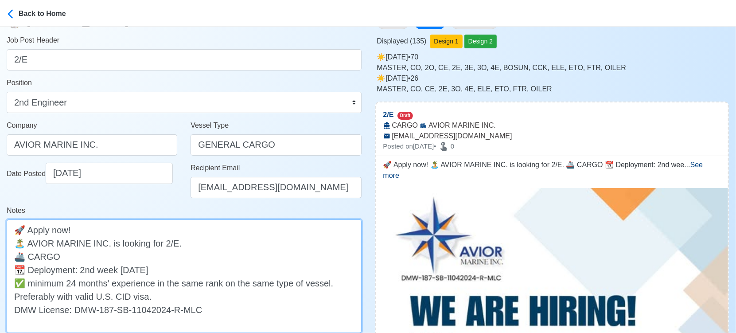
click at [28, 257] on textarea "🚀 Apply now! 🏝️ AVIOR MARINE INC. is looking for 2/E. 🚢 CARGO 📆 Deployment: 2nd…" at bounding box center [184, 275] width 355 height 113
paste textarea "GENERAL"
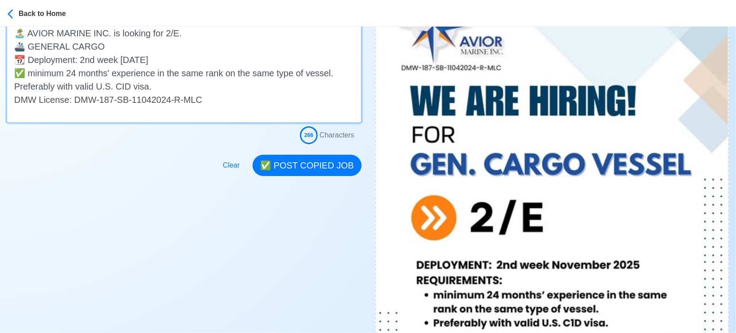
scroll to position [197, 0]
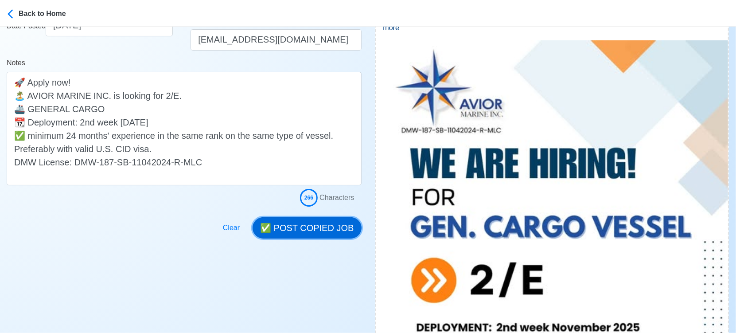
click at [318, 228] on button "✅ POST COPIED JOB" at bounding box center [307, 227] width 109 height 21
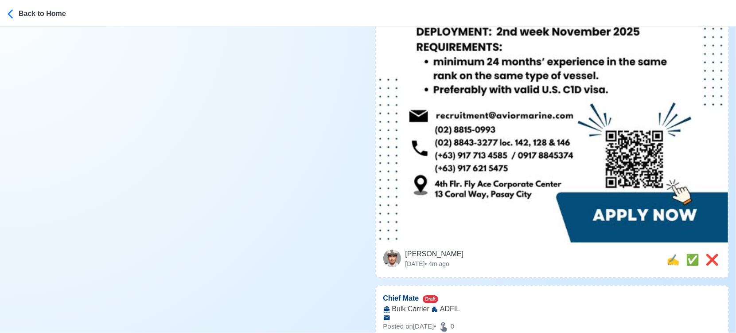
scroll to position [591, 0]
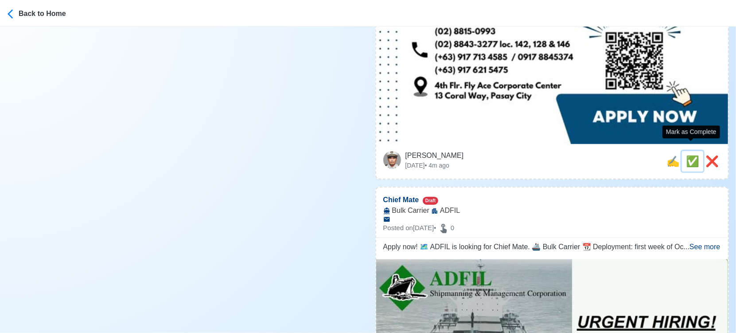
click at [686, 155] on span "✅" at bounding box center [692, 161] width 13 height 12
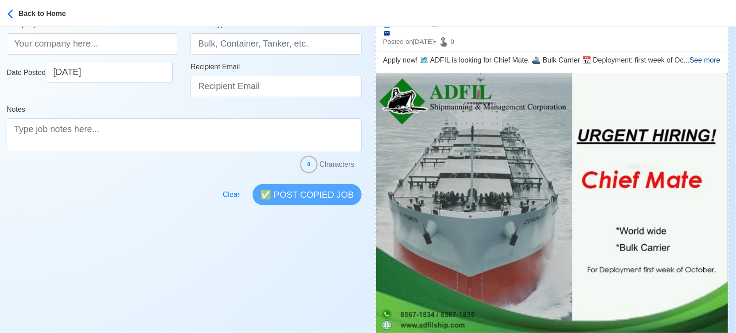
scroll to position [246, 0]
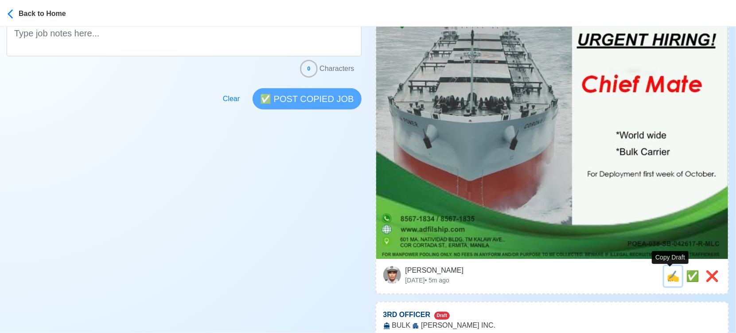
click at [669, 279] on span "✍️" at bounding box center [673, 276] width 13 height 12
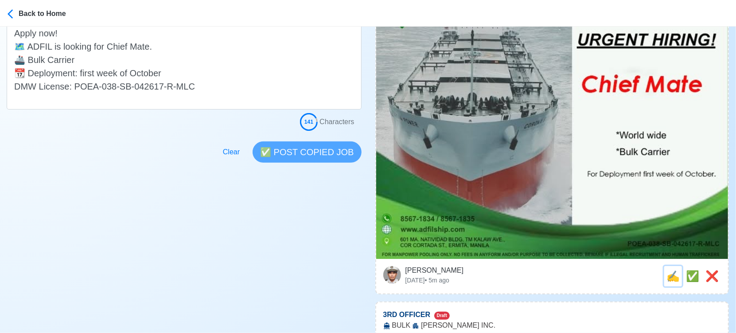
scroll to position [0, 0]
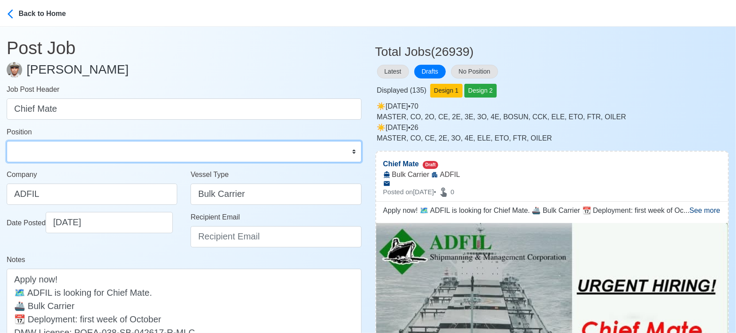
click at [152, 153] on select "Master Chief Officer 2nd Officer 3rd Officer Junior Officer Chief Engineer 2nd …" at bounding box center [184, 151] width 355 height 21
click at [7, 141] on select "Master Chief Officer 2nd Officer 3rd Officer Junior Officer Chief Engineer 2nd …" at bounding box center [184, 151] width 355 height 21
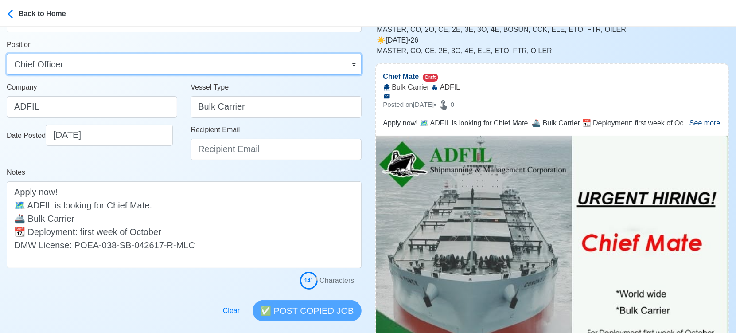
scroll to position [49, 0]
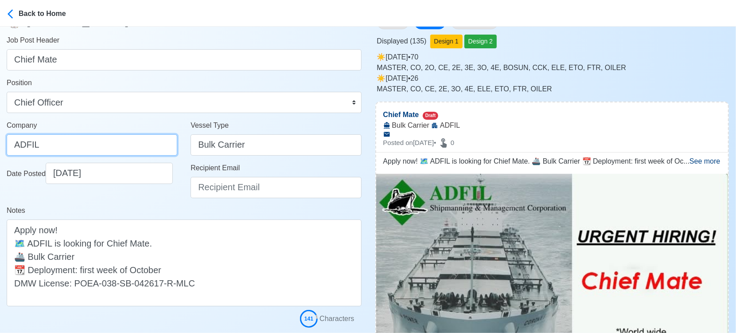
click at [85, 147] on input "ADFIL" at bounding box center [92, 144] width 171 height 21
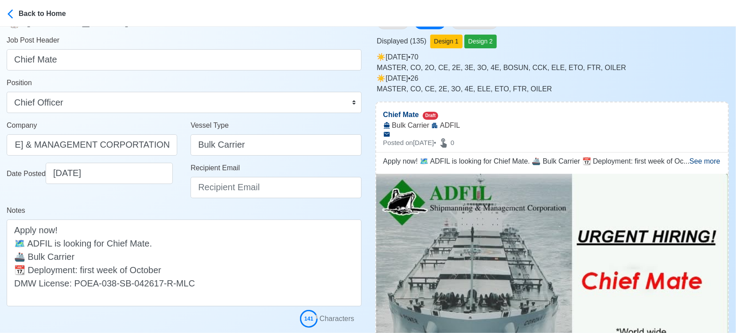
scroll to position [0, 0]
click at [230, 190] on input "Recipient Email" at bounding box center [276, 187] width 171 height 21
paste input "[EMAIL_ADDRESS][DOMAIN_NAME]"
click at [156, 211] on div "Notes Apply now! 🗺️ ADFIL is looking for Chief Mate. 🚢 Bulk Carrier 📆 Deploymen…" at bounding box center [184, 255] width 355 height 101
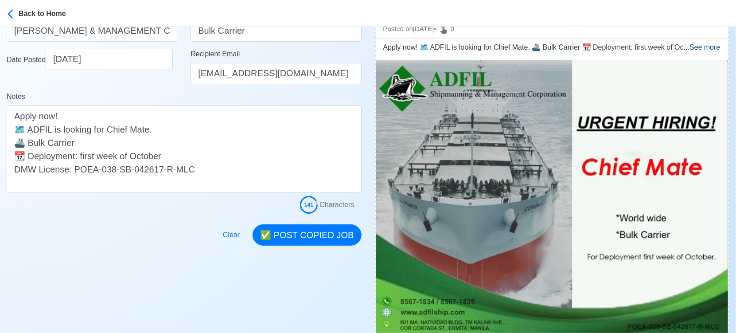
scroll to position [197, 0]
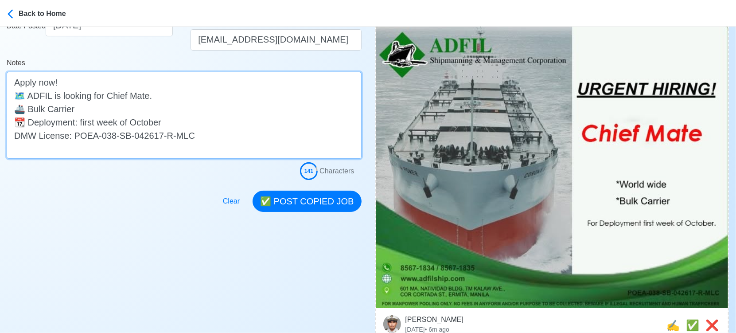
click at [149, 108] on textarea "Apply now! 🗺️ ADFIL is looking for Chief Mate. 🚢 Bulk Carrier 📆 Deployment: fir…" at bounding box center [184, 115] width 355 height 87
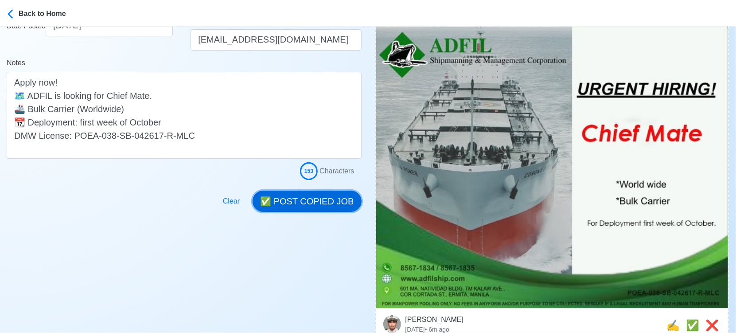
click at [316, 206] on button "✅ POST COPIED JOB" at bounding box center [307, 201] width 109 height 21
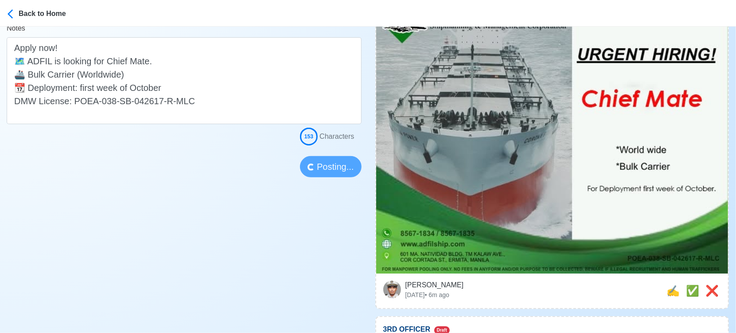
scroll to position [295, 0]
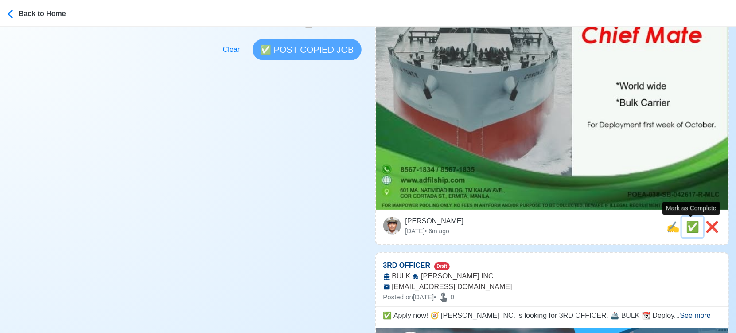
click at [690, 226] on span "✅" at bounding box center [692, 227] width 13 height 12
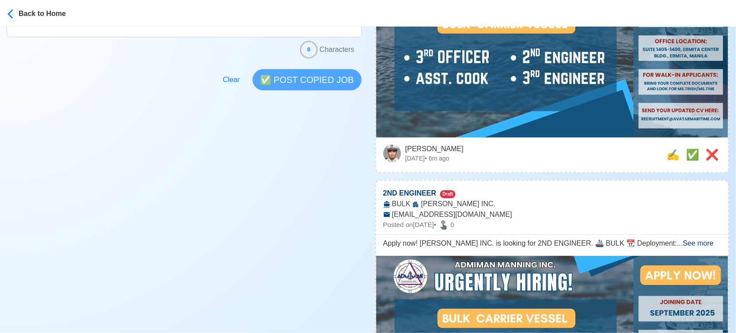
scroll to position [344, 0]
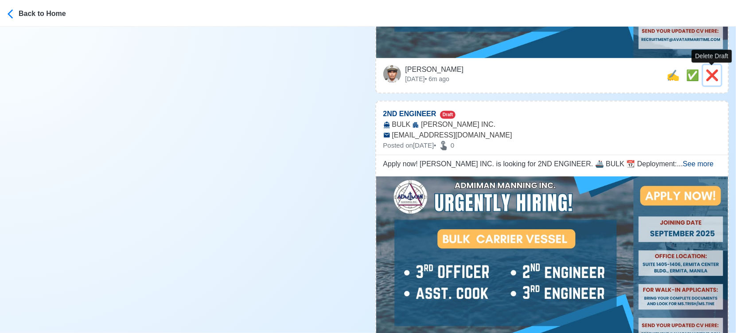
click at [713, 73] on span "❌" at bounding box center [712, 75] width 13 height 12
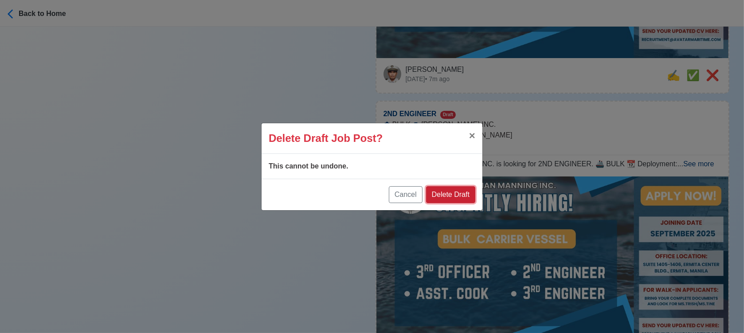
drag, startPoint x: 460, startPoint y: 197, endPoint x: 467, endPoint y: 193, distance: 7.6
click at [461, 195] on button "Delete Draft" at bounding box center [450, 194] width 49 height 17
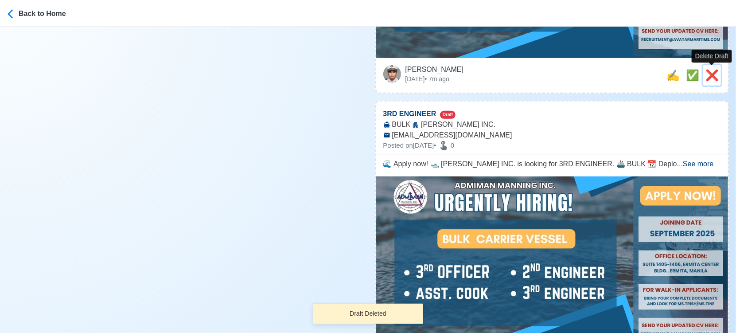
click at [720, 70] on button "❌" at bounding box center [712, 75] width 18 height 20
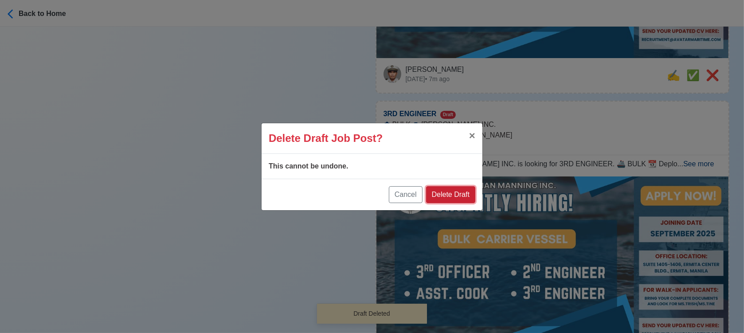
click at [453, 192] on button "Delete Draft" at bounding box center [450, 194] width 49 height 17
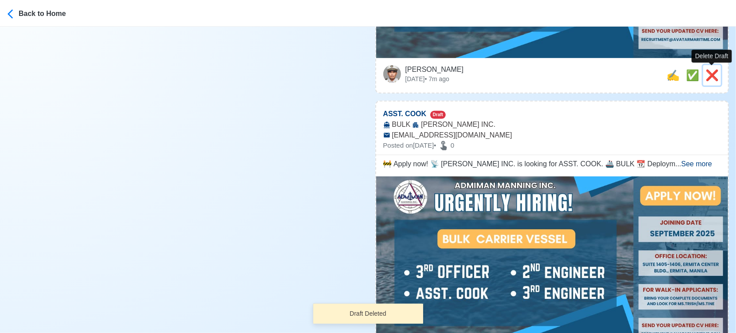
click at [716, 69] on span "❌" at bounding box center [712, 75] width 13 height 12
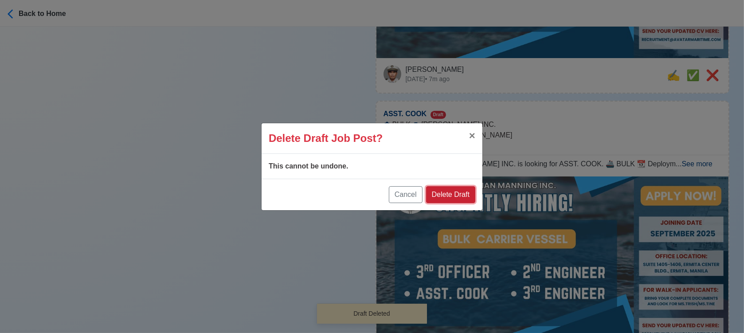
click at [449, 187] on button "Delete Draft" at bounding box center [450, 194] width 49 height 17
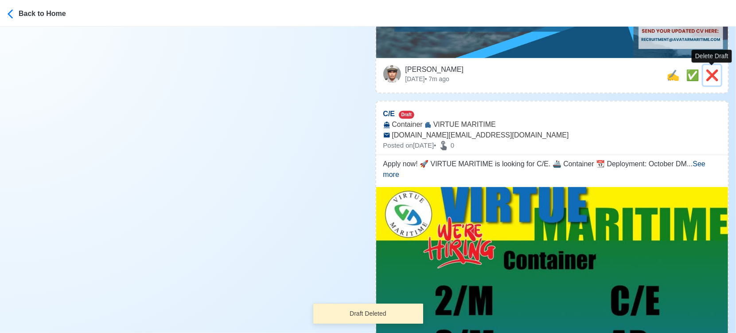
click at [709, 78] on span "❌" at bounding box center [712, 75] width 13 height 12
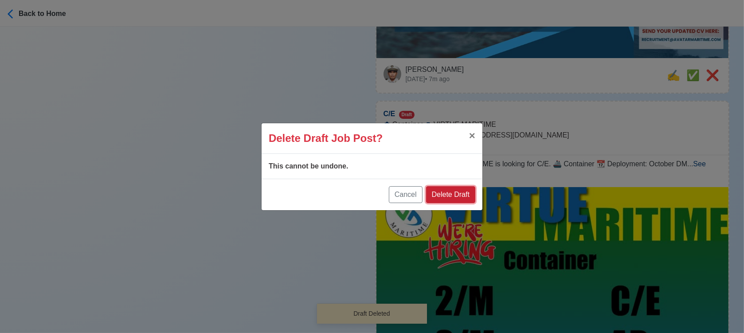
click at [447, 194] on button "Delete Draft" at bounding box center [450, 194] width 49 height 17
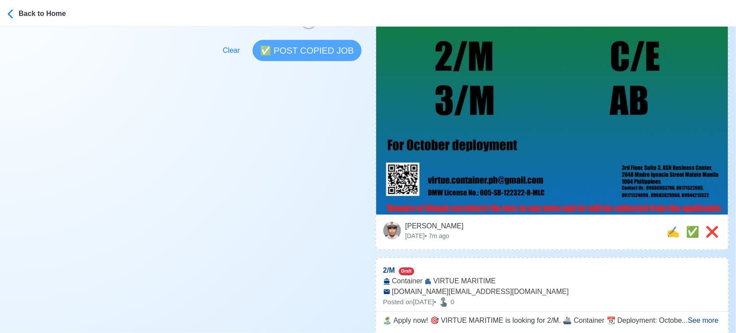
scroll to position [295, 0]
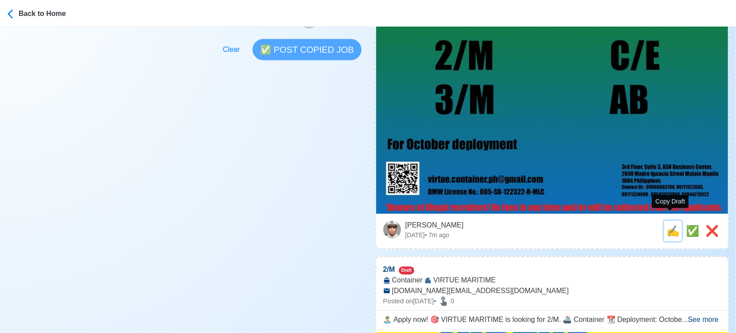
click at [671, 225] on span "✍️" at bounding box center [673, 231] width 13 height 12
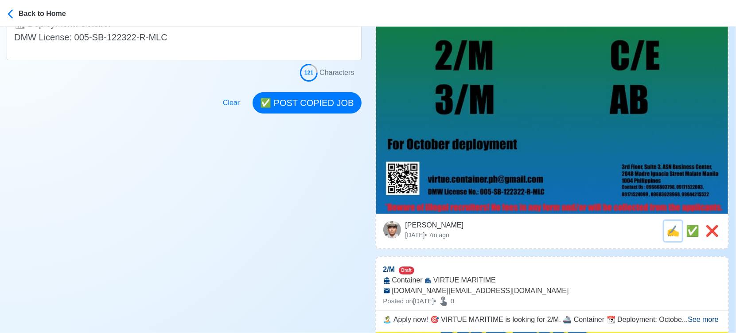
scroll to position [0, 0]
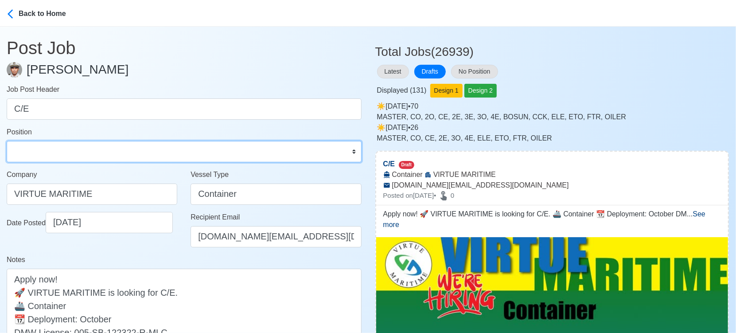
drag, startPoint x: 83, startPoint y: 155, endPoint x: 79, endPoint y: 143, distance: 12.3
click at [83, 155] on select "Master Chief Officer 2nd Officer 3rd Officer Junior Officer Chief Engineer 2nd …" at bounding box center [184, 151] width 355 height 21
click at [7, 141] on select "Master Chief Officer 2nd Officer 3rd Officer Junior Officer Chief Engineer 2nd …" at bounding box center [184, 151] width 355 height 21
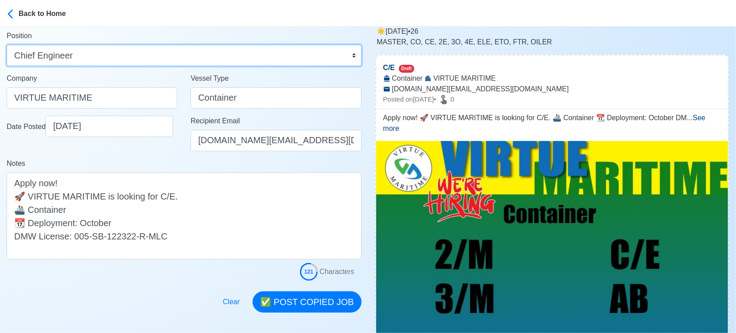
scroll to position [98, 0]
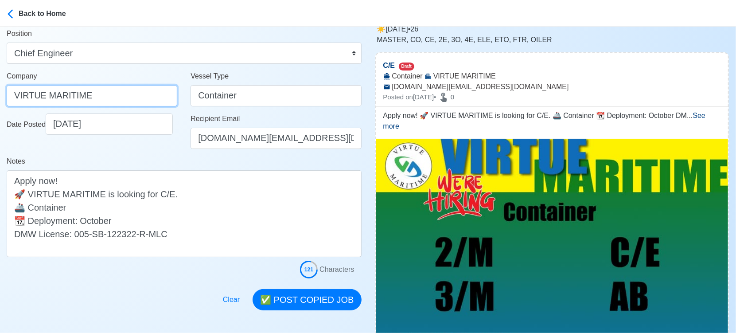
drag, startPoint x: 109, startPoint y: 95, endPoint x: -10, endPoint y: 88, distance: 119.4
click at [0, 88] on html "Back to Home Post Job Jeyner Gil Job Post Header C/E Position Master Chief Offi…" at bounding box center [368, 68] width 736 height 333
paste input "SERVICES CORP."
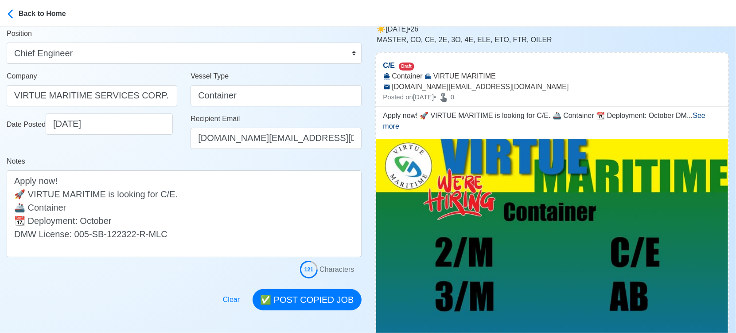
click at [159, 160] on div "Notes Apply now! 🚀 VIRTUE MARITIME is looking for C/E. 🚢 Container 📆 Deployment…" at bounding box center [184, 206] width 355 height 101
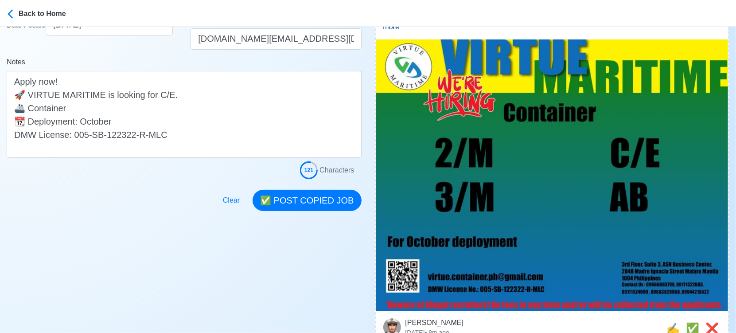
scroll to position [246, 0]
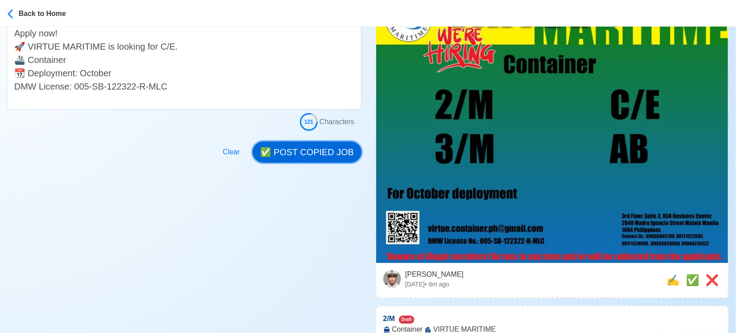
click at [306, 154] on button "✅ POST COPIED JOB" at bounding box center [307, 151] width 109 height 21
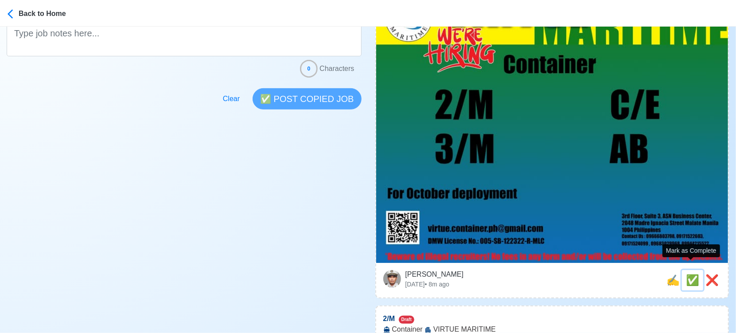
click at [690, 274] on span "✅" at bounding box center [692, 280] width 13 height 12
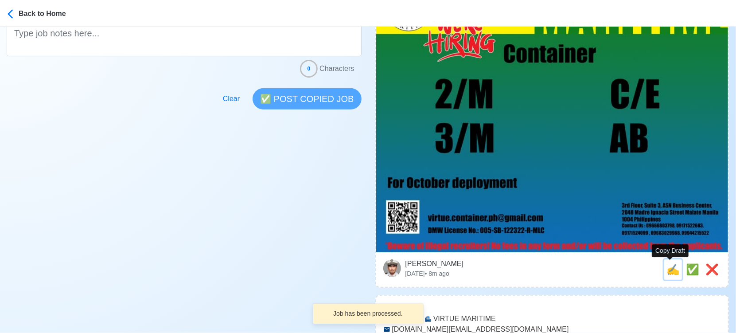
click at [670, 271] on span "✍️" at bounding box center [673, 269] width 13 height 12
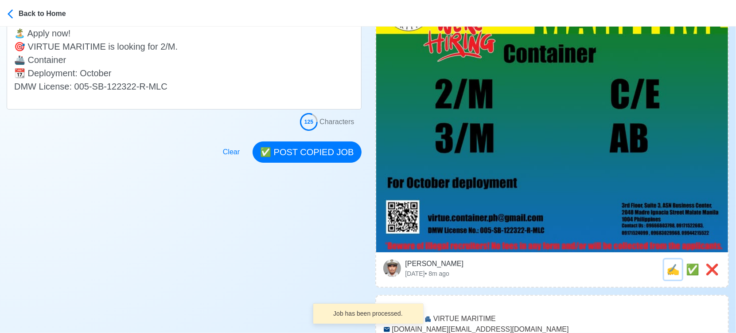
scroll to position [0, 0]
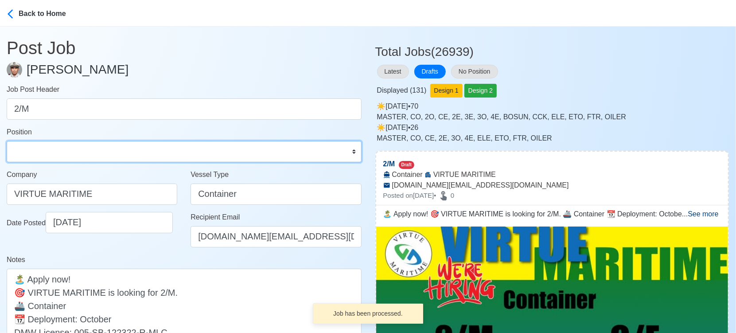
click at [64, 147] on select "Master Chief Officer 2nd Officer 3rd Officer Junior Officer Chief Engineer 2nd …" at bounding box center [184, 151] width 355 height 21
click at [7, 141] on select "Master Chief Officer 2nd Officer 3rd Officer Junior Officer Chief Engineer 2nd …" at bounding box center [184, 151] width 355 height 21
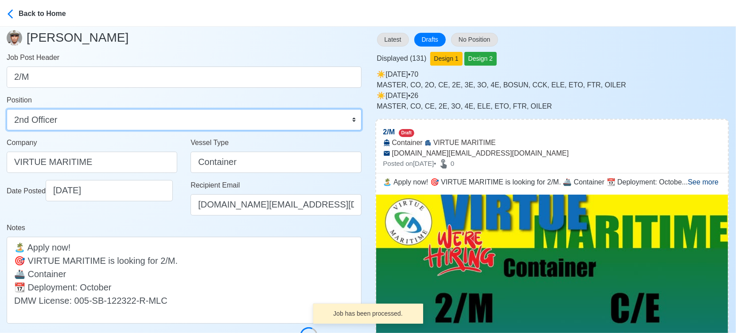
scroll to position [49, 0]
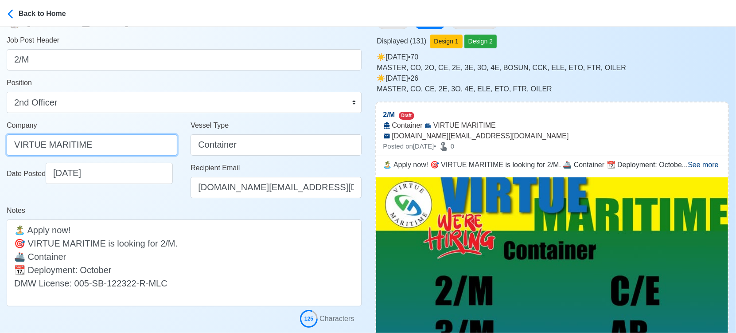
click at [123, 145] on input "VIRTUE MARITIME" at bounding box center [92, 144] width 171 height 21
paste input "SERVICES CORP."
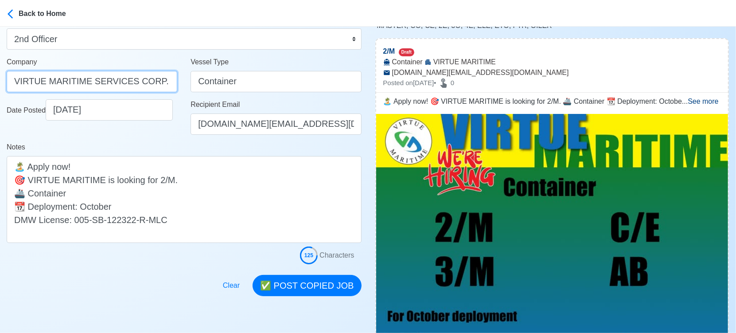
scroll to position [197, 0]
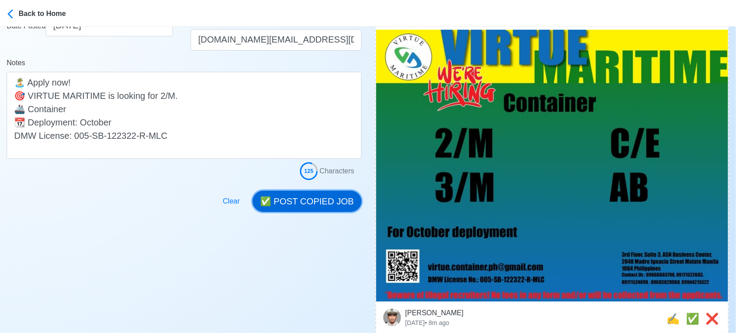
click at [308, 202] on button "✅ POST COPIED JOB" at bounding box center [307, 201] width 109 height 21
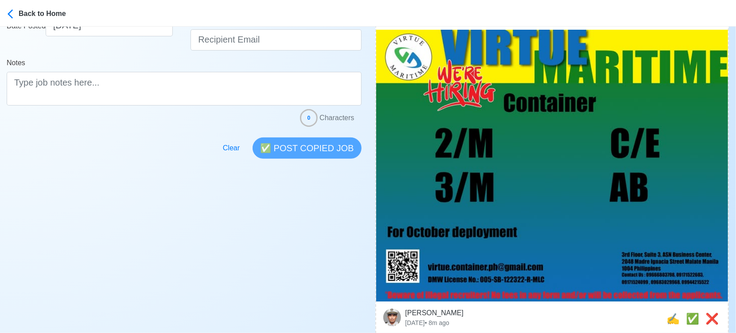
scroll to position [295, 0]
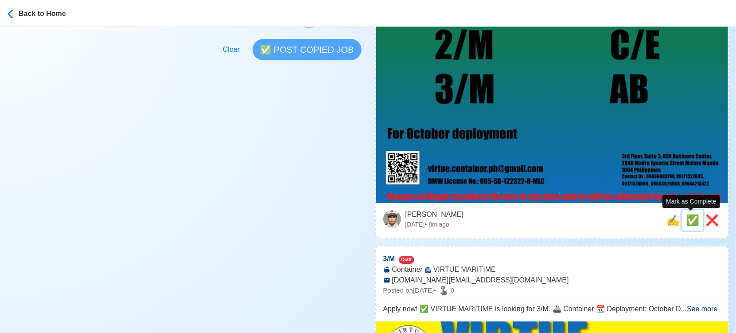
click at [690, 218] on span "✅" at bounding box center [692, 220] width 13 height 12
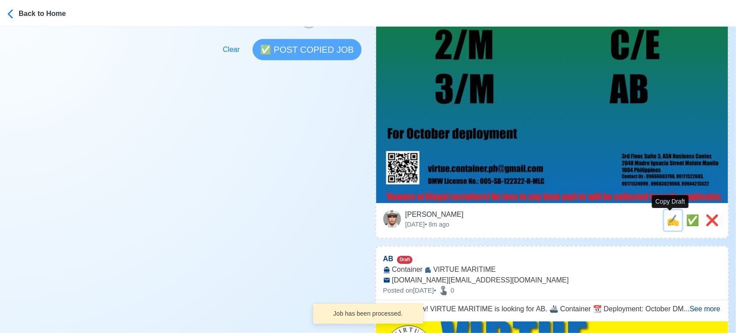
click at [673, 220] on span "✍️" at bounding box center [673, 220] width 13 height 12
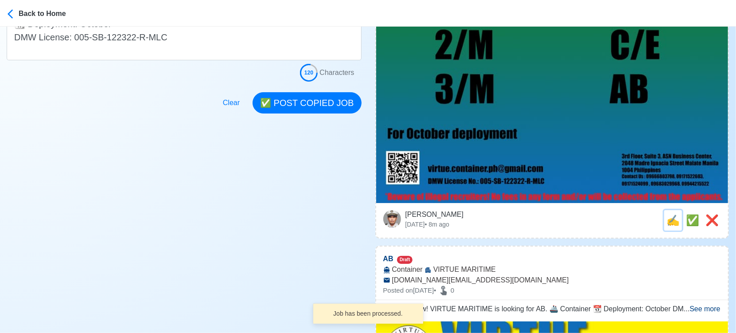
scroll to position [0, 0]
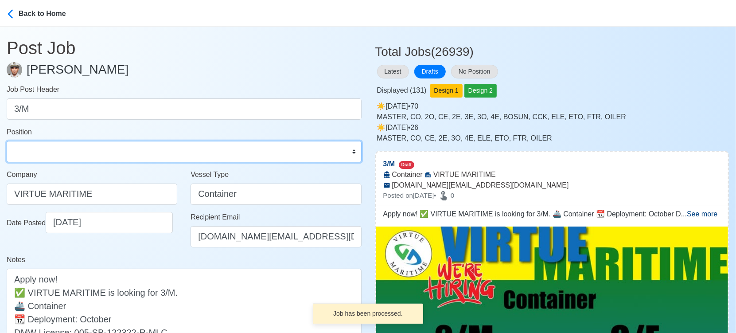
click at [88, 157] on select "Master Chief Officer 2nd Officer 3rd Officer Junior Officer Chief Engineer 2nd …" at bounding box center [184, 151] width 355 height 21
click at [7, 141] on select "Master Chief Officer 2nd Officer 3rd Officer Junior Officer Chief Engineer 2nd …" at bounding box center [184, 151] width 355 height 21
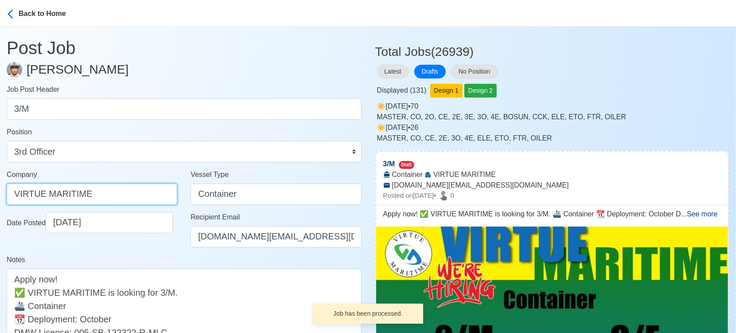
click at [106, 187] on input "VIRTUE MARITIME" at bounding box center [92, 193] width 171 height 21
paste input "SERVICES CORP."
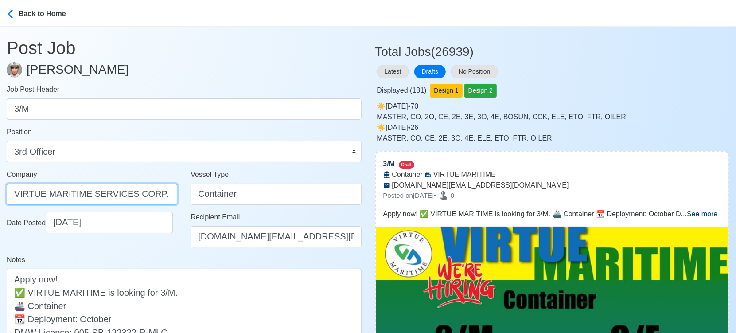
scroll to position [197, 0]
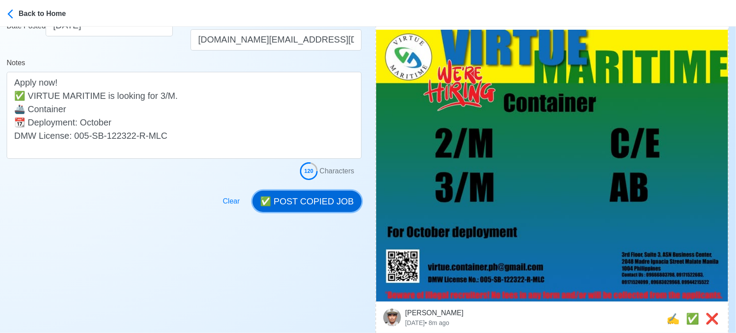
click at [319, 199] on button "✅ POST COPIED JOB" at bounding box center [307, 201] width 109 height 21
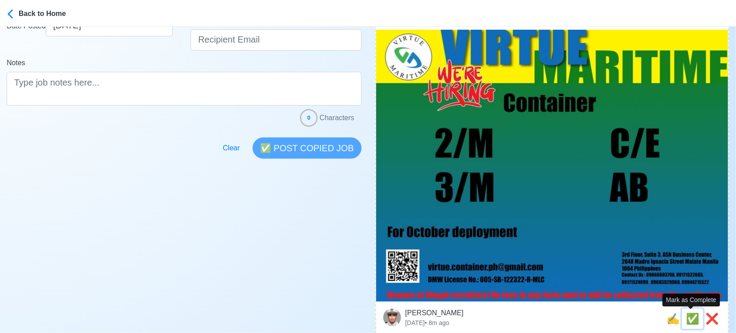
click at [694, 319] on span "✅" at bounding box center [692, 318] width 13 height 12
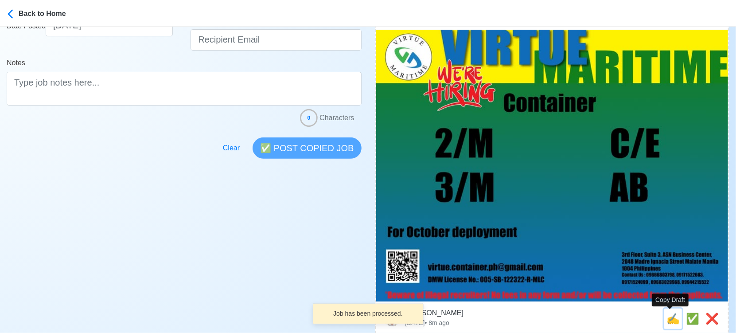
click at [670, 321] on span "✍️" at bounding box center [673, 318] width 13 height 12
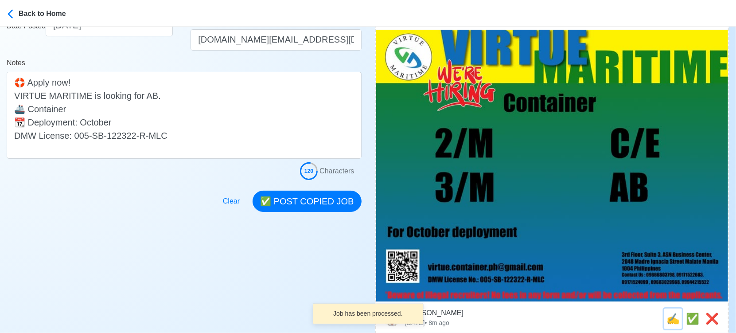
scroll to position [0, 0]
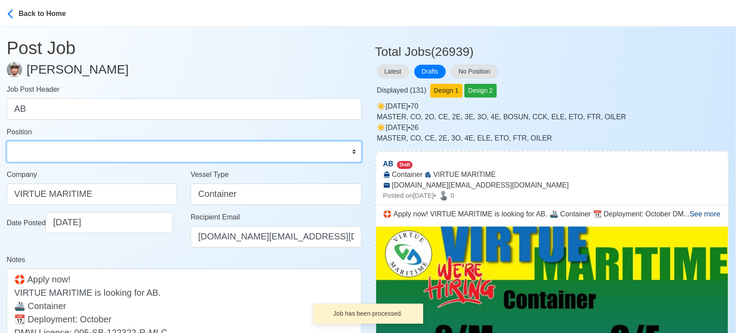
click at [34, 147] on select "Master Chief Officer 2nd Officer 3rd Officer Junior Officer Chief Engineer 2nd …" at bounding box center [184, 151] width 355 height 21
click at [7, 141] on select "Master Chief Officer 2nd Officer 3rd Officer Junior Officer Chief Engineer 2nd …" at bounding box center [184, 151] width 355 height 21
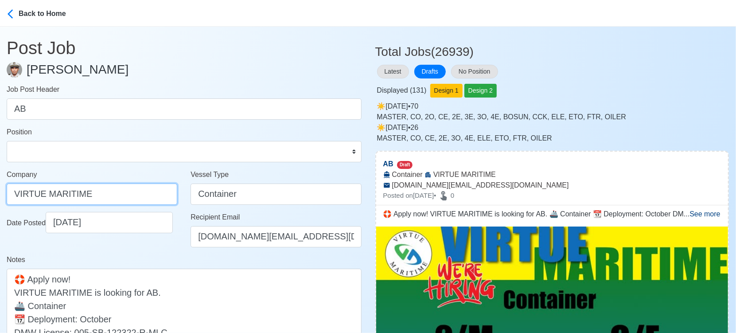
click at [111, 188] on input "VIRTUE MARITIME" at bounding box center [92, 193] width 171 height 21
paste input "SERVICES CORP."
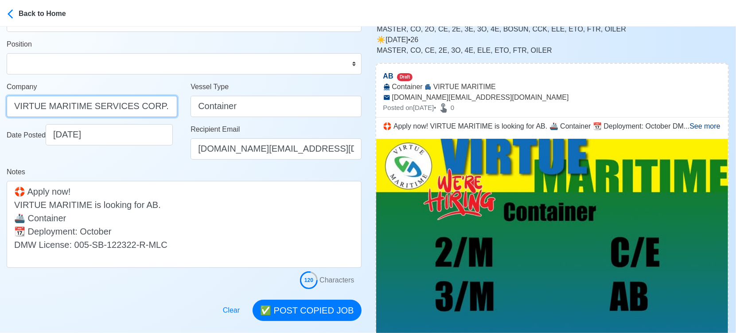
scroll to position [148, 0]
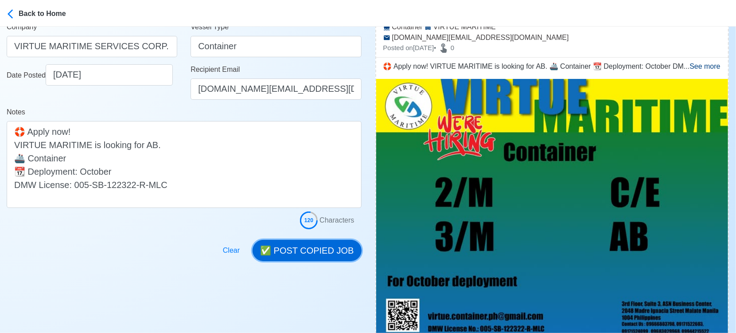
click at [315, 252] on button "✅ POST COPIED JOB" at bounding box center [307, 250] width 109 height 21
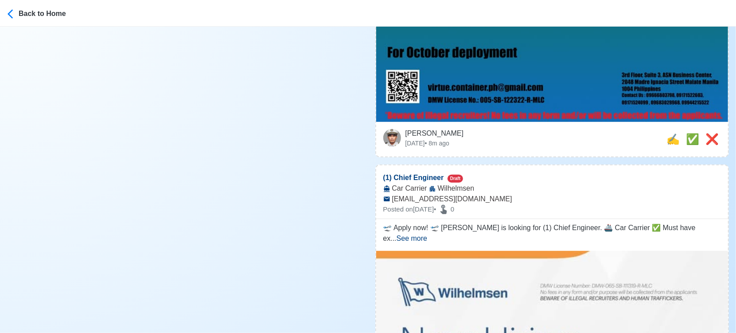
scroll to position [394, 0]
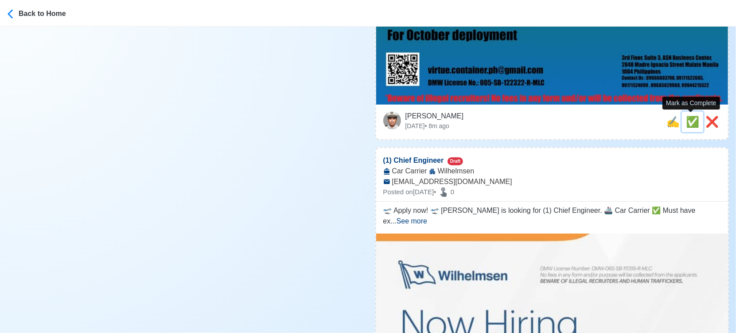
click at [690, 124] on span "✅" at bounding box center [692, 122] width 13 height 12
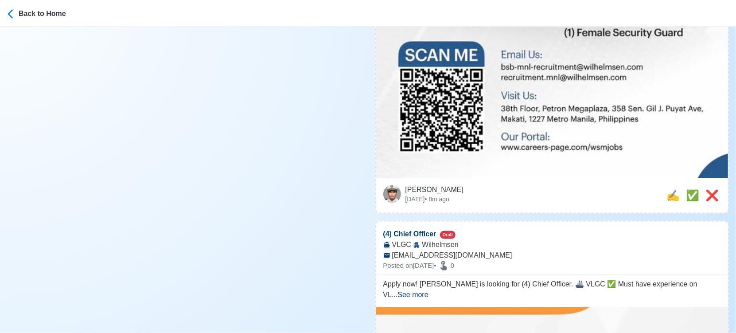
scroll to position [640, 0]
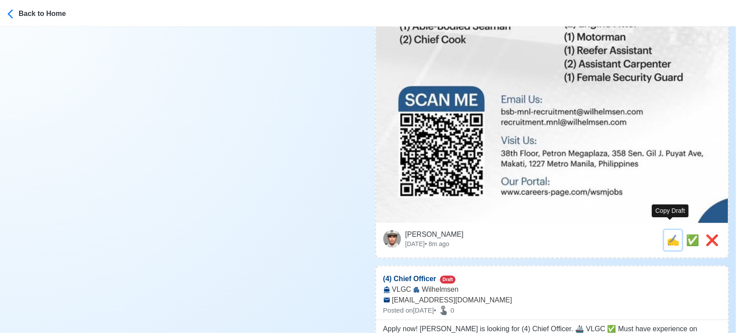
click at [671, 234] on span "✍️" at bounding box center [673, 240] width 13 height 12
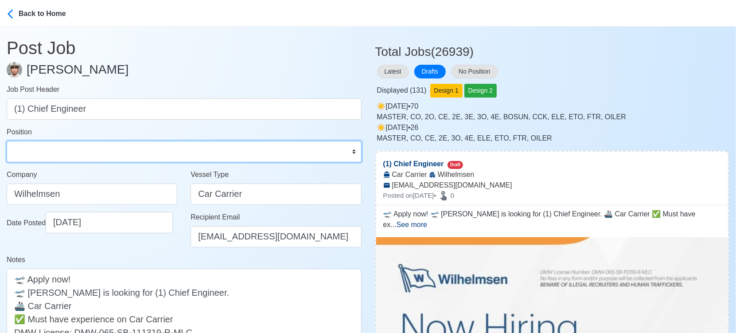
click at [80, 146] on select "Master Chief Officer 2nd Officer 3rd Officer Junior Officer Chief Engineer 2nd …" at bounding box center [184, 151] width 355 height 21
click at [7, 141] on select "Master Chief Officer 2nd Officer 3rd Officer Junior Officer Chief Engineer 2nd …" at bounding box center [184, 151] width 355 height 21
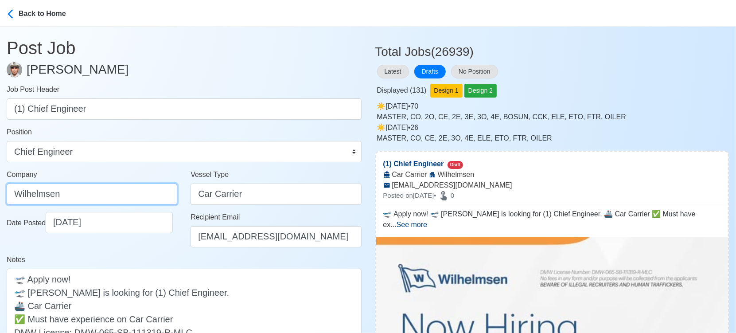
click at [130, 194] on input "Wilhelmsen" at bounding box center [92, 193] width 171 height 21
paste input "ILHELMSEN-SMITH BELL MANNING INC"
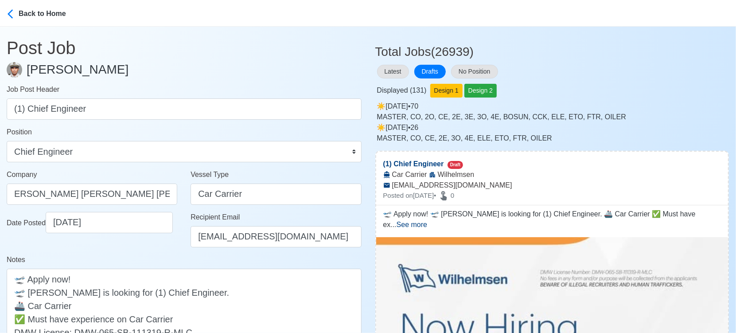
click at [160, 256] on div "Notes 🛫 Apply now! 🛫 Wilhelmsen is looking for (1) Chief Engineer. 🚢 Car Carrie…" at bounding box center [184, 304] width 355 height 101
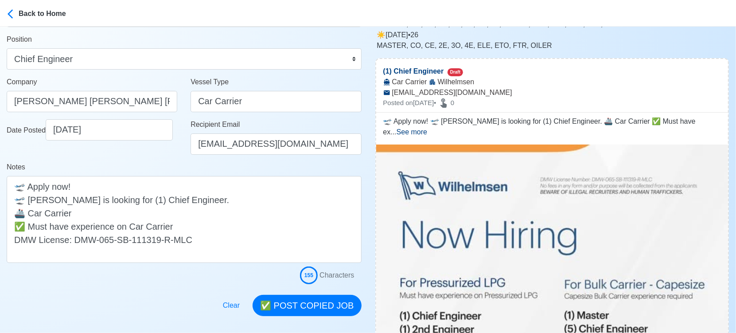
scroll to position [98, 0]
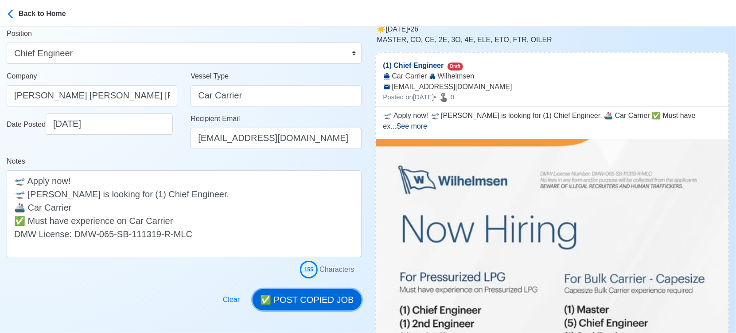
click at [316, 296] on button "✅ POST COPIED JOB" at bounding box center [307, 299] width 109 height 21
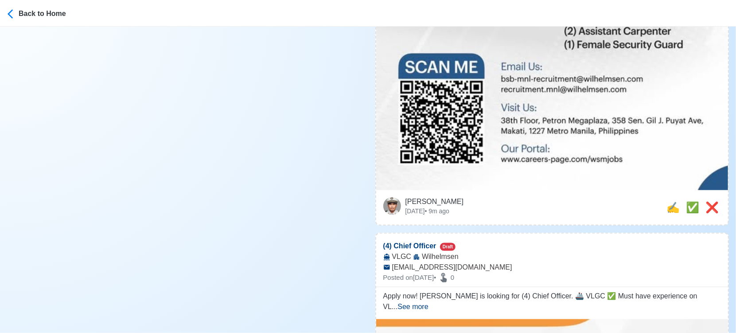
scroll to position [738, 0]
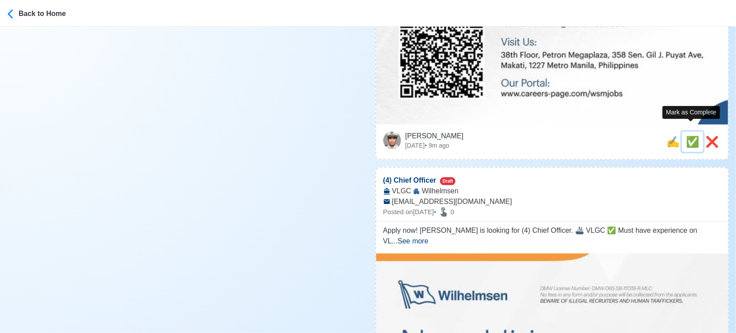
click at [690, 136] on span "✅" at bounding box center [692, 142] width 13 height 12
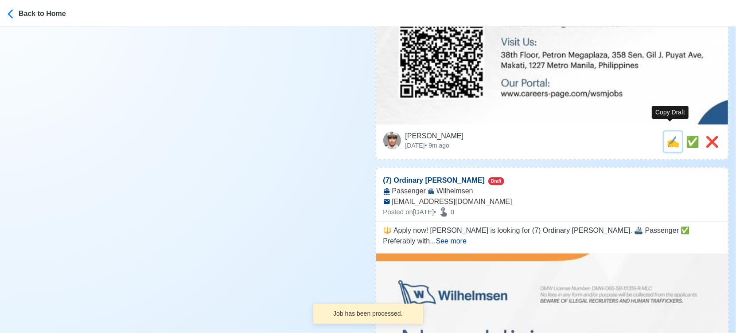
click at [670, 136] on span "✍️" at bounding box center [673, 142] width 13 height 12
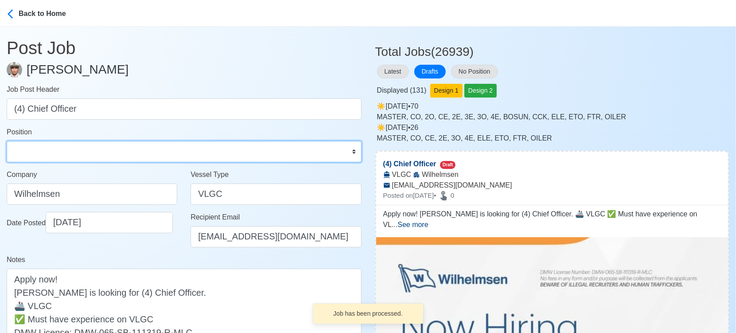
click at [53, 152] on select "Master Chief Officer 2nd Officer 3rd Officer Junior Officer Chief Engineer 2nd …" at bounding box center [184, 151] width 355 height 21
click at [7, 141] on select "Master Chief Officer 2nd Officer 3rd Officer Junior Officer Chief Engineer 2nd …" at bounding box center [184, 151] width 355 height 21
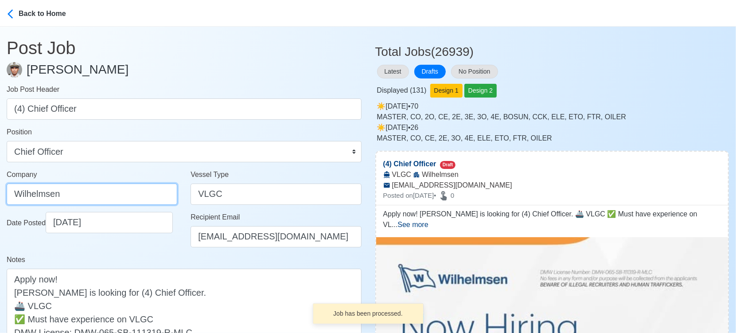
click at [116, 198] on input "Wilhelmsen" at bounding box center [92, 193] width 171 height 21
paste input "ILHELMSEN-SMITH BELL MANNING INC"
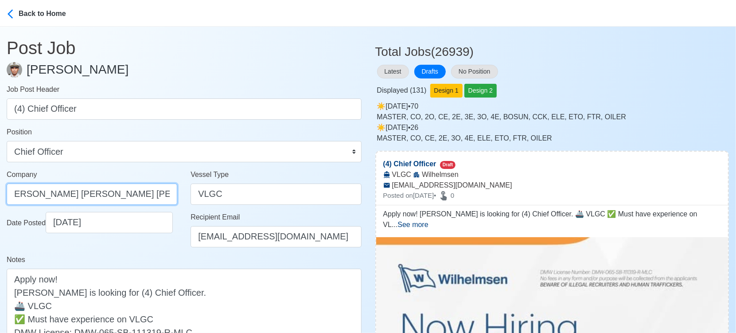
scroll to position [148, 0]
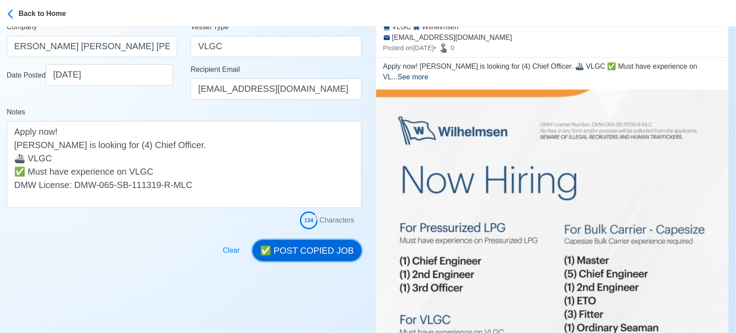
click at [306, 250] on button "✅ POST COPIED JOB" at bounding box center [307, 250] width 109 height 21
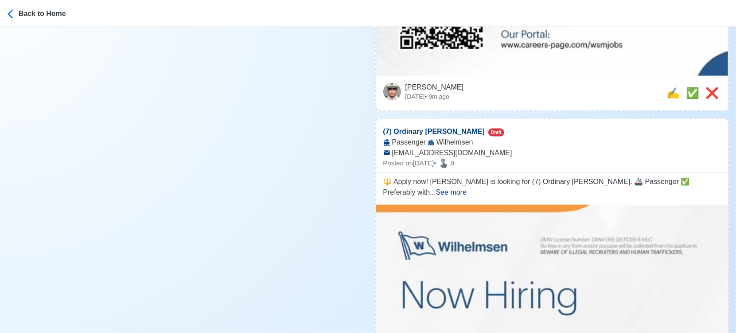
scroll to position [788, 0]
click at [690, 86] on span "✅" at bounding box center [692, 92] width 13 height 12
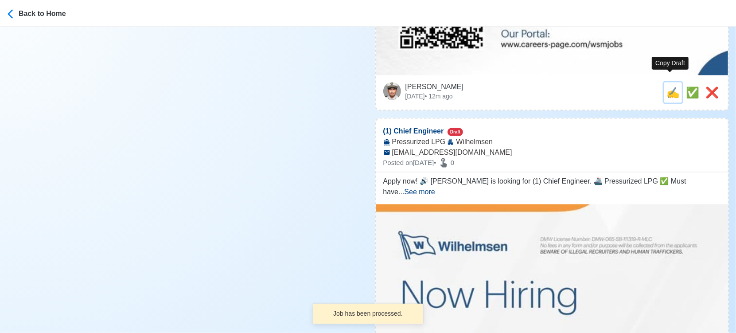
click at [667, 86] on span "✍️" at bounding box center [673, 92] width 13 height 12
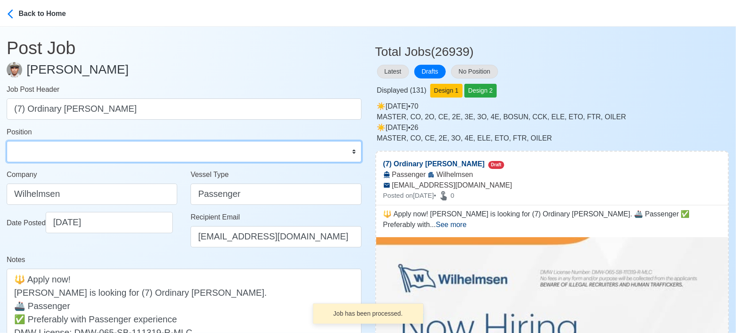
click at [70, 148] on select "Master Chief Officer 2nd Officer 3rd Officer Junior Officer Chief Engineer 2nd …" at bounding box center [184, 151] width 355 height 21
click at [7, 141] on select "Master Chief Officer 2nd Officer 3rd Officer Junior Officer Chief Engineer 2nd …" at bounding box center [184, 151] width 355 height 21
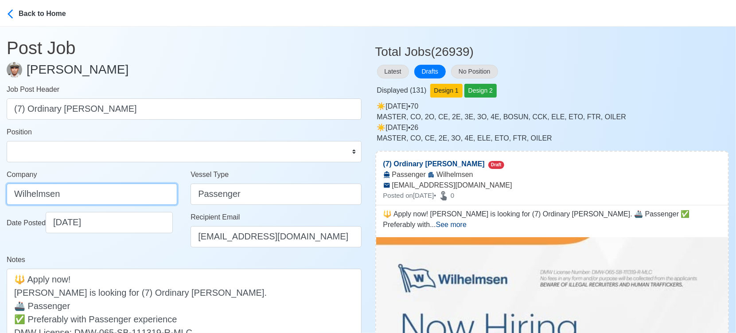
click at [95, 197] on input "Wilhelmsen" at bounding box center [92, 193] width 171 height 21
paste input "ILHELMSEN-SMITH BELL MANNING INC"
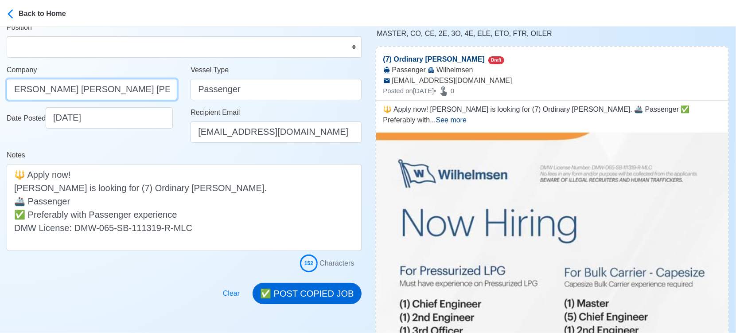
scroll to position [98, 0]
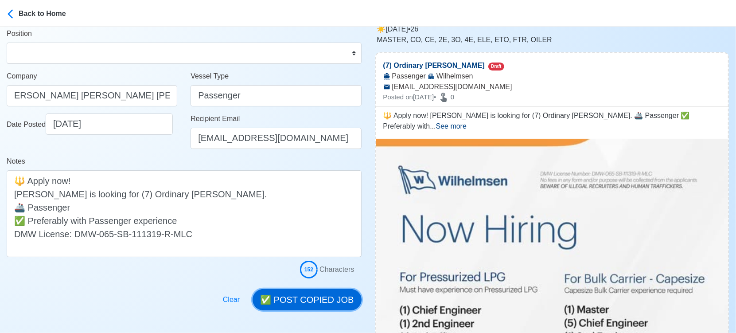
click at [324, 295] on button "✅ POST COPIED JOB" at bounding box center [307, 299] width 109 height 21
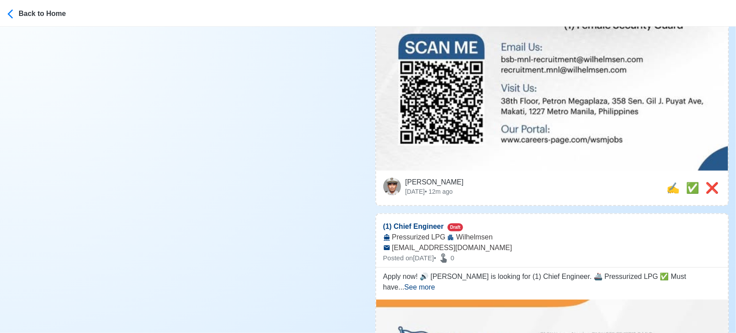
scroll to position [788, 0]
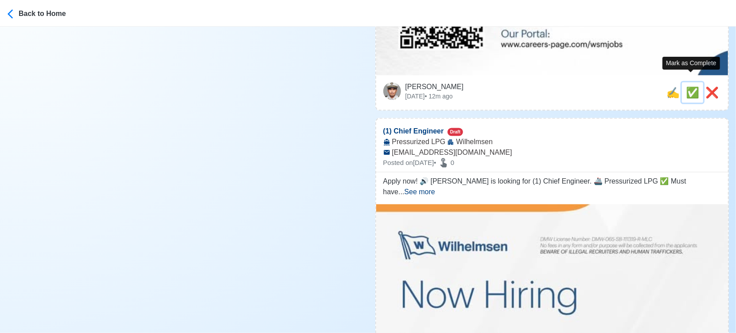
click at [689, 86] on span "✅" at bounding box center [692, 92] width 13 height 12
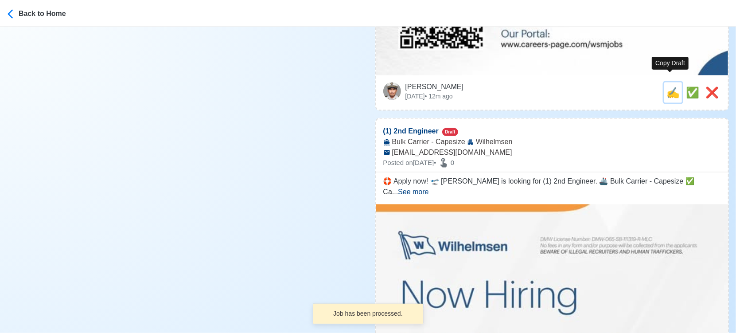
click at [670, 86] on span "✍️" at bounding box center [673, 92] width 13 height 12
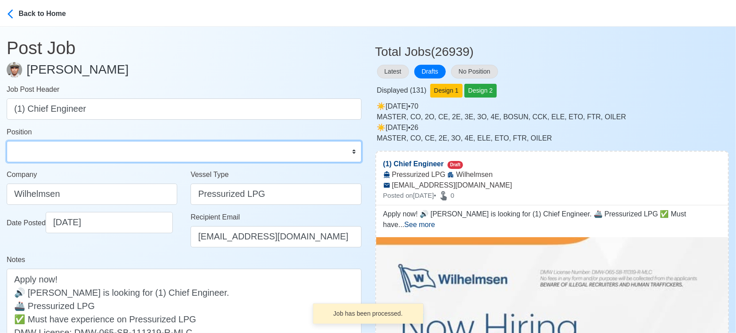
click at [52, 146] on select "Master Chief Officer 2nd Officer 3rd Officer Junior Officer Chief Engineer 2nd …" at bounding box center [184, 151] width 355 height 21
click at [7, 141] on select "Master Chief Officer 2nd Officer 3rd Officer Junior Officer Chief Engineer 2nd …" at bounding box center [184, 151] width 355 height 21
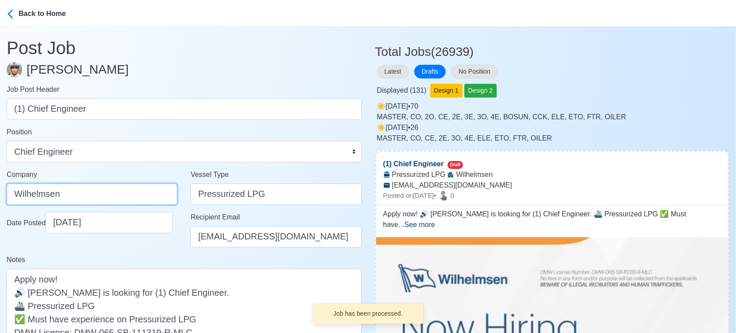
click at [108, 194] on input "Wilhelmsen" at bounding box center [92, 193] width 171 height 21
paste input "ILHELMSEN-SMITH BELL MANNING INC"
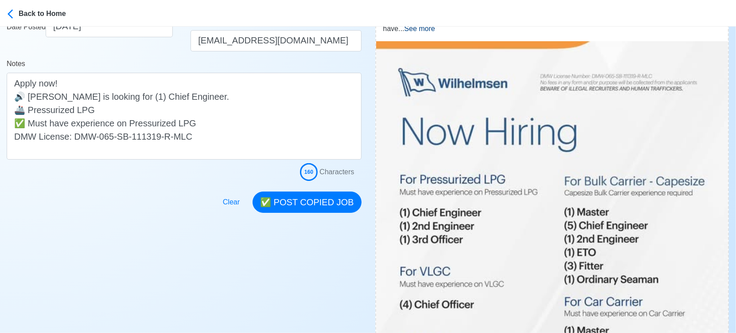
scroll to position [197, 0]
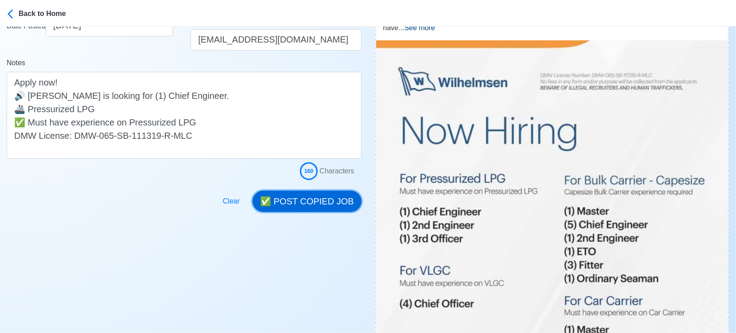
click at [318, 206] on button "✅ POST COPIED JOB" at bounding box center [307, 201] width 109 height 21
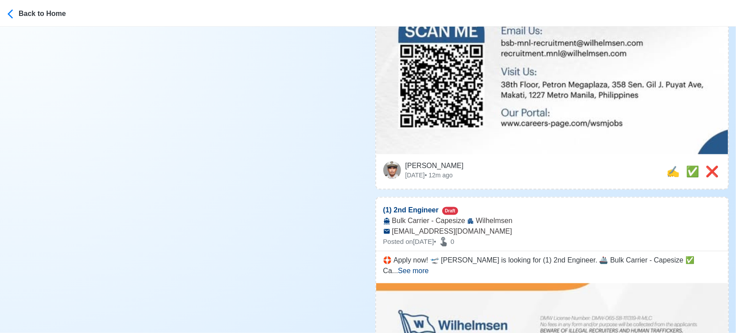
scroll to position [788, 0]
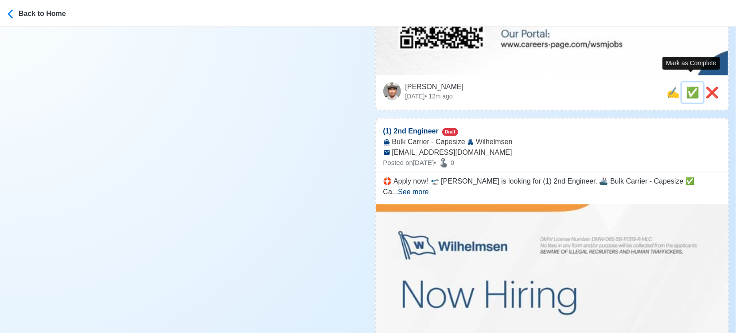
click at [686, 86] on span "✅" at bounding box center [692, 92] width 13 height 12
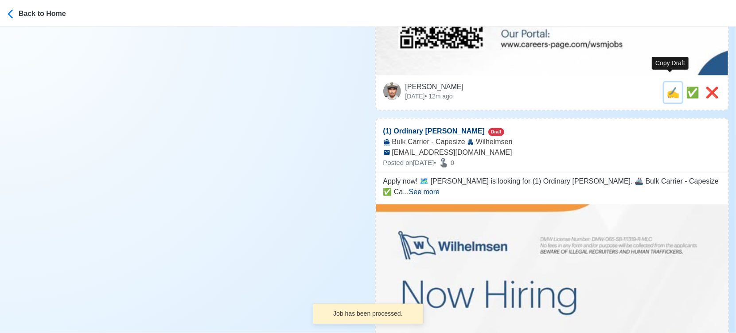
click at [668, 86] on span "✍️" at bounding box center [673, 92] width 13 height 12
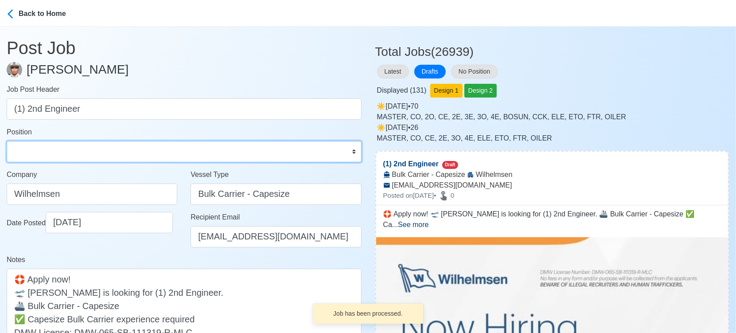
click at [68, 146] on select "Master Chief Officer 2nd Officer 3rd Officer Junior Officer Chief Engineer 2nd …" at bounding box center [184, 151] width 355 height 21
click at [7, 141] on select "Master Chief Officer 2nd Officer 3rd Officer Junior Officer Chief Engineer 2nd …" at bounding box center [184, 151] width 355 height 21
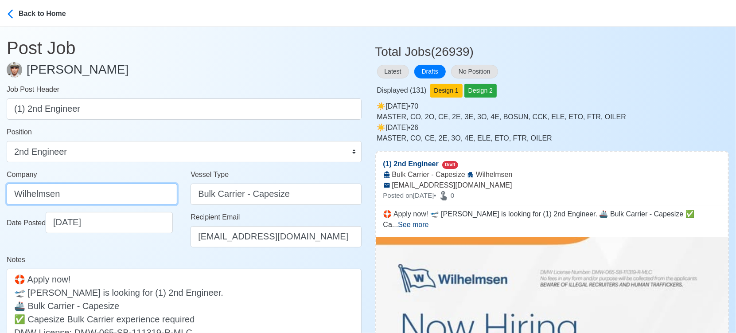
click at [138, 194] on input "Wilhelmsen" at bounding box center [92, 193] width 171 height 21
paste input "ILHELMSEN-SMITH BELL MANNING INC"
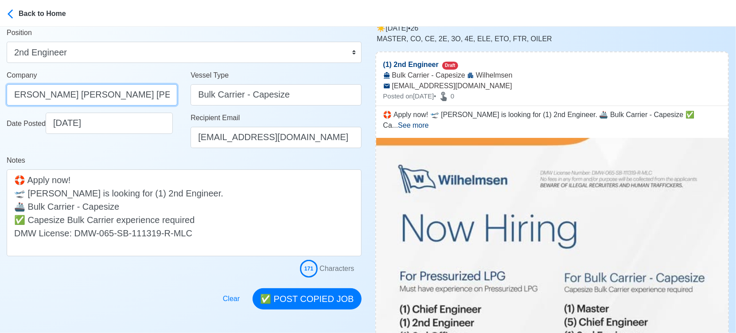
scroll to position [197, 0]
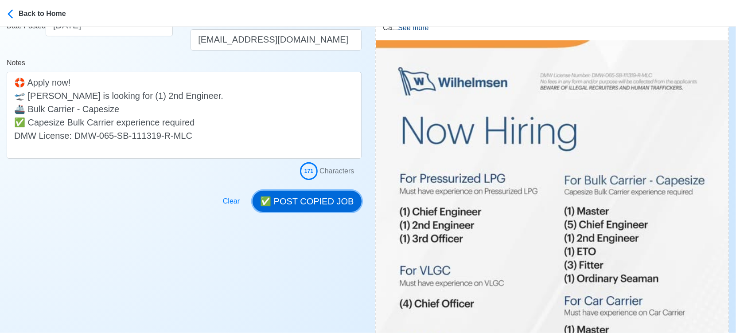
click at [331, 206] on button "✅ POST COPIED JOB" at bounding box center [307, 201] width 109 height 21
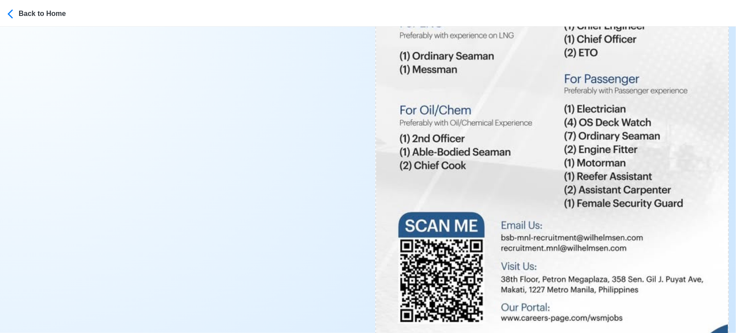
scroll to position [591, 0]
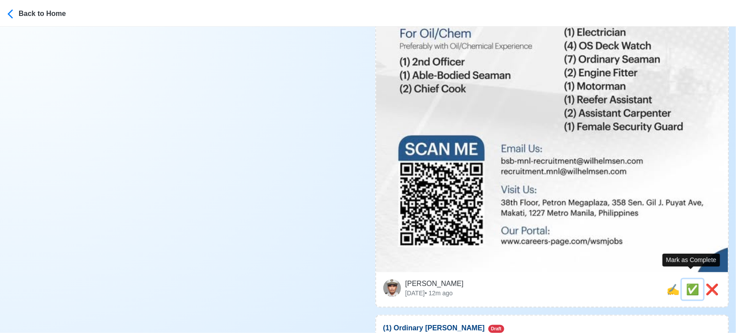
click at [687, 283] on span "✅" at bounding box center [692, 289] width 13 height 12
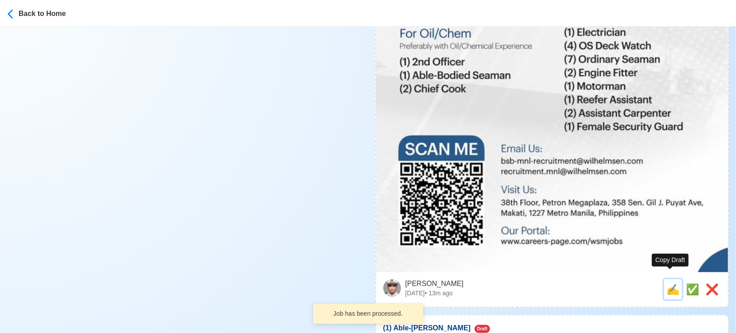
click at [669, 283] on span "✍️" at bounding box center [673, 289] width 13 height 12
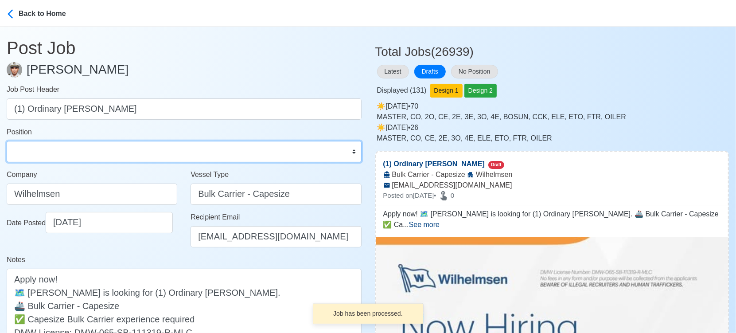
click at [109, 156] on select "Master Chief Officer 2nd Officer 3rd Officer Junior Officer Chief Engineer 2nd …" at bounding box center [184, 151] width 355 height 21
click at [7, 141] on select "Master Chief Officer 2nd Officer 3rd Officer Junior Officer Chief Engineer 2nd …" at bounding box center [184, 151] width 355 height 21
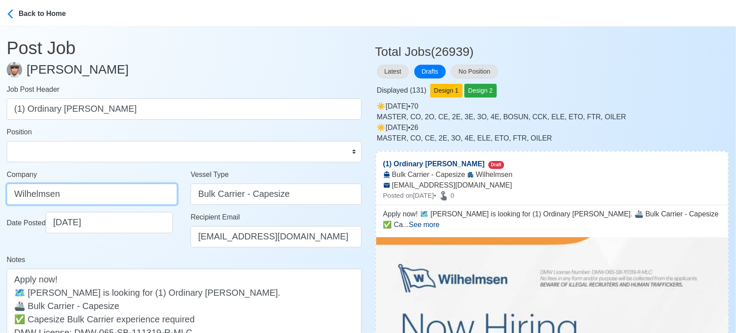
click at [138, 193] on input "Wilhelmsen" at bounding box center [92, 193] width 171 height 21
paste input "ILHELMSEN-SMITH BELL MANNING INC"
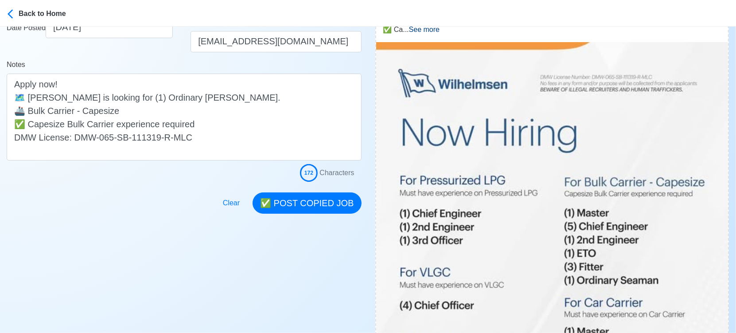
scroll to position [197, 0]
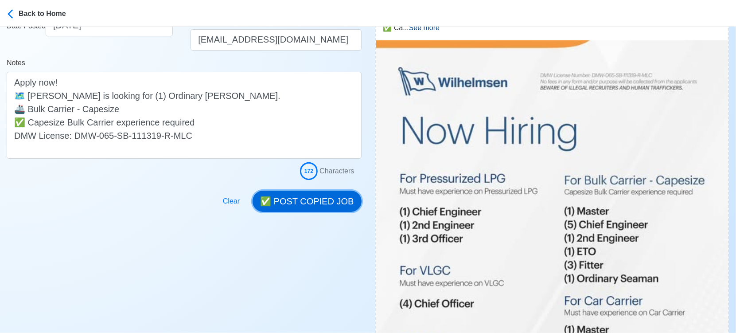
click at [325, 200] on button "✅ POST COPIED JOB" at bounding box center [307, 201] width 109 height 21
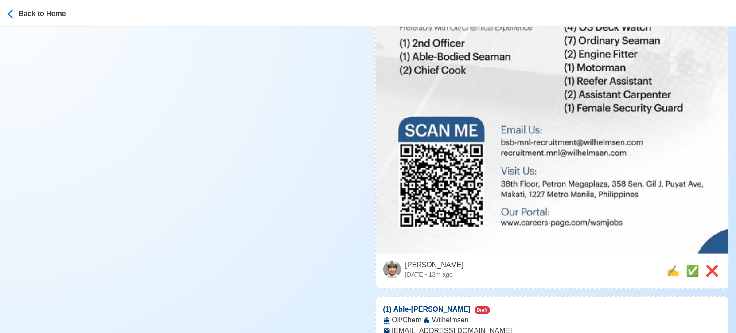
scroll to position [640, 0]
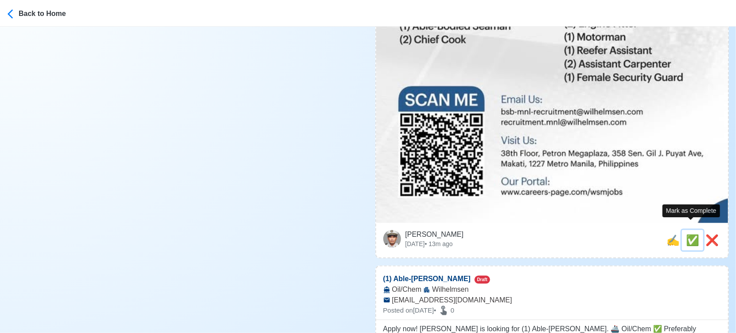
click at [691, 234] on span "✅" at bounding box center [692, 240] width 13 height 12
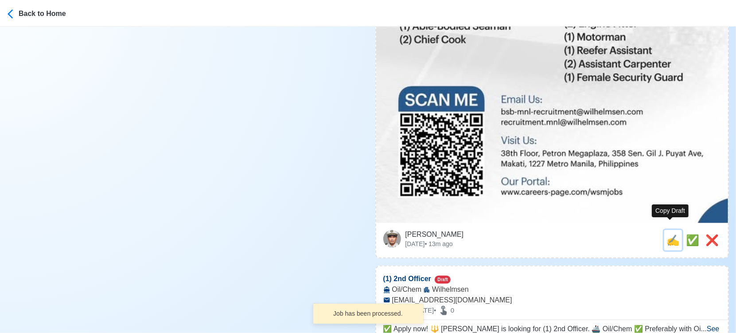
click at [671, 234] on span "✍️" at bounding box center [673, 240] width 13 height 12
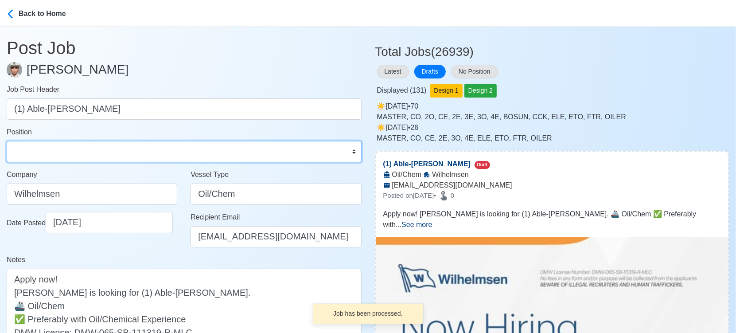
drag, startPoint x: 170, startPoint y: 150, endPoint x: 164, endPoint y: 148, distance: 6.3
click at [170, 150] on select "Master Chief Officer 2nd Officer 3rd Officer Junior Officer Chief Engineer 2nd …" at bounding box center [184, 151] width 355 height 21
click at [131, 152] on select "Master Chief Officer 2nd Officer 3rd Officer Junior Officer Chief Engineer 2nd …" at bounding box center [184, 151] width 355 height 21
click at [7, 141] on select "Master Chief Officer 2nd Officer 3rd Officer Junior Officer Chief Engineer 2nd …" at bounding box center [184, 151] width 355 height 21
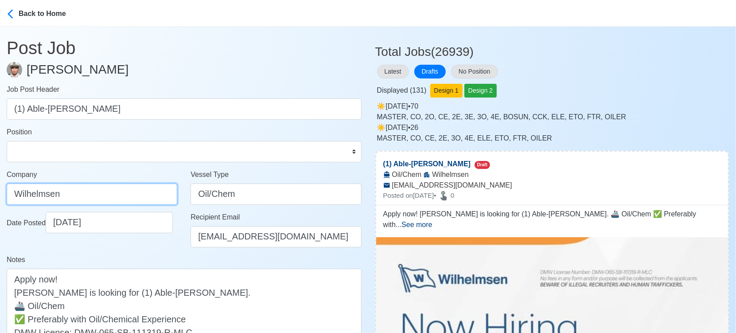
click at [127, 191] on input "Wilhelmsen" at bounding box center [92, 193] width 171 height 21
paste input "ILHELMSEN-SMITH BELL MANNING INC"
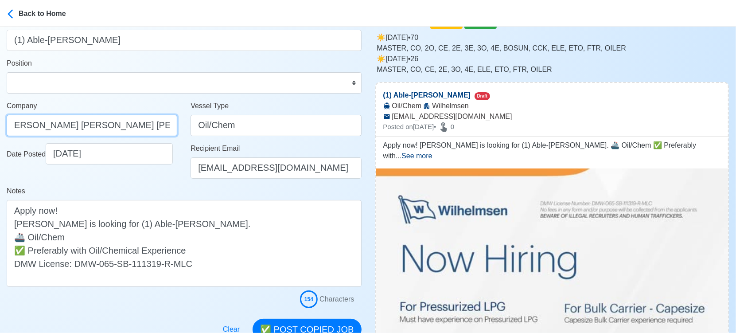
scroll to position [148, 0]
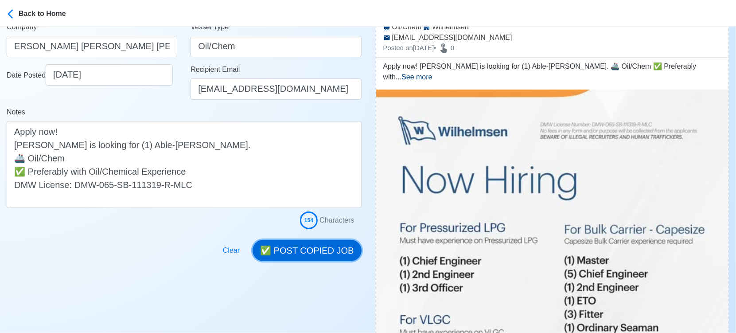
click at [305, 248] on button "✅ POST COPIED JOB" at bounding box center [307, 250] width 109 height 21
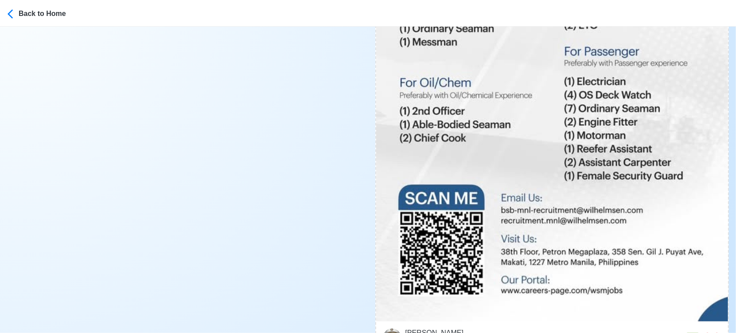
scroll to position [689, 0]
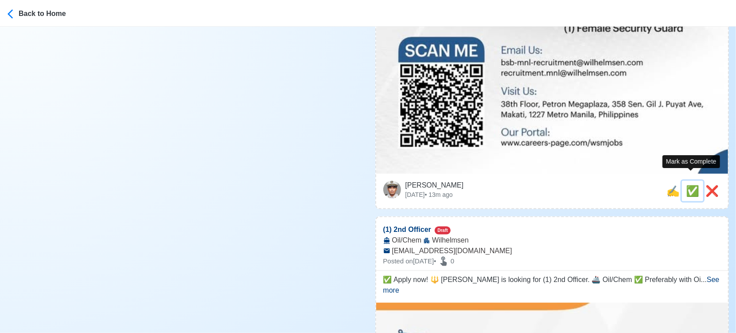
click at [687, 185] on span "✅" at bounding box center [692, 191] width 13 height 12
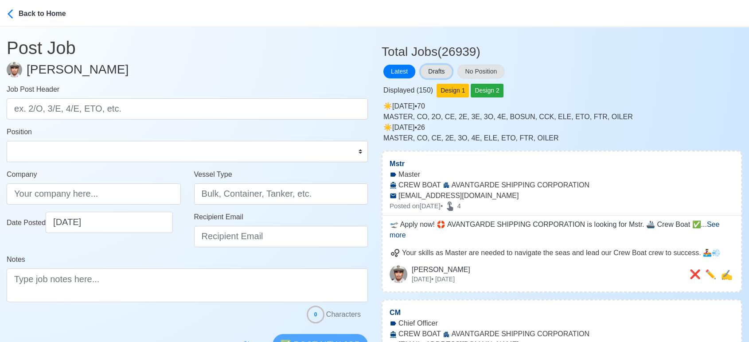
click at [440, 68] on button "Drafts" at bounding box center [436, 72] width 31 height 14
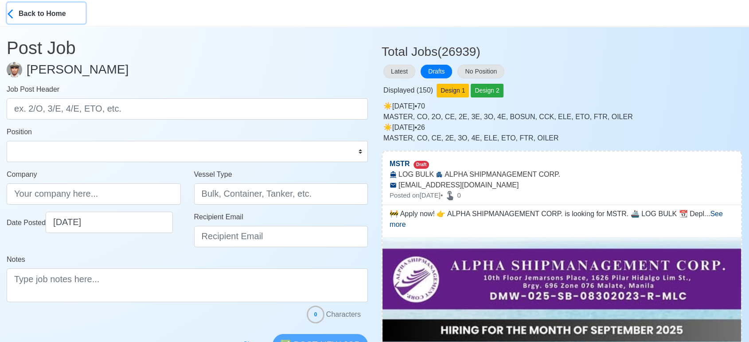
click at [16, 10] on icon at bounding box center [13, 13] width 11 height 11
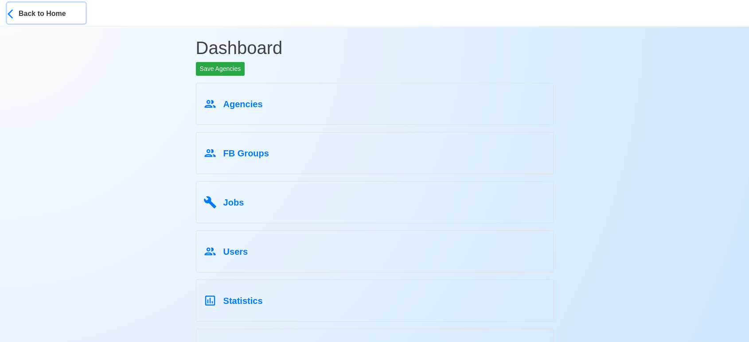
click at [27, 20] on button "Back to Home" at bounding box center [46, 13] width 78 height 21
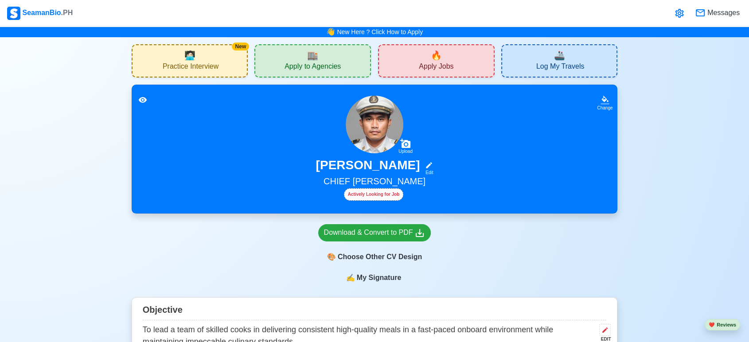
drag, startPoint x: 461, startPoint y: 58, endPoint x: 420, endPoint y: 50, distance: 41.5
click at [460, 59] on div "🔥 Apply Jobs" at bounding box center [436, 60] width 117 height 33
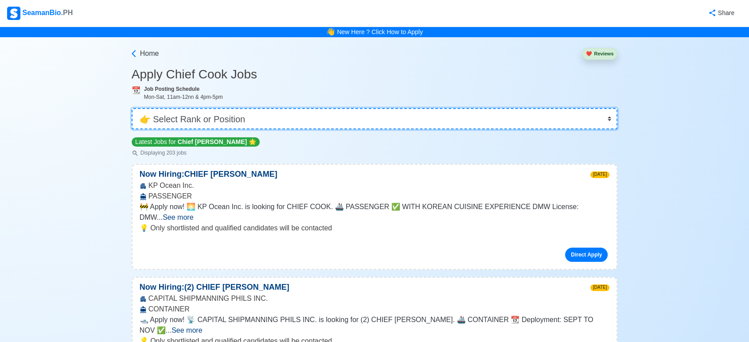
click at [375, 120] on select "👉 Select Rank or Position Master Chief Officer 2nd Officer 3rd Officer Junior O…" at bounding box center [375, 118] width 486 height 21
click at [285, 122] on select "👉 Select Rank or Position Master Chief Officer 2nd Officer 3rd Officer Junior O…" at bounding box center [375, 118] width 486 height 21
click at [133, 108] on select "👉 Select Rank or Position Master Chief Officer 2nd Officer 3rd Officer Junior O…" at bounding box center [375, 118] width 486 height 21
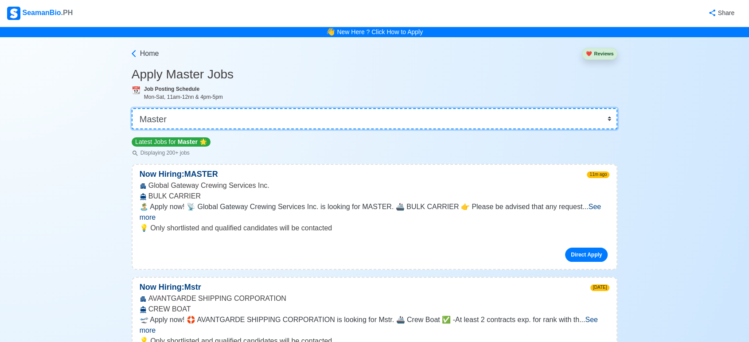
click at [374, 123] on select "👉 Select Rank or Position Master Chief Officer 2nd Officer 3rd Officer Junior O…" at bounding box center [375, 118] width 486 height 21
click at [133, 108] on select "👉 Select Rank or Position Master Chief Officer 2nd Officer 3rd Officer Junior O…" at bounding box center [375, 118] width 486 height 21
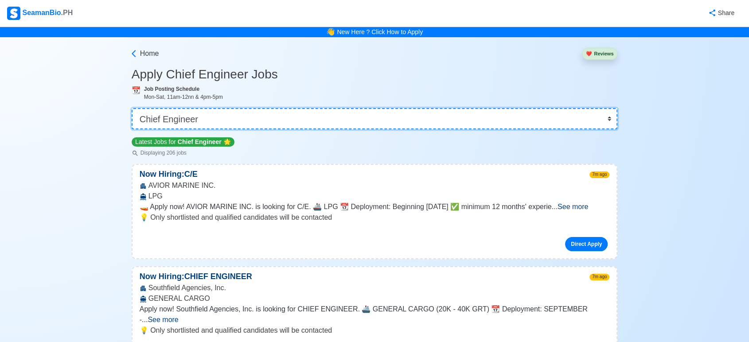
click at [269, 115] on select "👉 Select Rank or Position Master Chief Officer 2nd Officer 3rd Officer Junior O…" at bounding box center [375, 118] width 486 height 21
select select "2nd Officer"
click at [133, 108] on select "👉 Select Rank or Position Master Chief Officer 2nd Officer 3rd Officer Junior O…" at bounding box center [375, 118] width 486 height 21
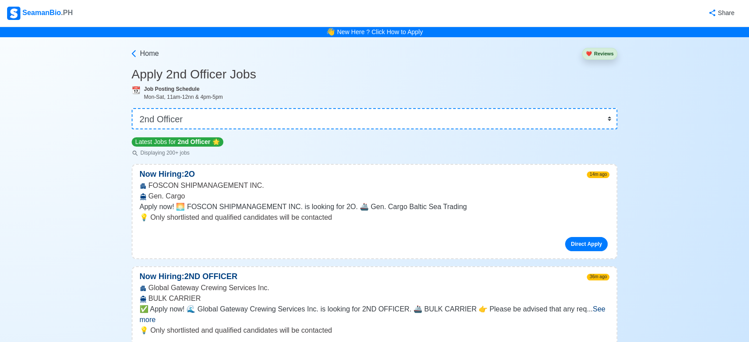
scroll to position [6139, 0]
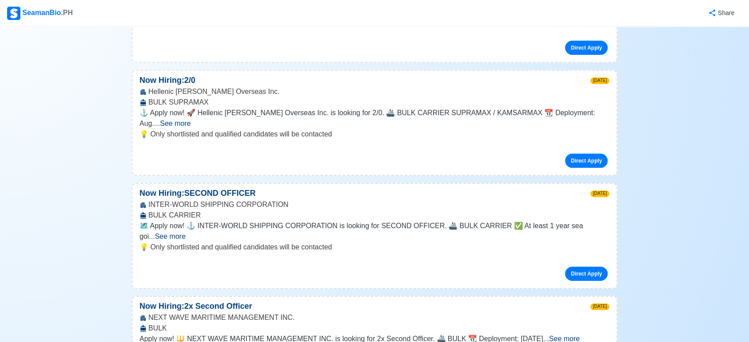
drag, startPoint x: 259, startPoint y: 171, endPoint x: 148, endPoint y: 168, distance: 111.3
copy div "VIRTUE MARITIME SERVICES CORP."
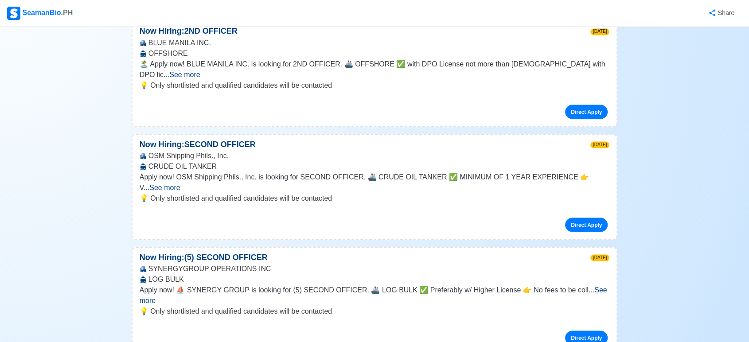
drag, startPoint x: 284, startPoint y: 170, endPoint x: 150, endPoint y: 173, distance: 134.3
copy div "WILHELMSEN-SMITH BELL MANNING INC"
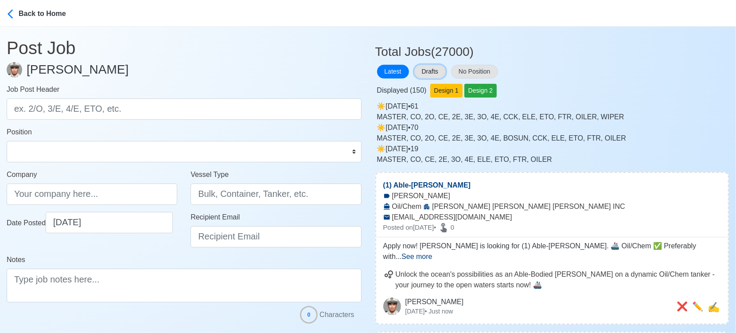
click at [436, 70] on button "Drafts" at bounding box center [429, 72] width 31 height 14
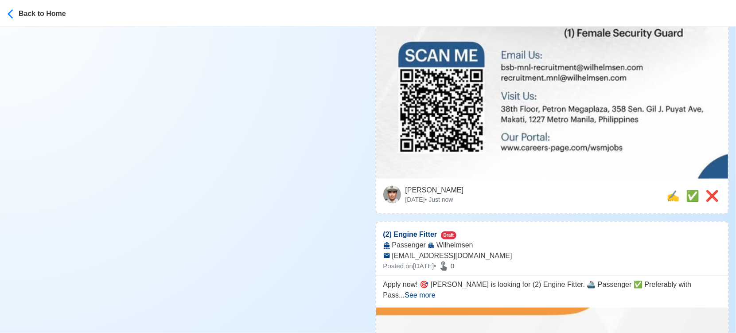
scroll to position [738, 0]
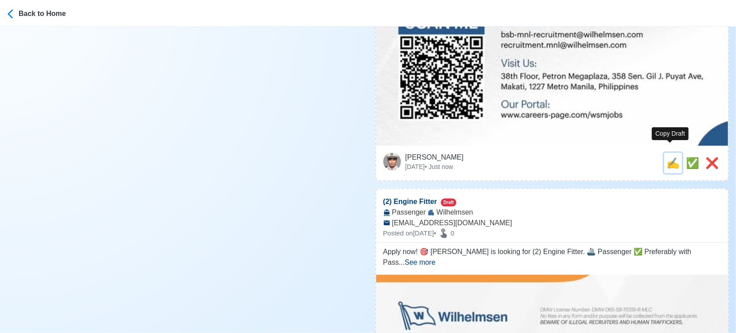
click at [668, 157] on span "✍️" at bounding box center [673, 163] width 13 height 12
type input "(1) 2nd Officer"
type input "Wilhelmsen"
type input "Oil/Chem"
type input "bsb-mnl-recruitment@wilhelmsen.com"
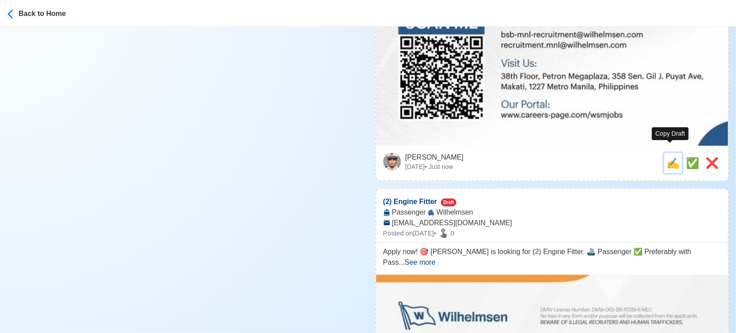
type textarea "🎯 Apply now! 🌎 Wilhelmsen is looking for (1) 2nd Officer. 🚢 Oil/Chem ✅ Preferab…"
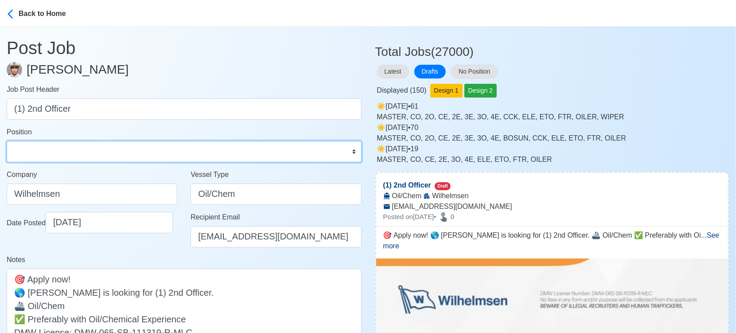
drag, startPoint x: 153, startPoint y: 155, endPoint x: 152, endPoint y: 151, distance: 4.6
click at [153, 155] on select "Master Chief Officer 2nd Officer 3rd Officer Junior Officer Chief Engineer 2nd …" at bounding box center [184, 151] width 355 height 21
select select "2nd Officer"
click at [7, 141] on select "Master Chief Officer 2nd Officer 3rd Officer Junior Officer Chief Engineer 2nd …" at bounding box center [184, 151] width 355 height 21
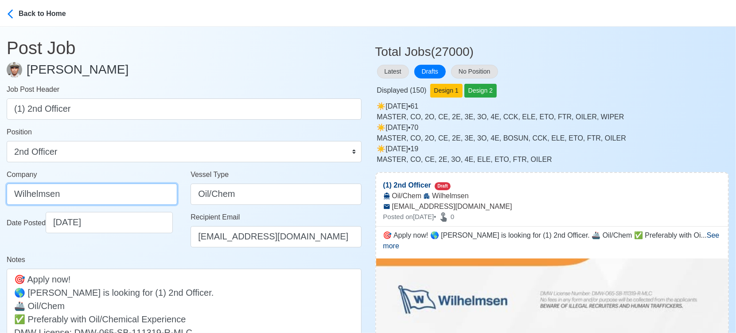
click at [113, 191] on input "Wilhelmsen" at bounding box center [92, 193] width 171 height 21
paste input "REPORT AS OF 16 SEP 2025: 1. Job posts - 70 new jobs 2. Push Notification - Don…"
type input "REPORT AS OF 16 SEP 2025: 1. Job posts - 70 new jobs 2. Push Notification - Don…"
paste input "WILHELMSEN-SMITH BELL MANNING INC"
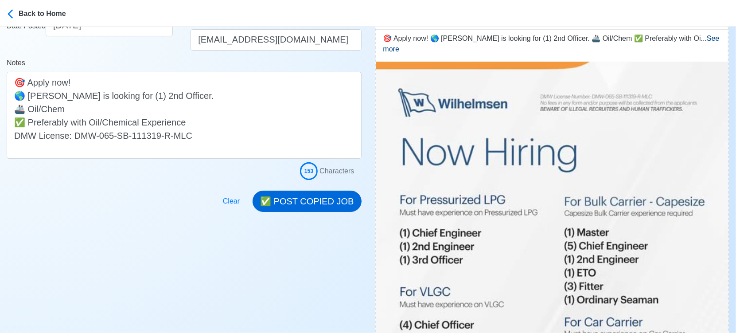
type input "WILHELMSEN-SMITH BELL MANNING INC"
click at [295, 203] on button "✅ POST COPIED JOB" at bounding box center [307, 201] width 109 height 21
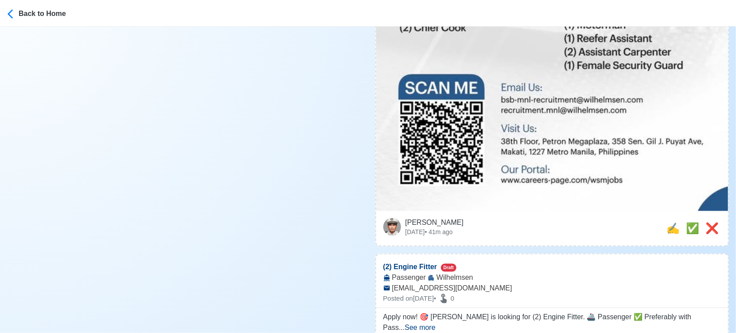
scroll to position [689, 0]
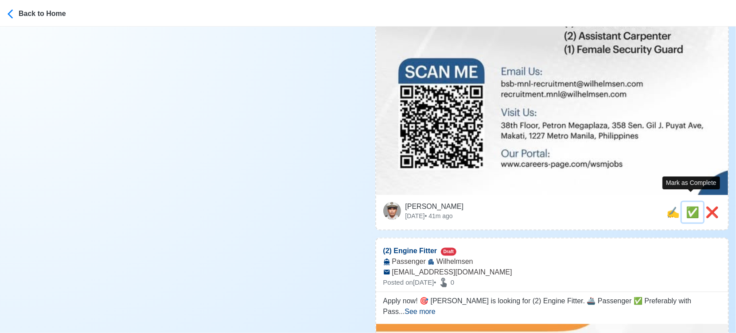
click at [691, 206] on span "✅" at bounding box center [692, 212] width 13 height 12
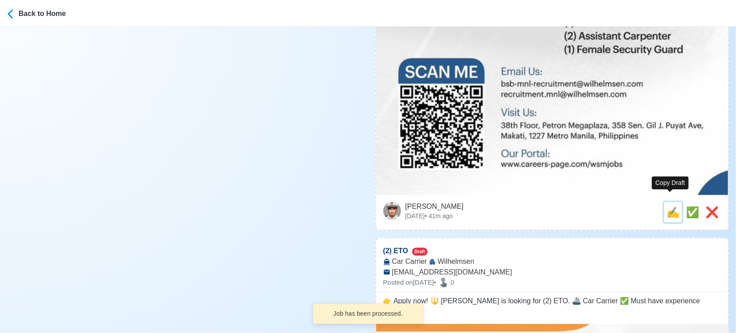
click at [667, 206] on span "✍️" at bounding box center [673, 212] width 13 height 12
type input "(2) Engine Fitter"
select select
type input "Wilhelmsen"
type input "Passenger"
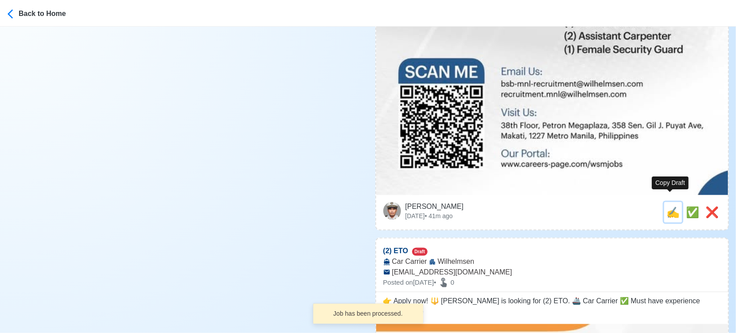
type input "bsb-mnl-recruitment@wilhelmsen.com"
type textarea "Apply now! 🎯 Wilhelmsen is looking for (2) Engine Fitter. 🚢 Passenger ✅ Prefera…"
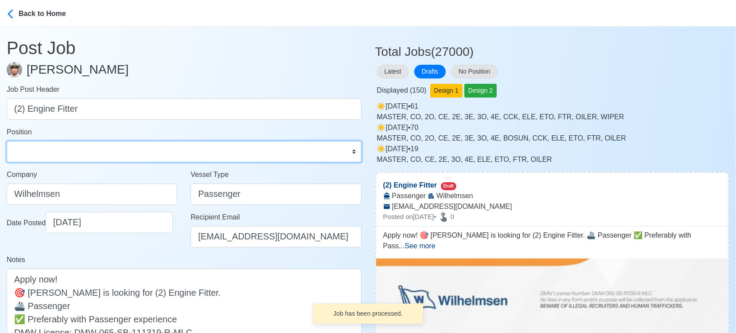
click at [99, 151] on select "Master Chief Officer 2nd Officer 3rd Officer Junior Officer Chief Engineer 2nd …" at bounding box center [184, 151] width 355 height 21
select select "Fitter"
click at [7, 141] on select "Master Chief Officer 2nd Officer 3rd Officer Junior Officer Chief Engineer 2nd …" at bounding box center [184, 151] width 355 height 21
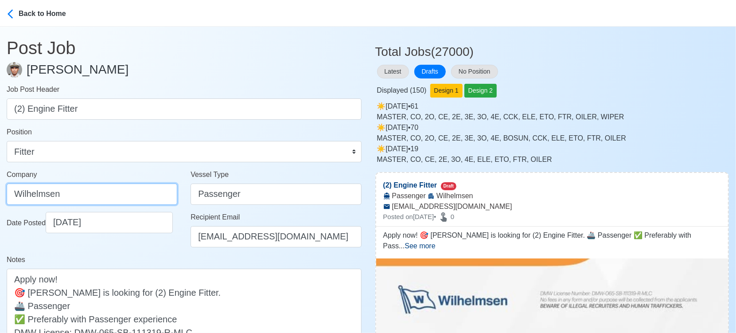
click at [120, 187] on input "Wilhelmsen" at bounding box center [92, 193] width 171 height 21
paste input "ILHELMSEN-SMITH BELL MANNING INC"
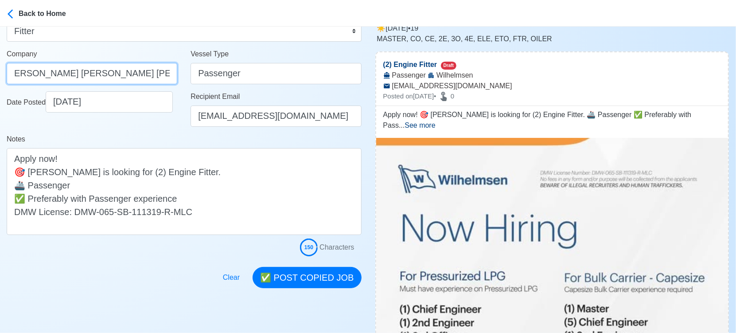
scroll to position [148, 0]
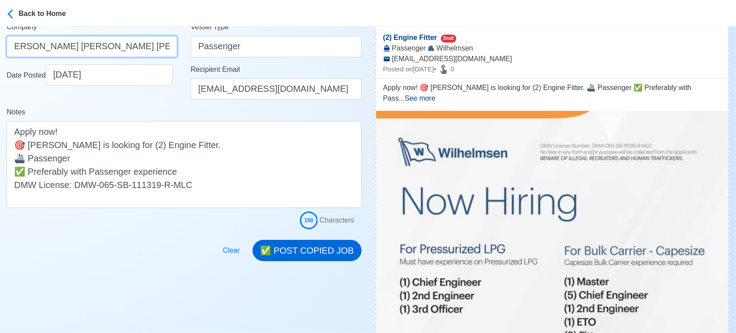
type input "WILHELMSEN-SMITH BELL MANNING INC"
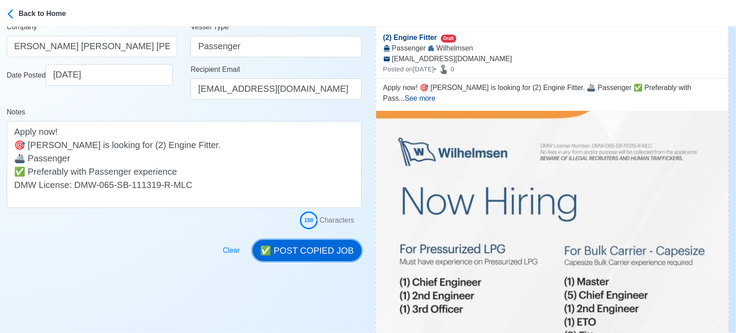
click at [315, 250] on button "✅ POST COPIED JOB" at bounding box center [307, 250] width 109 height 21
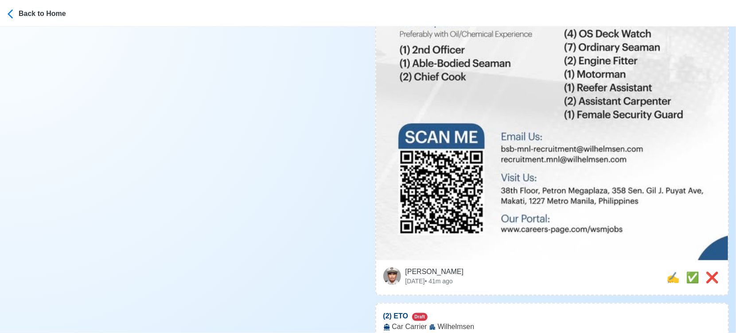
scroll to position [689, 0]
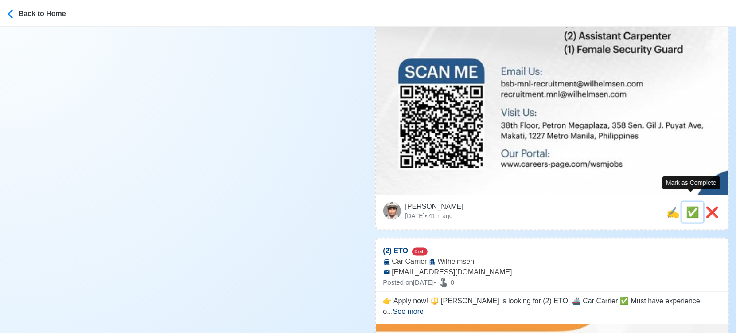
click at [688, 206] on span "✅" at bounding box center [692, 212] width 13 height 12
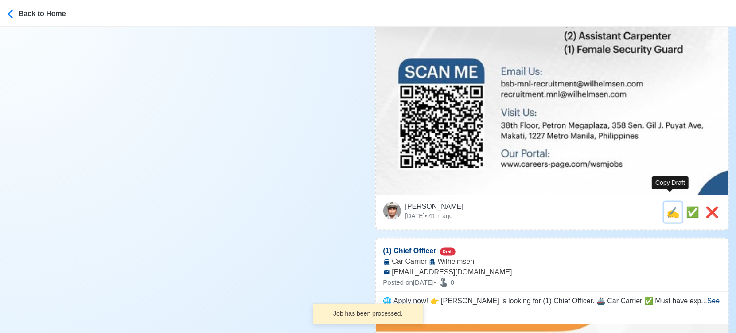
click at [673, 206] on span "✍️" at bounding box center [673, 212] width 13 height 12
type input "(2) ETO"
select select
type input "Wilhelmsen"
type input "Car Carrier"
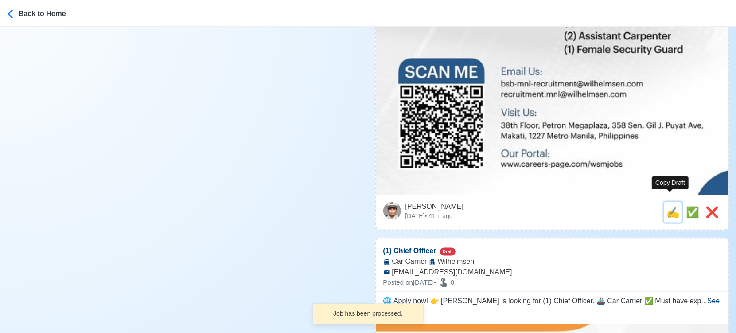
type input "bsb-mnl-recruitment@wilhelmsen.com"
type textarea "👉 Apply now! 🔱 Wilhelmsen is looking for (2) ETO. 🚢 Car Carrier ✅ Must have exp…"
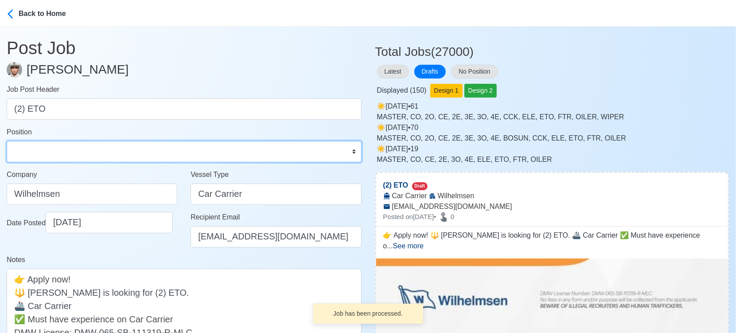
click at [44, 152] on select "Master Chief Officer 2nd Officer 3rd Officer Junior Officer Chief Engineer 2nd …" at bounding box center [184, 151] width 355 height 21
select select "ETO/ETR"
click at [7, 141] on select "Master Chief Officer 2nd Officer 3rd Officer Junior Officer Chief Engineer 2nd …" at bounding box center [184, 151] width 355 height 21
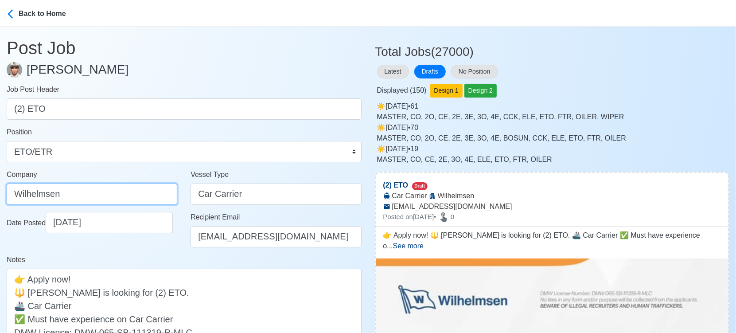
click at [130, 200] on input "Wilhelmsen" at bounding box center [92, 193] width 171 height 21
paste input "ILHELMSEN-SMITH BELL MANNING INC"
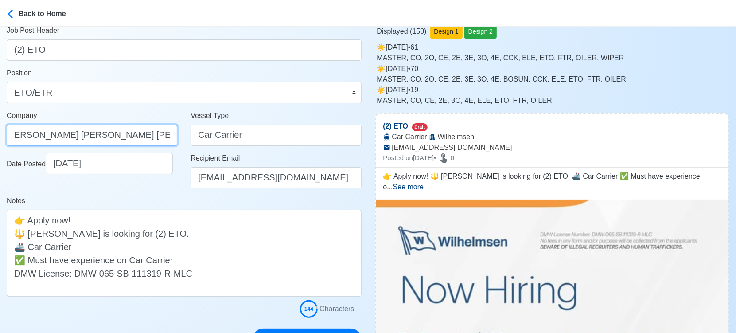
scroll to position [98, 0]
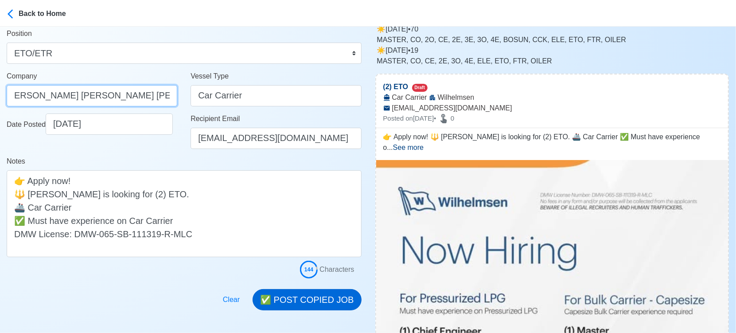
type input "WILHELMSEN-SMITH BELL MANNING INC"
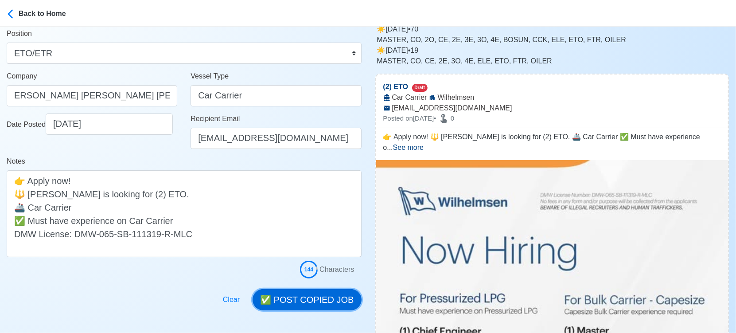
click at [316, 302] on button "✅ POST COPIED JOB" at bounding box center [307, 299] width 109 height 21
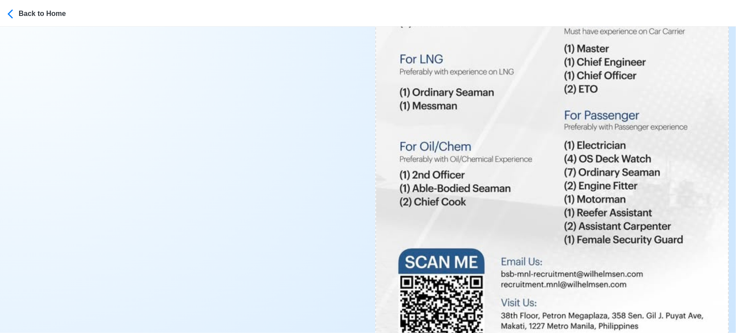
scroll to position [591, 0]
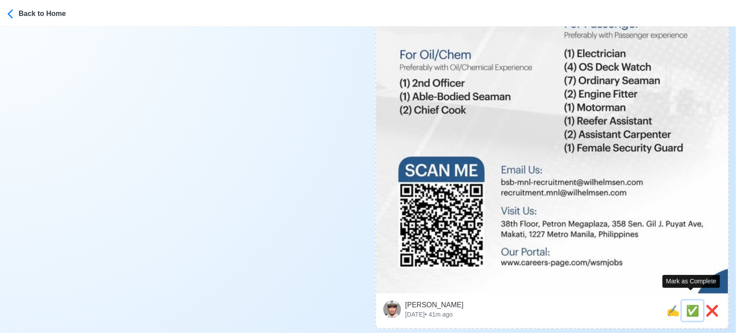
click at [687, 304] on span "✅" at bounding box center [692, 310] width 13 height 12
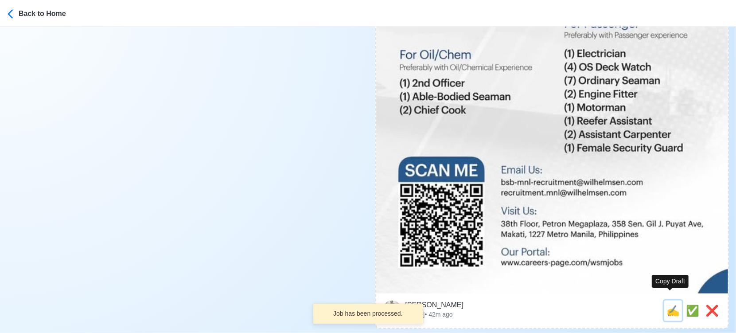
click at [672, 304] on span "✍️" at bounding box center [673, 310] width 13 height 12
type input "(1) Chief Officer"
select select
type input "Wilhelmsen"
type input "Car Carrier"
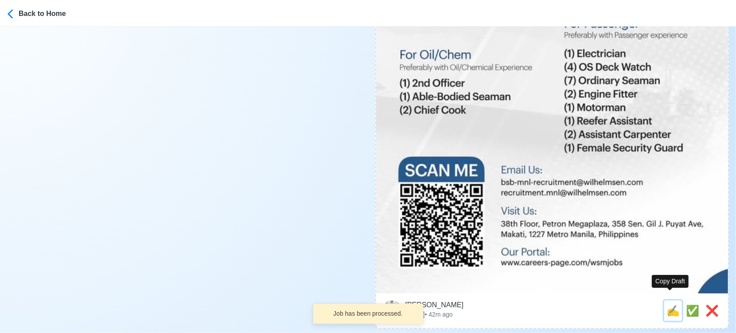
type input "bsb-mnl-recruitment@wilhelmsen.com"
type textarea "🌐 Apply now! 👉 Wilhelmsen is looking for (1) Chief Officer. 🚢 Car Carrier ✅ Mus…"
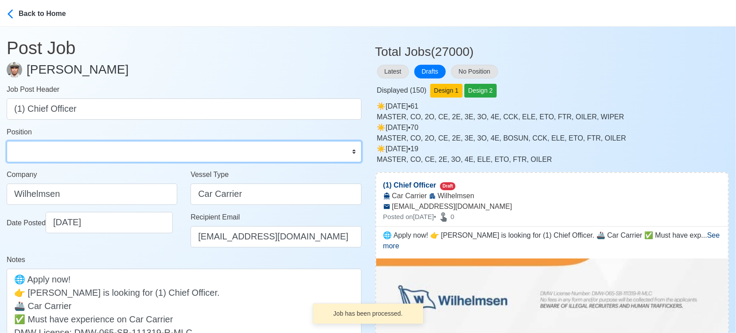
drag, startPoint x: 46, startPoint y: 150, endPoint x: 45, endPoint y: 143, distance: 7.7
click at [46, 150] on select "Master Chief Officer 2nd Officer 3rd Officer Junior Officer Chief Engineer 2nd …" at bounding box center [184, 151] width 355 height 21
select select "Chief Officer"
click at [7, 141] on select "Master Chief Officer 2nd Officer 3rd Officer Junior Officer Chief Engineer 2nd …" at bounding box center [184, 151] width 355 height 21
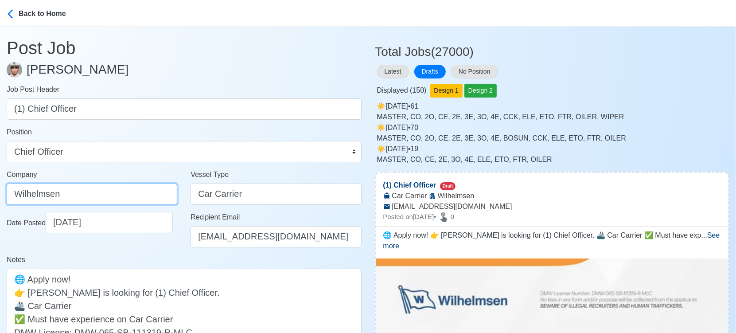
click at [119, 188] on input "Wilhelmsen" at bounding box center [92, 193] width 171 height 21
paste input "ILHELMSEN-SMITH BELL MANNING INC"
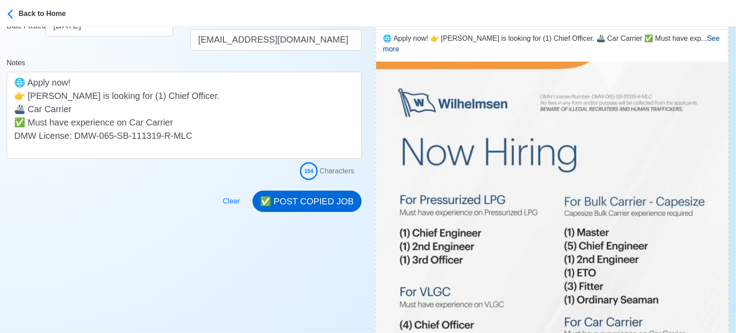
type input "WILHELMSEN-SMITH BELL MANNING INC"
click at [315, 198] on button "✅ POST COPIED JOB" at bounding box center [307, 201] width 109 height 21
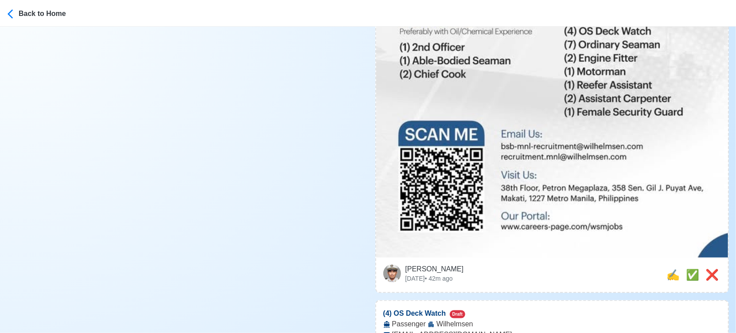
scroll to position [689, 0]
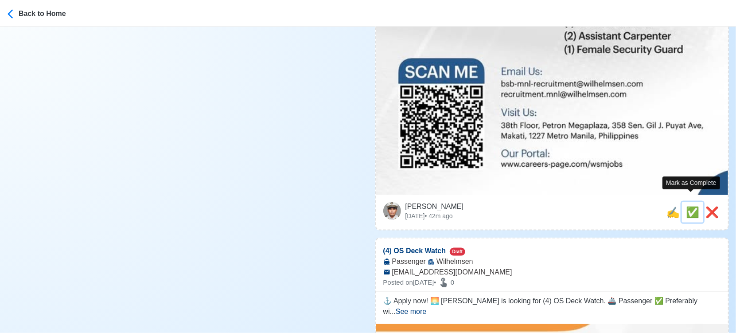
click at [688, 206] on span "✅" at bounding box center [692, 212] width 13 height 12
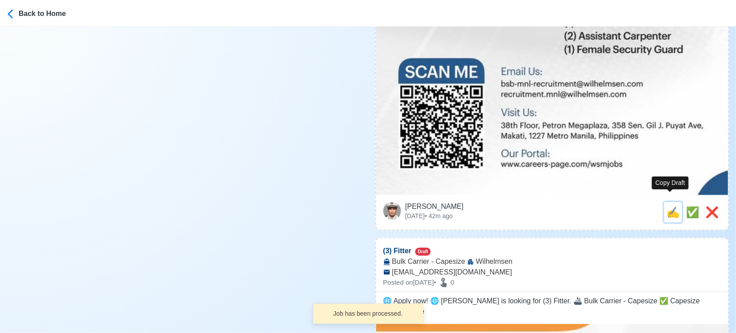
click at [671, 206] on span "✍️" at bounding box center [673, 212] width 13 height 12
type input "(4) OS Deck Watch"
select select
type input "Wilhelmsen"
type input "Passenger"
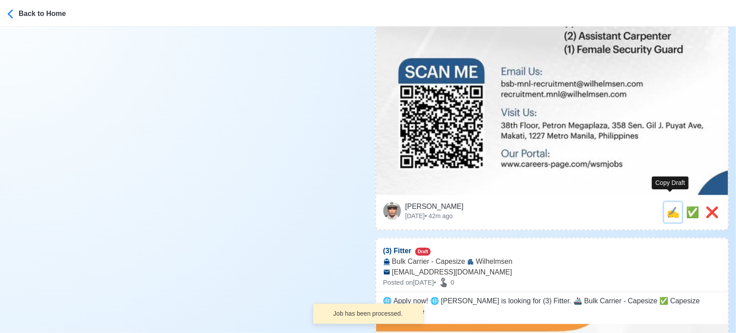
type input "bsb-mnl-recruitment@wilhelmsen.com"
type textarea "⚓ Apply now! 🌅 Wilhelmsen is looking for (4) OS Deck Watch. 🚢 Passenger ✅ Prefe…"
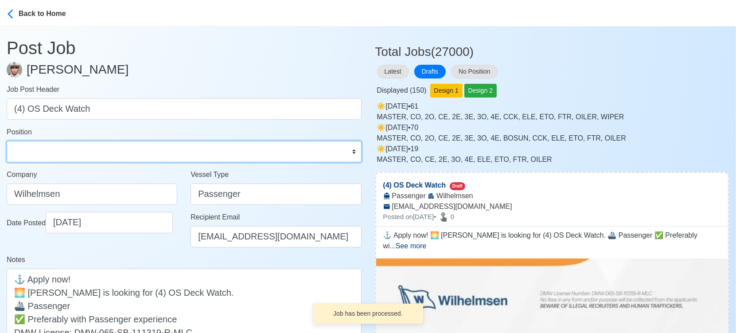
click at [41, 141] on select "Master Chief Officer 2nd Officer 3rd Officer Junior Officer Chief Engineer 2nd …" at bounding box center [184, 151] width 355 height 21
select select "Ordinary [PERSON_NAME]"
click at [7, 141] on select "Master Chief Officer 2nd Officer 3rd Officer Junior Officer Chief Engineer 2nd …" at bounding box center [184, 151] width 355 height 21
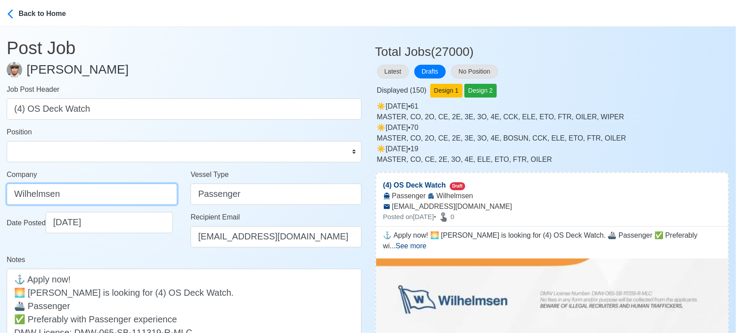
click at [129, 195] on input "Wilhelmsen" at bounding box center [92, 193] width 171 height 21
paste input "ILHELMSEN-SMITH BELL MANNING INC"
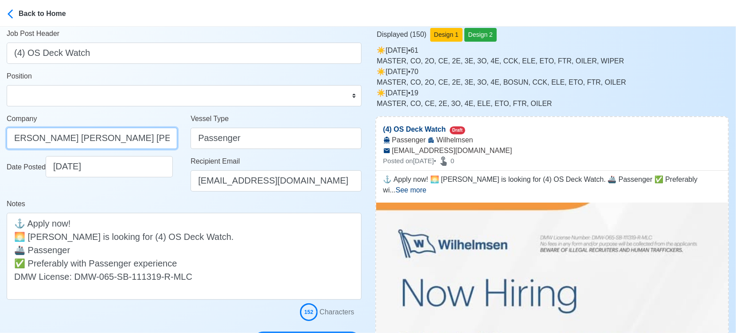
scroll to position [197, 0]
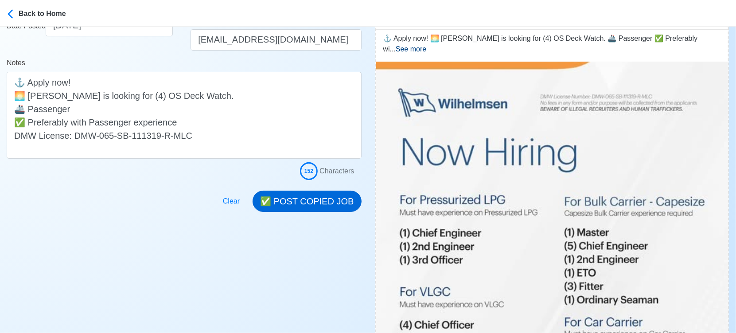
type input "WILHELMSEN-SMITH BELL MANNING INC"
click at [312, 208] on button "✅ POST COPIED JOB" at bounding box center [307, 201] width 109 height 21
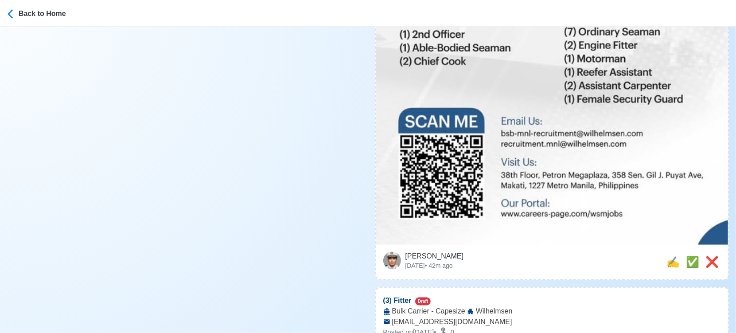
scroll to position [689, 0]
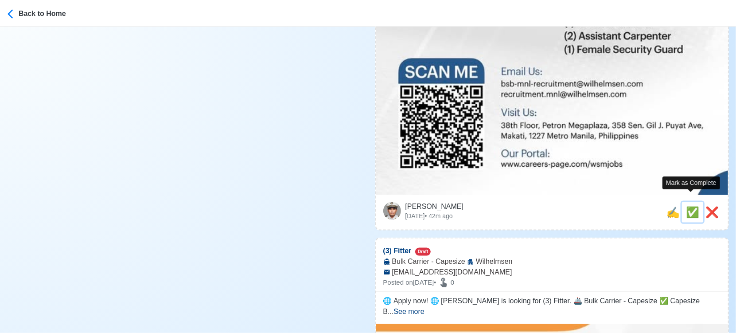
click at [686, 206] on span "✅" at bounding box center [692, 212] width 13 height 12
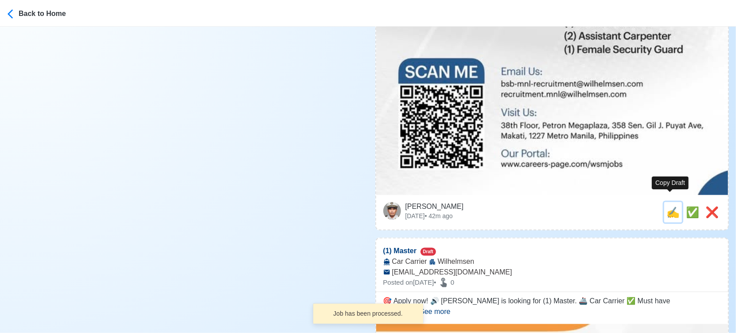
click at [672, 206] on span "✍️" at bounding box center [673, 212] width 13 height 12
type input "(3) Fitter"
select select
type input "Wilhelmsen"
type input "Bulk Carrier - Capesize"
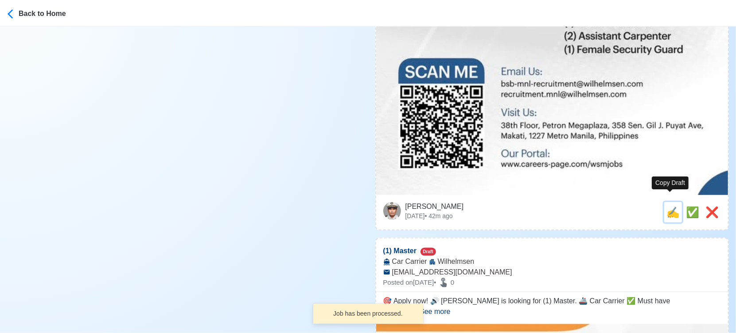
type input "bsb-mnl-recruitment@wilhelmsen.com"
type textarea "🌐 Apply now! 🌐 Wilhelmsen is looking for (3) Fitter. 🚢 Bulk Carrier - Capesize …"
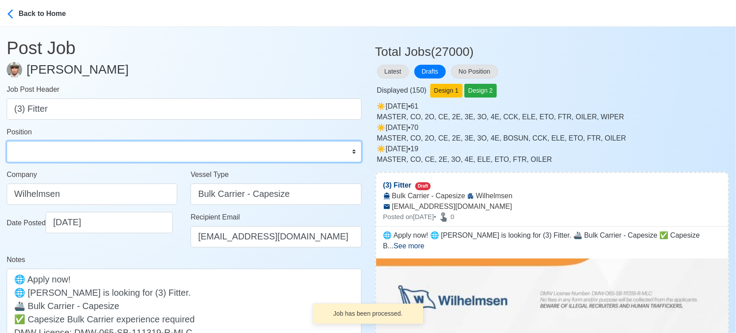
drag, startPoint x: 54, startPoint y: 150, endPoint x: 56, endPoint y: 143, distance: 7.6
click at [54, 150] on select "Master Chief Officer 2nd Officer 3rd Officer Junior Officer Chief Engineer 2nd …" at bounding box center [184, 151] width 355 height 21
select select "Fitter"
click at [7, 141] on select "Master Chief Officer 2nd Officer 3rd Officer Junior Officer Chief Engineer 2nd …" at bounding box center [184, 151] width 355 height 21
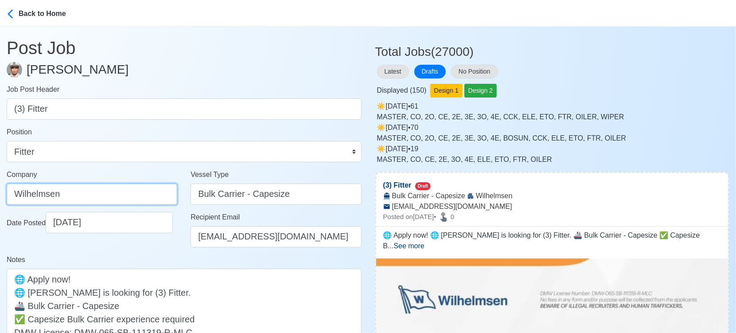
click at [117, 193] on input "Wilhelmsen" at bounding box center [92, 193] width 171 height 21
paste input "ILHELMSEN-SMITH BELL MANNING INC"
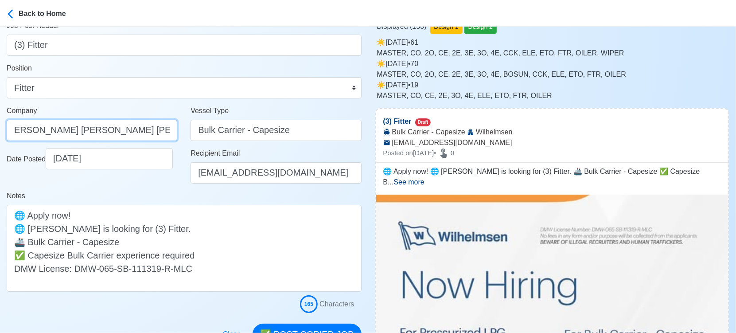
scroll to position [148, 0]
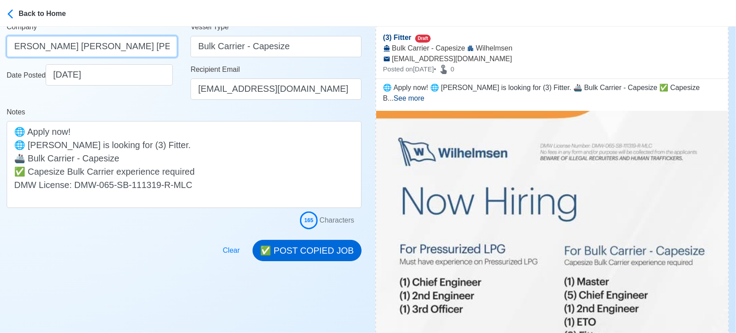
type input "[PERSON_NAME] [PERSON_NAME] [PERSON_NAME] INC"
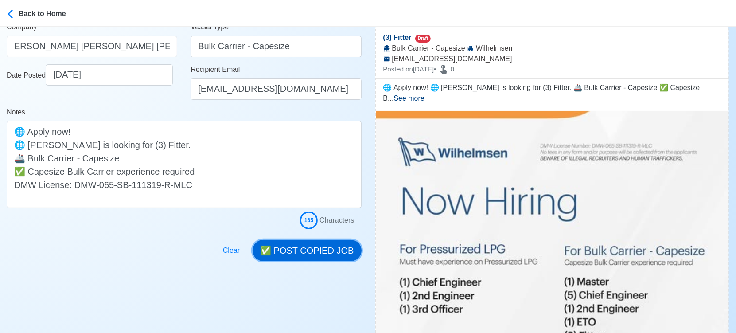
click at [330, 252] on button "✅ POST COPIED JOB" at bounding box center [307, 250] width 109 height 21
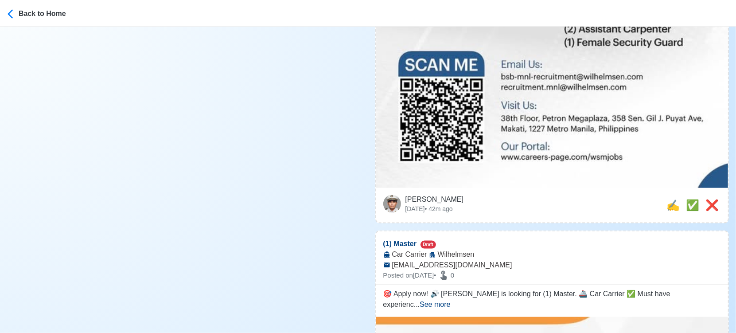
scroll to position [738, 0]
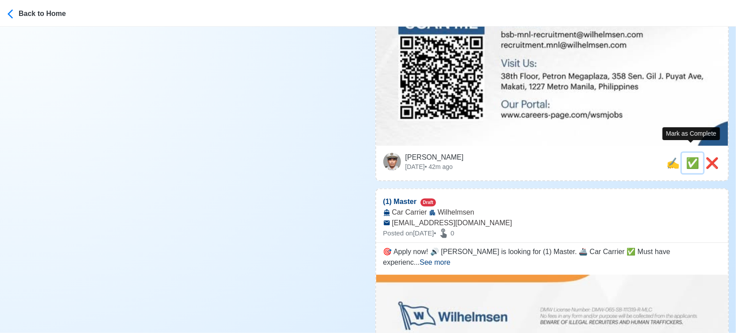
click at [686, 157] on span "✅" at bounding box center [692, 163] width 13 height 12
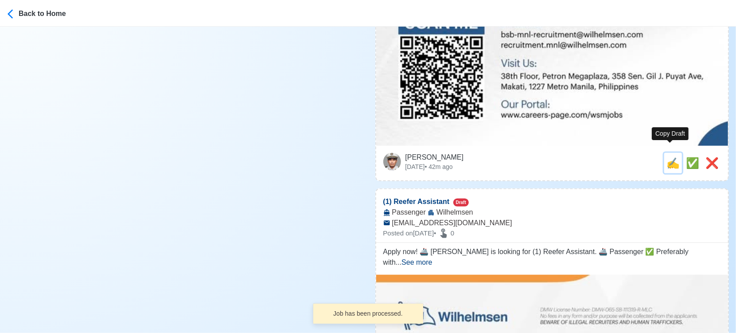
click at [675, 157] on span "✍️" at bounding box center [673, 163] width 13 height 12
type input "(1) Master"
select select
type input "Wilhelmsen"
type input "Car Carrier"
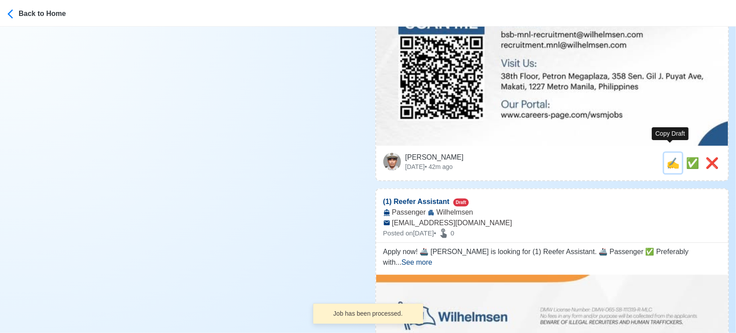
type input "[EMAIL_ADDRESS][DOMAIN_NAME]"
type textarea "🎯 Apply now! 🔊 Wilhelmsen is looking for (1) Master. 🚢 Car Carrier ✅ Must have …"
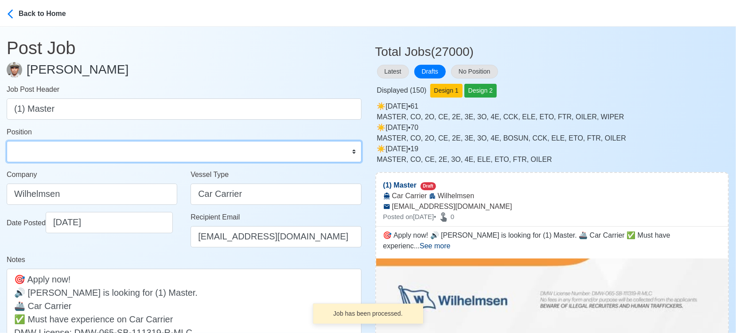
click at [82, 147] on select "Master Chief Officer 2nd Officer 3rd Officer Junior Officer Chief Engineer 2nd …" at bounding box center [184, 151] width 355 height 21
select select "Master"
click at [7, 141] on select "Master Chief Officer 2nd Officer 3rd Officer Junior Officer Chief Engineer 2nd …" at bounding box center [184, 151] width 355 height 21
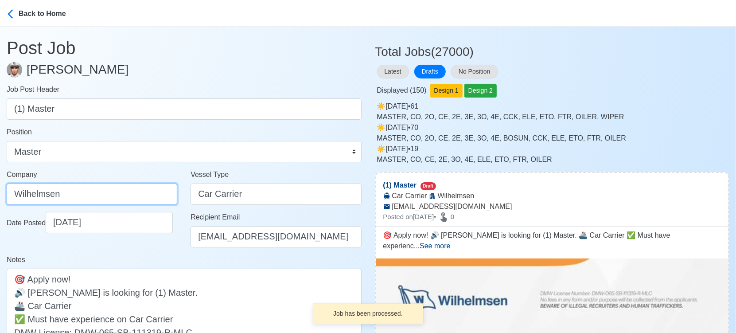
click at [100, 195] on input "Wilhelmsen" at bounding box center [92, 193] width 171 height 21
paste input "ILHELMSEN-SMITH BELL MANNING INC"
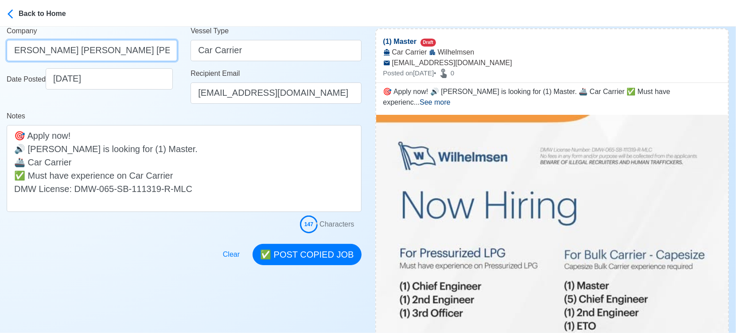
scroll to position [148, 0]
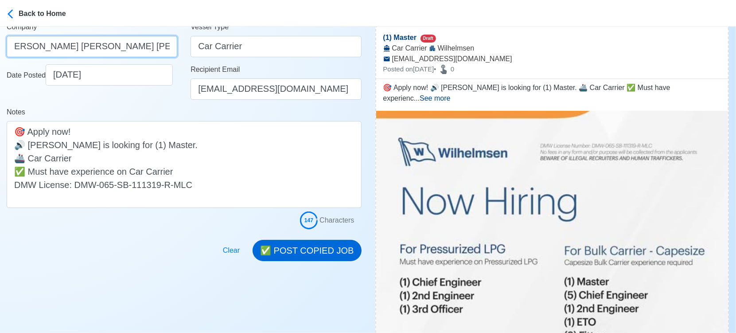
type input "[PERSON_NAME] [PERSON_NAME] [PERSON_NAME] INC"
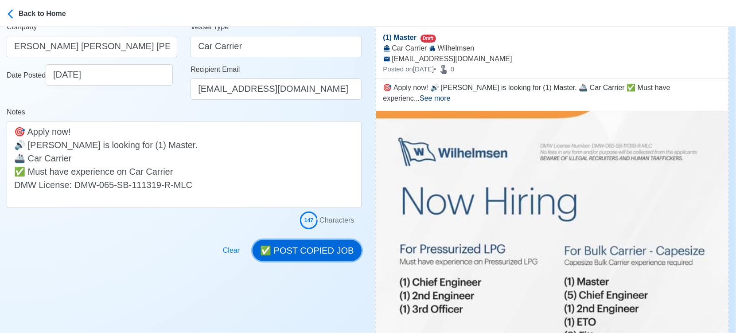
click at [317, 246] on button "✅ POST COPIED JOB" at bounding box center [307, 250] width 109 height 21
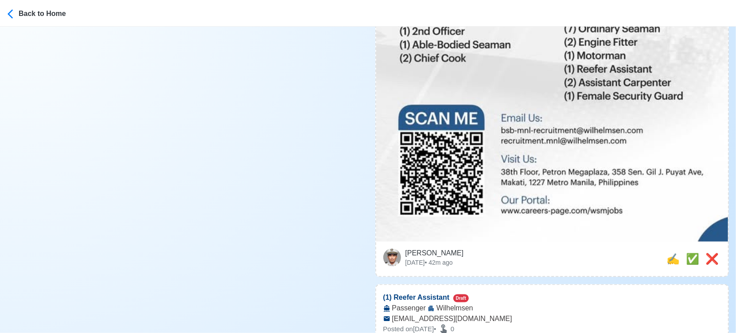
scroll to position [689, 0]
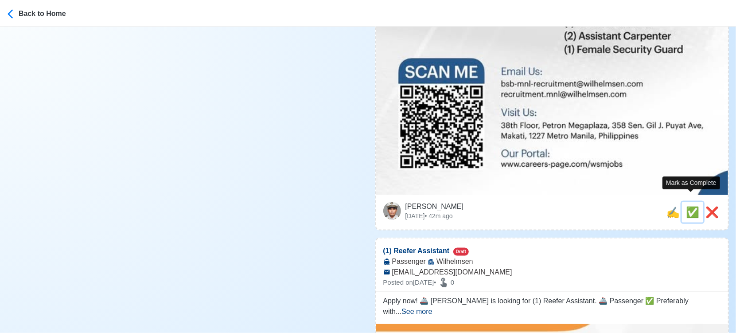
click at [689, 206] on span "✅" at bounding box center [692, 212] width 13 height 12
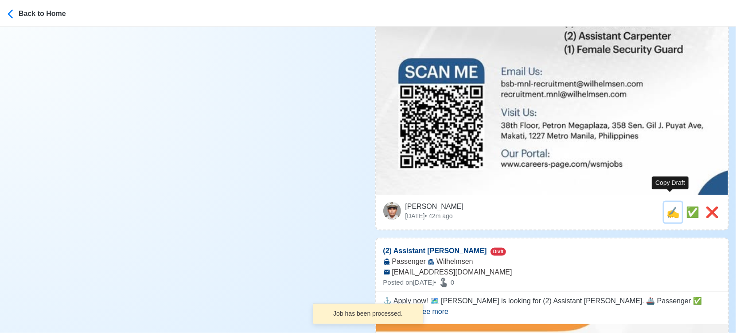
click at [671, 206] on span "✍️" at bounding box center [673, 212] width 13 height 12
type input "(1) Reefer Assistant"
select select
type input "Wilhelmsen"
type input "Passenger"
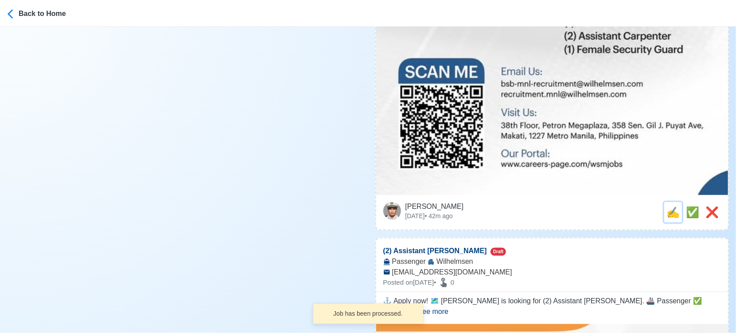
type input "[EMAIL_ADDRESS][DOMAIN_NAME]"
type textarea "Apply now! 🚢 Wilhelmsen is looking for (1) Reefer Assistant. 🚢 Passenger ✅ Pref…"
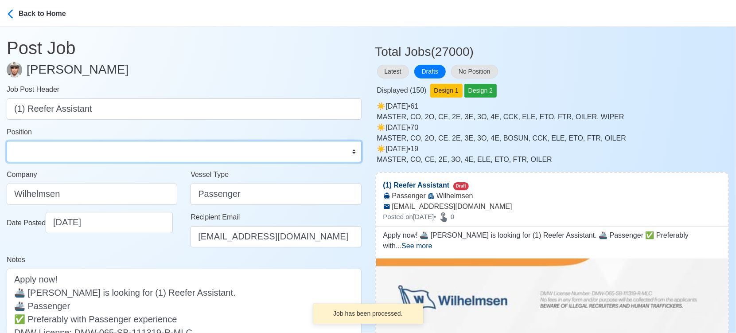
click at [108, 151] on select "Master Chief Officer 2nd Officer 3rd Officer Junior Officer Chief Engineer 2nd …" at bounding box center [184, 151] width 355 height 21
select select "Reefer"
click at [7, 141] on select "Master Chief Officer 2nd Officer 3rd Officer Junior Officer Chief Engineer 2nd …" at bounding box center [184, 151] width 355 height 21
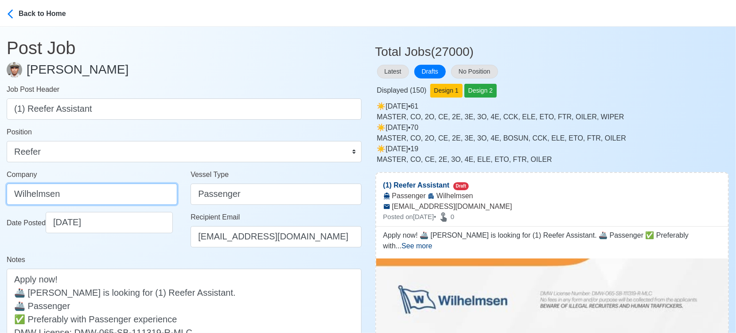
click at [132, 198] on input "Wilhelmsen" at bounding box center [92, 193] width 171 height 21
paste input "ILHELMSEN-SMITH BELL MANNING INC"
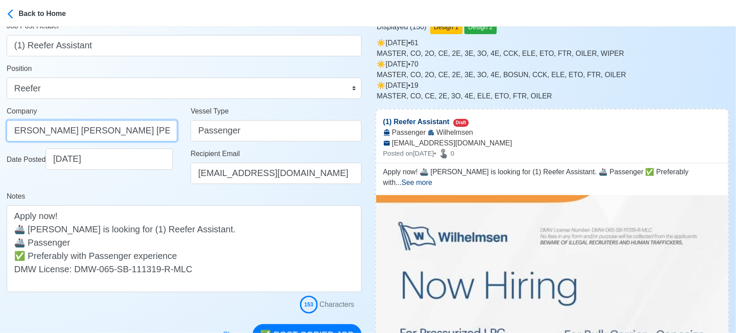
scroll to position [148, 0]
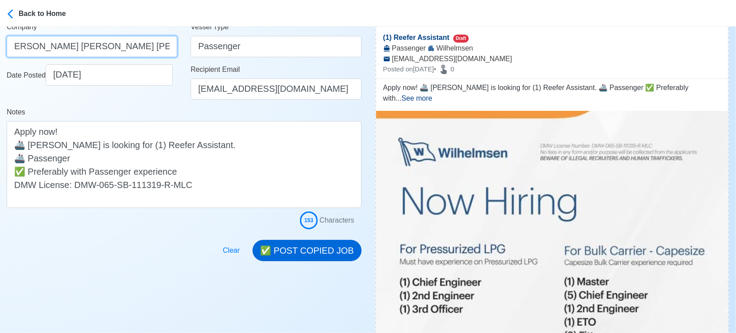
type input "[PERSON_NAME] [PERSON_NAME] [PERSON_NAME] INC"
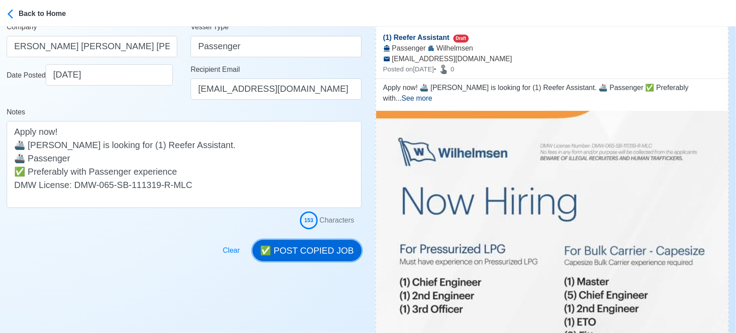
click at [322, 248] on button "✅ POST COPIED JOB" at bounding box center [307, 250] width 109 height 21
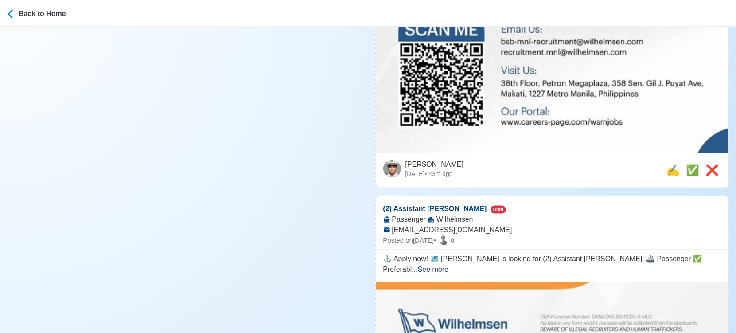
scroll to position [738, 0]
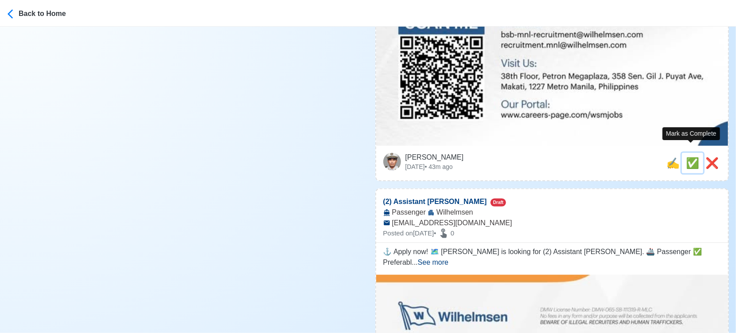
click at [687, 157] on span "✅" at bounding box center [692, 163] width 13 height 12
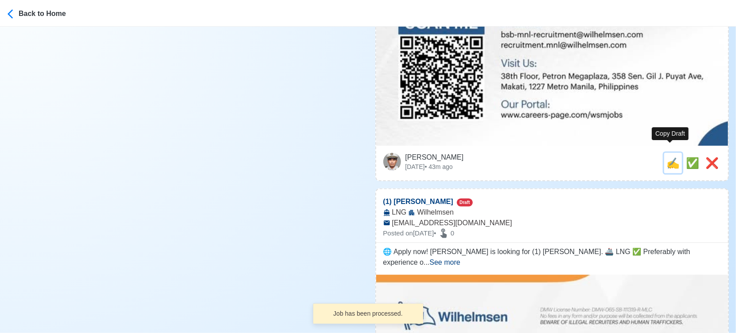
click at [672, 157] on span "✍️" at bounding box center [673, 163] width 13 height 12
type input "(2) Assistant [PERSON_NAME]"
select select
type input "Wilhelmsen"
type input "Passenger"
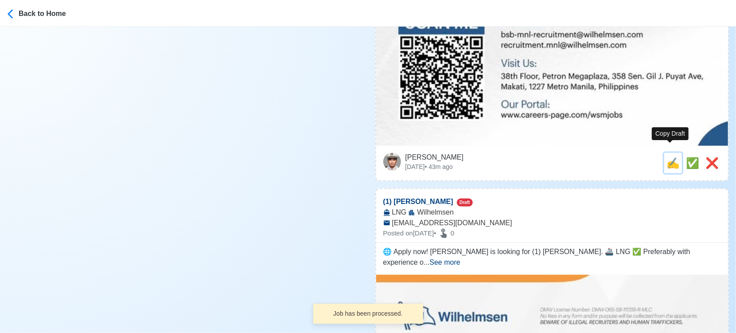
type input "[EMAIL_ADDRESS][DOMAIN_NAME]"
type textarea "⚓ Apply now! 🗺️ Wilhelmsen is looking for (2) Assistant Carpenter. 🚢 Passenger …"
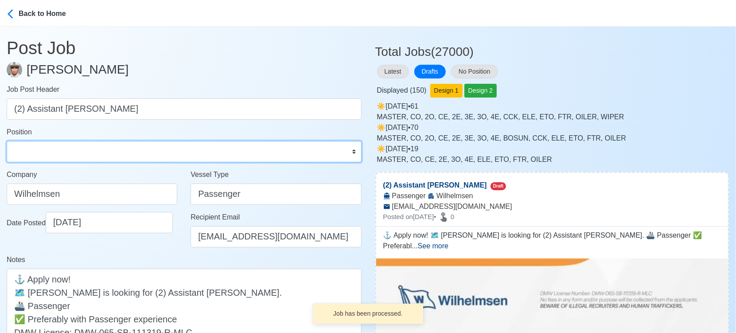
click at [111, 150] on select "Master Chief Officer 2nd Officer 3rd Officer Junior Officer Chief Engineer 2nd …" at bounding box center [184, 151] width 355 height 21
select select "Others"
click at [7, 141] on select "Master Chief Officer 2nd Officer 3rd Officer Junior Officer Chief Engineer 2nd …" at bounding box center [184, 151] width 355 height 21
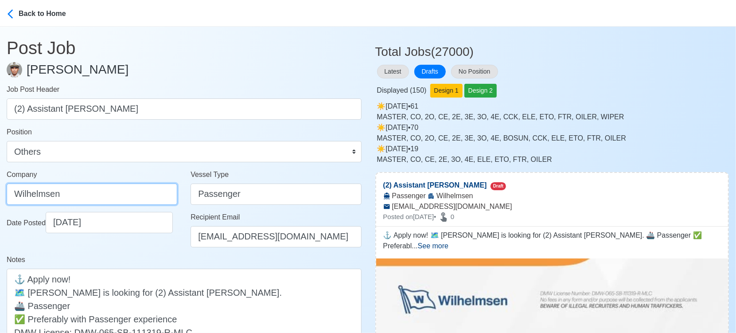
click at [136, 200] on input "Wilhelmsen" at bounding box center [92, 193] width 171 height 21
paste input "ILHELMSEN-SMITH BELL MANNING INC"
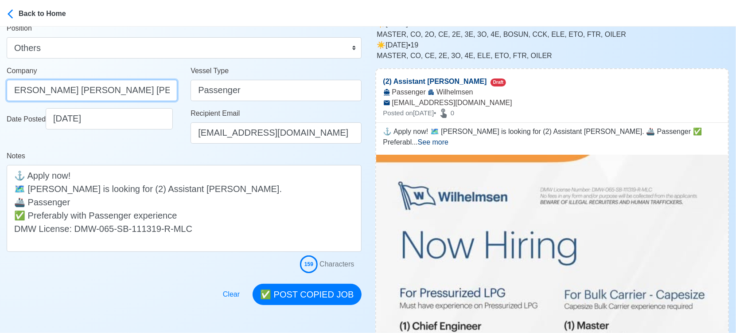
scroll to position [148, 0]
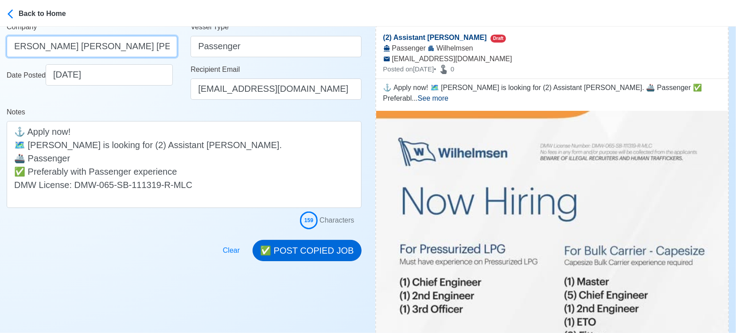
type input "[PERSON_NAME] [PERSON_NAME] [PERSON_NAME] INC"
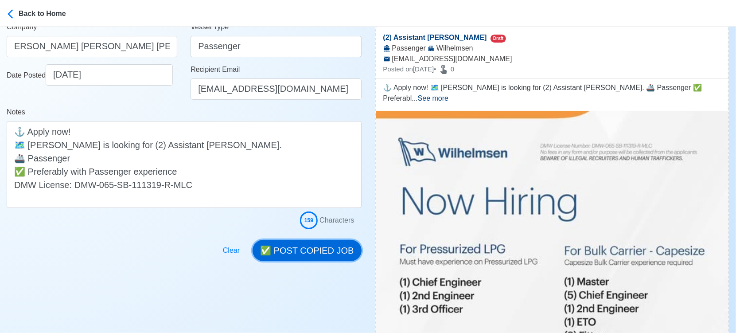
click at [316, 250] on button "✅ POST COPIED JOB" at bounding box center [307, 250] width 109 height 21
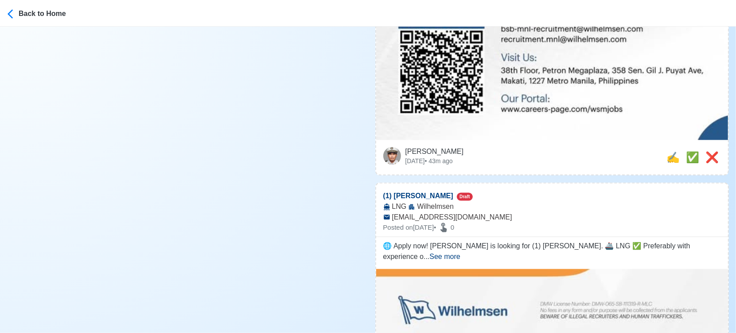
scroll to position [788, 0]
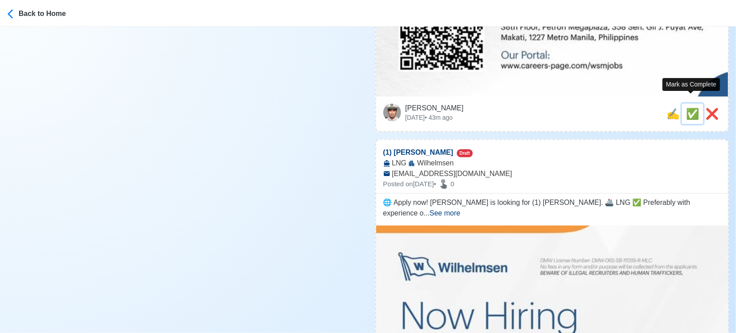
click at [690, 108] on span "✅" at bounding box center [692, 114] width 13 height 12
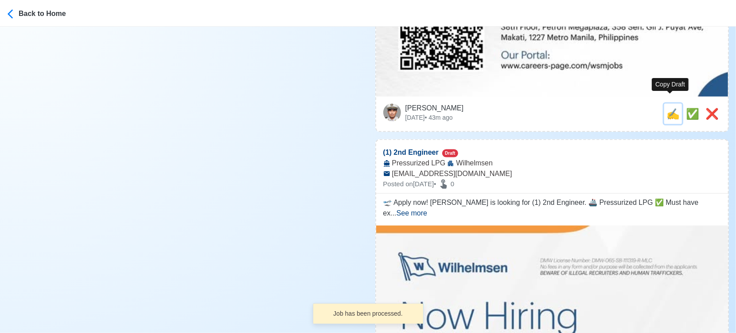
click at [667, 108] on span "✍️" at bounding box center [673, 114] width 13 height 12
type input "(1) [PERSON_NAME]"
select select
type input "Wilhelmsen"
type input "LNG"
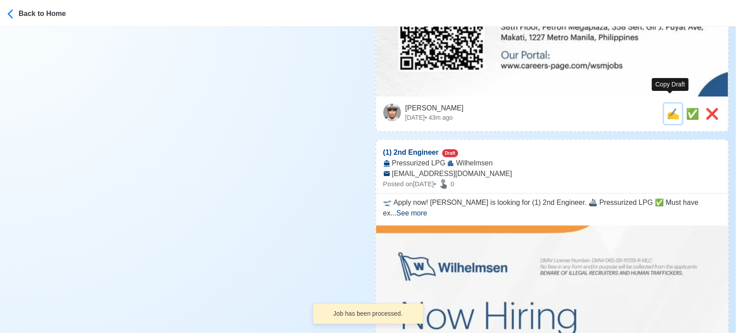
type input "[EMAIL_ADDRESS][DOMAIN_NAME]"
type textarea "🌐 Apply now! Wilhelmsen is looking for (1) Messman. 🚢 LNG ✅ Preferably with exp…"
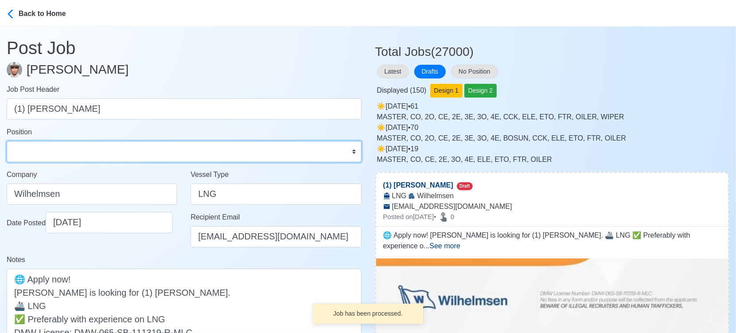
click at [135, 147] on select "Master Chief Officer 2nd Officer 3rd Officer Junior Officer Chief Engineer 2nd …" at bounding box center [184, 151] width 355 height 21
select select "[PERSON_NAME]"
click at [7, 141] on select "Master Chief Officer 2nd Officer 3rd Officer Junior Officer Chief Engineer 2nd …" at bounding box center [184, 151] width 355 height 21
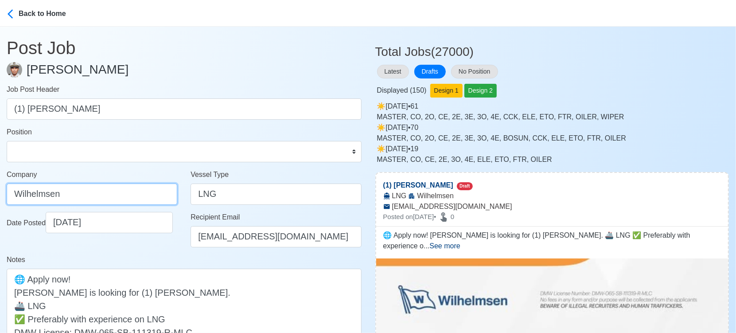
click at [134, 198] on input "Wilhelmsen" at bounding box center [92, 193] width 171 height 21
paste input "ILHELMSEN-SMITH BELL MANNING INC"
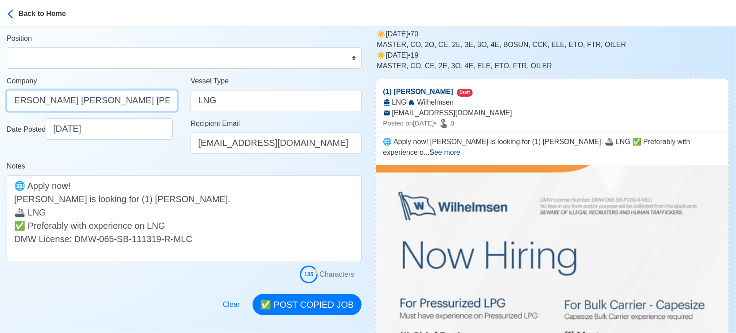
scroll to position [148, 0]
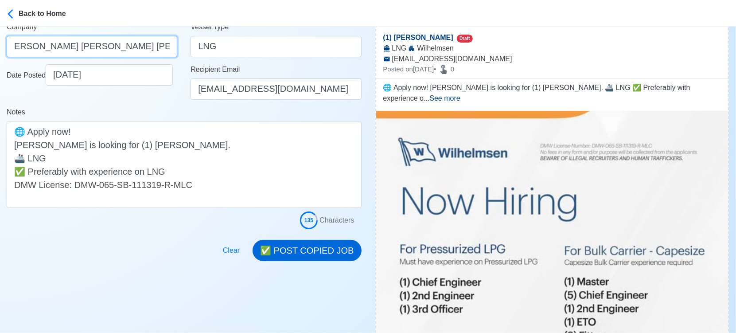
type input "[PERSON_NAME] [PERSON_NAME] [PERSON_NAME] INC"
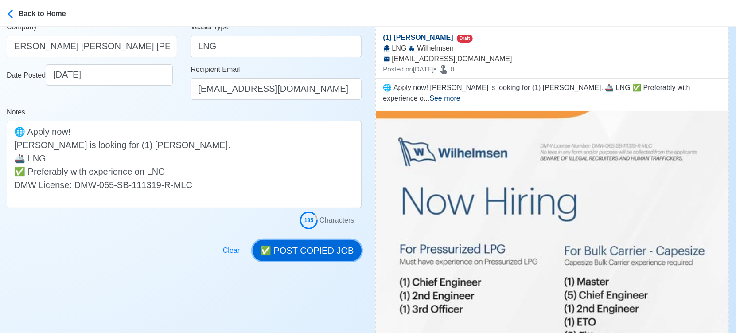
click at [345, 250] on button "✅ POST COPIED JOB" at bounding box center [307, 250] width 109 height 21
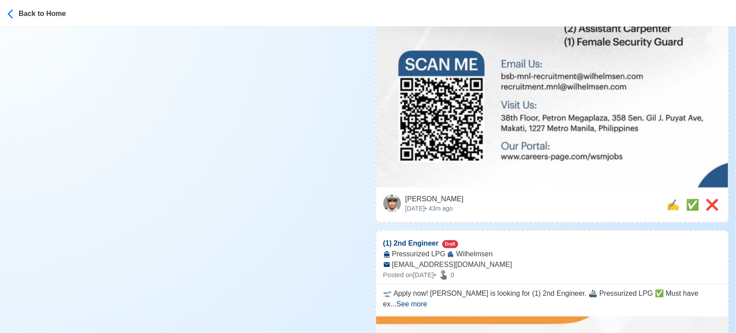
scroll to position [738, 0]
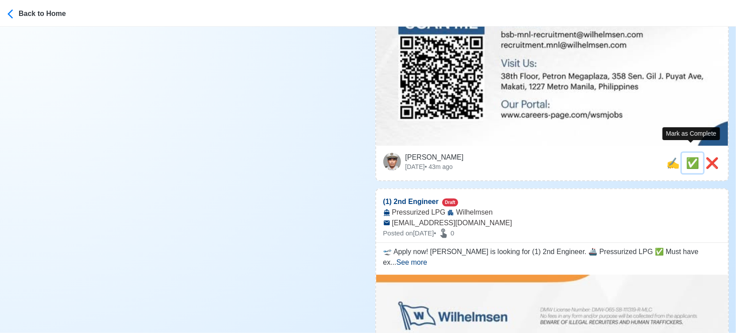
click at [686, 157] on span "✅" at bounding box center [692, 163] width 13 height 12
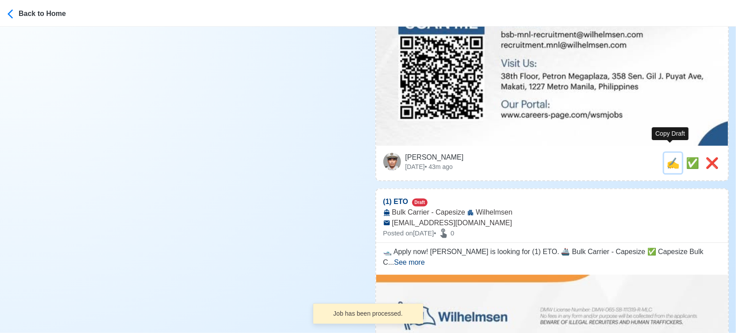
click at [672, 157] on span "✍️" at bounding box center [673, 163] width 13 height 12
type input "(1) 2nd Engineer"
select select
type input "Wilhelmsen"
type input "Pressurized LPG"
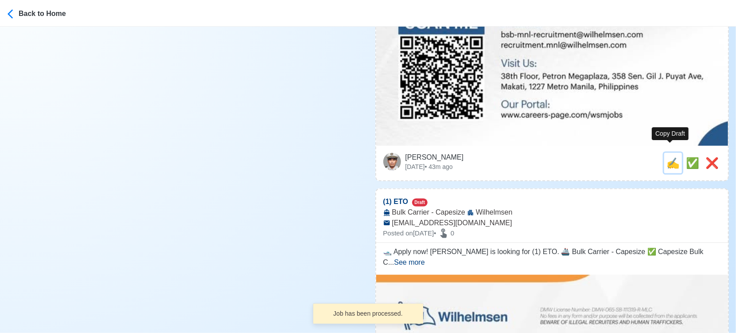
type input "[EMAIL_ADDRESS][DOMAIN_NAME]"
type textarea "🛫 Apply now! Wilhelmsen is looking for (1) 2nd Engineer. 🚢 Pressurized LPG ✅ Mu…"
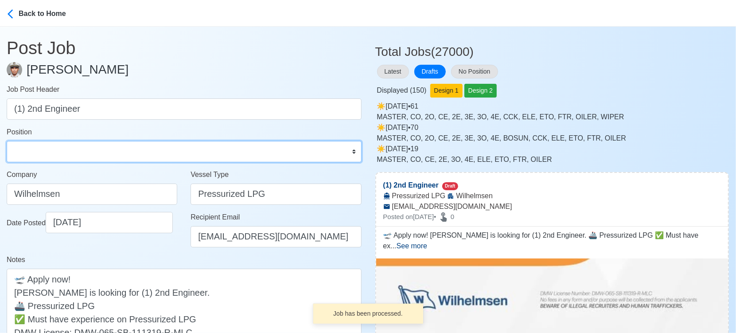
drag, startPoint x: 28, startPoint y: 152, endPoint x: 28, endPoint y: 146, distance: 5.3
click at [28, 152] on select "Master Chief Officer 2nd Officer 3rd Officer Junior Officer Chief Engineer 2nd …" at bounding box center [184, 151] width 355 height 21
select select "2nd Engineer"
click at [7, 141] on select "Master Chief Officer 2nd Officer 3rd Officer Junior Officer Chief Engineer 2nd …" at bounding box center [184, 151] width 355 height 21
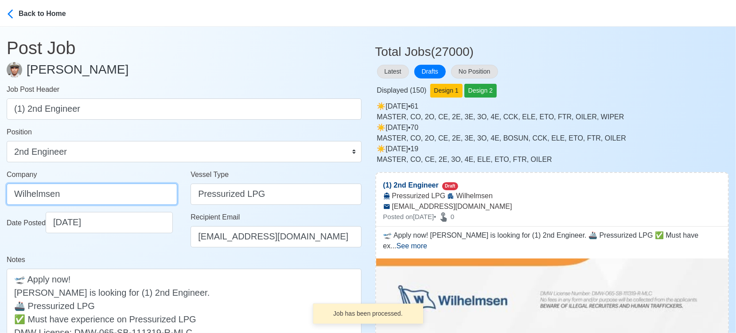
click at [131, 193] on input "Wilhelmsen" at bounding box center [92, 193] width 171 height 21
paste input "ILHELMSEN-SMITH BELL MANNING INC"
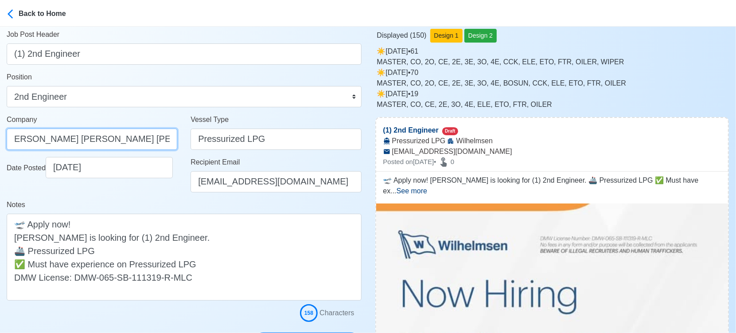
scroll to position [148, 0]
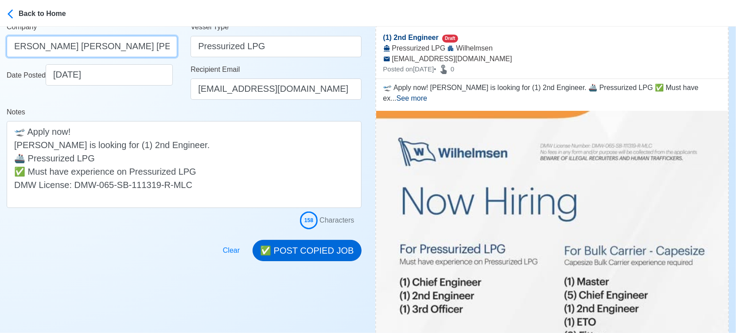
type input "[PERSON_NAME] [PERSON_NAME] [PERSON_NAME] INC"
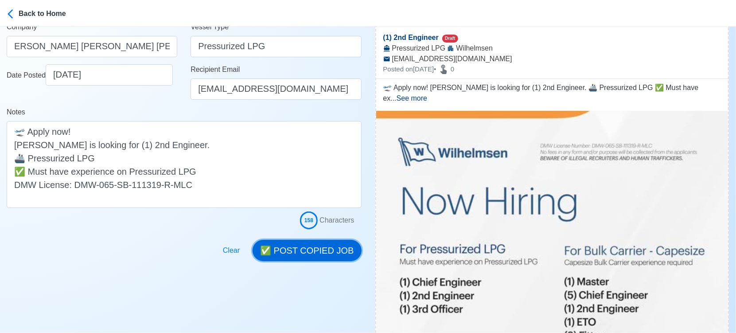
click at [317, 248] on button "✅ POST COPIED JOB" at bounding box center [307, 250] width 109 height 21
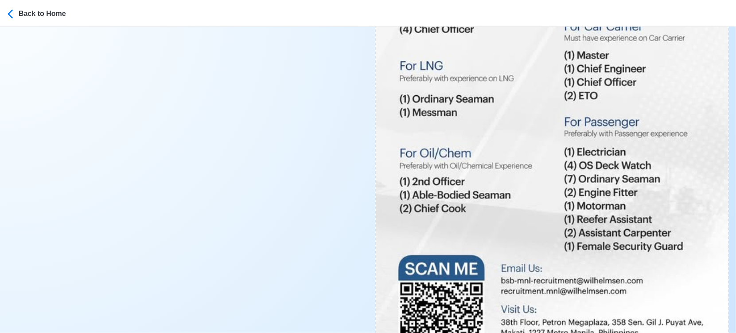
scroll to position [640, 0]
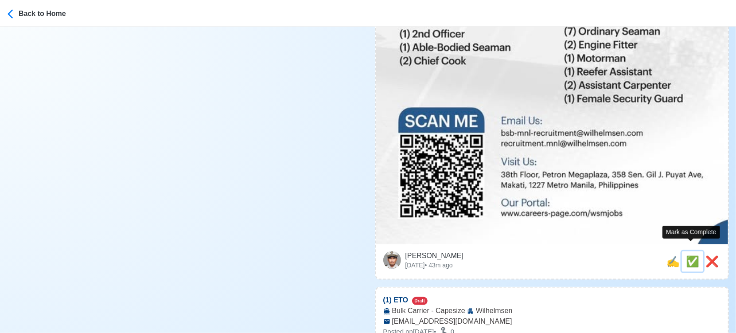
click at [688, 255] on span "✅" at bounding box center [692, 261] width 13 height 12
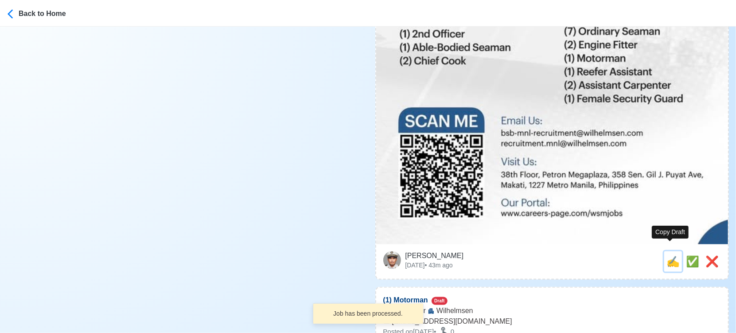
click at [670, 255] on span "✍️" at bounding box center [673, 261] width 13 height 12
type input "(1) ETO"
select select
type input "Wilhelmsen"
type input "Bulk Carrier - Capesize"
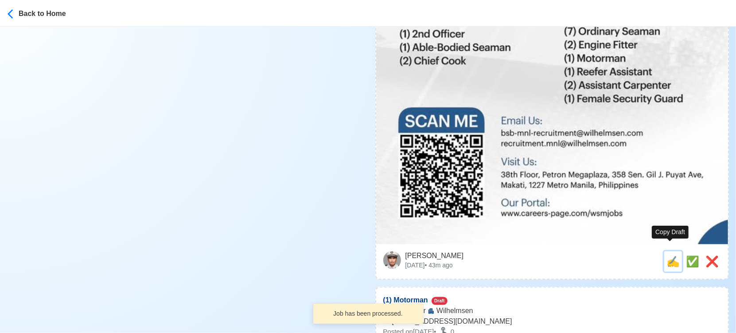
type input "[EMAIL_ADDRESS][DOMAIN_NAME]"
type textarea "🛥️ Apply now! Wilhelmsen is looking for (1) ETO. 🚢 Bulk Carrier - Capesize ✅ Ca…"
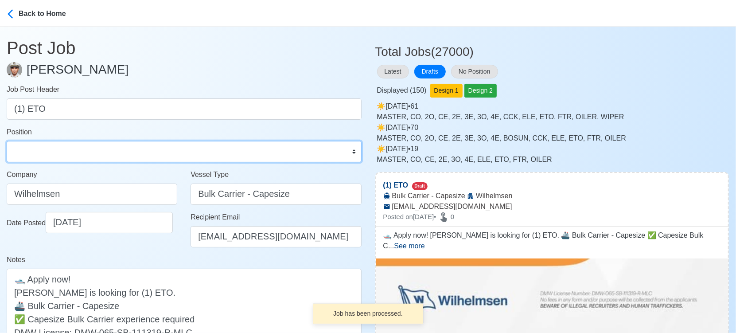
click at [195, 150] on select "Master Chief Officer 2nd Officer 3rd Officer Junior Officer Chief Engineer 2nd …" at bounding box center [184, 151] width 355 height 21
select select "ETO/ETR"
click at [7, 141] on select "Master Chief Officer 2nd Officer 3rd Officer Junior Officer Chief Engineer 2nd …" at bounding box center [184, 151] width 355 height 21
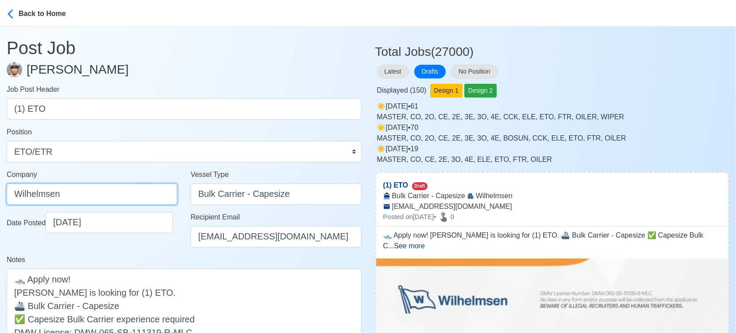
click at [126, 200] on input "Wilhelmsen" at bounding box center [92, 193] width 171 height 21
paste input "ILHELMSEN-SMITH BELL MANNING INC"
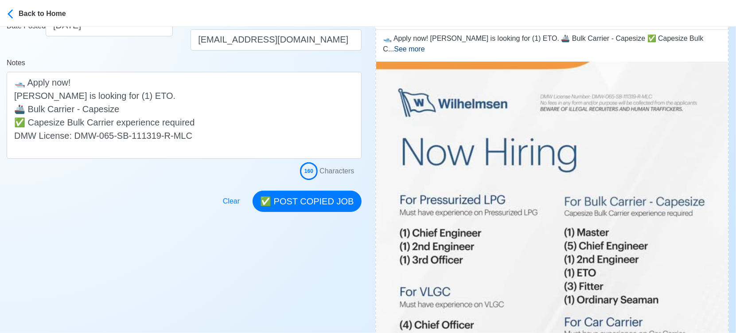
type input "[PERSON_NAME] [PERSON_NAME] [PERSON_NAME] INC"
click at [315, 198] on button "✅ POST COPIED JOB" at bounding box center [307, 201] width 109 height 21
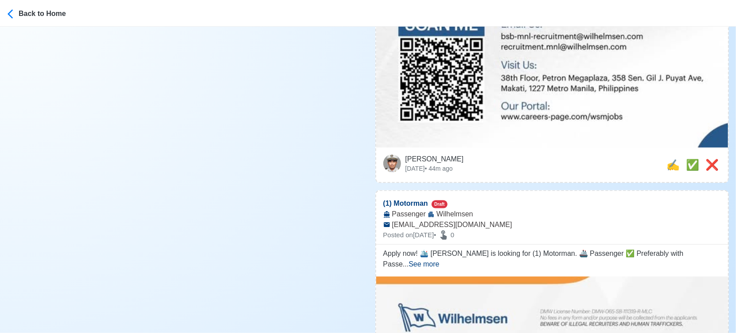
scroll to position [738, 0]
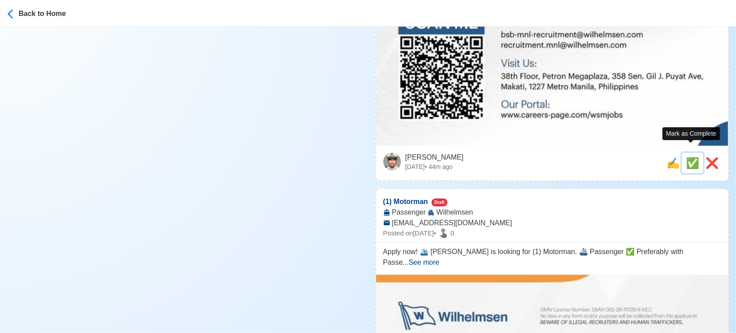
click at [686, 157] on span "✅" at bounding box center [692, 163] width 13 height 12
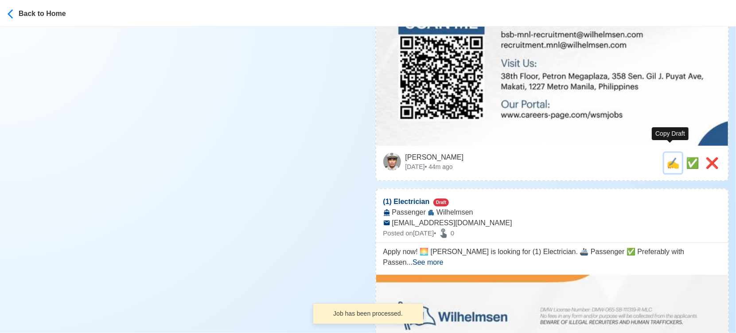
click at [673, 157] on span "✍️" at bounding box center [673, 163] width 13 height 12
type input "(1) Motorman"
select select
type input "Wilhelmsen"
type input "Passenger"
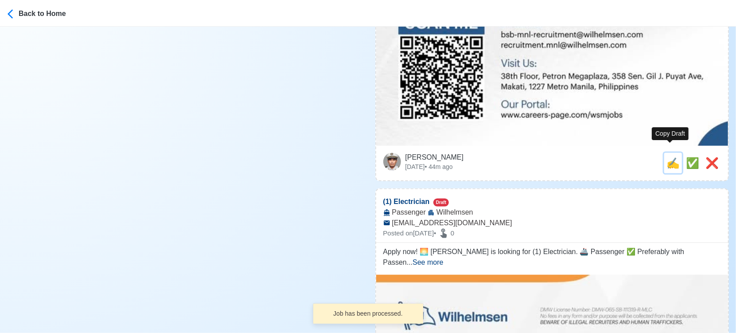
type input "[EMAIL_ADDRESS][DOMAIN_NAME]"
type textarea "Apply now! 🛳️ Wilhelmsen is looking for (1) Motorman. 🚢 Passenger ✅ Preferably …"
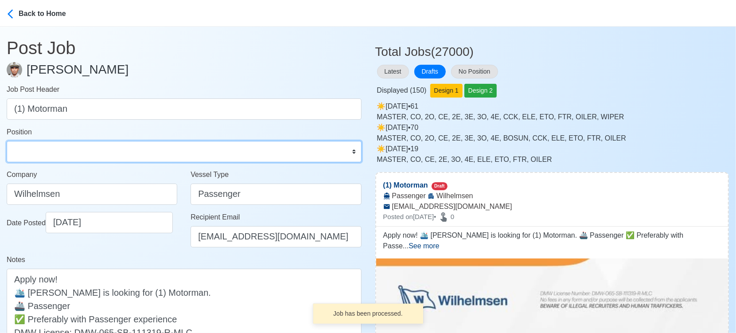
click at [53, 144] on select "Master Chief Officer 2nd Officer 3rd Officer Junior Officer Chief Engineer 2nd …" at bounding box center [184, 151] width 355 height 21
select select "Motorman"
click at [7, 141] on select "Master Chief Officer 2nd Officer 3rd Officer Junior Officer Chief Engineer 2nd …" at bounding box center [184, 151] width 355 height 21
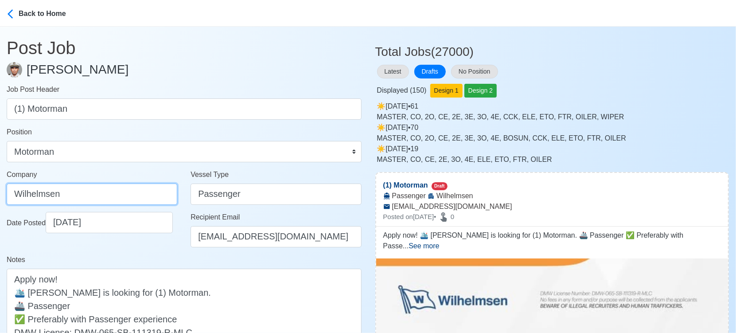
click at [124, 193] on input "Wilhelmsen" at bounding box center [92, 193] width 171 height 21
paste input "ILHELMSEN-SMITH BELL MANNING INC"
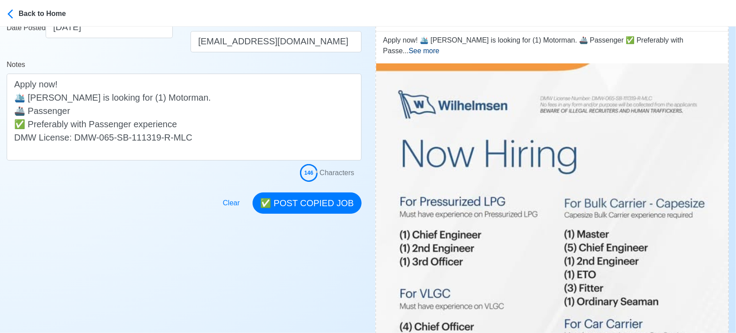
scroll to position [197, 0]
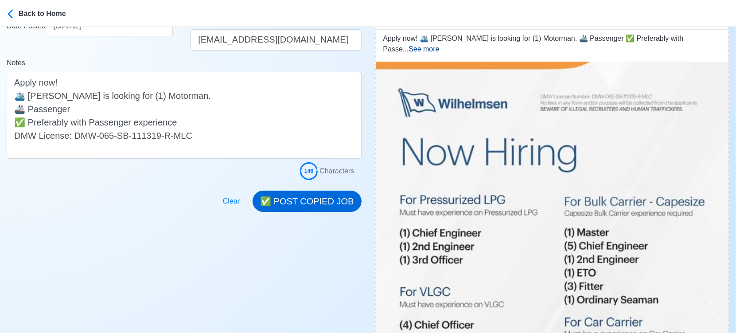
type input "[PERSON_NAME] [PERSON_NAME] [PERSON_NAME] INC"
click at [312, 201] on button "✅ POST COPIED JOB" at bounding box center [307, 201] width 109 height 21
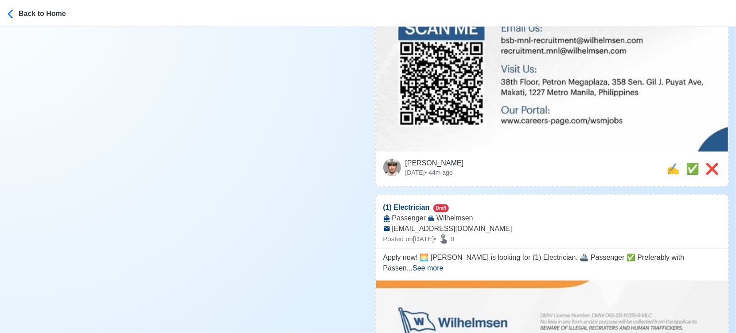
scroll to position [738, 0]
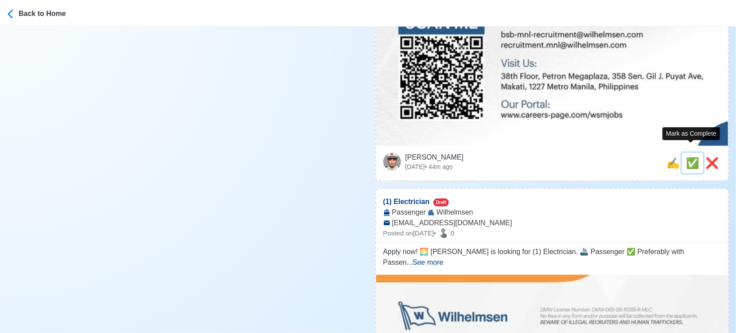
click at [690, 157] on span "✅" at bounding box center [692, 163] width 13 height 12
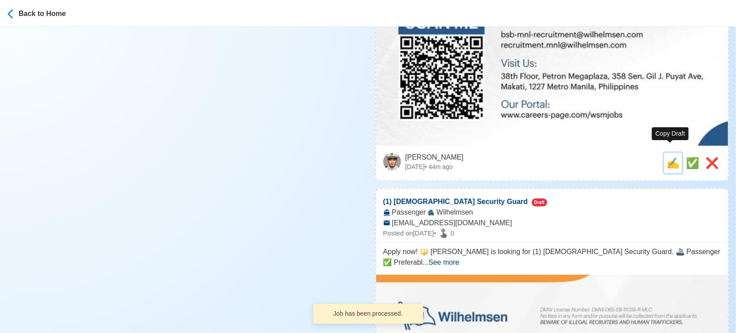
click at [672, 157] on span "✍️" at bounding box center [673, 163] width 13 height 12
type input "(1) Electrician"
select select
type input "Wilhelmsen"
type input "Passenger"
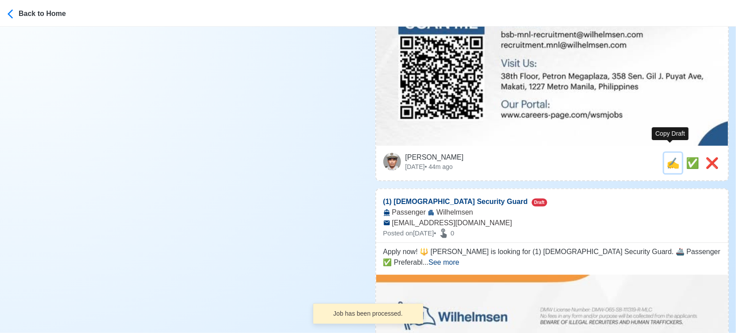
type input "[EMAIL_ADDRESS][DOMAIN_NAME]"
type textarea "Apply now! 🌅 Wilhelmsen is looking for (1) Electrician. 🚢 Passenger ✅ Preferabl…"
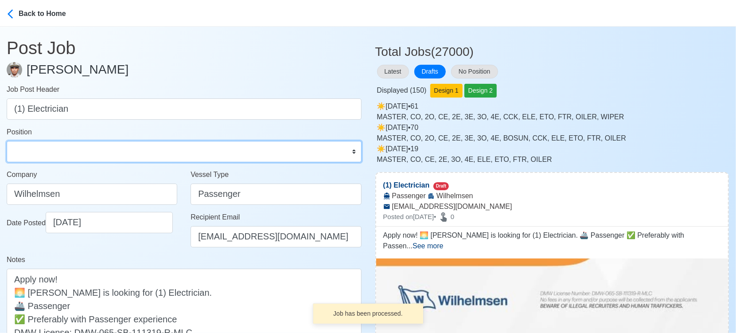
click at [131, 151] on select "Master Chief Officer 2nd Officer 3rd Officer Junior Officer Chief Engineer 2nd …" at bounding box center [184, 151] width 355 height 21
select select "Electrician"
click at [7, 141] on select "Master Chief Officer 2nd Officer 3rd Officer Junior Officer Chief Engineer 2nd …" at bounding box center [184, 151] width 355 height 21
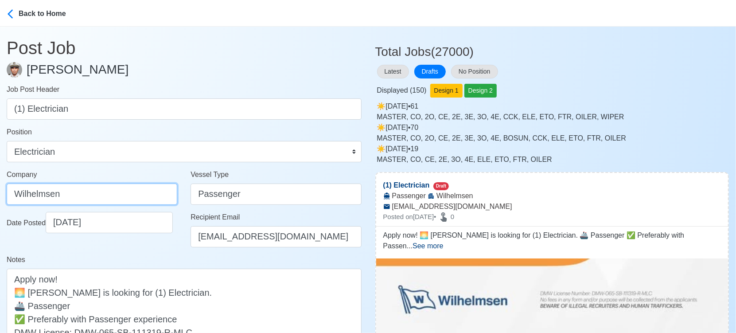
click at [125, 187] on input "Wilhelmsen" at bounding box center [92, 193] width 171 height 21
paste input "ILHELMSEN-SMITH BELL MANNING INC"
type input "[PERSON_NAME] [PERSON_NAME] [PERSON_NAME] INC"
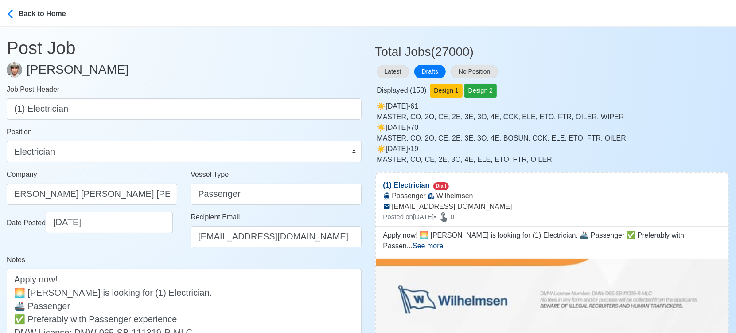
click at [152, 251] on div "Date Posted 09/17/2025" at bounding box center [92, 233] width 184 height 43
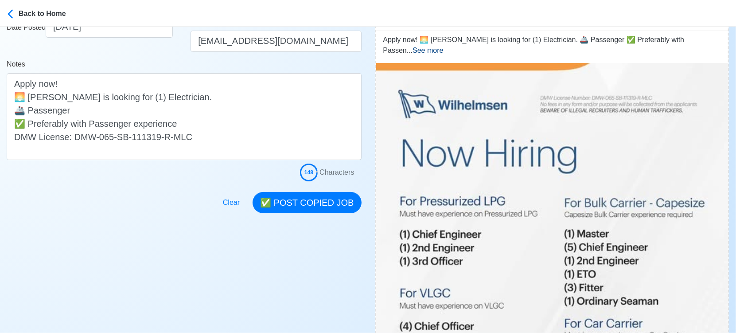
scroll to position [197, 0]
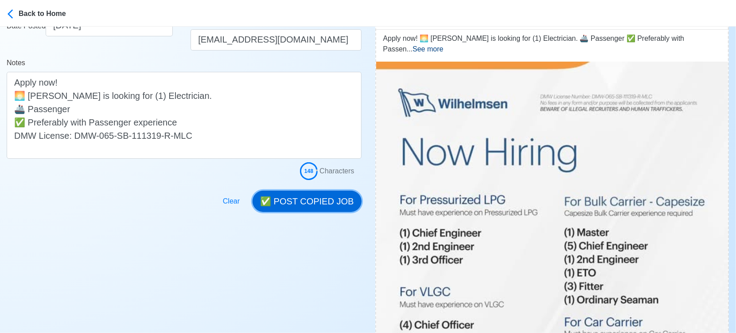
click at [325, 195] on button "✅ POST COPIED JOB" at bounding box center [307, 201] width 109 height 21
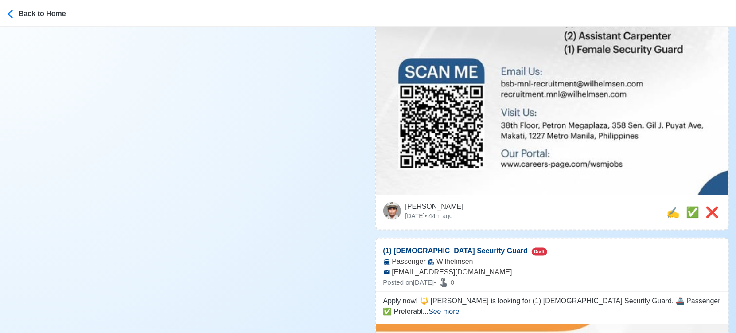
scroll to position [738, 0]
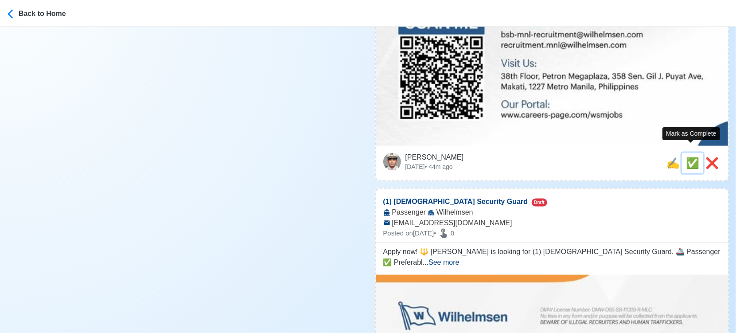
click at [687, 157] on span "✅" at bounding box center [692, 163] width 13 height 12
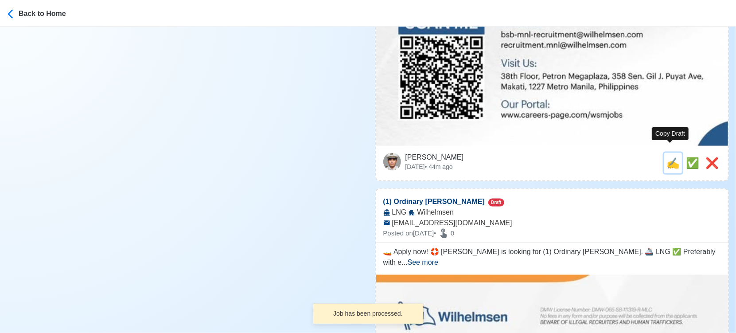
click at [667, 157] on span "✍️" at bounding box center [673, 163] width 13 height 12
type input "(1) [DEMOGRAPHIC_DATA] Security Guard"
select select
type input "Wilhelmsen"
type input "Passenger"
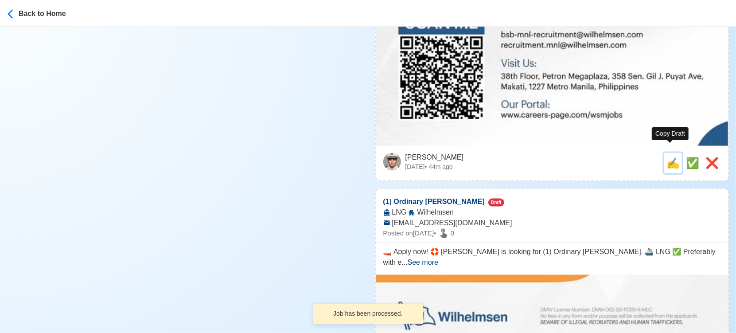
type input "[EMAIL_ADDRESS][DOMAIN_NAME]"
type textarea "Apply now! 🔱 Wilhelmsen is looking for (1) Female Security Guard. 🚢 Passenger ✅…"
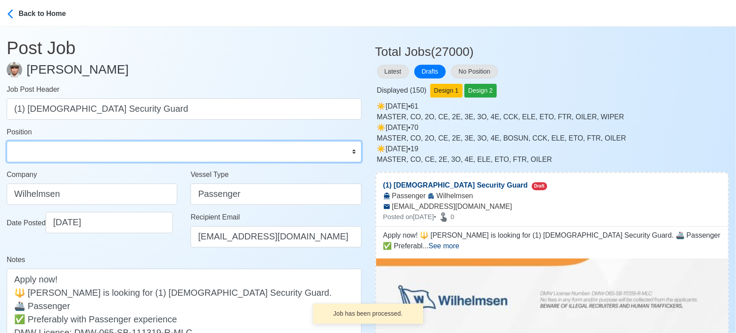
drag, startPoint x: 111, startPoint y: 149, endPoint x: 113, endPoint y: 142, distance: 7.6
click at [111, 149] on select "Master Chief Officer 2nd Officer 3rd Officer Junior Officer Chief Engineer 2nd …" at bounding box center [184, 151] width 355 height 21
select select "Others"
click at [7, 141] on select "Master Chief Officer 2nd Officer 3rd Officer Junior Officer Chief Engineer 2nd …" at bounding box center [184, 151] width 355 height 21
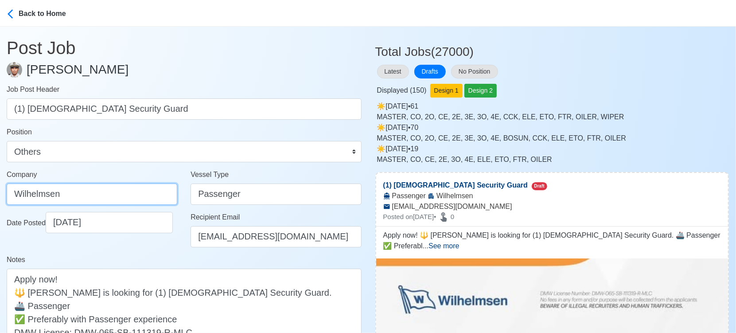
click at [135, 193] on input "Wilhelmsen" at bounding box center [92, 193] width 171 height 21
paste input "ILHELMSEN-SMITH BELL MANNING INC"
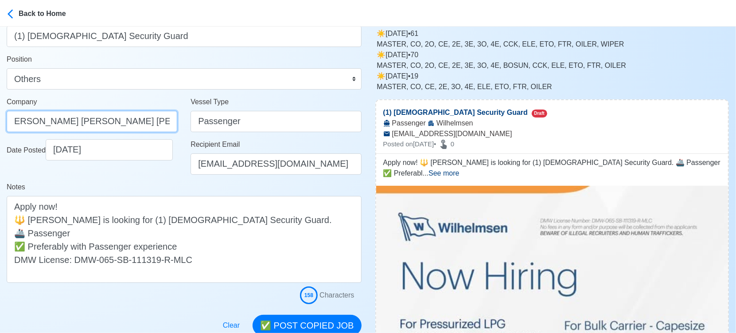
scroll to position [148, 0]
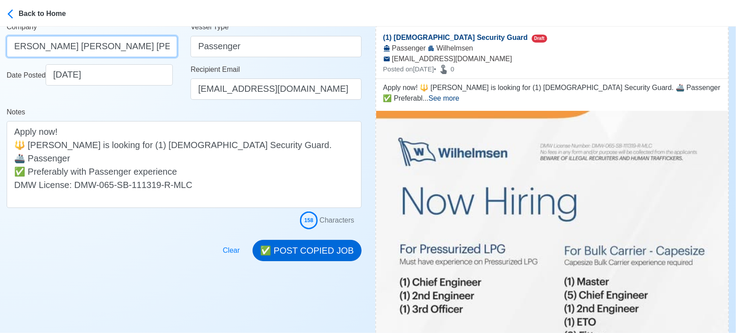
type input "[PERSON_NAME] [PERSON_NAME] [PERSON_NAME] INC"
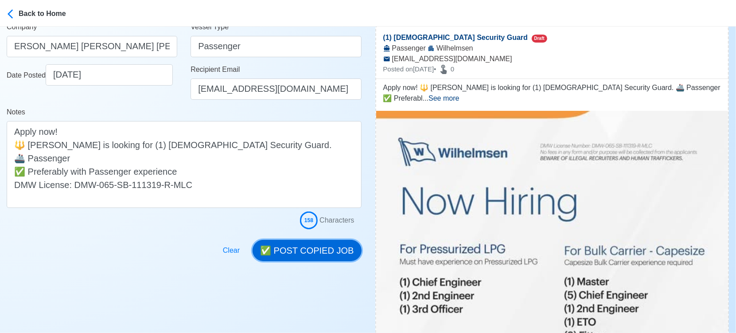
click at [315, 245] on button "✅ POST COPIED JOB" at bounding box center [307, 250] width 109 height 21
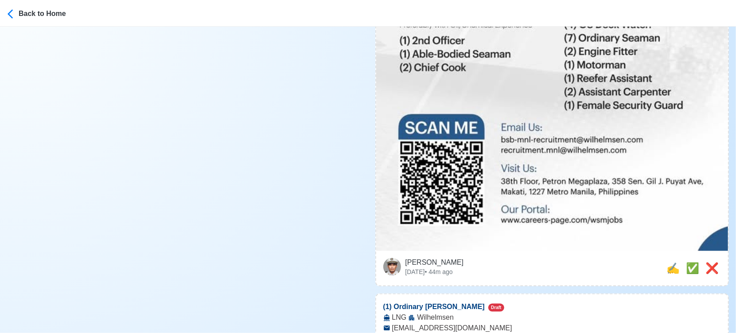
scroll to position [689, 0]
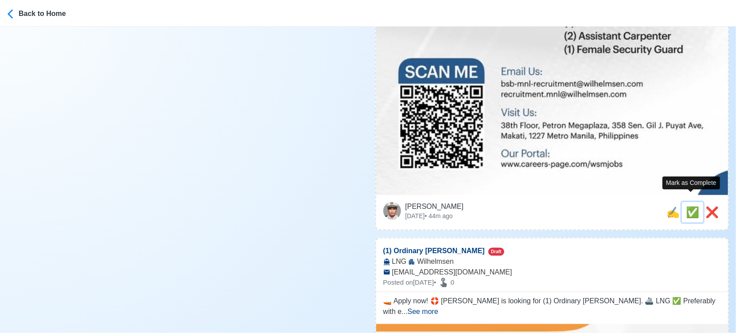
click at [688, 206] on span "✅" at bounding box center [692, 212] width 13 height 12
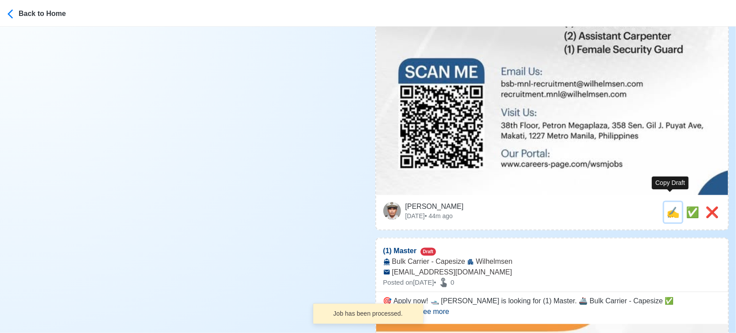
click at [668, 206] on span "✍️" at bounding box center [673, 212] width 13 height 12
type input "(1) Ordinary [PERSON_NAME]"
select select
type input "Wilhelmsen"
type input "LNG"
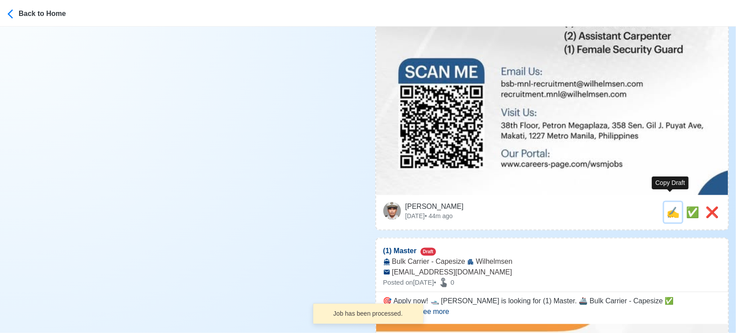
scroll to position [0, 0]
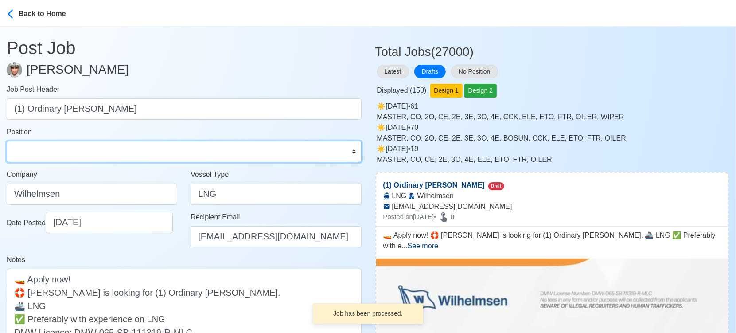
click at [35, 152] on select "Master Chief Officer 2nd Officer 3rd Officer Junior Officer Chief Engineer 2nd …" at bounding box center [184, 151] width 355 height 21
click at [7, 141] on select "Master Chief Officer 2nd Officer 3rd Officer Junior Officer Chief Engineer 2nd …" at bounding box center [184, 151] width 355 height 21
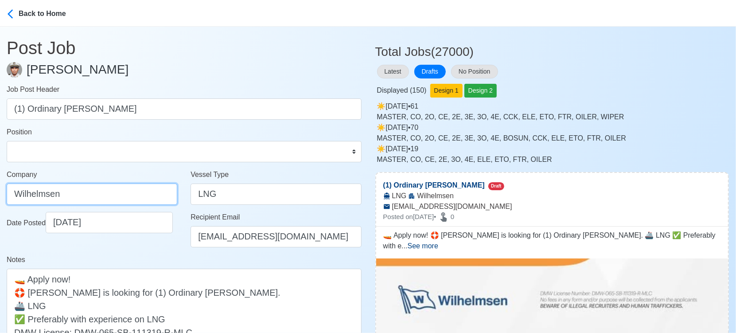
click at [112, 194] on input "Wilhelmsen" at bounding box center [92, 193] width 171 height 21
paste input "ILHELMSEN-SMITH BELL MANNING INC"
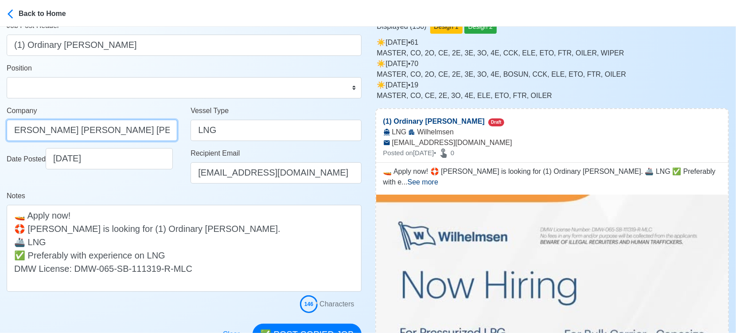
scroll to position [148, 0]
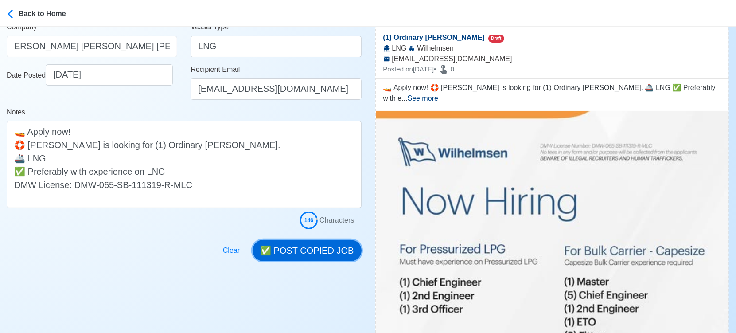
click at [328, 253] on button "✅ POST COPIED JOB" at bounding box center [307, 250] width 109 height 21
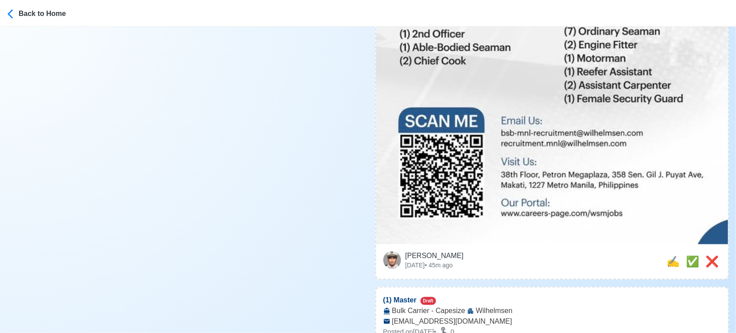
scroll to position [788, 0]
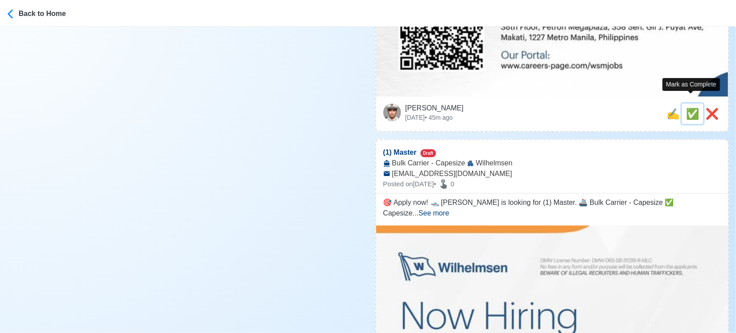
click at [689, 108] on span "✅" at bounding box center [692, 114] width 13 height 12
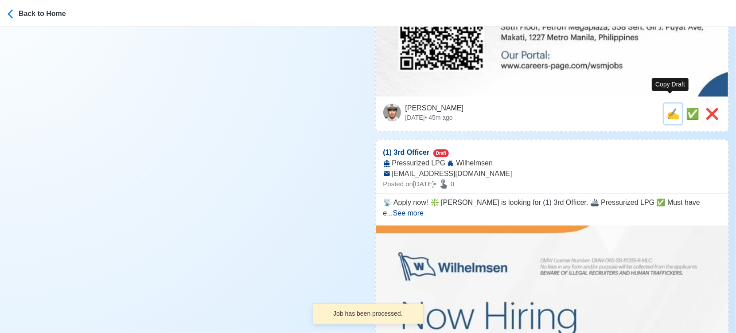
click at [668, 108] on span "✍️" at bounding box center [673, 114] width 13 height 12
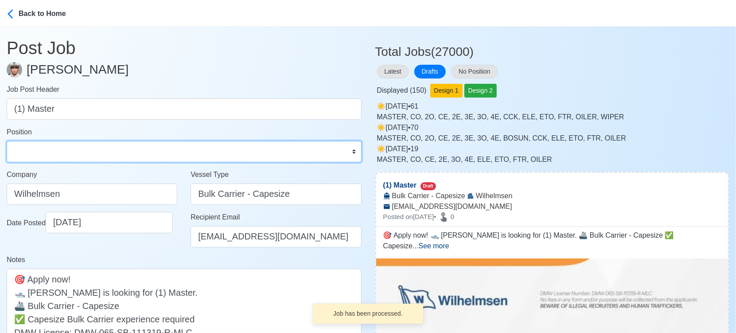
drag, startPoint x: 117, startPoint y: 148, endPoint x: 115, endPoint y: 142, distance: 6.0
click at [117, 148] on select "Master Chief Officer 2nd Officer 3rd Officer Junior Officer Chief Engineer 2nd …" at bounding box center [184, 151] width 355 height 21
click at [7, 141] on select "Master Chief Officer 2nd Officer 3rd Officer Junior Officer Chief Engineer 2nd …" at bounding box center [184, 151] width 355 height 21
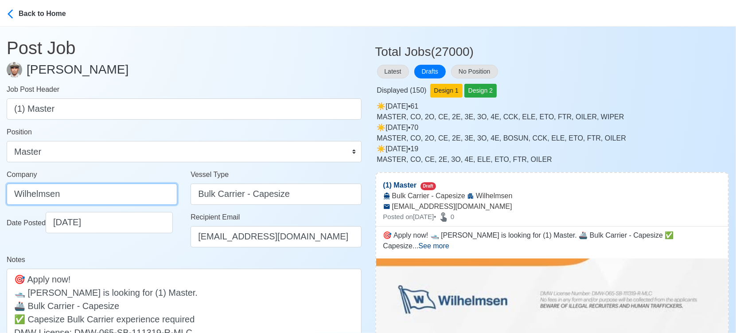
click at [115, 183] on input "Wilhelmsen" at bounding box center [92, 193] width 171 height 21
paste input "ILHELMSEN-SMITH BELL MANNING INC"
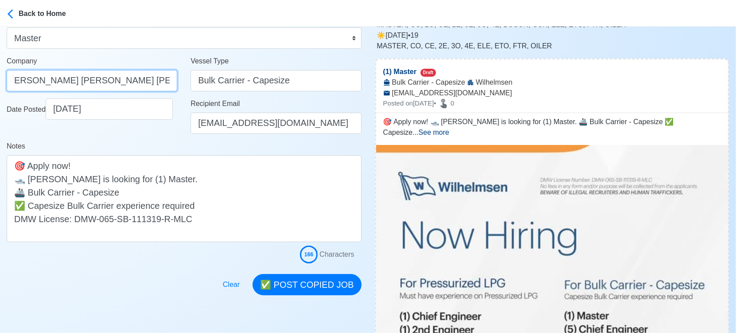
scroll to position [148, 0]
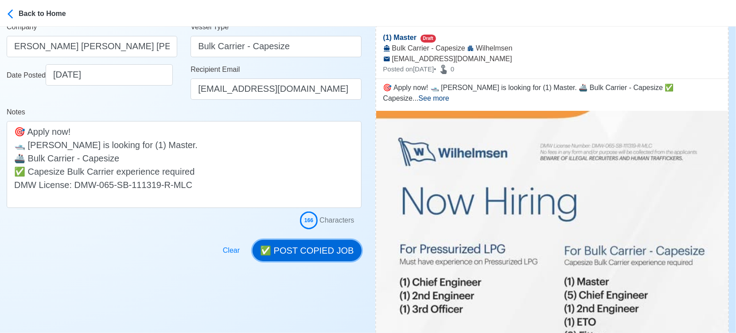
click at [319, 254] on button "✅ POST COPIED JOB" at bounding box center [307, 250] width 109 height 21
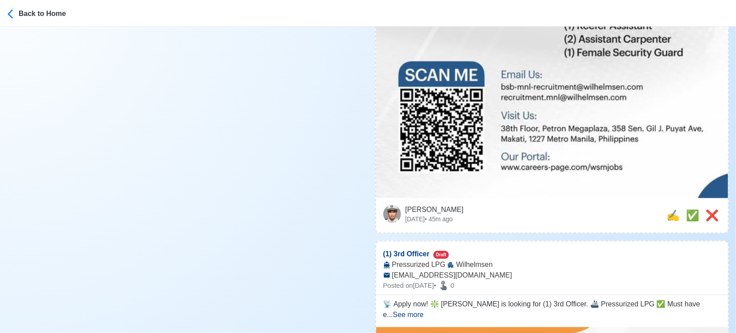
scroll to position [738, 0]
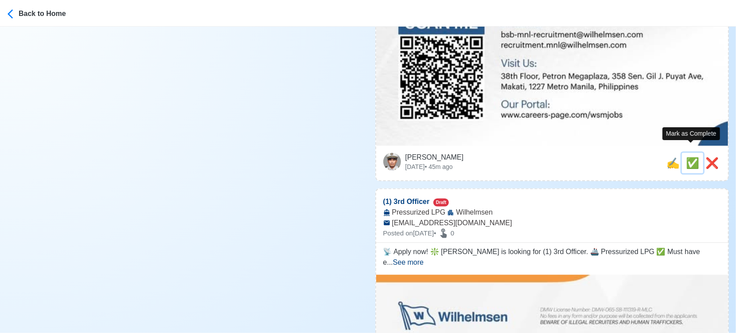
click at [693, 157] on span "✅" at bounding box center [692, 163] width 13 height 12
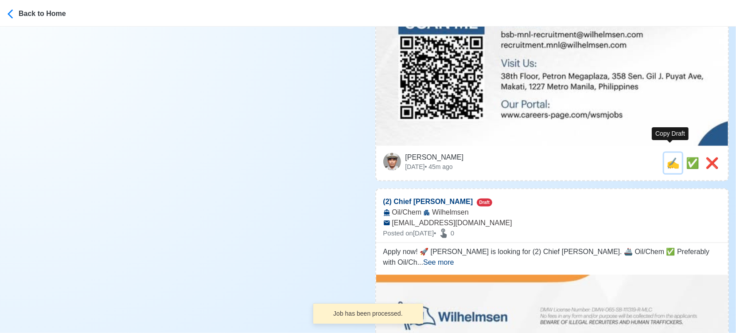
click at [668, 157] on span "✍️" at bounding box center [673, 163] width 13 height 12
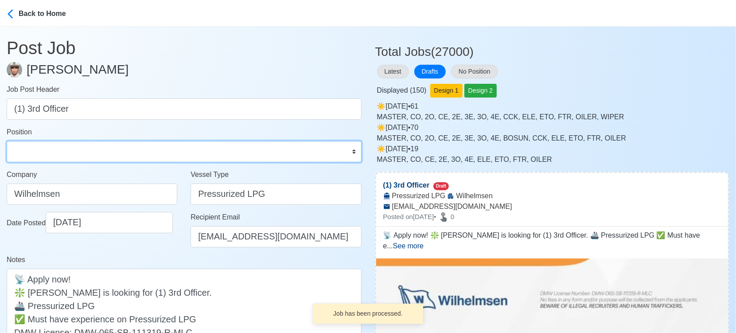
click at [152, 155] on select "Master Chief Officer 2nd Officer 3rd Officer Junior Officer Chief Engineer 2nd …" at bounding box center [184, 151] width 355 height 21
click at [7, 141] on select "Master Chief Officer 2nd Officer 3rd Officer Junior Officer Chief Engineer 2nd …" at bounding box center [184, 151] width 355 height 21
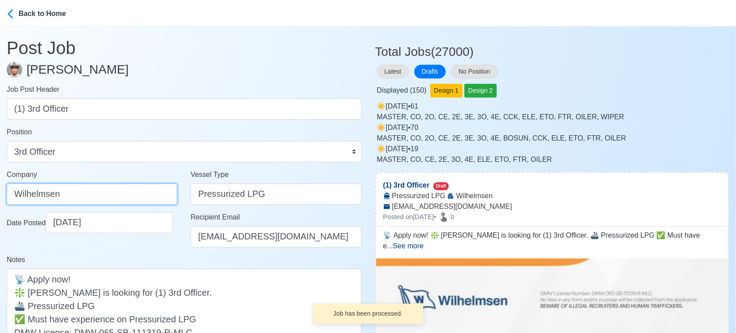
click at [104, 187] on input "Wilhelmsen" at bounding box center [92, 193] width 171 height 21
paste input "ILHELMSEN-SMITH BELL MANNING INC"
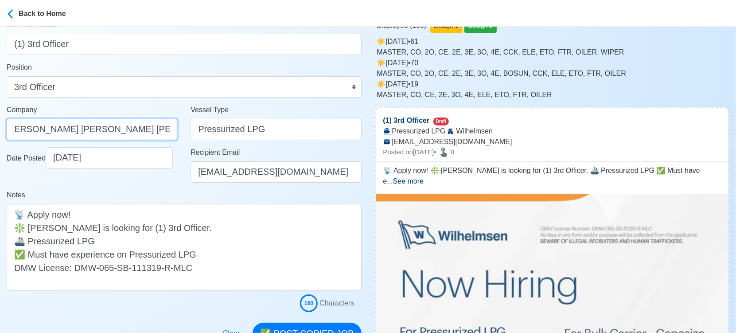
scroll to position [148, 0]
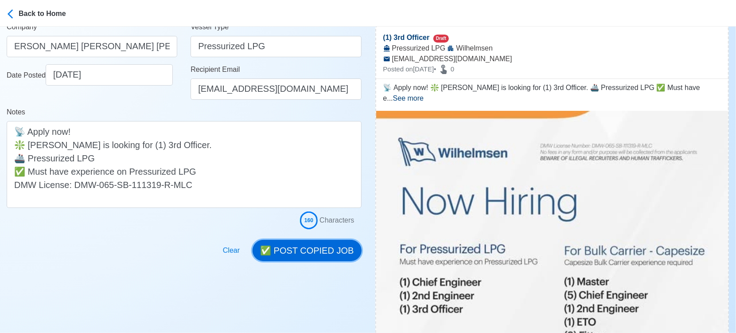
click at [319, 253] on button "✅ POST COPIED JOB" at bounding box center [307, 250] width 109 height 21
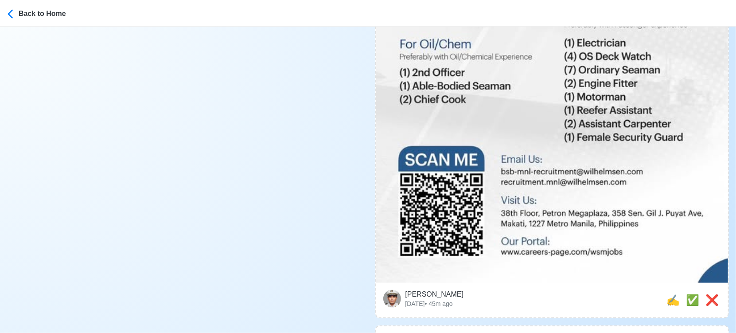
scroll to position [689, 0]
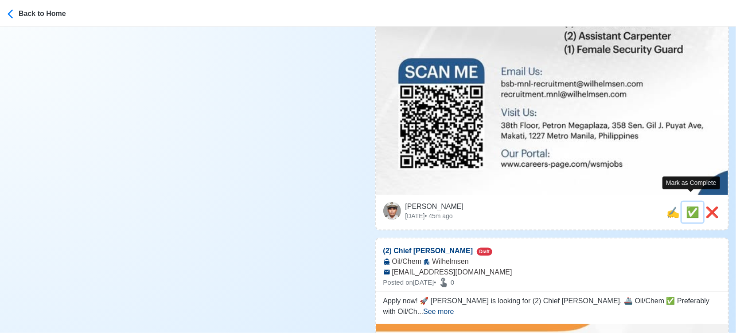
click at [694, 206] on span "✅" at bounding box center [692, 212] width 13 height 12
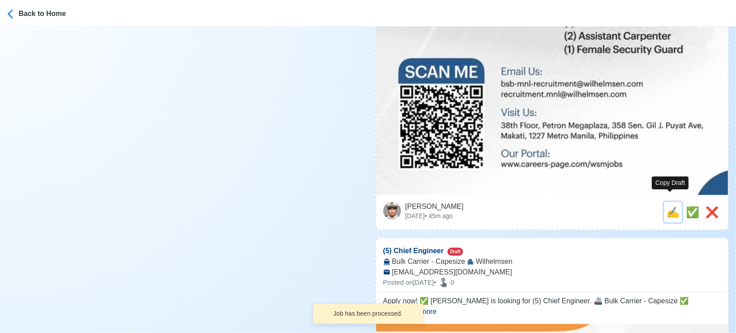
click at [671, 206] on span "✍️" at bounding box center [673, 212] width 13 height 12
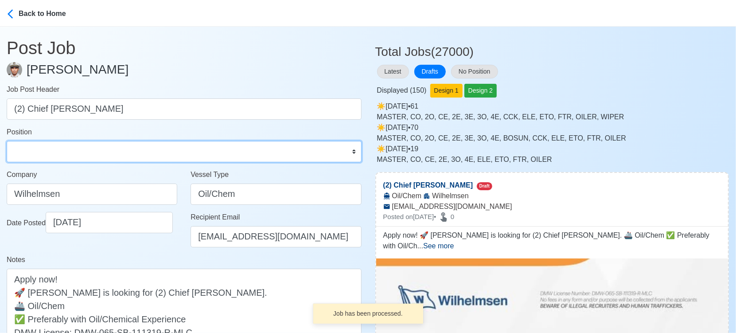
click at [81, 149] on select "Master Chief Officer 2nd Officer 3rd Officer Junior Officer Chief Engineer 2nd …" at bounding box center [184, 151] width 355 height 21
click at [7, 141] on select "Master Chief Officer 2nd Officer 3rd Officer Junior Officer Chief Engineer 2nd …" at bounding box center [184, 151] width 355 height 21
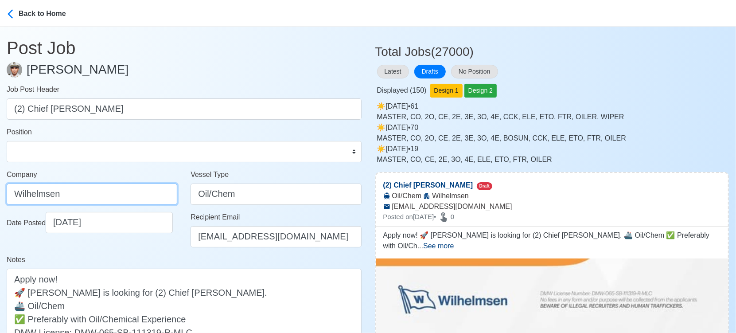
click at [123, 201] on input "Wilhelmsen" at bounding box center [92, 193] width 171 height 21
paste input "ILHELMSEN-SMITH BELL MANNING INC"
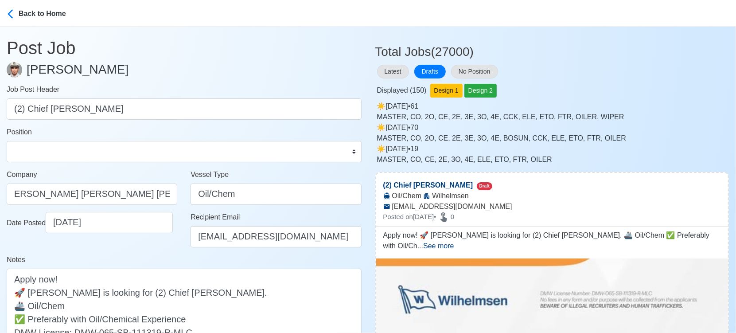
click at [149, 248] on div "Date Posted 09/17/2025" at bounding box center [92, 233] width 184 height 43
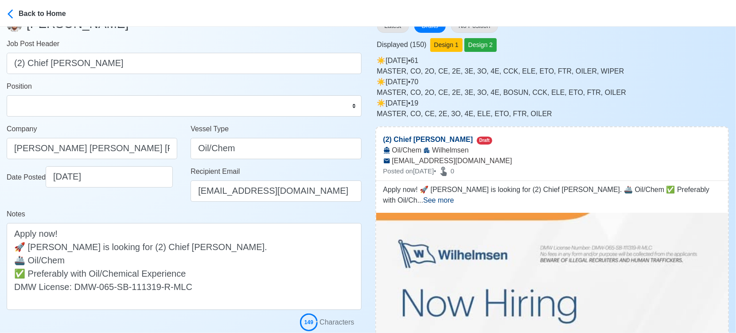
scroll to position [197, 0]
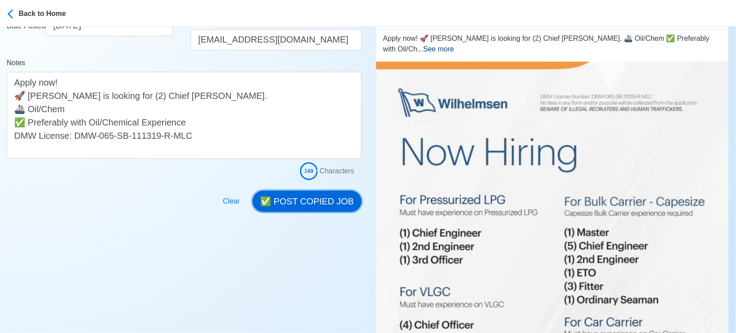
click at [356, 198] on button "✅ POST COPIED JOB" at bounding box center [307, 201] width 109 height 21
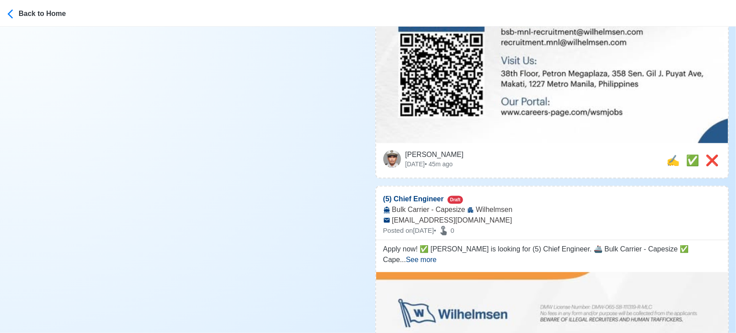
scroll to position [788, 0]
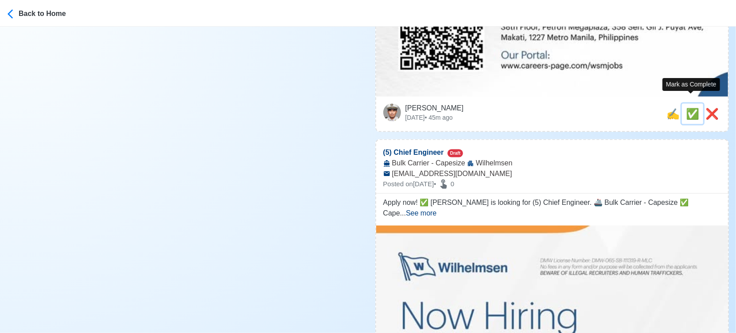
click at [687, 108] on span "✅" at bounding box center [692, 114] width 13 height 12
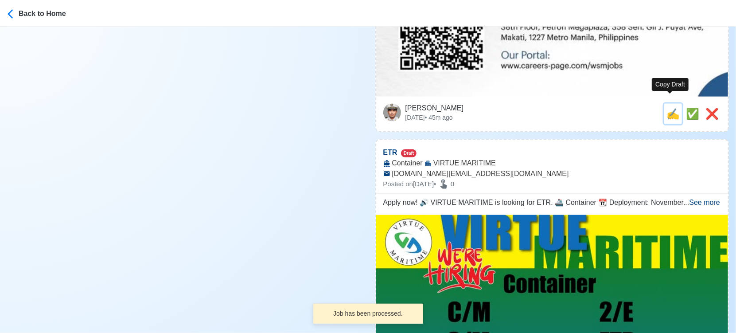
click at [668, 108] on span "✍️" at bounding box center [673, 114] width 13 height 12
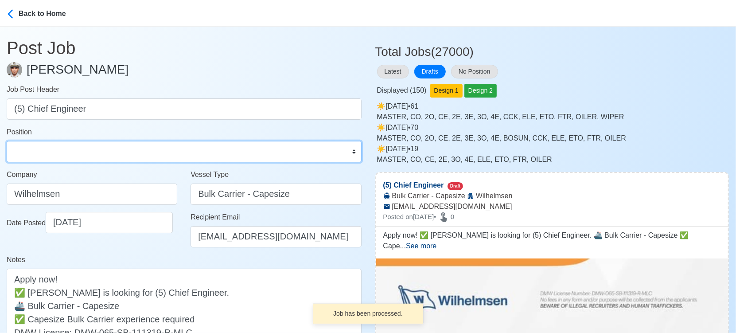
drag, startPoint x: 115, startPoint y: 147, endPoint x: 110, endPoint y: 141, distance: 7.2
click at [115, 147] on select "Master Chief Officer 2nd Officer 3rd Officer Junior Officer Chief Engineer 2nd …" at bounding box center [184, 151] width 355 height 21
click at [7, 141] on select "Master Chief Officer 2nd Officer 3rd Officer Junior Officer Chief Engineer 2nd …" at bounding box center [184, 151] width 355 height 21
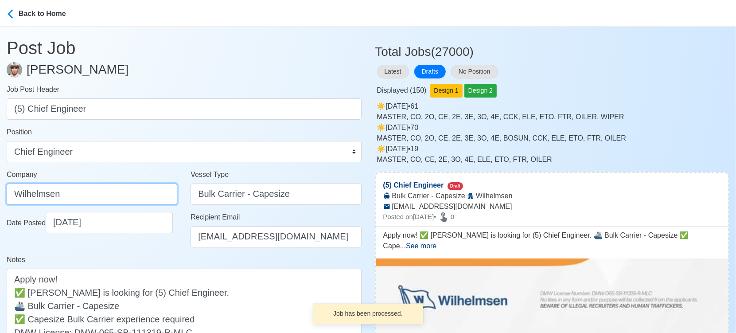
click at [101, 189] on input "Wilhelmsen" at bounding box center [92, 193] width 171 height 21
paste input "ILHELMSEN-SMITH BELL MANNING INC"
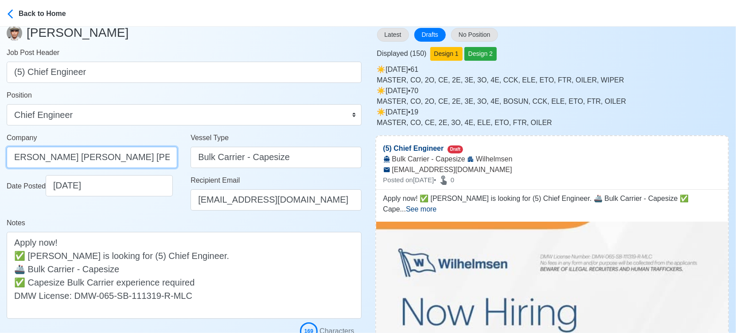
scroll to position [197, 0]
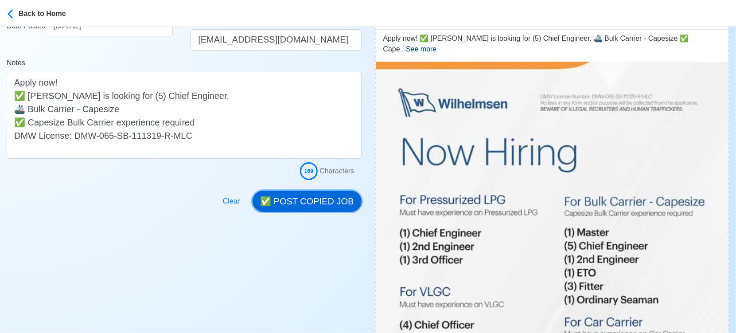
click at [337, 191] on button "✅ POST COPIED JOB" at bounding box center [307, 201] width 109 height 21
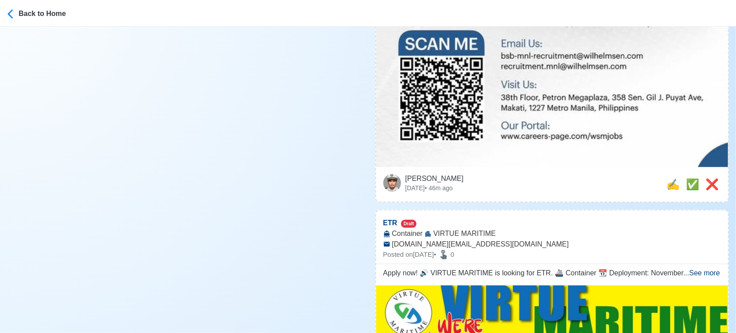
scroll to position [788, 0]
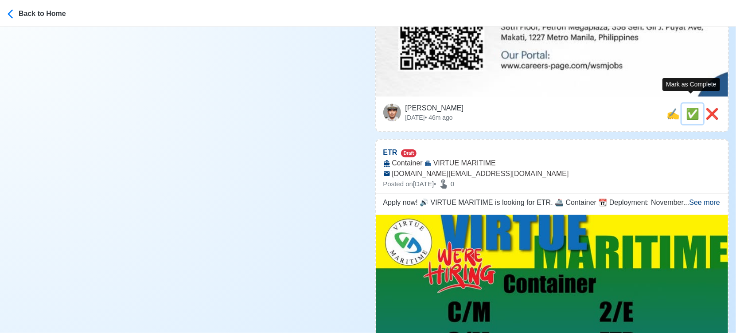
click at [691, 108] on span "✅" at bounding box center [692, 114] width 13 height 12
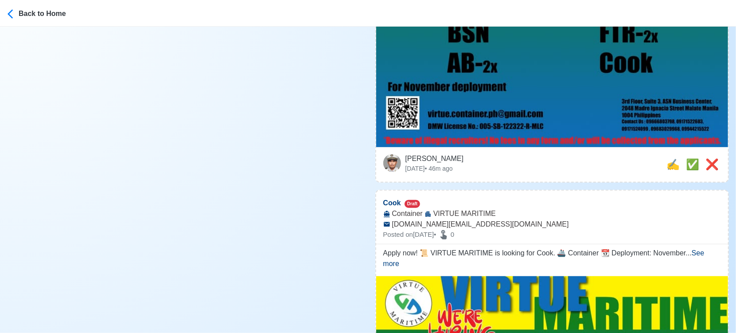
scroll to position [394, 0]
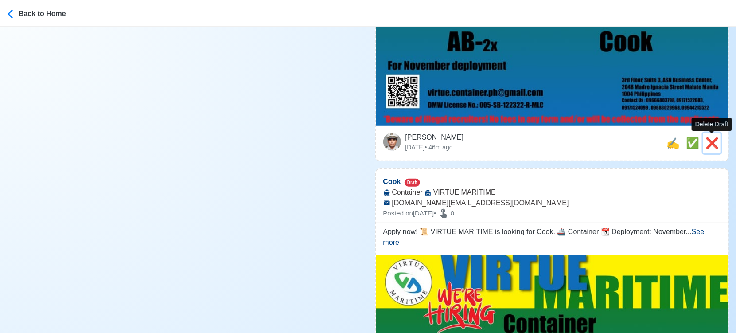
click at [716, 140] on span "❌" at bounding box center [712, 143] width 13 height 12
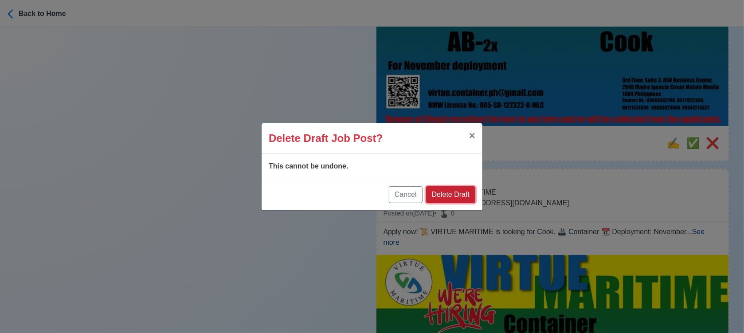
click at [463, 192] on button "Delete Draft" at bounding box center [450, 194] width 49 height 17
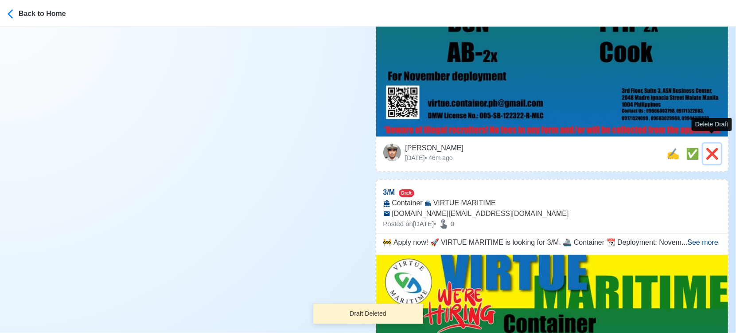
click at [714, 148] on span "❌" at bounding box center [712, 154] width 13 height 12
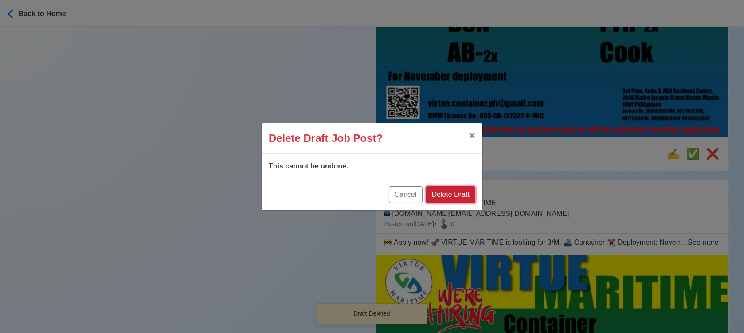
click at [443, 200] on button "Delete Draft" at bounding box center [450, 194] width 49 height 17
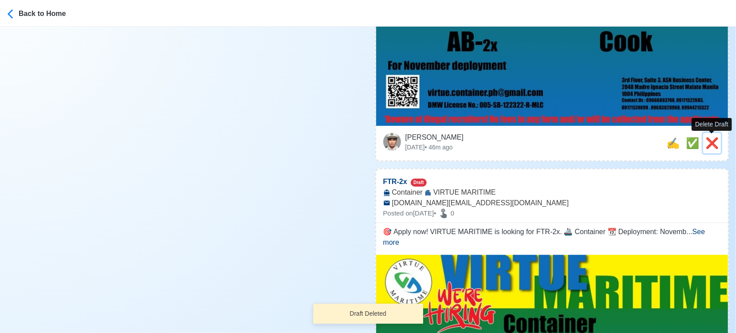
click at [718, 139] on span "❌" at bounding box center [712, 143] width 13 height 12
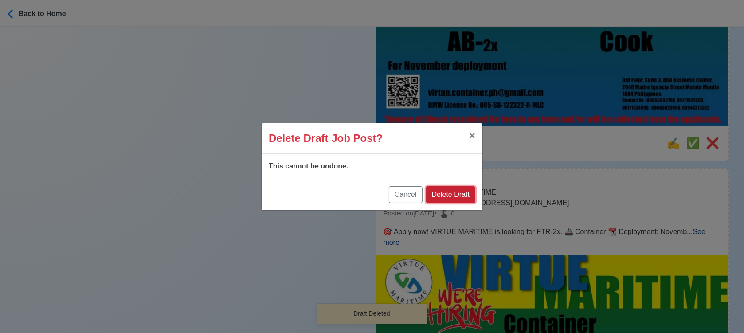
click at [449, 191] on button "Delete Draft" at bounding box center [450, 194] width 49 height 17
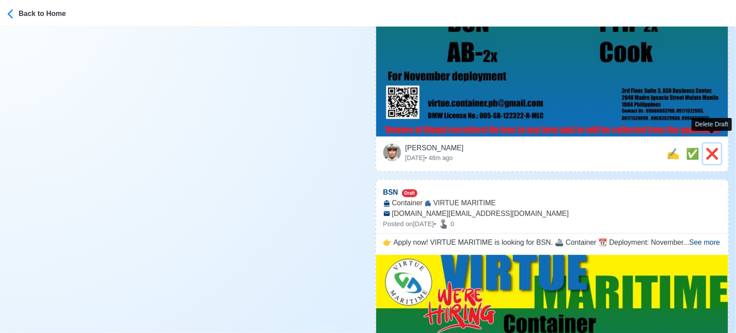
click at [714, 148] on span "❌" at bounding box center [712, 154] width 13 height 12
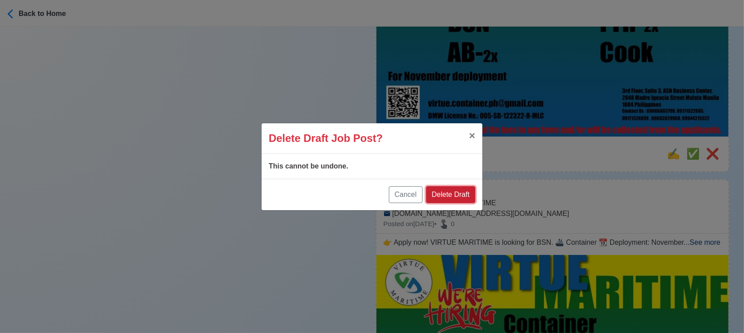
click at [456, 194] on button "Delete Draft" at bounding box center [450, 194] width 49 height 17
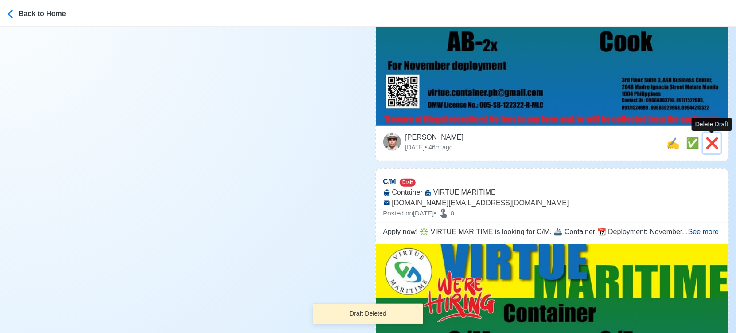
click at [713, 141] on span "❌" at bounding box center [712, 143] width 13 height 12
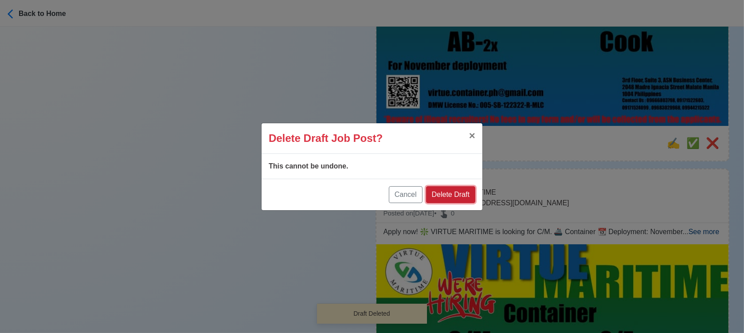
drag, startPoint x: 451, startPoint y: 198, endPoint x: 643, endPoint y: 160, distance: 196.3
click at [451, 198] on button "Delete Draft" at bounding box center [450, 194] width 49 height 17
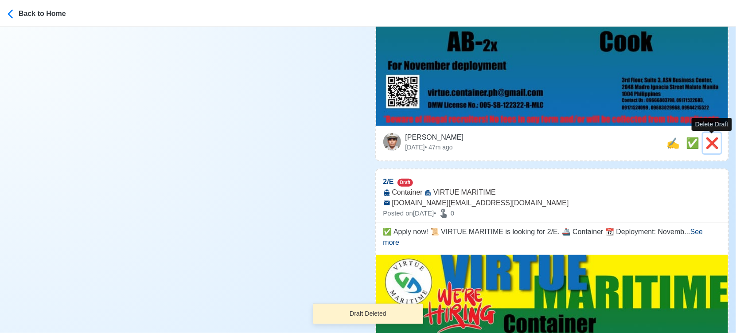
click at [714, 141] on span "❌" at bounding box center [712, 143] width 13 height 12
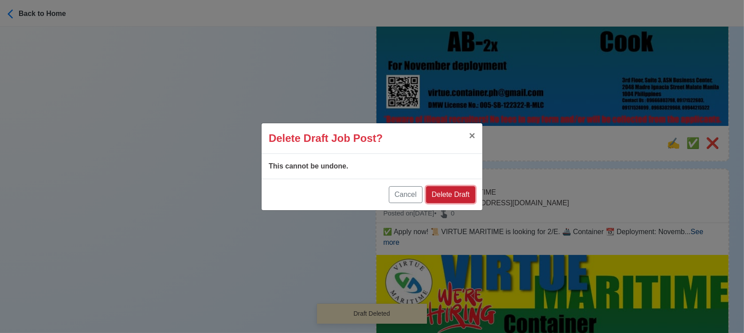
click at [461, 193] on button "Delete Draft" at bounding box center [450, 194] width 49 height 17
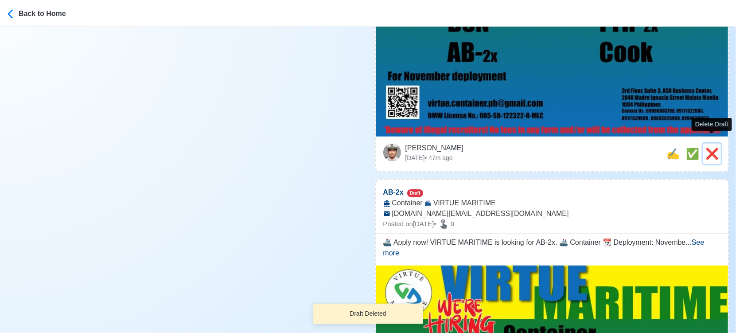
click at [708, 148] on span "❌" at bounding box center [712, 154] width 13 height 12
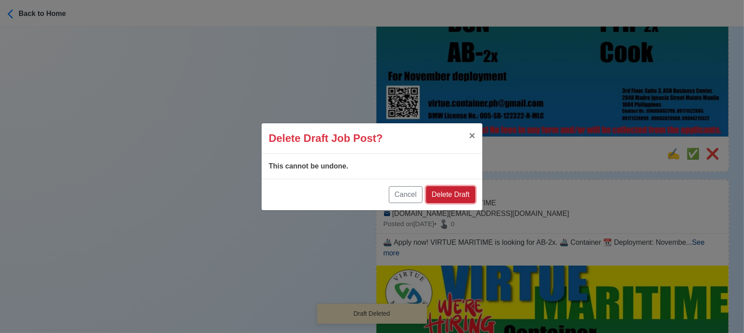
click at [459, 195] on button "Delete Draft" at bounding box center [450, 194] width 49 height 17
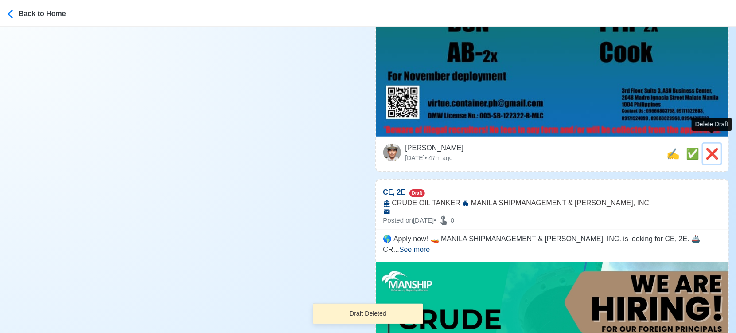
click at [715, 148] on span "❌" at bounding box center [712, 154] width 13 height 12
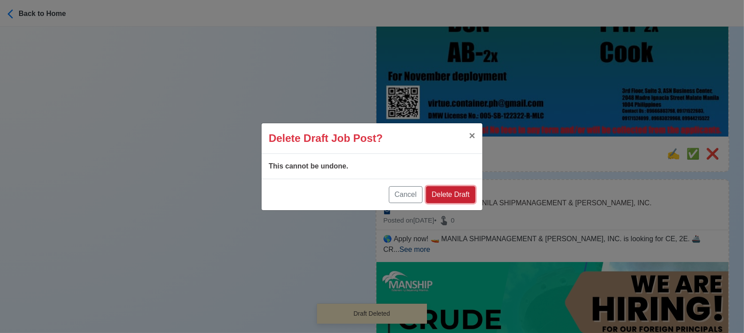
click at [461, 192] on button "Delete Draft" at bounding box center [450, 194] width 49 height 17
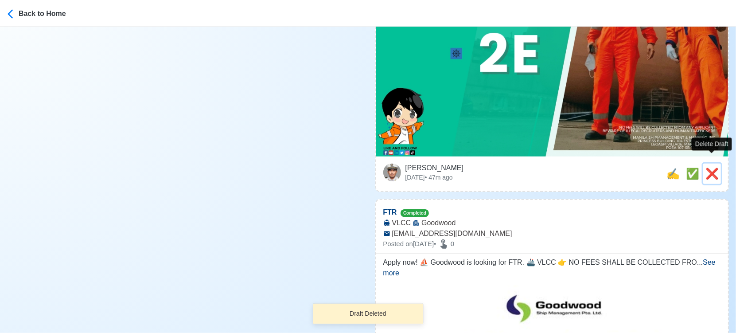
click at [706, 168] on span "❌" at bounding box center [712, 174] width 13 height 12
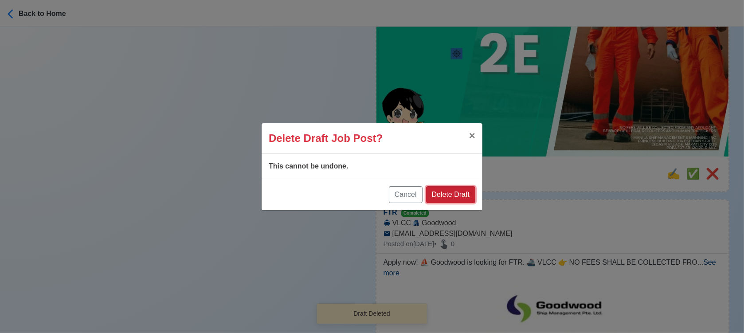
click at [448, 194] on button "Delete Draft" at bounding box center [450, 194] width 49 height 17
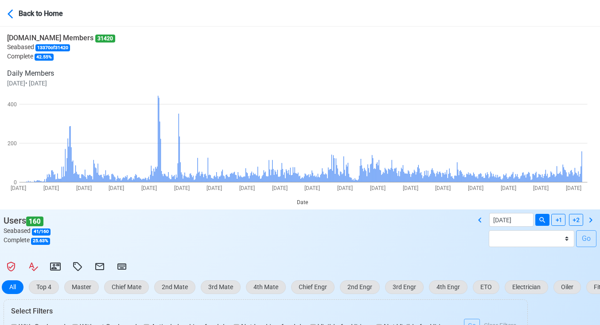
select select "200"
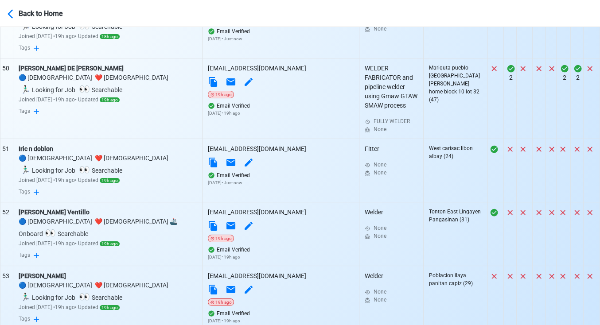
scroll to position [3644, 0]
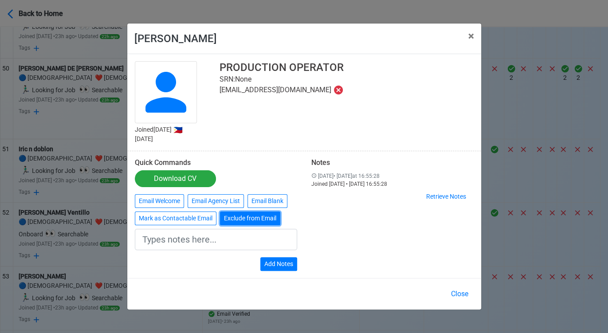
click at [248, 220] on button "Exclude from Email" at bounding box center [250, 218] width 60 height 14
type input "Exclude from Email"
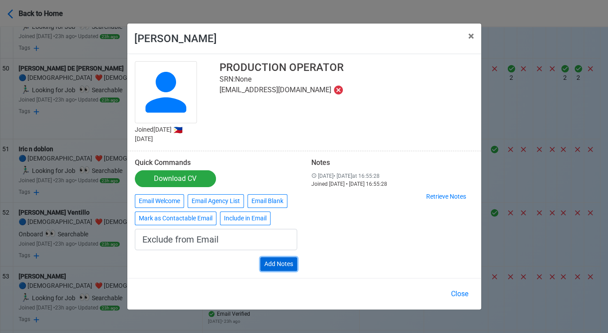
click at [285, 264] on button "Add Notes" at bounding box center [278, 264] width 37 height 14
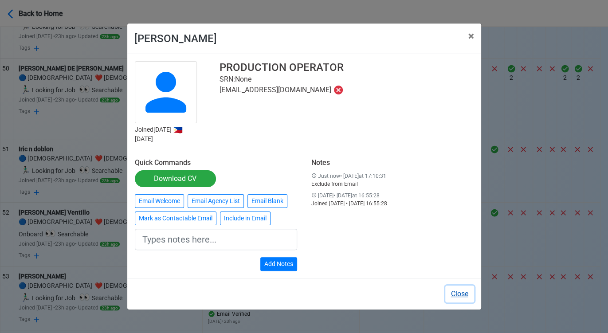
click at [455, 290] on button "Close" at bounding box center [459, 293] width 29 height 17
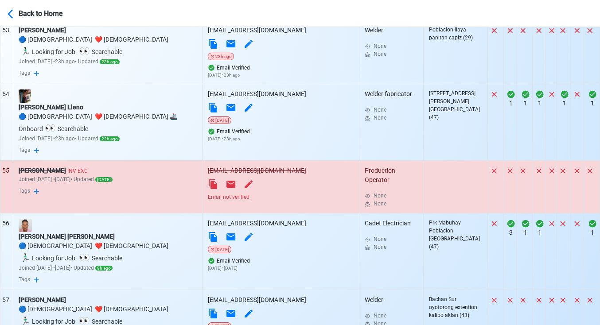
scroll to position [3989, 0]
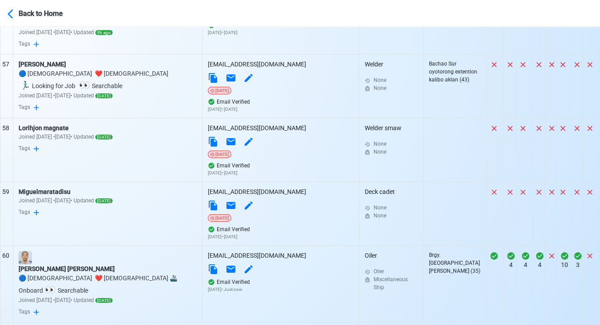
scroll to position [4136, 0]
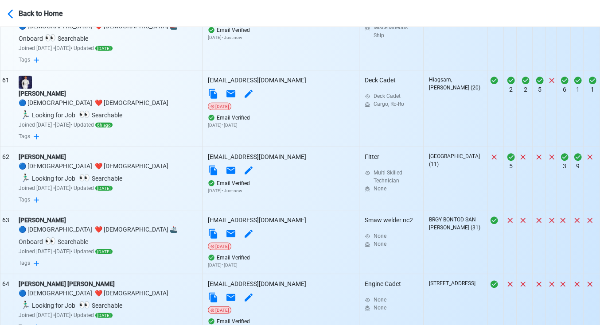
scroll to position [4382, 0]
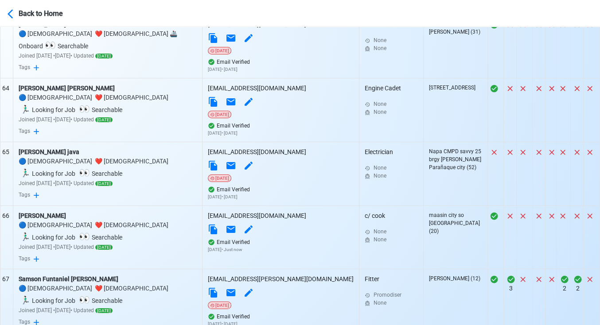
scroll to position [4579, 0]
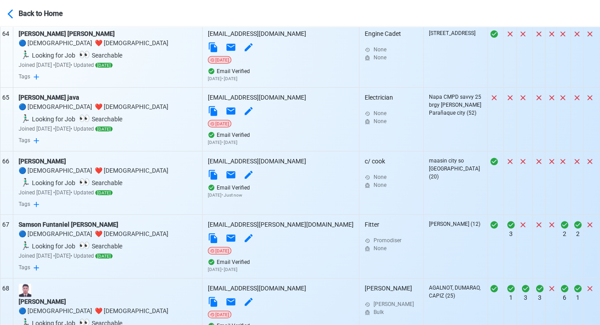
scroll to position [4628, 0]
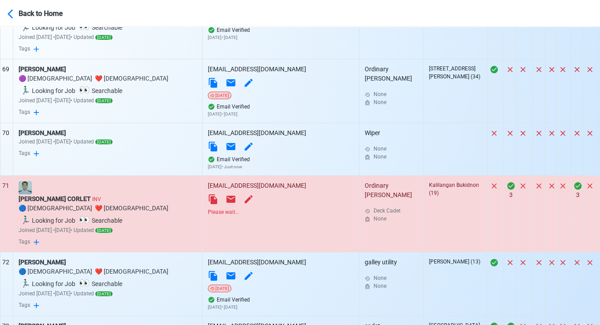
scroll to position [5022, 0]
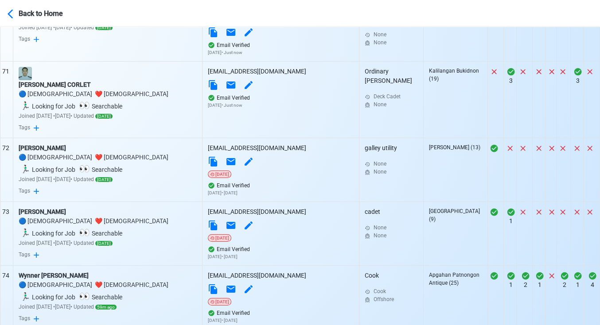
scroll to position [5072, 0]
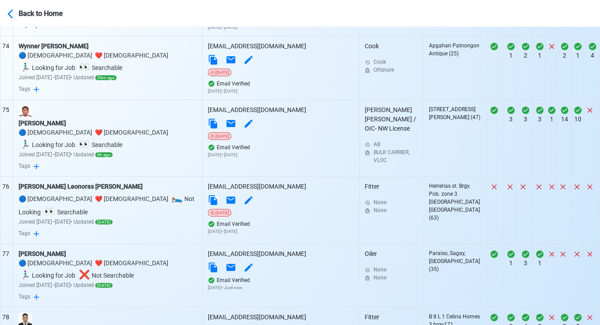
scroll to position [5318, 0]
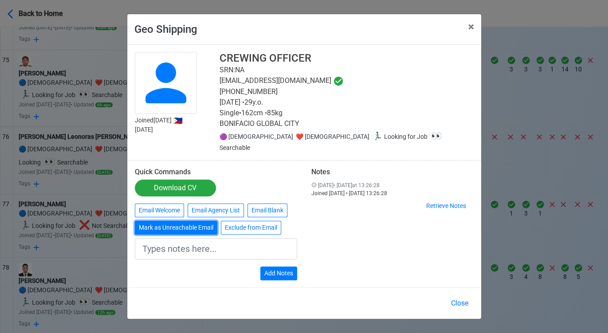
click at [194, 227] on button "Mark as Unreachable Email" at bounding box center [176, 228] width 82 height 14
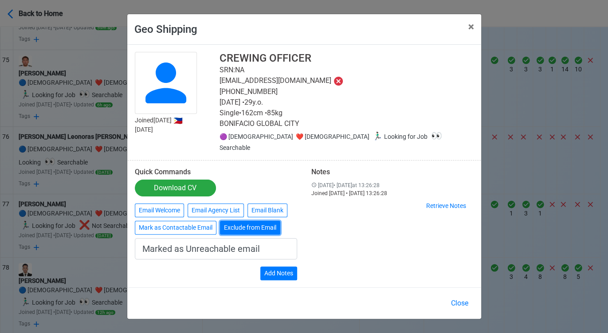
click at [230, 221] on button "Exclude from Email" at bounding box center [250, 228] width 60 height 14
type input "Exclude from Email"
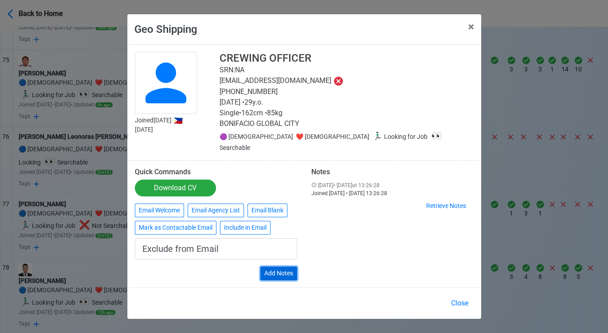
click at [282, 266] on button "Add Notes" at bounding box center [278, 273] width 37 height 14
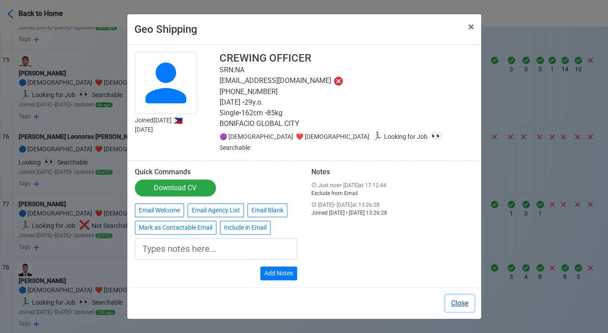
click at [460, 296] on button "Close" at bounding box center [459, 303] width 29 height 17
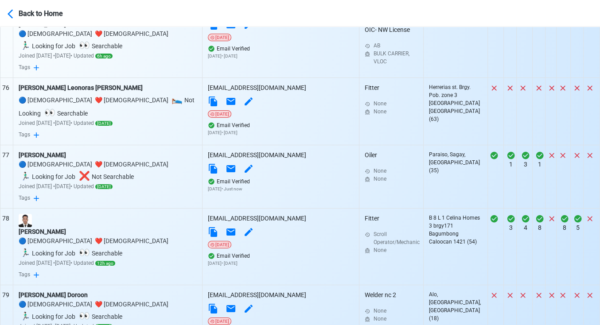
scroll to position [5416, 0]
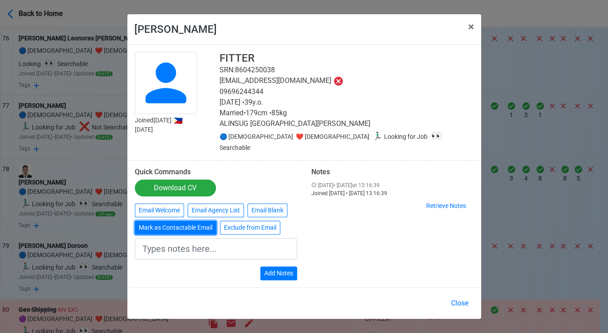
click at [168, 222] on button "Mark as Contactable Email" at bounding box center [176, 228] width 82 height 14
type input "Marked as Contactable email"
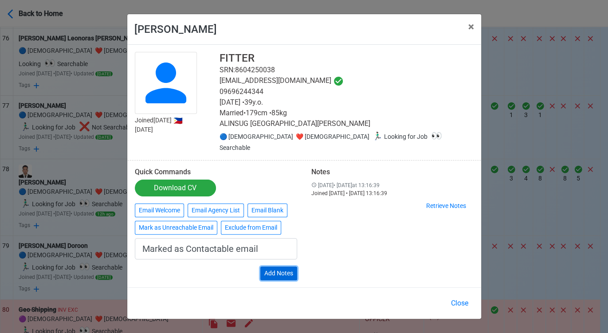
click at [285, 269] on button "Add Notes" at bounding box center [278, 273] width 37 height 14
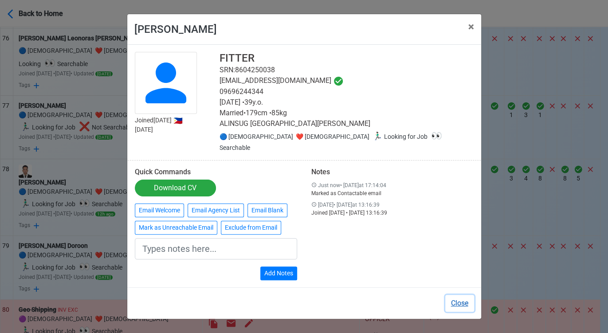
click at [466, 298] on button "Close" at bounding box center [459, 303] width 29 height 17
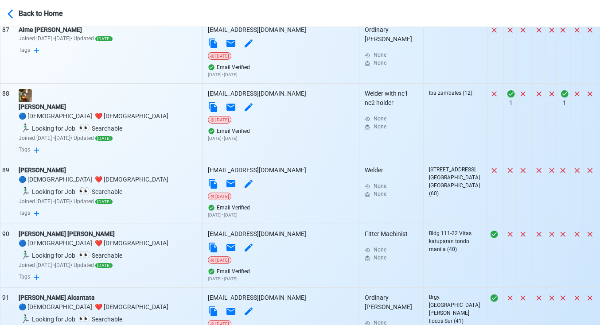
scroll to position [6254, 0]
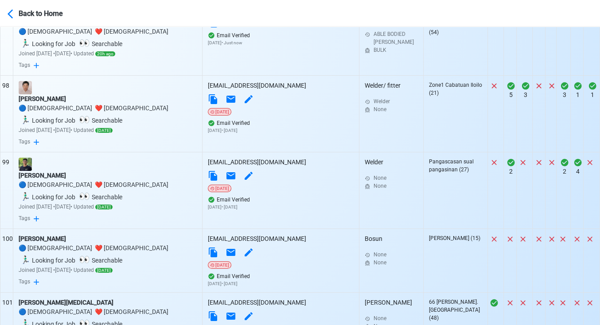
scroll to position [6844, 0]
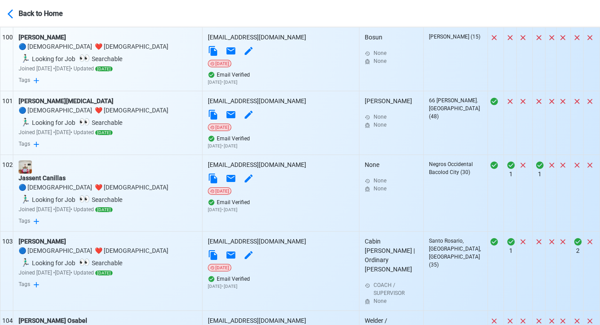
scroll to position [7091, 0]
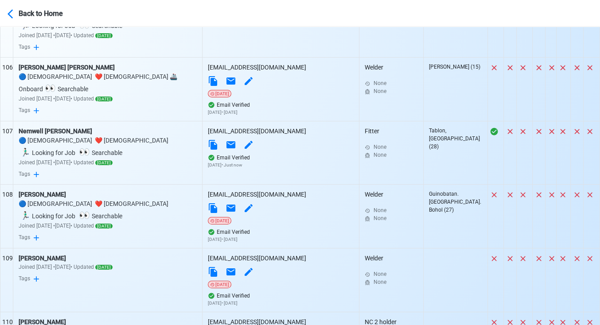
scroll to position [7534, 0]
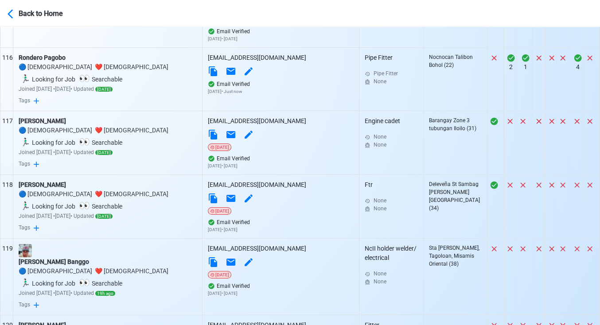
scroll to position [8125, 0]
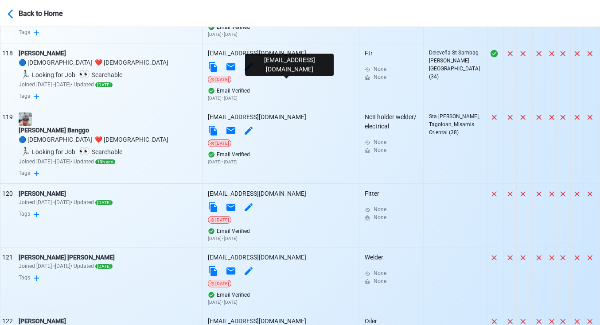
scroll to position [8272, 0]
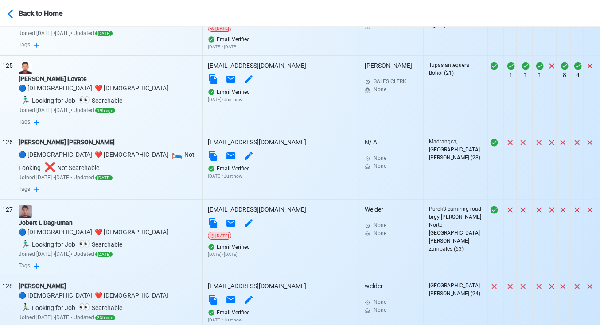
scroll to position [8715, 0]
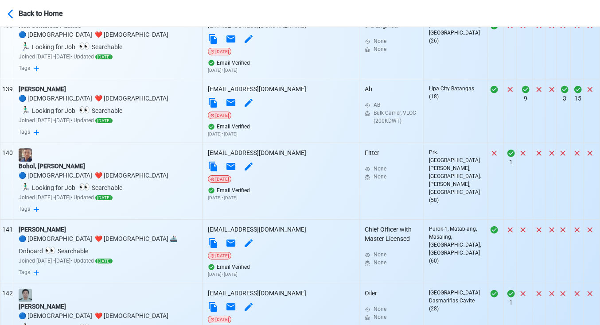
scroll to position [9651, 0]
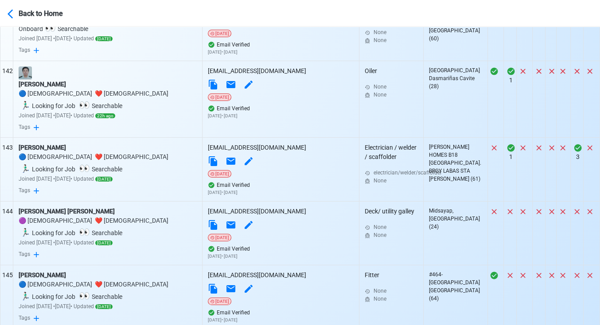
scroll to position [9848, 0]
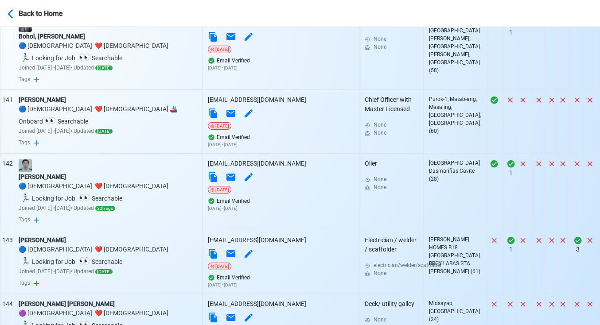
scroll to position [9700, 0]
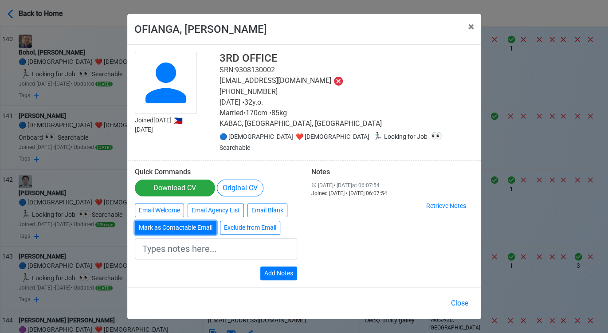
click at [167, 222] on button "Mark as Contactable Email" at bounding box center [176, 228] width 82 height 14
type input "Marked as Contactable email"
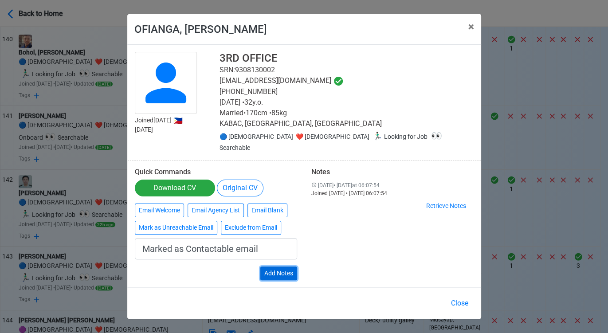
click at [276, 268] on button "Add Notes" at bounding box center [278, 273] width 37 height 14
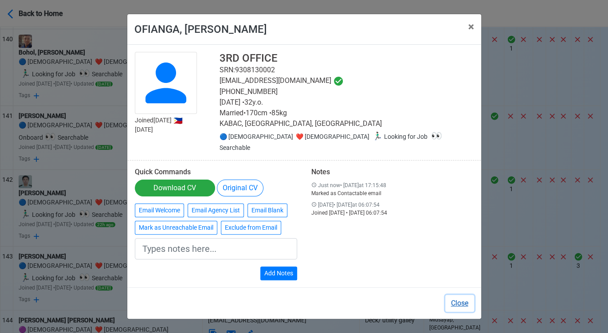
click at [457, 297] on button "Close" at bounding box center [459, 303] width 29 height 17
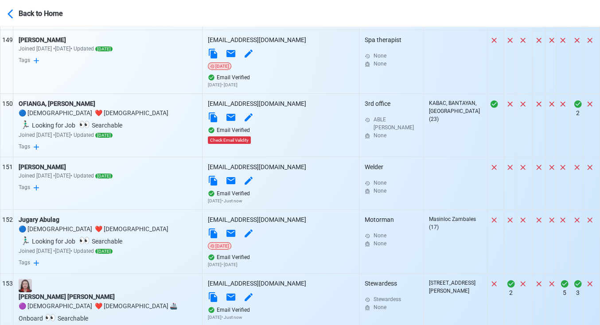
scroll to position [10337, 0]
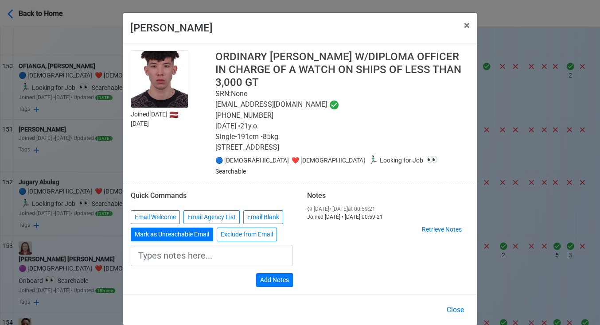
scroll to position [10329, 0]
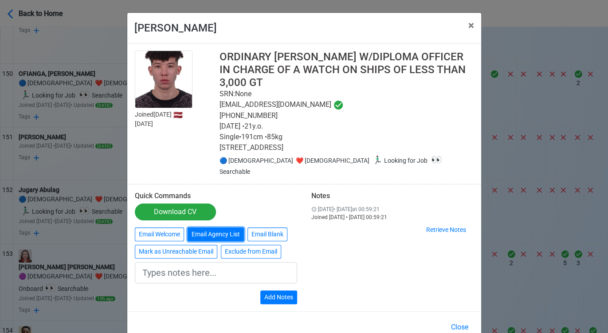
click at [187, 229] on button "Email Agency List" at bounding box center [215, 234] width 56 height 14
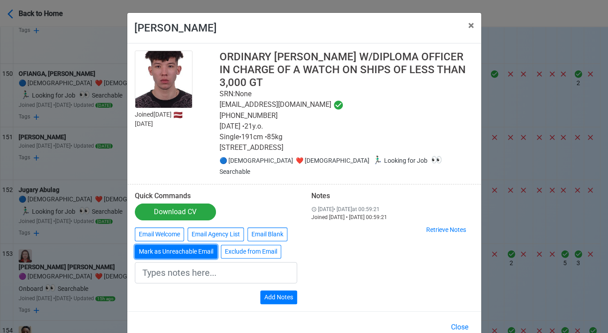
click at [183, 245] on button "Mark as Unreachable Email" at bounding box center [176, 252] width 82 height 14
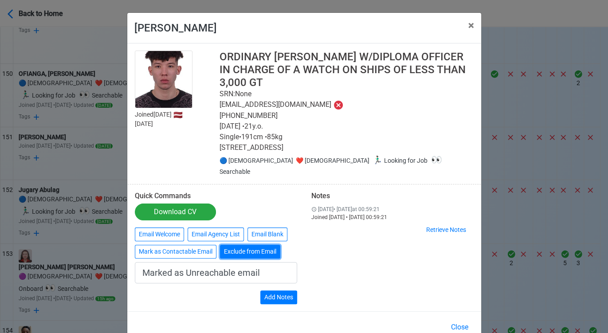
click at [239, 245] on button "Exclude from Email" at bounding box center [250, 252] width 60 height 14
type input "Exclude from Email"
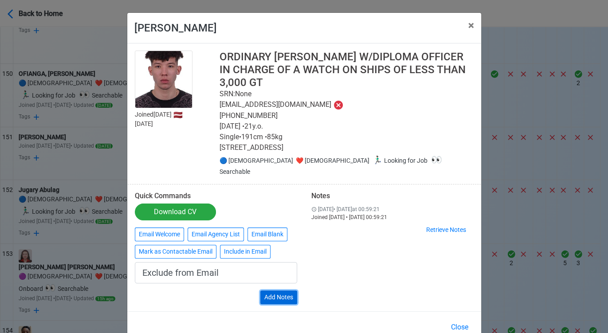
click at [278, 290] on button "Add Notes" at bounding box center [278, 297] width 37 height 14
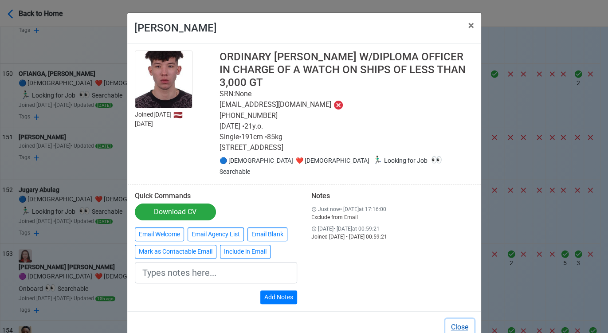
click at [460, 319] on button "Close" at bounding box center [459, 327] width 29 height 17
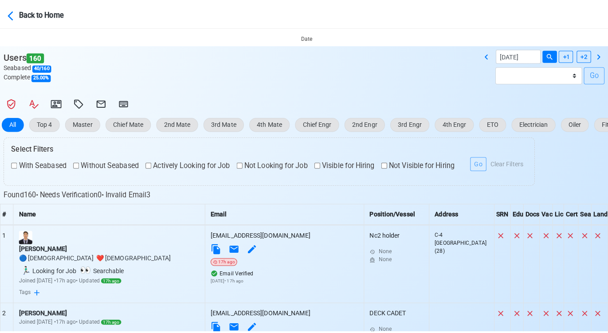
scroll to position [87, 0]
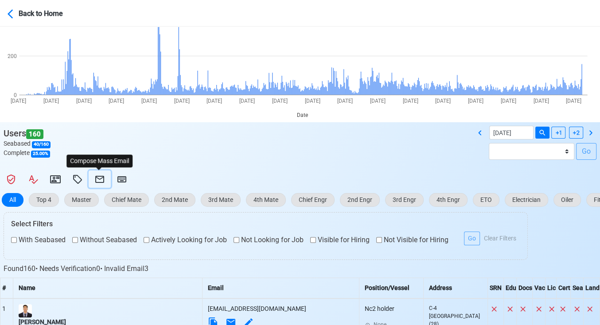
click at [101, 177] on icon at bounding box center [99, 179] width 11 height 11
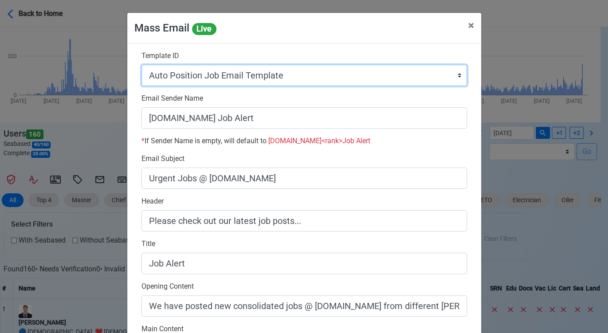
click at [291, 78] on select "Auto Position Job Email Template Incomplete CV Email Template ETO/ETR Job Email…" at bounding box center [303, 75] width 325 height 21
select select "d-0c193ece46b24c5dbce89cdb3e751472"
click at [141, 65] on select "Auto Position Job Email Template Incomplete CV Email Template ETO/ETR Job Email…" at bounding box center [303, 75] width 325 height 21
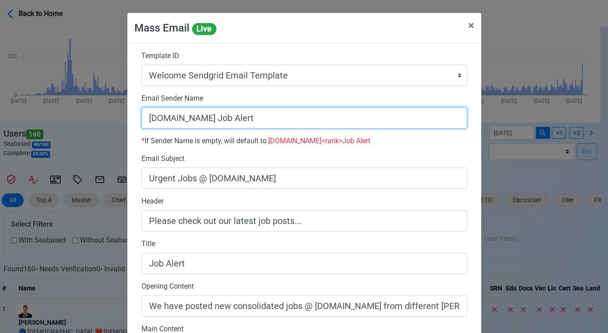
drag, startPoint x: 202, startPoint y: 119, endPoint x: 318, endPoint y: 119, distance: 116.1
click at [318, 119] on input "SeamanBio.PH Job Alert" at bounding box center [303, 117] width 325 height 21
click at [143, 120] on input "[DOMAIN_NAME]" at bounding box center [303, 117] width 325 height 21
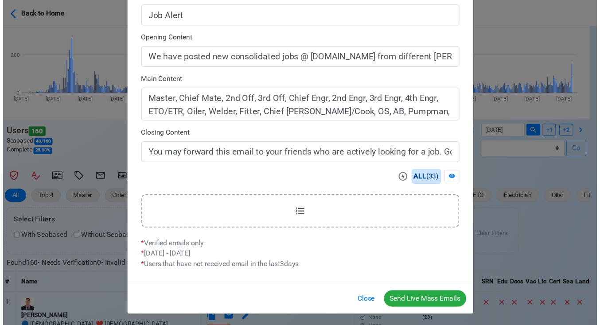
scroll to position [249, 0]
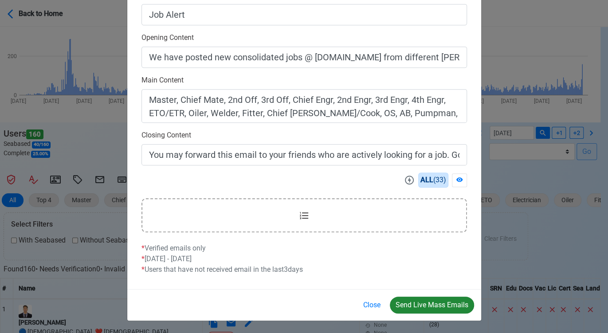
type input "Welcome to SeamanBio.PH"
click at [433, 304] on button "Send Live Mass Emails" at bounding box center [432, 304] width 84 height 17
click at [370, 304] on button "Close" at bounding box center [371, 304] width 29 height 17
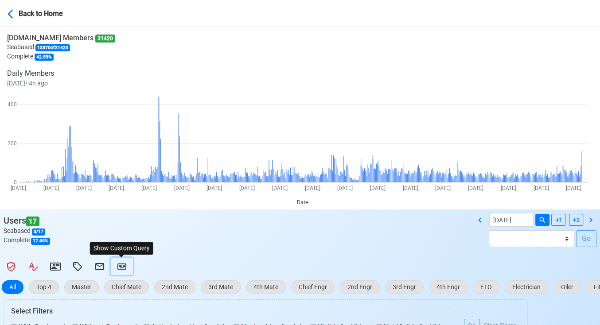
click at [122, 265] on icon at bounding box center [121, 267] width 9 height 6
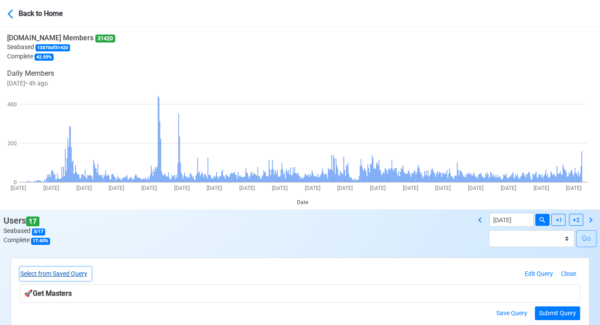
click at [85, 272] on button "Select from Saved Query" at bounding box center [55, 274] width 71 height 14
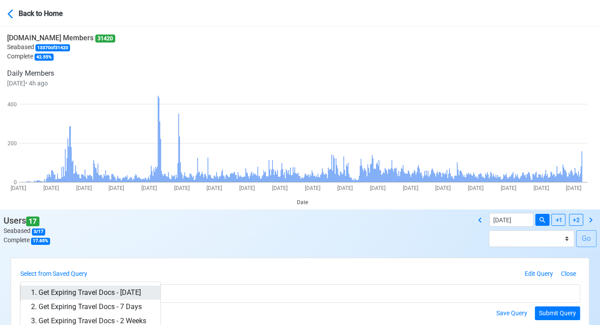
click at [124, 287] on link "1. Get Expiring Travel Docs - [DATE]" at bounding box center [90, 293] width 140 height 14
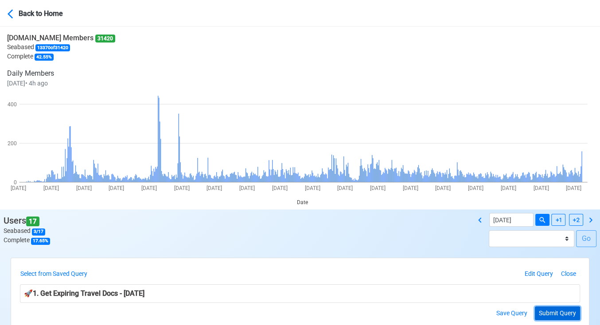
click at [547, 312] on button "Submit Query" at bounding box center [557, 314] width 45 height 14
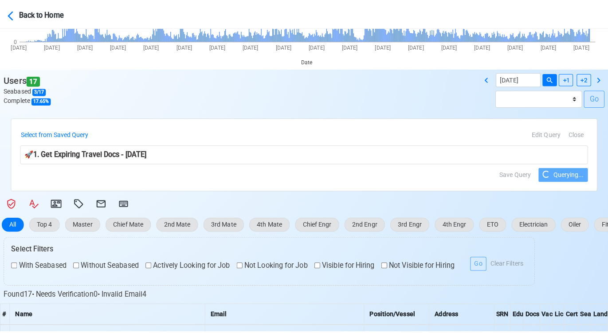
scroll to position [148, 0]
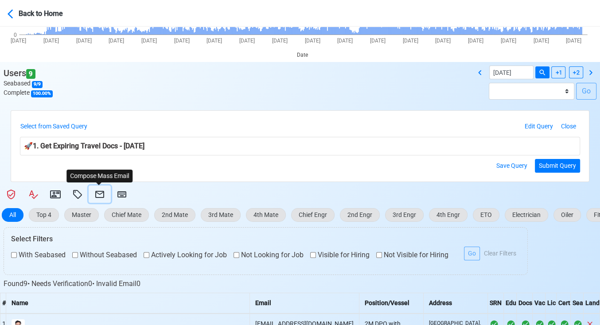
click at [102, 195] on icon at bounding box center [99, 194] width 11 height 11
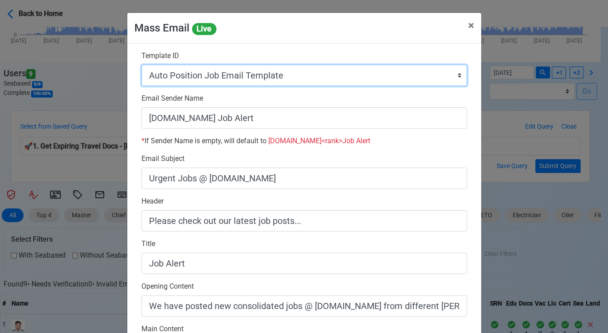
click at [312, 79] on select "Auto Position Job Email Template Incomplete CV Email Template ETO/ETR Job Email…" at bounding box center [303, 75] width 325 height 21
select select "d-3e71907ffd064a39999872a824aaf79a"
click at [141, 65] on select "Auto Position Job Email Template Incomplete CV Email Template ETO/ETR Job Email…" at bounding box center [303, 75] width 325 height 21
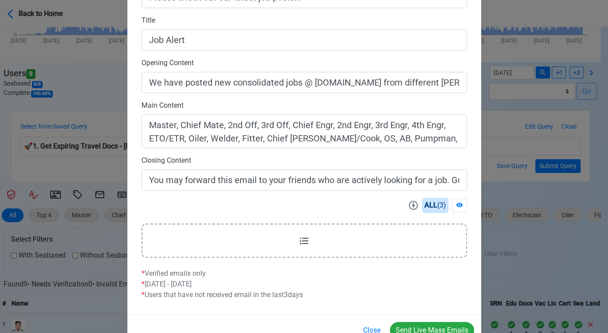
scroll to position [249, 0]
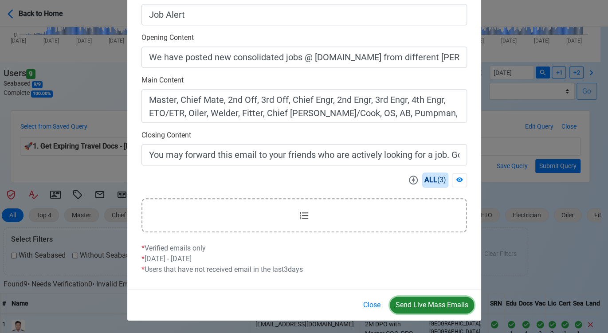
click at [439, 301] on button "Send Live Mass Emails" at bounding box center [432, 304] width 84 height 17
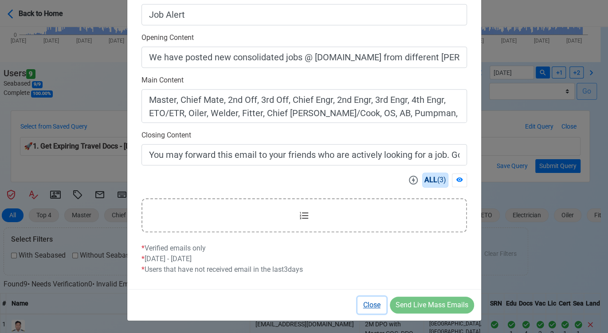
click at [365, 301] on button "Close" at bounding box center [371, 304] width 29 height 17
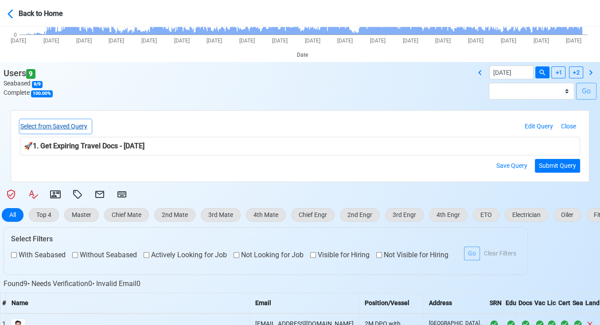
click at [82, 126] on button "Select from Saved Query" at bounding box center [55, 127] width 71 height 14
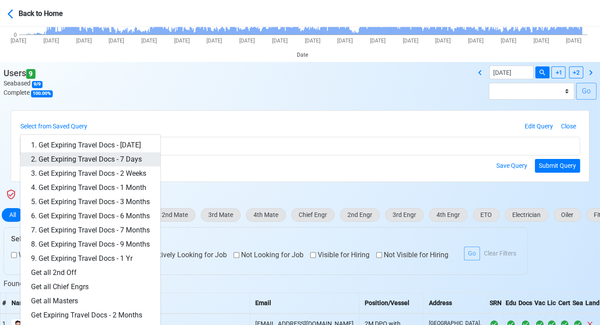
click at [137, 159] on link "2. Get Expiring Travel Docs - 7 Days" at bounding box center [90, 159] width 140 height 14
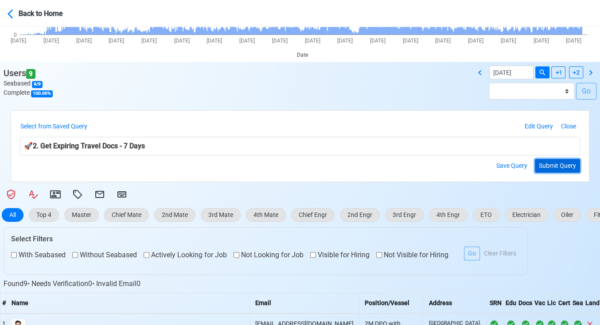
click at [558, 166] on button "Submit Query" at bounding box center [557, 166] width 45 height 14
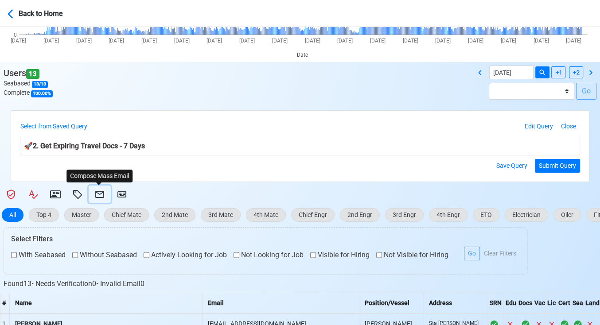
click at [97, 192] on icon at bounding box center [99, 194] width 11 height 11
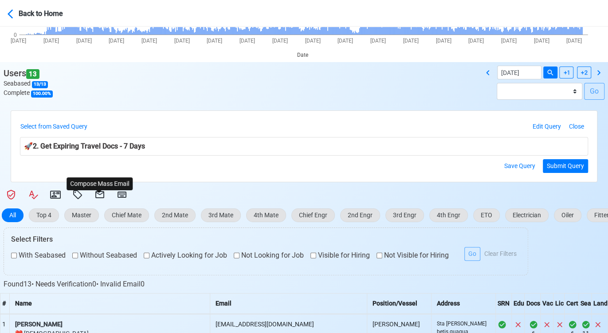
select select "d-3e71907ffd064a39999872a824aaf79a"
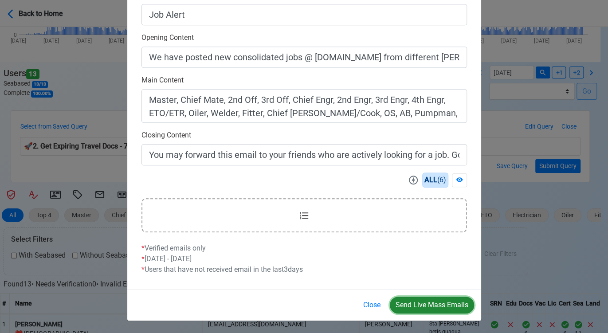
click at [423, 303] on button "Send Live Mass Emails" at bounding box center [432, 304] width 84 height 17
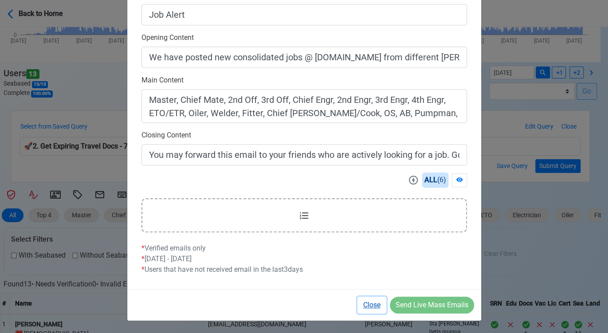
click at [372, 304] on button "Close" at bounding box center [371, 304] width 29 height 17
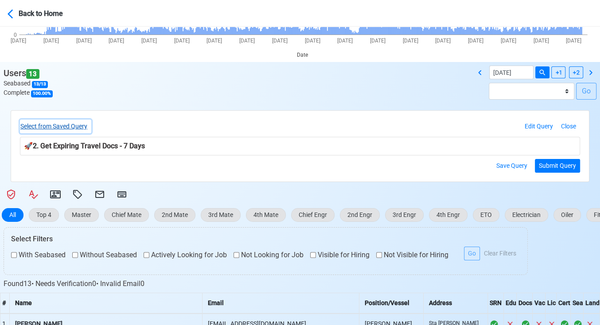
click at [73, 122] on button "Select from Saved Query" at bounding box center [55, 127] width 71 height 14
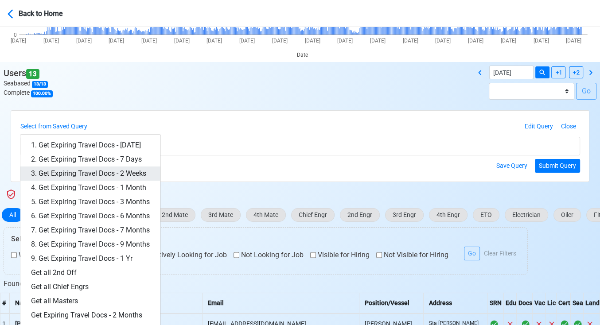
click at [129, 174] on link "3. Get Expiring Travel Docs - 2 Weeks" at bounding box center [90, 174] width 140 height 14
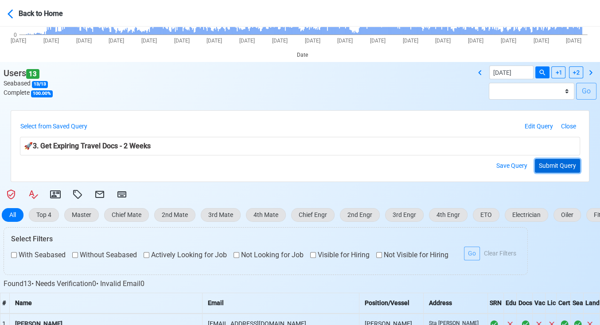
click at [565, 161] on button "Submit Query" at bounding box center [557, 166] width 45 height 14
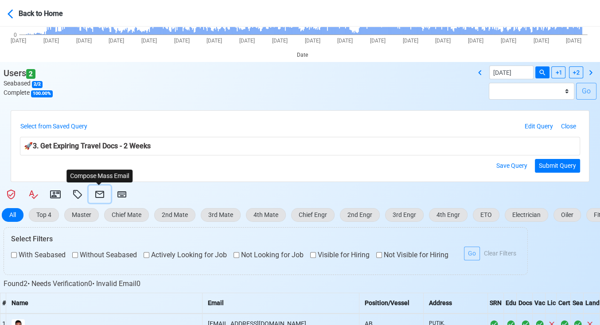
click at [98, 194] on icon at bounding box center [99, 194] width 11 height 11
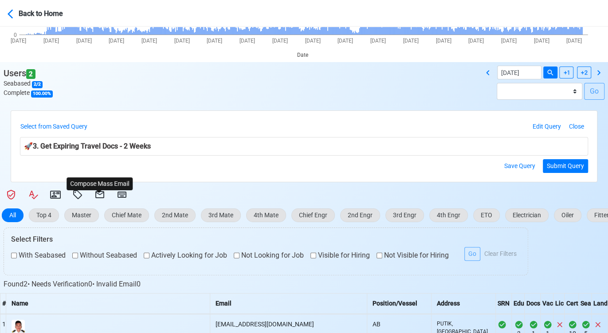
select select "d-3e71907ffd064a39999872a824aaf79a"
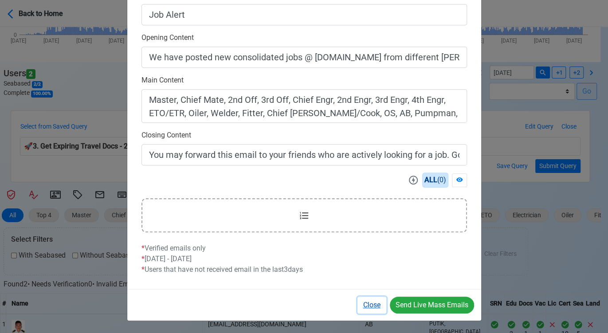
click at [370, 305] on button "Close" at bounding box center [371, 304] width 29 height 17
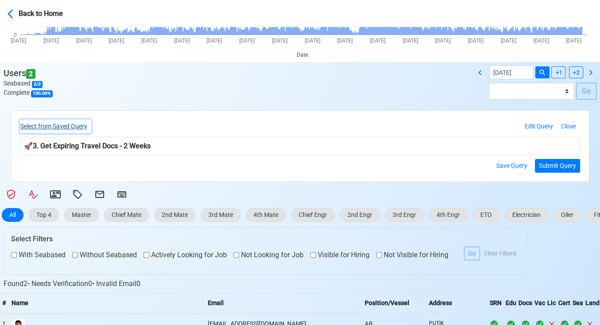
click at [58, 124] on button "Select from Saved Query" at bounding box center [55, 127] width 71 height 14
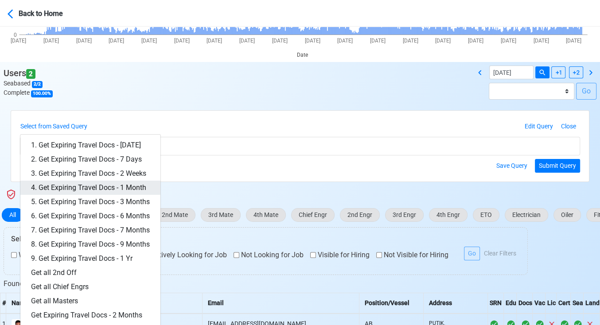
click at [111, 185] on link "4. Get Expiring Travel Docs - 1 Month" at bounding box center [90, 188] width 140 height 14
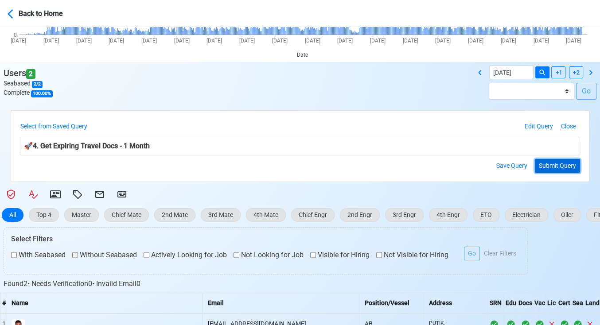
click at [559, 164] on button "Submit Query" at bounding box center [557, 166] width 45 height 14
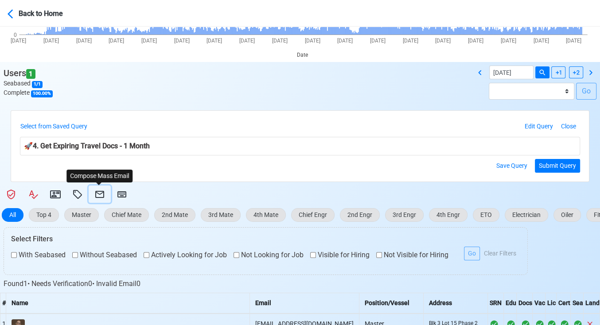
click at [99, 193] on icon at bounding box center [99, 194] width 11 height 11
select select "d-3e71907ffd064a39999872a824aaf79a"
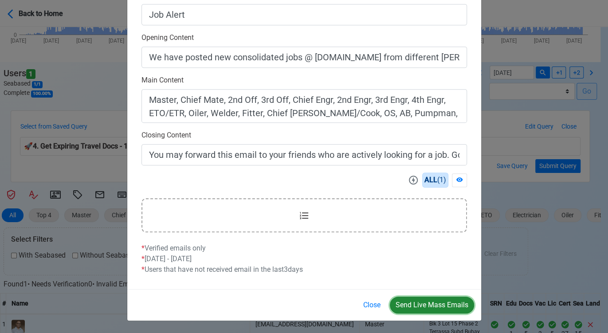
click at [424, 304] on button "Send Live Mass Emails" at bounding box center [432, 304] width 84 height 17
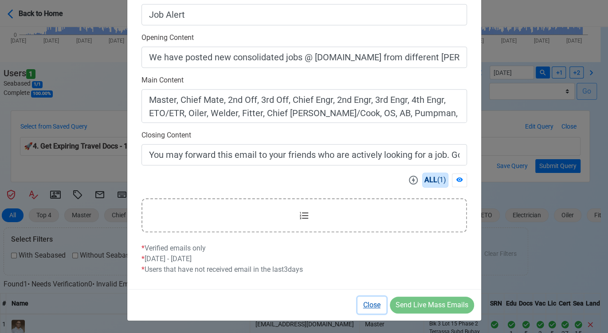
click at [372, 304] on button "Close" at bounding box center [371, 304] width 29 height 17
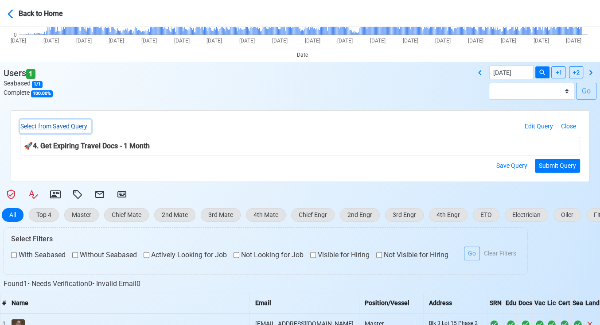
click at [68, 123] on button "Select from Saved Query" at bounding box center [55, 127] width 71 height 14
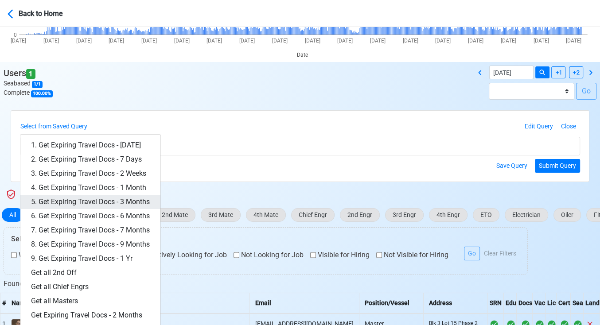
click at [127, 203] on link "5. Get Expiring Travel Docs - 3 Months" at bounding box center [90, 202] width 140 height 14
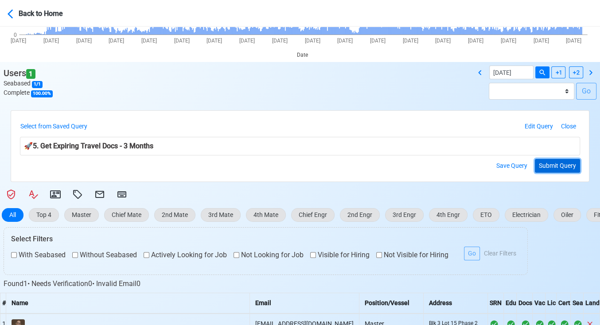
click at [545, 166] on button "Submit Query" at bounding box center [557, 166] width 45 height 14
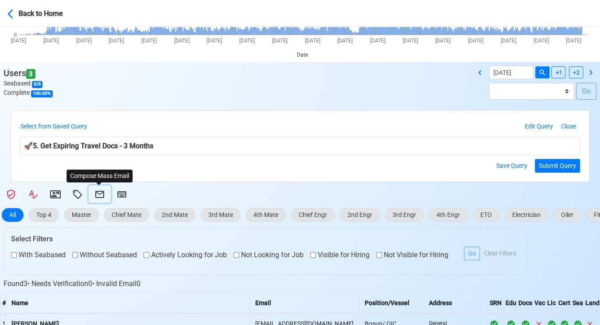
click at [99, 193] on icon at bounding box center [99, 194] width 11 height 11
select select "d-3e71907ffd064a39999872a824aaf79a"
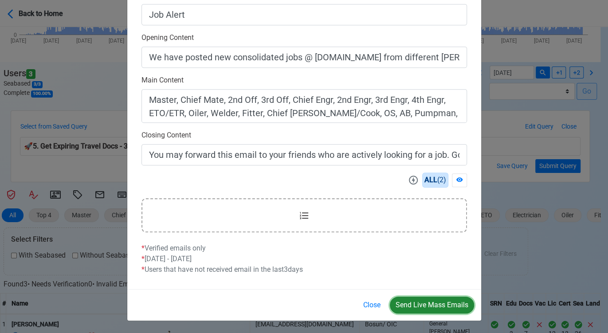
click at [425, 303] on button "Send Live Mass Emails" at bounding box center [432, 304] width 84 height 17
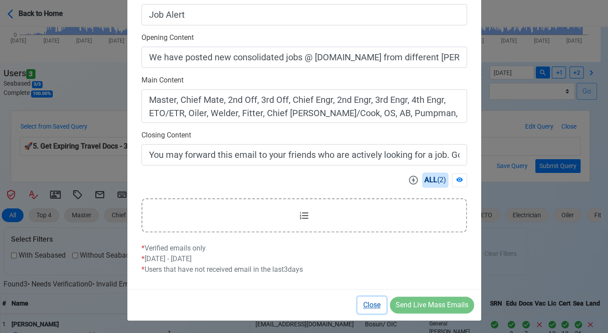
click at [370, 305] on button "Close" at bounding box center [371, 304] width 29 height 17
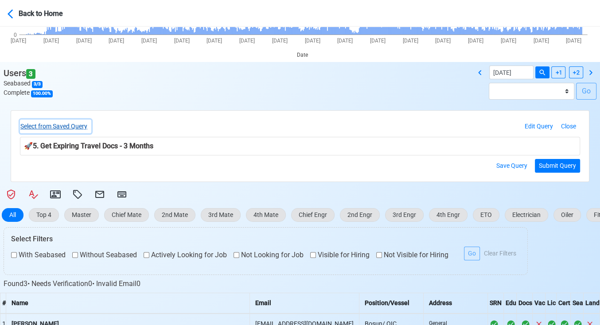
click at [70, 124] on button "Select from Saved Query" at bounding box center [55, 127] width 71 height 14
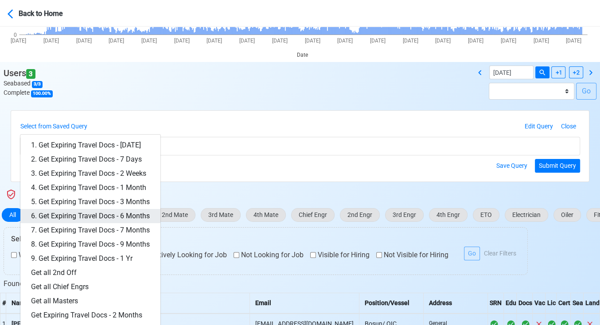
click at [125, 211] on link "6. Get Expiring Travel Docs - 6 Months" at bounding box center [90, 216] width 140 height 14
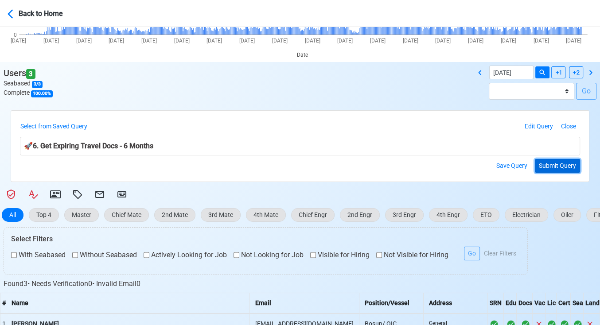
click at [567, 165] on button "Submit Query" at bounding box center [557, 166] width 45 height 14
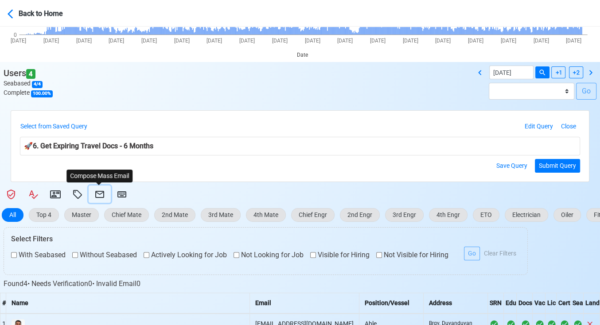
click at [96, 191] on icon at bounding box center [99, 194] width 9 height 7
select select "d-3e71907ffd064a39999872a824aaf79a"
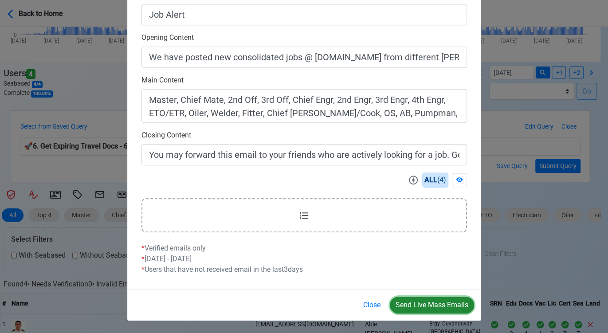
click at [422, 300] on button "Send Live Mass Emails" at bounding box center [432, 304] width 84 height 17
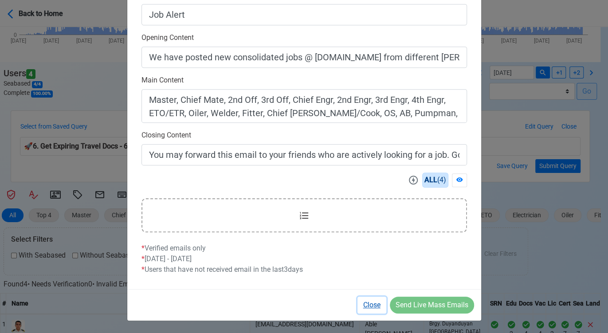
click at [370, 304] on button "Close" at bounding box center [371, 304] width 29 height 17
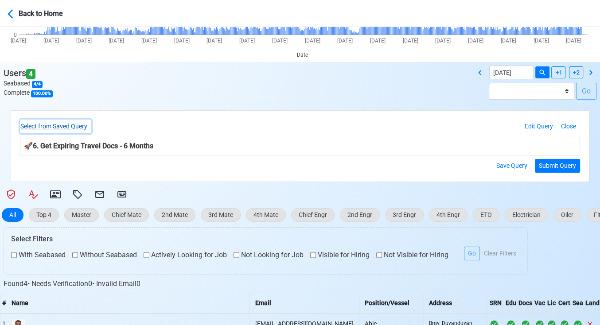
click at [70, 122] on button "Select from Saved Query" at bounding box center [55, 127] width 71 height 14
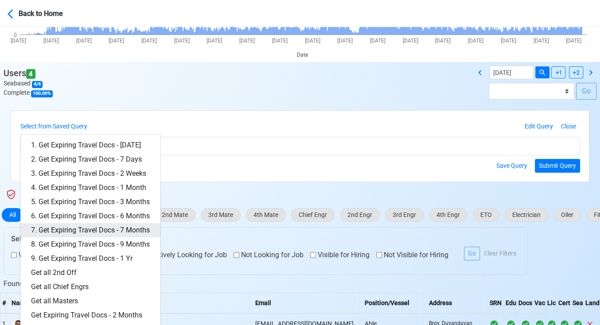
click at [133, 226] on link "7. Get Expiring Travel Docs - 7 Months" at bounding box center [90, 230] width 140 height 14
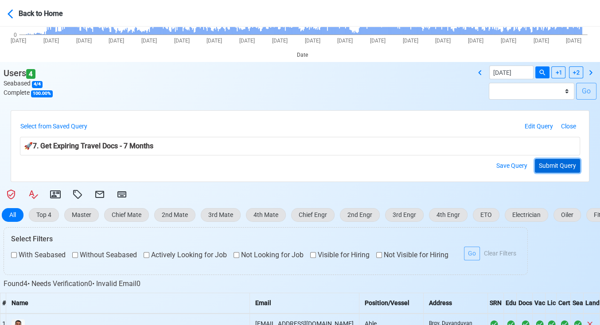
click at [548, 162] on button "Submit Query" at bounding box center [557, 166] width 45 height 14
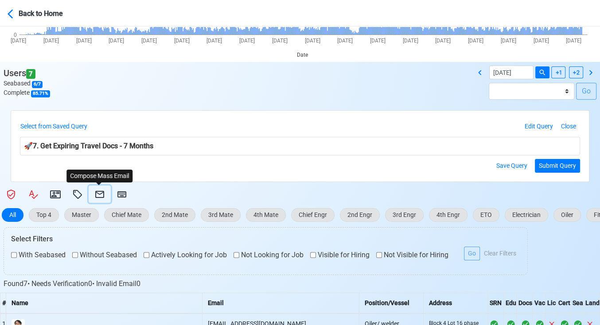
click at [99, 191] on icon at bounding box center [99, 194] width 9 height 7
select select "d-3e71907ffd064a39999872a824aaf79a"
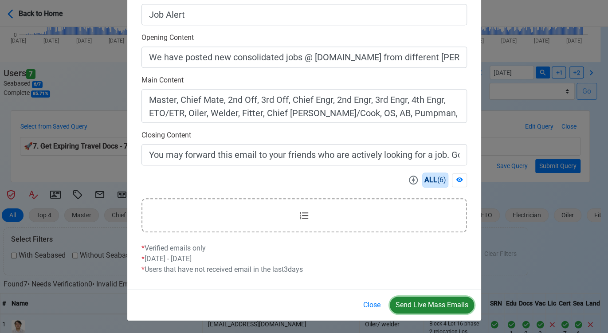
click at [429, 304] on button "Send Live Mass Emails" at bounding box center [432, 304] width 84 height 17
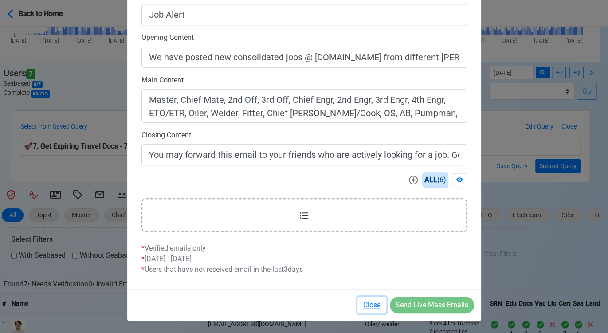
click at [369, 303] on button "Close" at bounding box center [371, 304] width 29 height 17
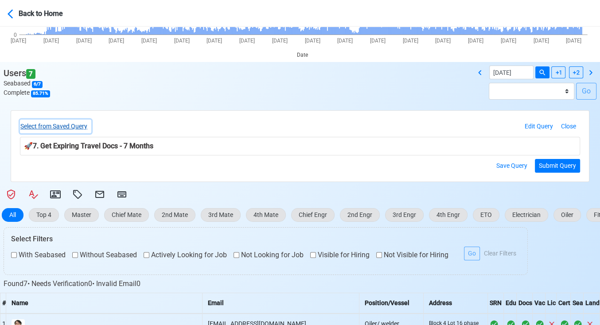
click at [57, 124] on button "Select from Saved Query" at bounding box center [55, 127] width 71 height 14
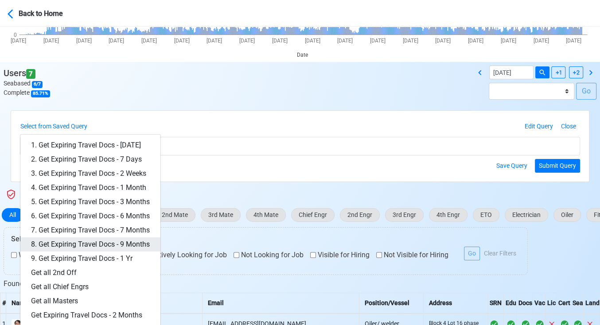
click at [121, 240] on link "8. Get Expiring Travel Docs - 9 Months" at bounding box center [90, 245] width 140 height 14
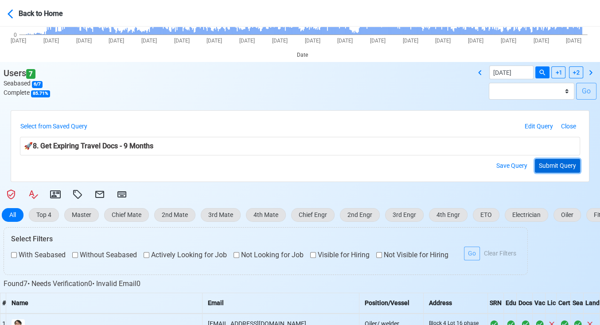
click at [554, 167] on button "Submit Query" at bounding box center [557, 166] width 45 height 14
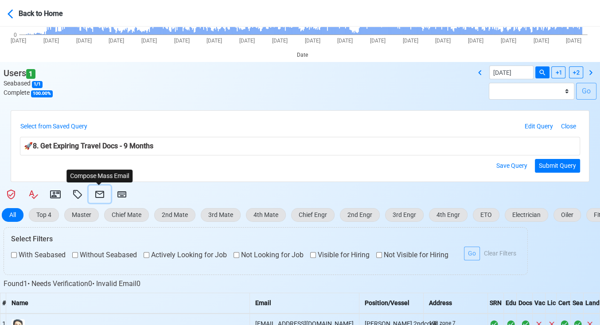
click at [98, 195] on icon at bounding box center [99, 194] width 11 height 11
select select "d-3e71907ffd064a39999872a824aaf79a"
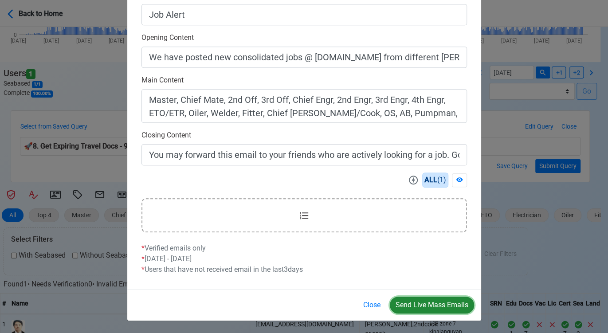
click at [426, 304] on button "Send Live Mass Emails" at bounding box center [432, 304] width 84 height 17
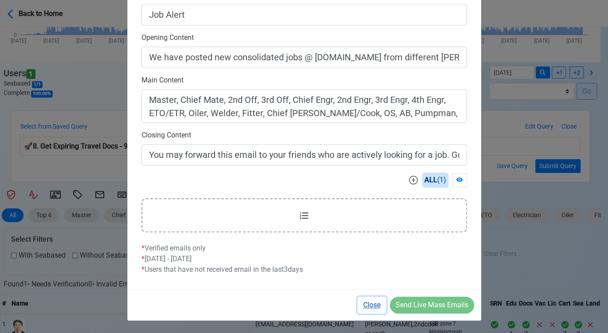
click at [369, 303] on button "Close" at bounding box center [371, 304] width 29 height 17
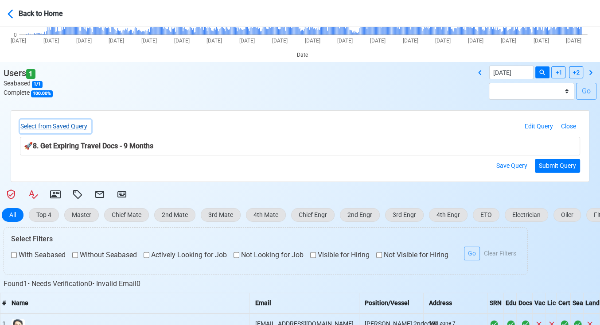
click at [84, 129] on button "Select from Saved Query" at bounding box center [55, 127] width 71 height 14
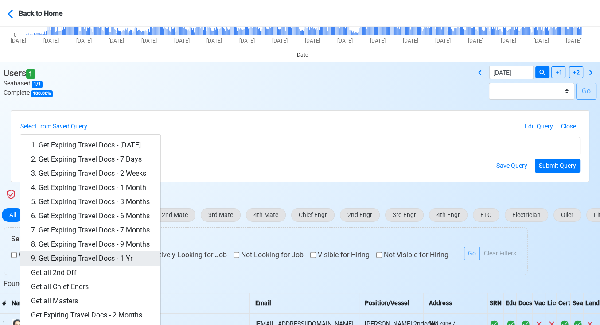
click at [111, 258] on link "9. Get Expiring Travel Docs - 1 Yr" at bounding box center [90, 259] width 140 height 14
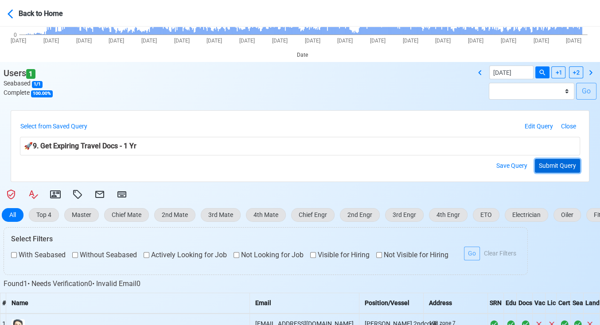
click at [558, 161] on button "Submit Query" at bounding box center [557, 166] width 45 height 14
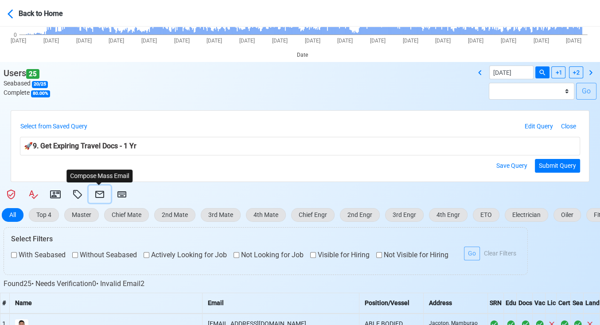
click at [99, 193] on icon at bounding box center [99, 194] width 11 height 11
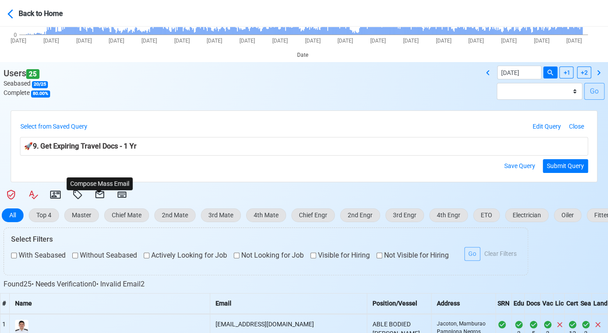
select select "d-3e71907ffd064a39999872a824aaf79a"
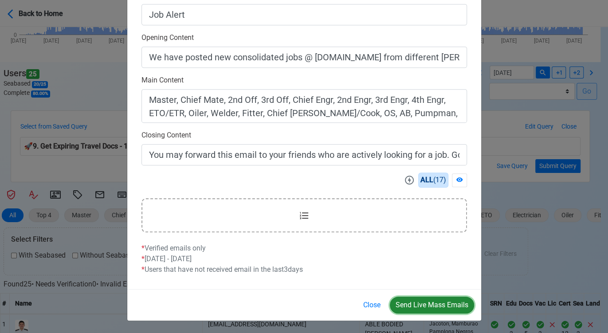
click at [429, 304] on button "Send Live Mass Emails" at bounding box center [432, 304] width 84 height 17
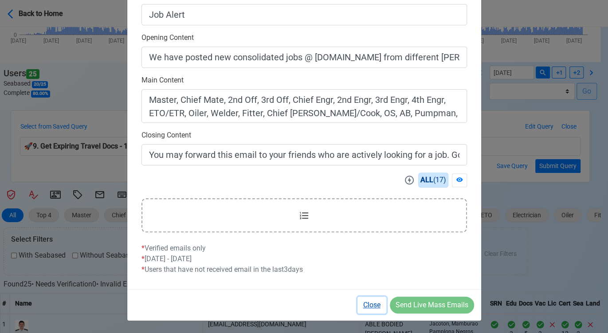
click at [374, 300] on button "Close" at bounding box center [371, 304] width 29 height 17
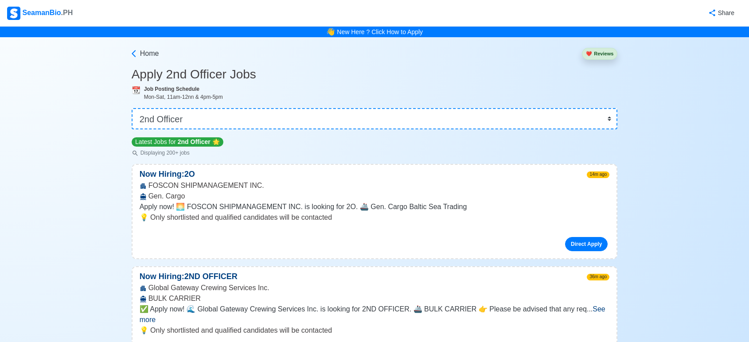
scroll to position [8385, 0]
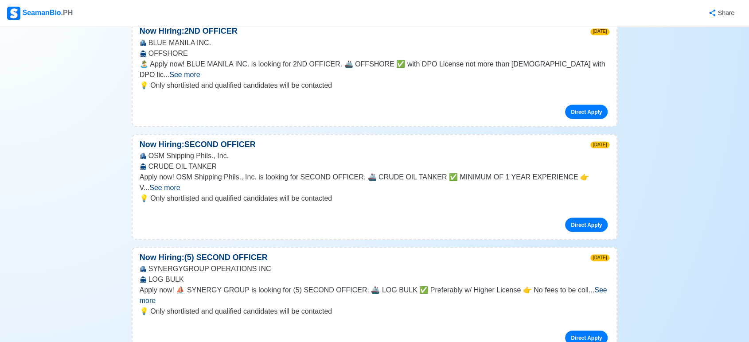
drag, startPoint x: 0, startPoint y: 0, endPoint x: 254, endPoint y: 171, distance: 305.9
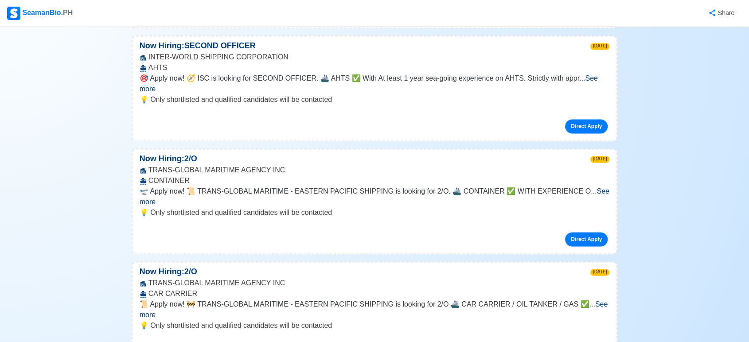
scroll to position [0, 0]
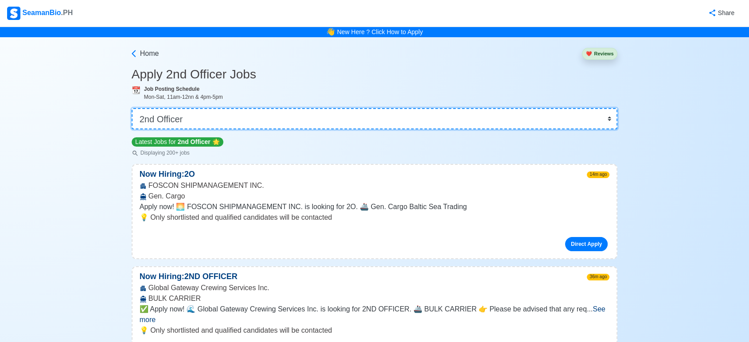
click at [285, 117] on select "👉 Select Rank or Position Master Chief Officer 2nd Officer 3rd Officer Junior O…" at bounding box center [375, 118] width 486 height 21
select select "3rd Officer"
click at [133, 108] on select "👉 Select Rank or Position Master Chief Officer 2nd Officer 3rd Officer Junior O…" at bounding box center [375, 118] width 486 height 21
